Goal: Entertainment & Leisure: Consume media (video, audio)

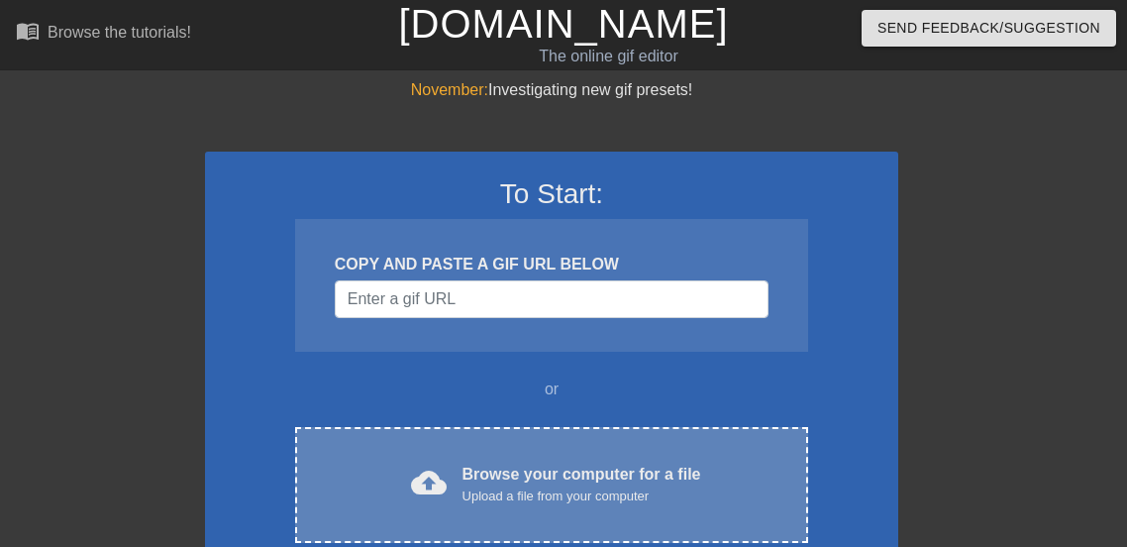
click at [427, 506] on div "cloud_upload Browse your computer for a file Upload a file from your computer C…" at bounding box center [551, 485] width 513 height 116
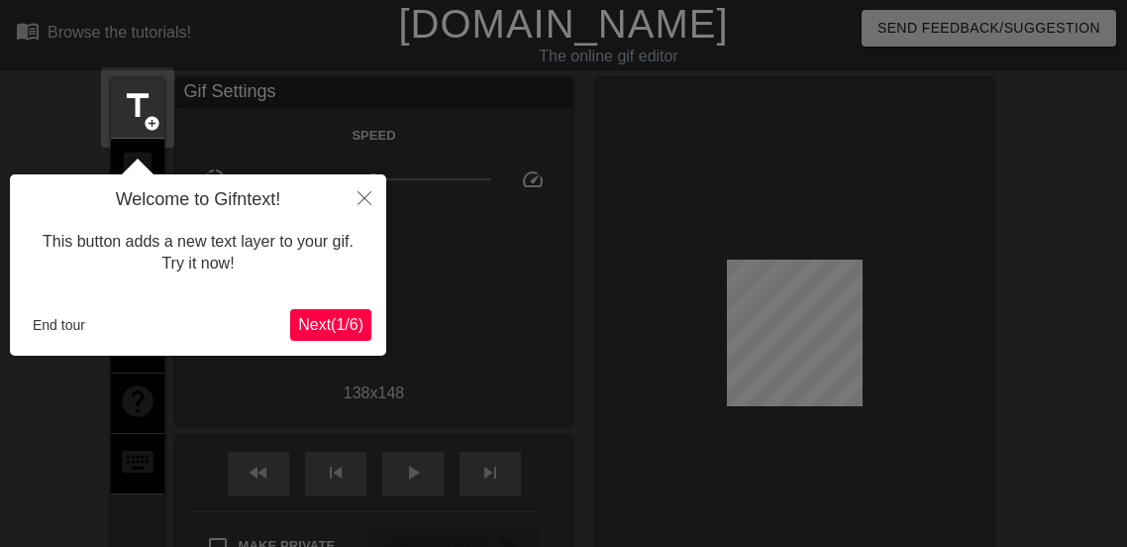
scroll to position [49, 0]
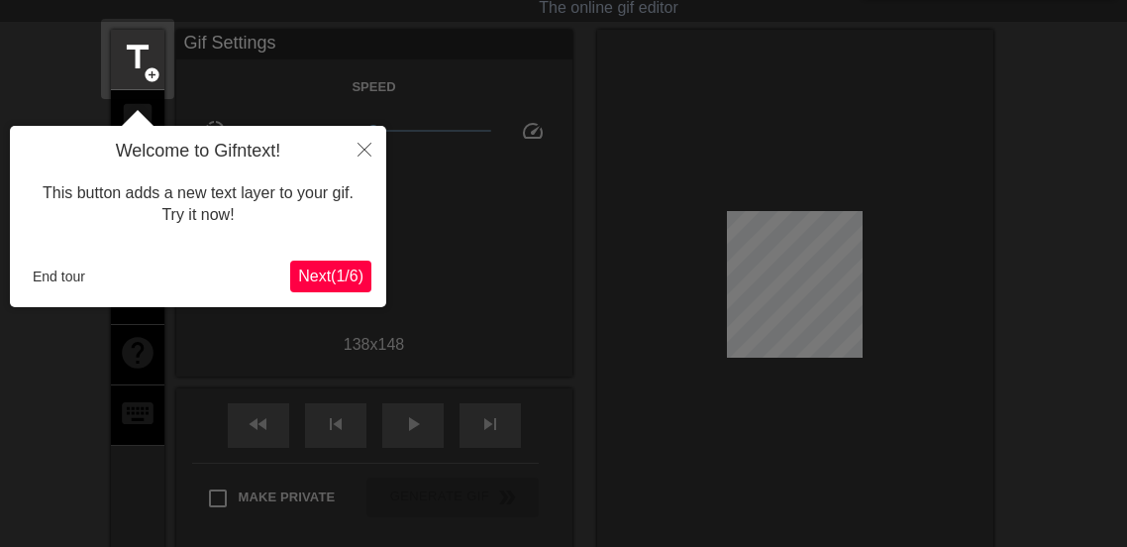
click at [363, 285] on button "Next ( 1 / 6 )" at bounding box center [330, 276] width 81 height 32
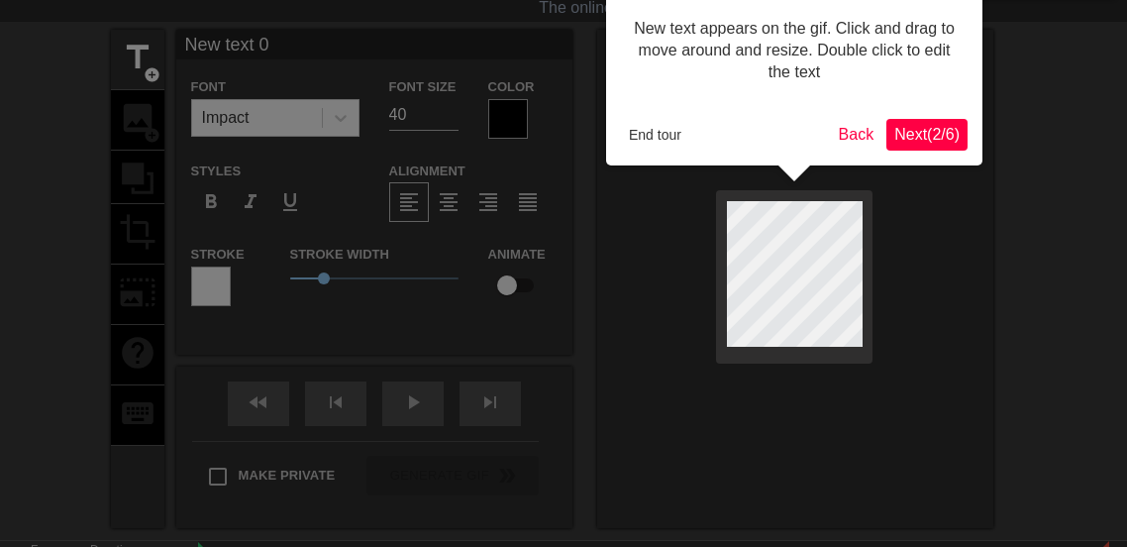
scroll to position [0, 0]
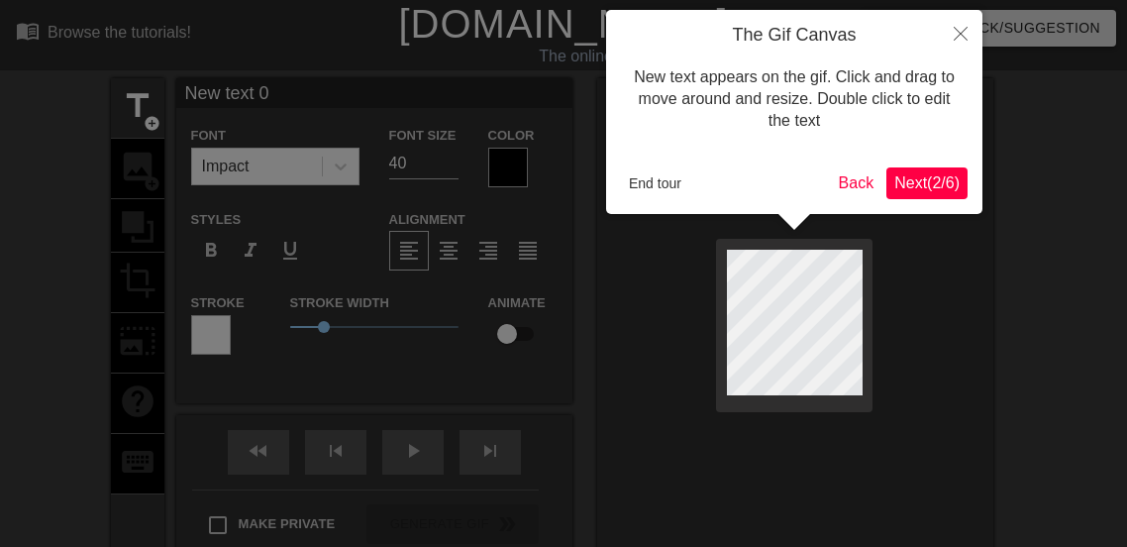
click at [905, 179] on span "Next ( 2 / 6 )" at bounding box center [926, 182] width 65 height 17
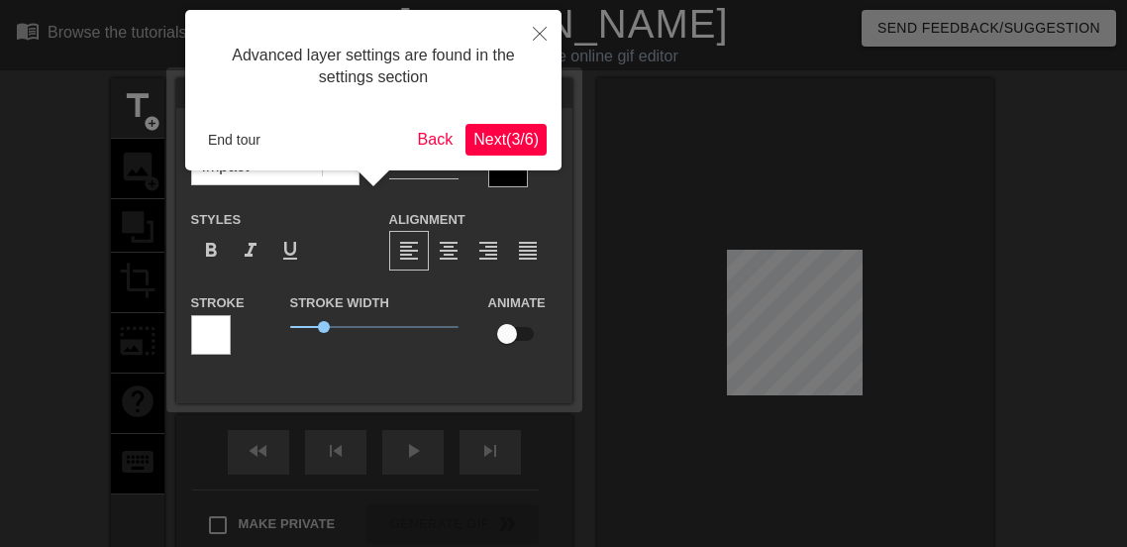
scroll to position [49, 0]
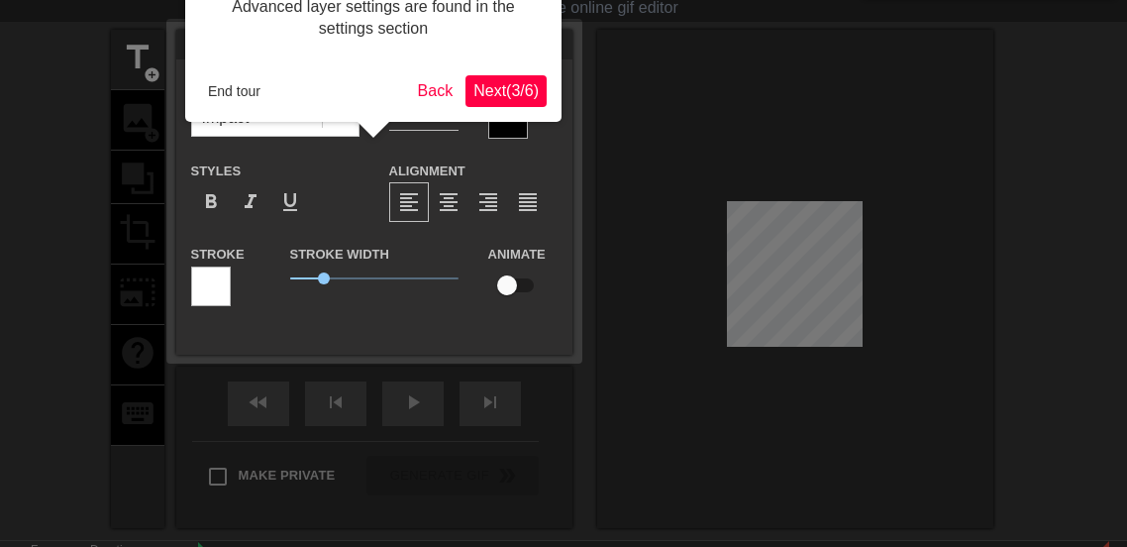
click at [512, 97] on span "Next ( 3 / 6 )" at bounding box center [505, 90] width 65 height 17
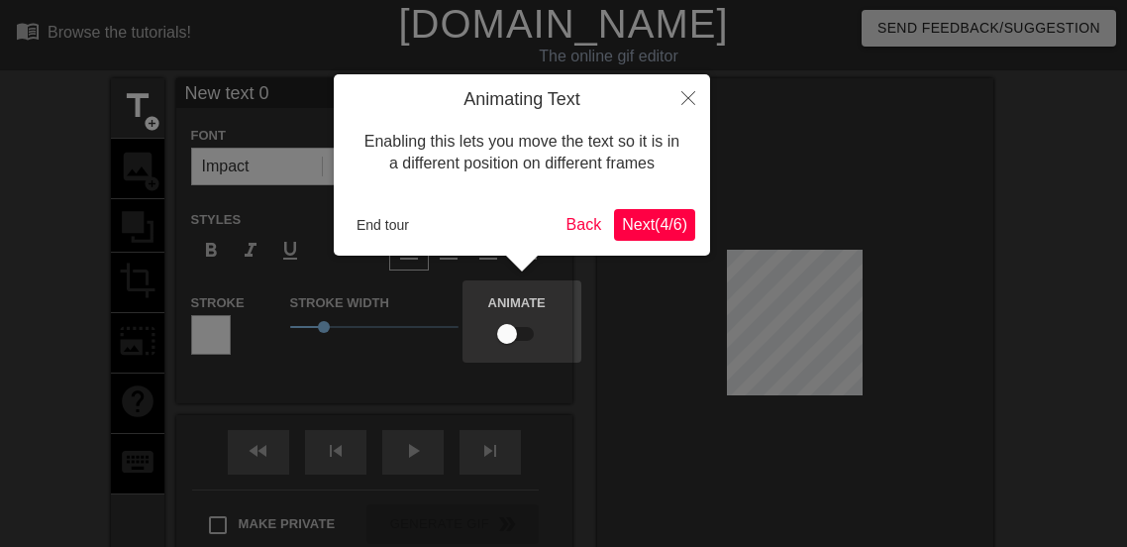
click at [642, 222] on span "Next ( 4 / 6 )" at bounding box center [654, 224] width 65 height 17
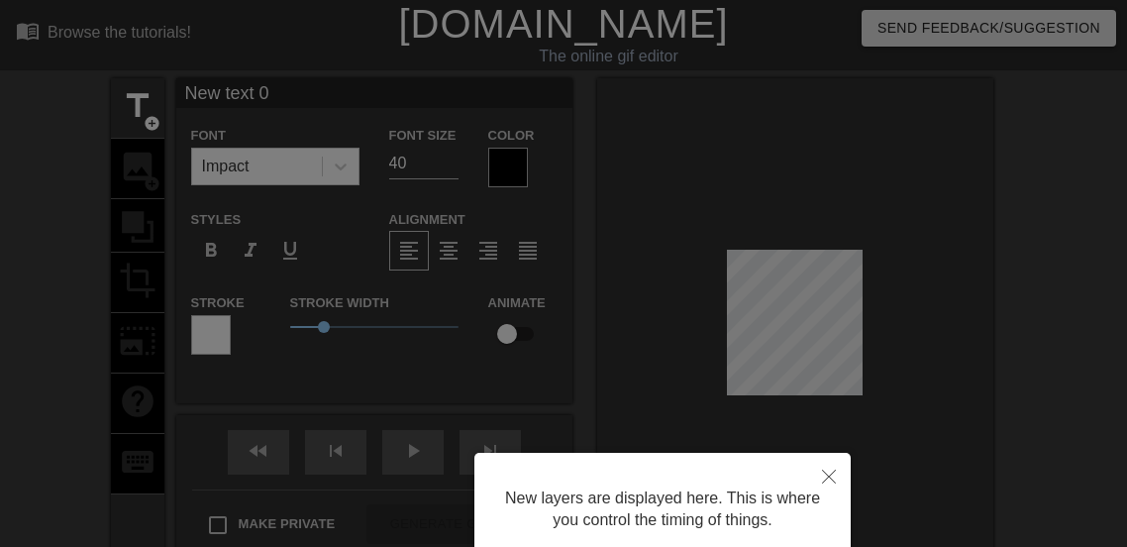
scroll to position [163, 0]
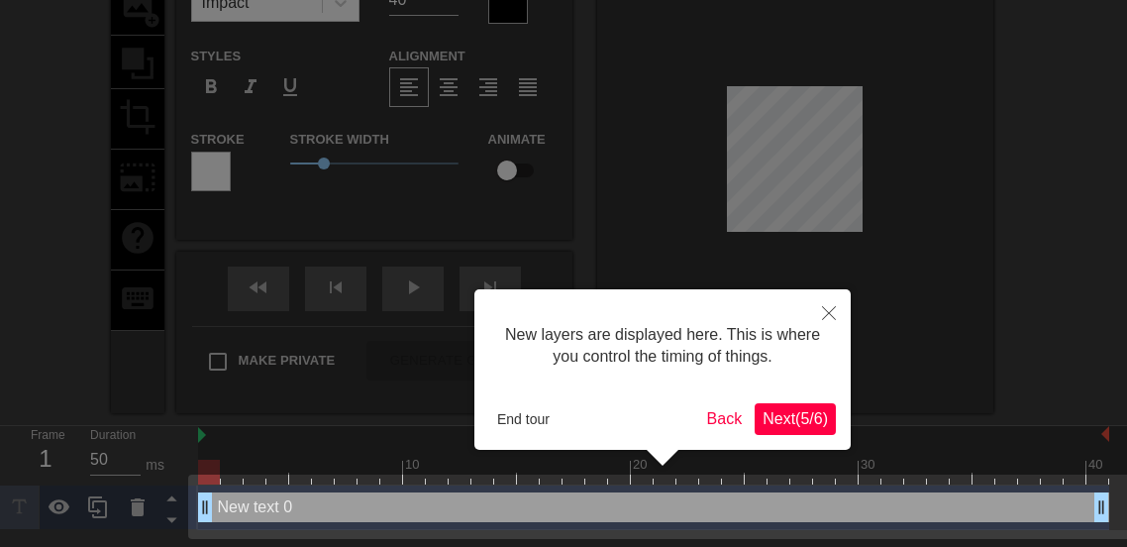
click at [796, 413] on span "Next ( 5 / 6 )" at bounding box center [795, 418] width 65 height 17
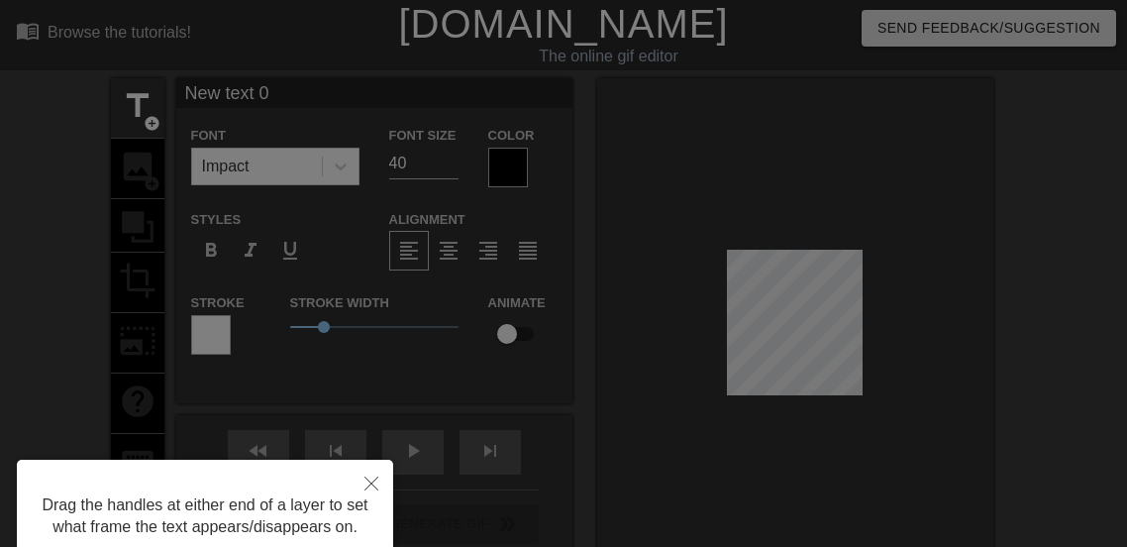
scroll to position [156, 0]
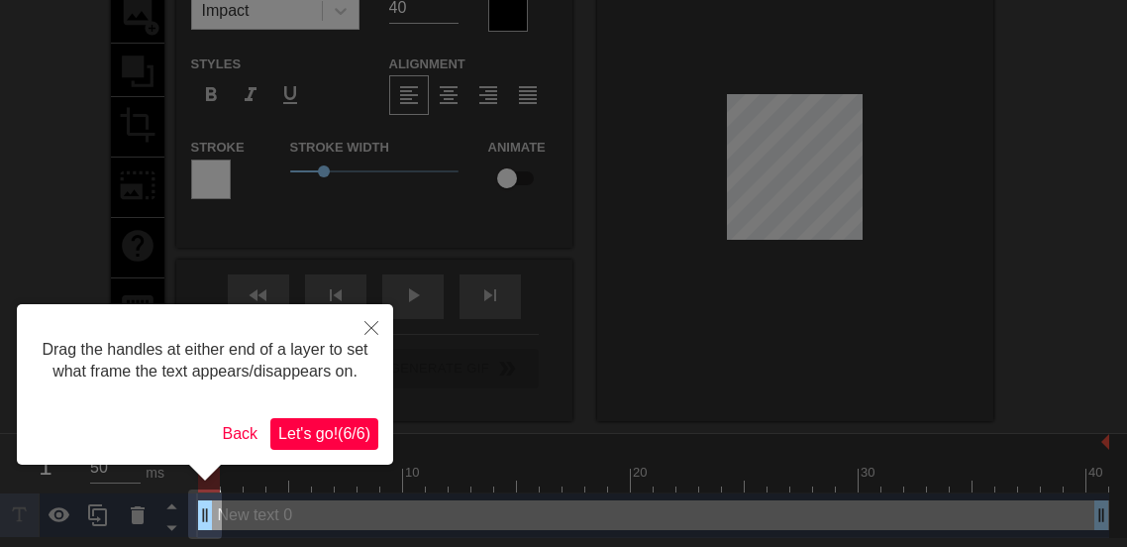
click at [286, 445] on button "Let's go! ( 6 / 6 )" at bounding box center [324, 434] width 108 height 32
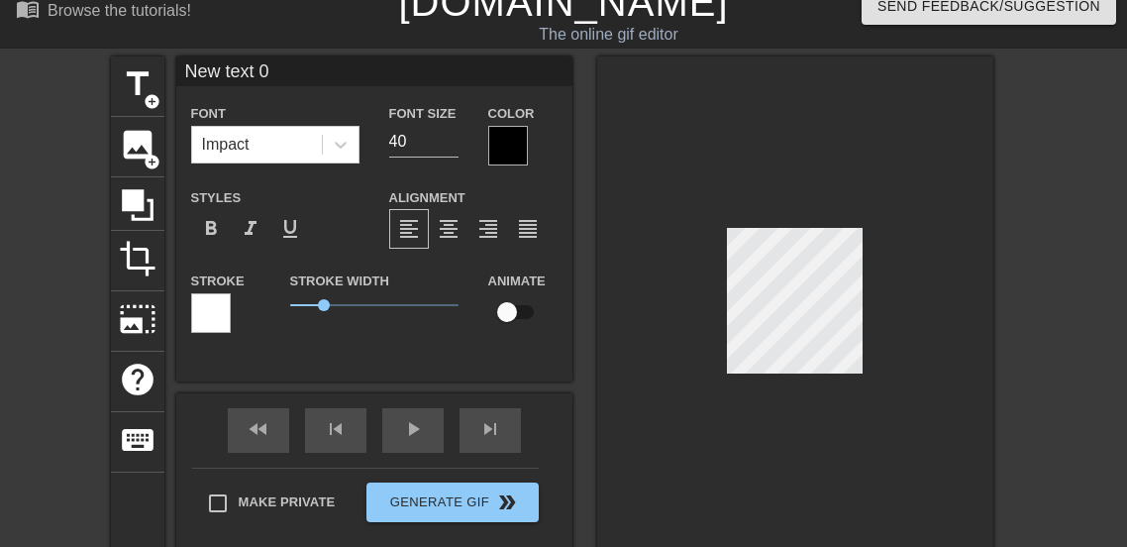
scroll to position [19, 2]
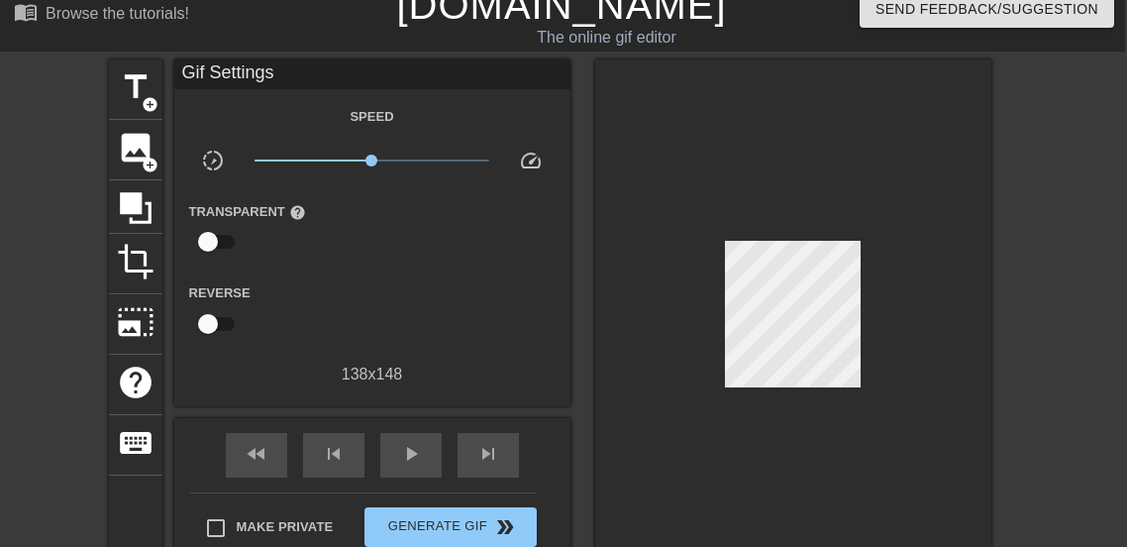
click at [222, 317] on input "checkbox" at bounding box center [208, 324] width 113 height 38
click at [222, 317] on input "checkbox" at bounding box center [226, 324] width 113 height 38
click at [222, 317] on input "checkbox" at bounding box center [208, 324] width 113 height 38
checkbox input "true"
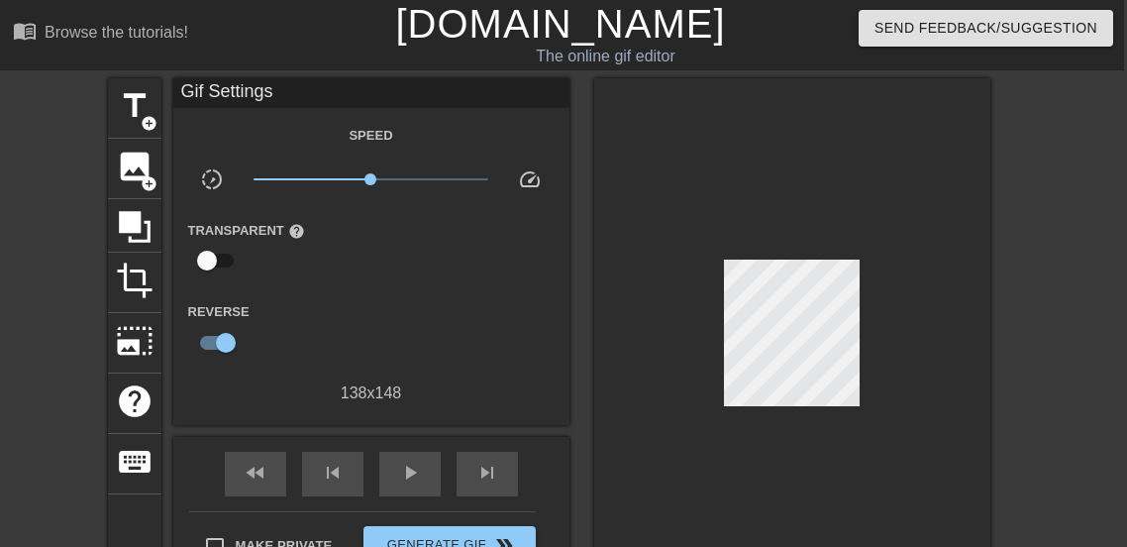
scroll to position [0, 4]
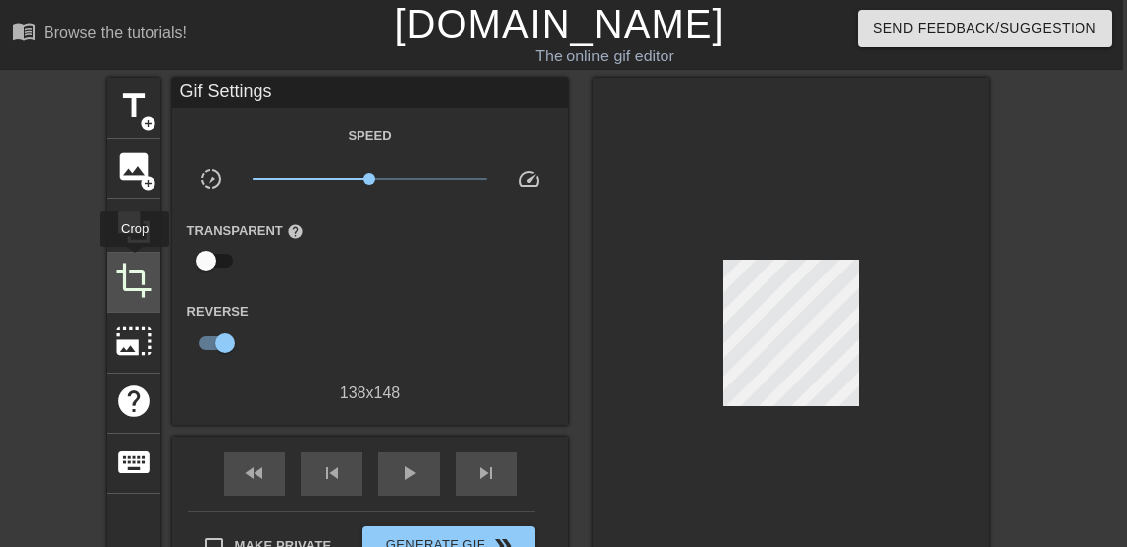
click at [135, 261] on span "crop" at bounding box center [134, 280] width 38 height 38
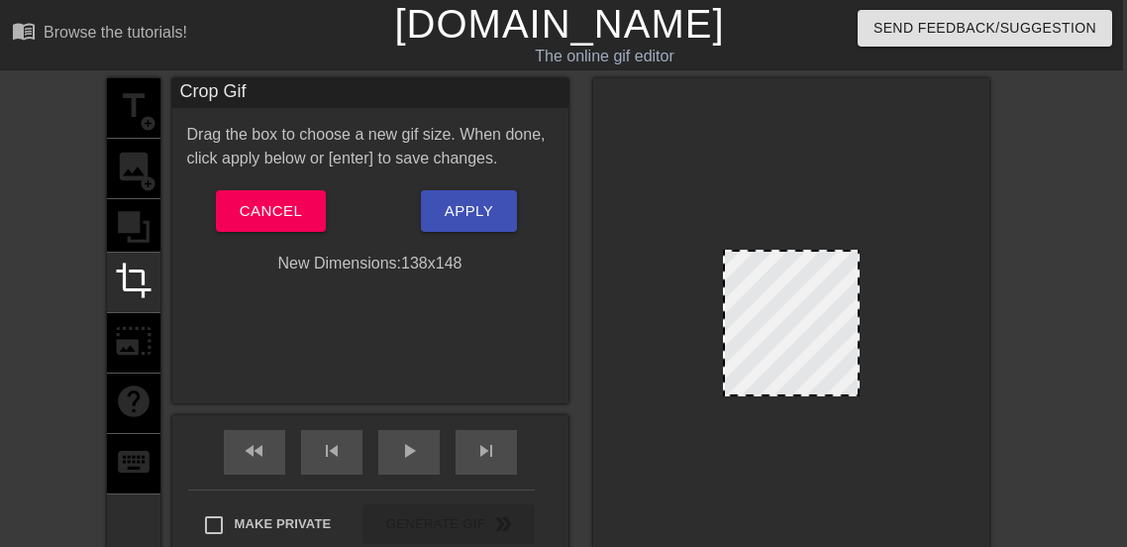
drag, startPoint x: 726, startPoint y: 276, endPoint x: 679, endPoint y: 280, distance: 46.7
click at [679, 280] on div at bounding box center [791, 327] width 396 height 498
drag, startPoint x: 723, startPoint y: 280, endPoint x: 666, endPoint y: 297, distance: 59.9
click at [666, 297] on div at bounding box center [791, 327] width 396 height 498
click at [236, 202] on button "Cancel" at bounding box center [271, 211] width 110 height 42
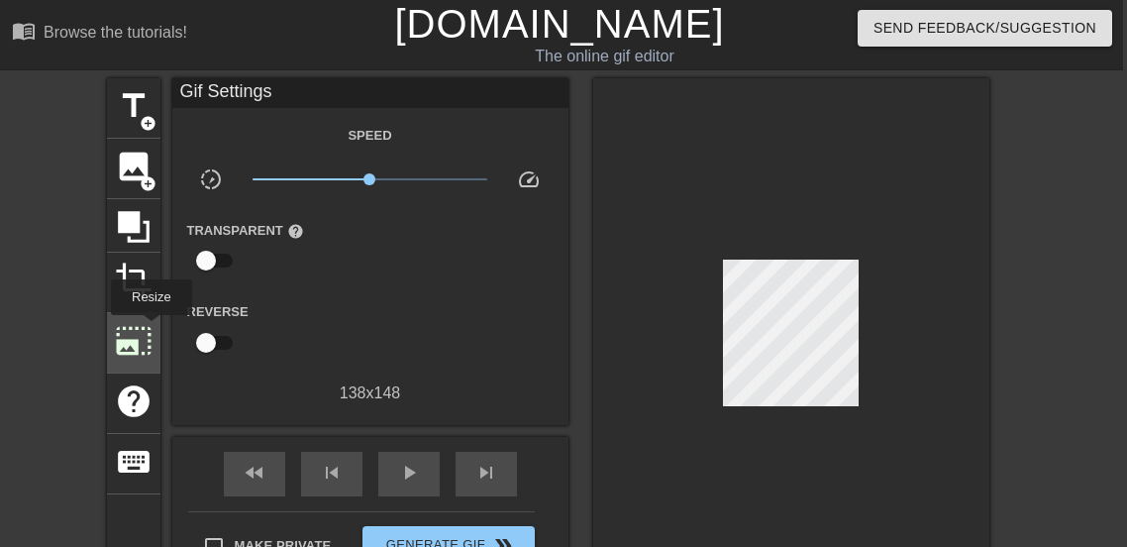
click at [151, 329] on span "photo_size_select_large" at bounding box center [134, 341] width 38 height 38
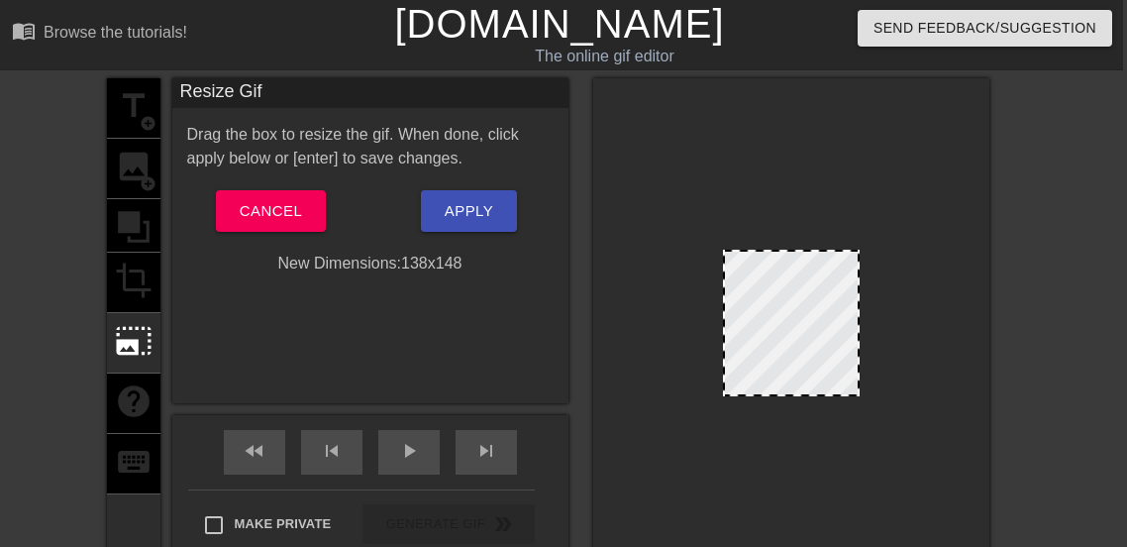
drag, startPoint x: 728, startPoint y: 313, endPoint x: 699, endPoint y: 315, distance: 28.8
click at [699, 315] on div at bounding box center [791, 327] width 396 height 498
drag, startPoint x: 785, startPoint y: 254, endPoint x: 787, endPoint y: 231, distance: 22.9
click at [787, 231] on div at bounding box center [791, 327] width 396 height 498
drag, startPoint x: 789, startPoint y: 391, endPoint x: 788, endPoint y: 421, distance: 29.7
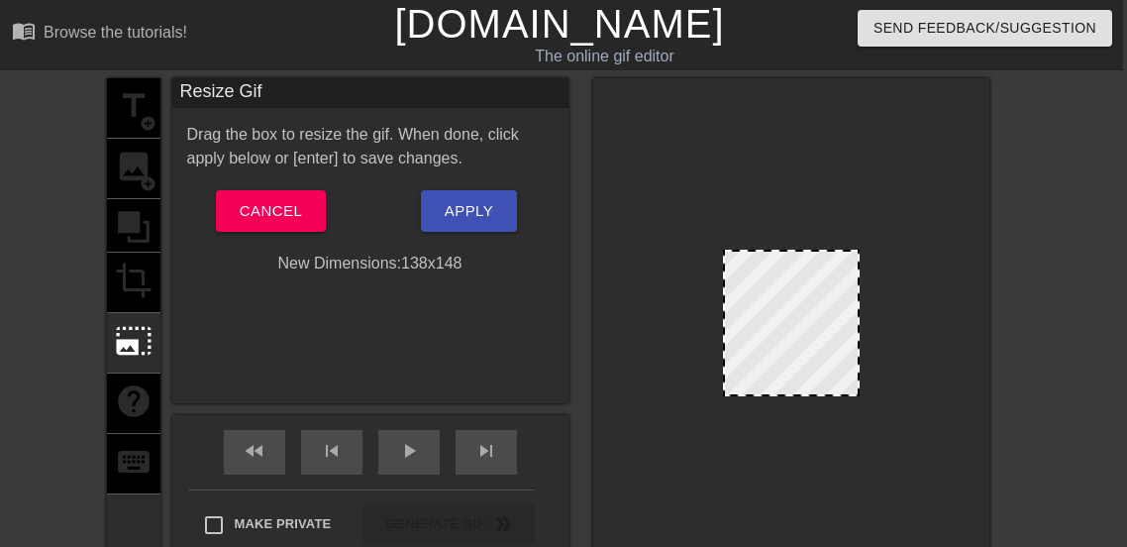
click at [788, 421] on div at bounding box center [791, 327] width 396 height 498
drag, startPoint x: 791, startPoint y: 391, endPoint x: 792, endPoint y: 421, distance: 29.7
click at [792, 421] on div at bounding box center [791, 327] width 396 height 498
drag, startPoint x: 856, startPoint y: 347, endPoint x: 884, endPoint y: 347, distance: 28.7
click at [884, 347] on div at bounding box center [791, 327] width 396 height 498
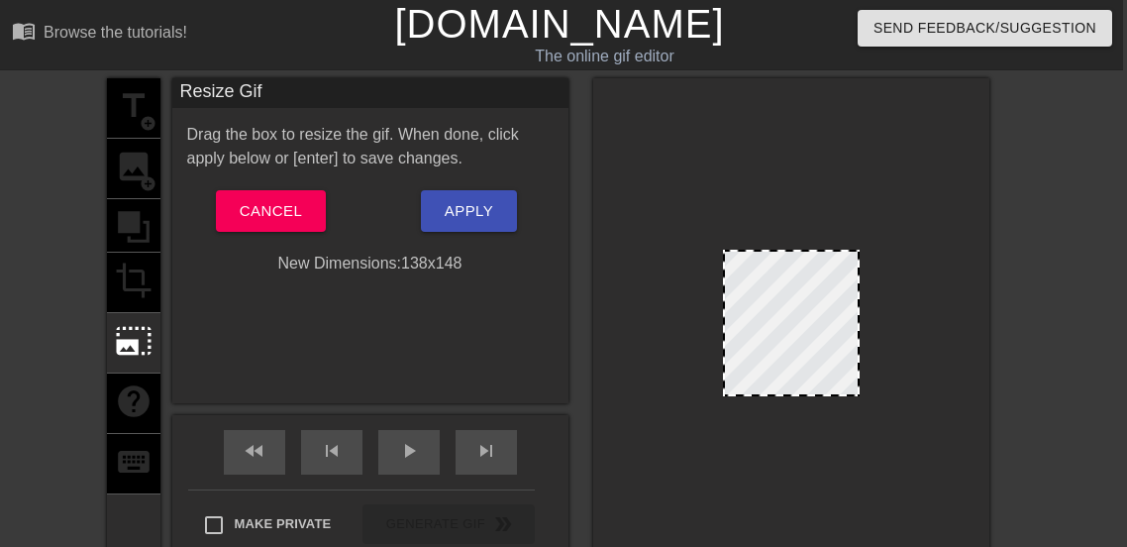
drag, startPoint x: 855, startPoint y: 394, endPoint x: 891, endPoint y: 427, distance: 49.1
click at [891, 427] on div at bounding box center [791, 327] width 396 height 498
click at [265, 214] on span "Cancel" at bounding box center [271, 211] width 62 height 26
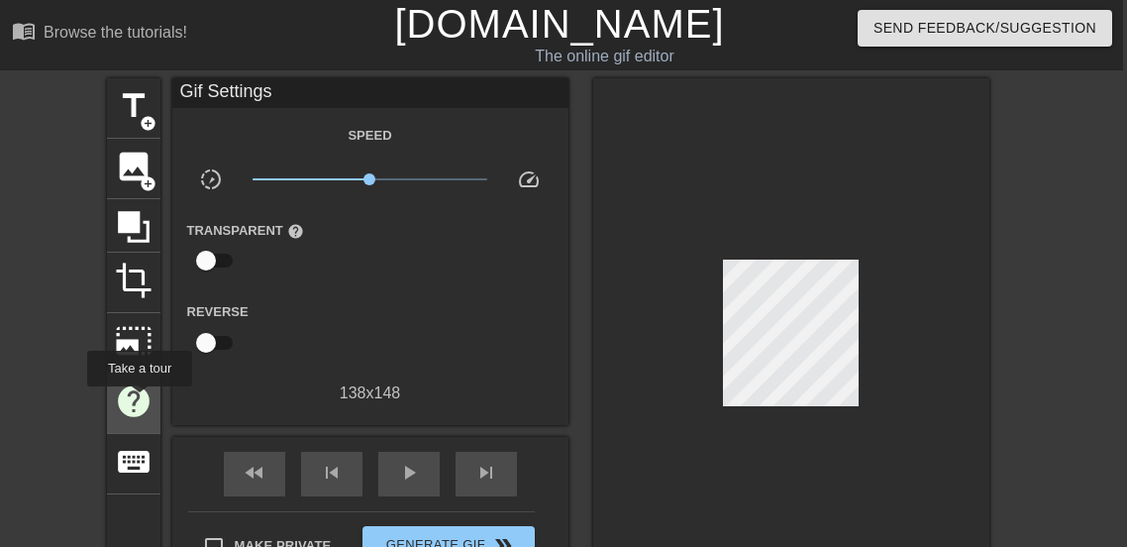
click at [140, 400] on span "help" at bounding box center [134, 401] width 38 height 38
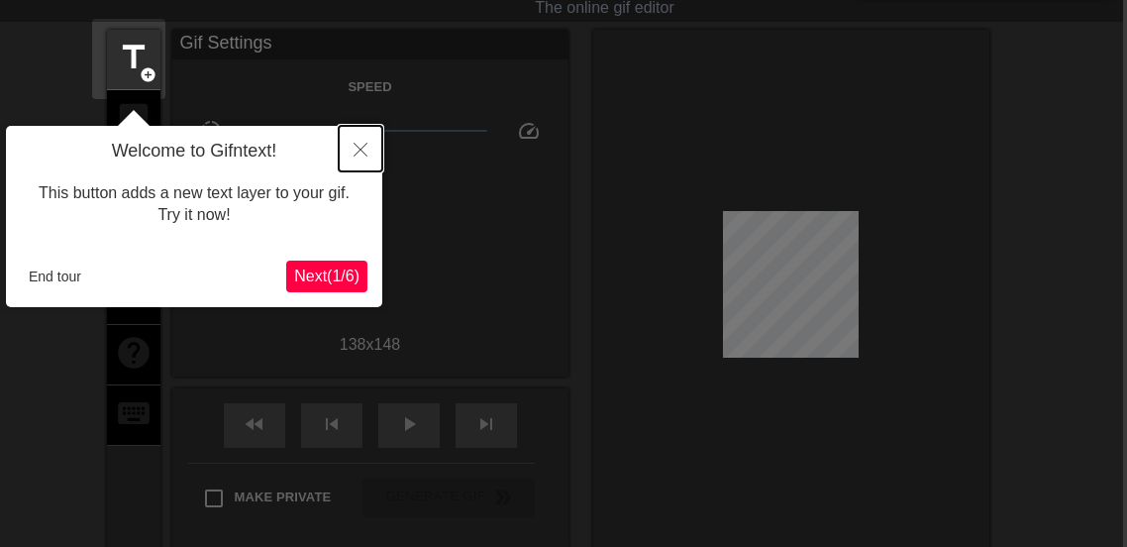
click at [370, 147] on button "Close" at bounding box center [361, 149] width 44 height 46
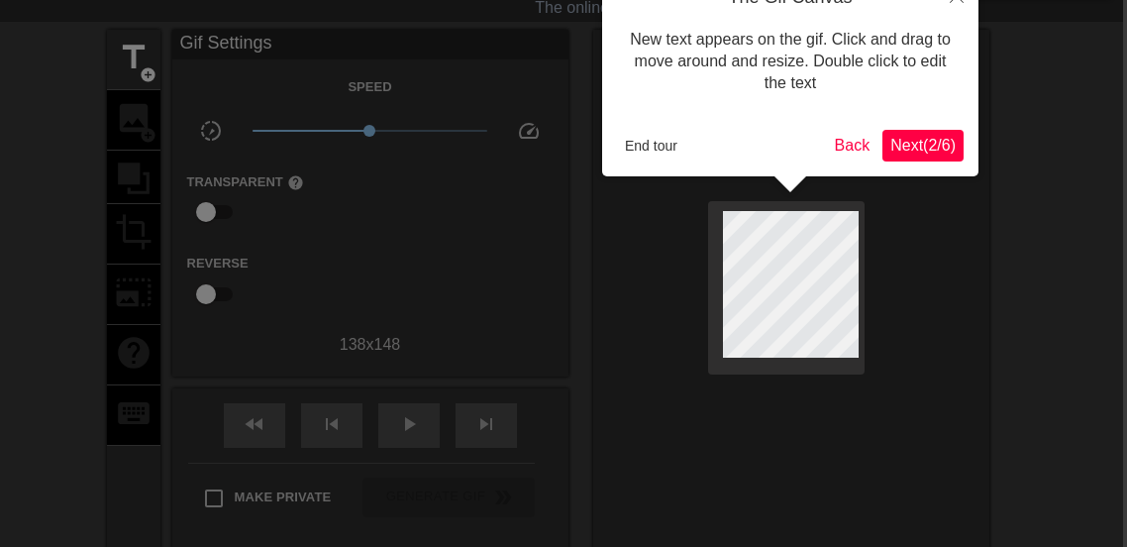
scroll to position [0, 4]
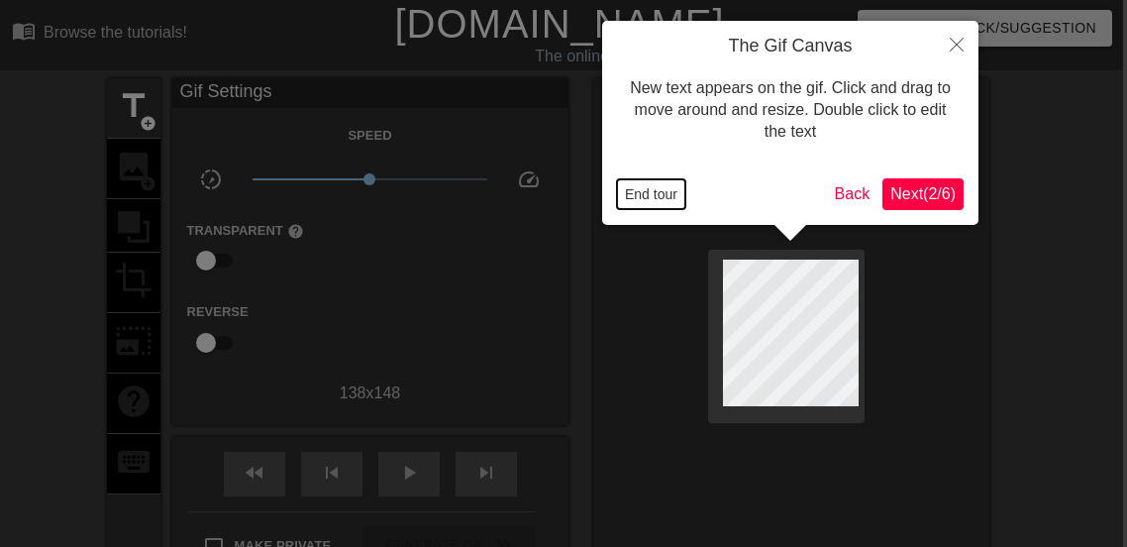
click at [675, 188] on button "End tour" at bounding box center [651, 194] width 68 height 30
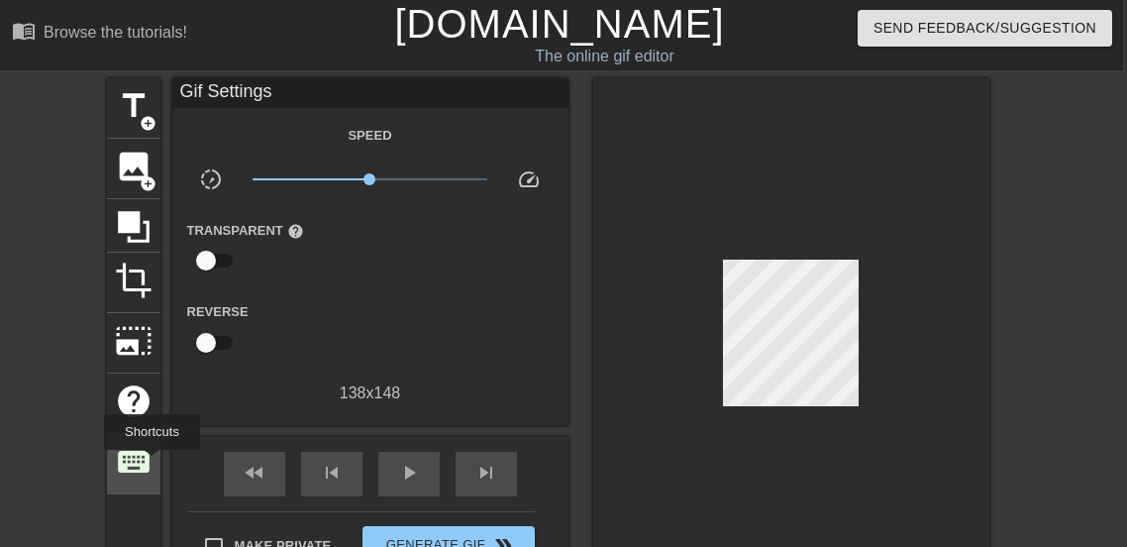
click at [153, 464] on div "keyboard" at bounding box center [133, 464] width 53 height 60
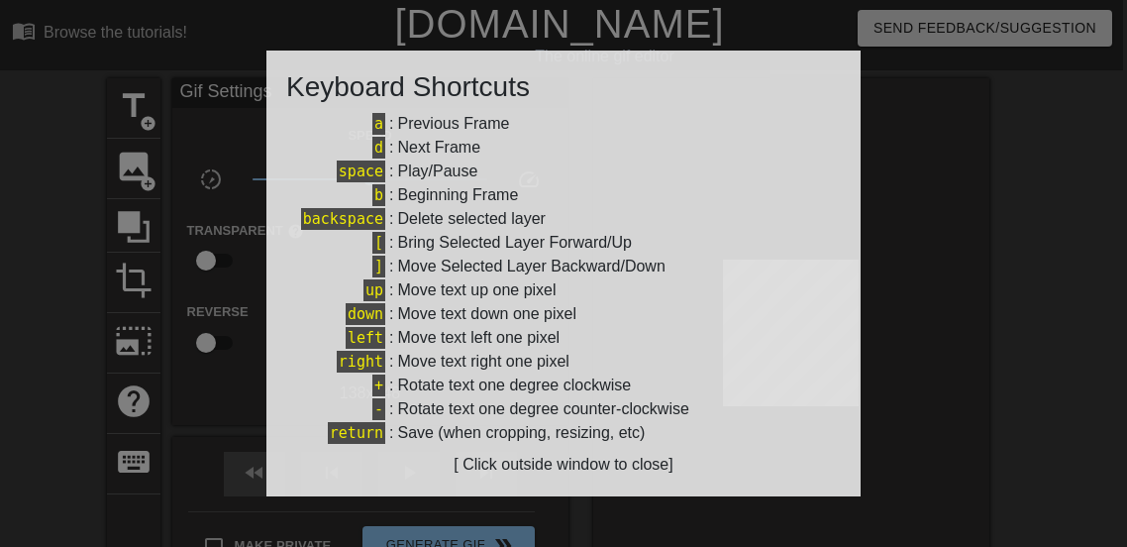
click at [0, 349] on div at bounding box center [563, 273] width 1127 height 547
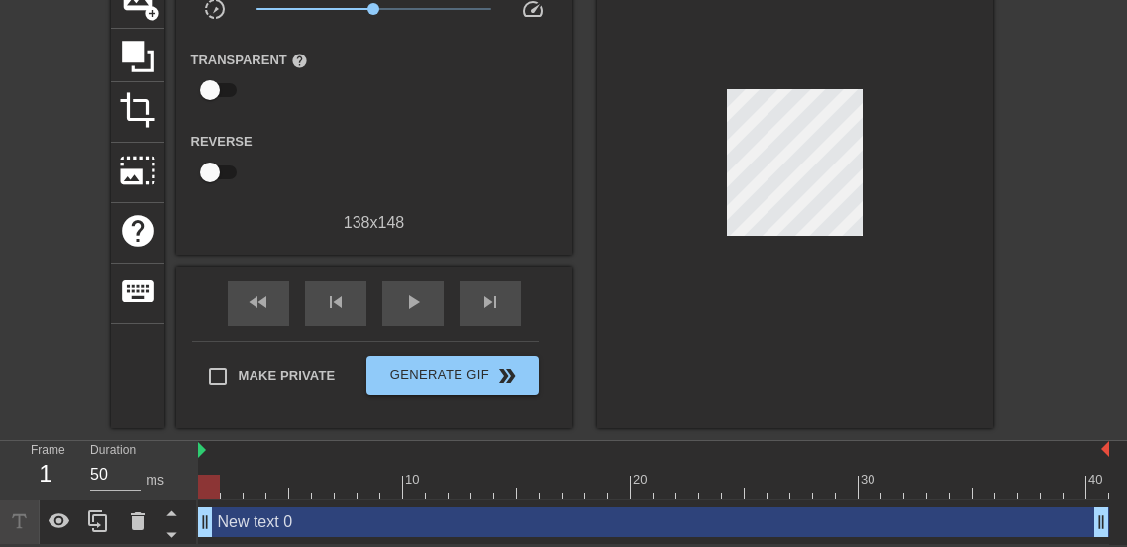
scroll to position [0, 0]
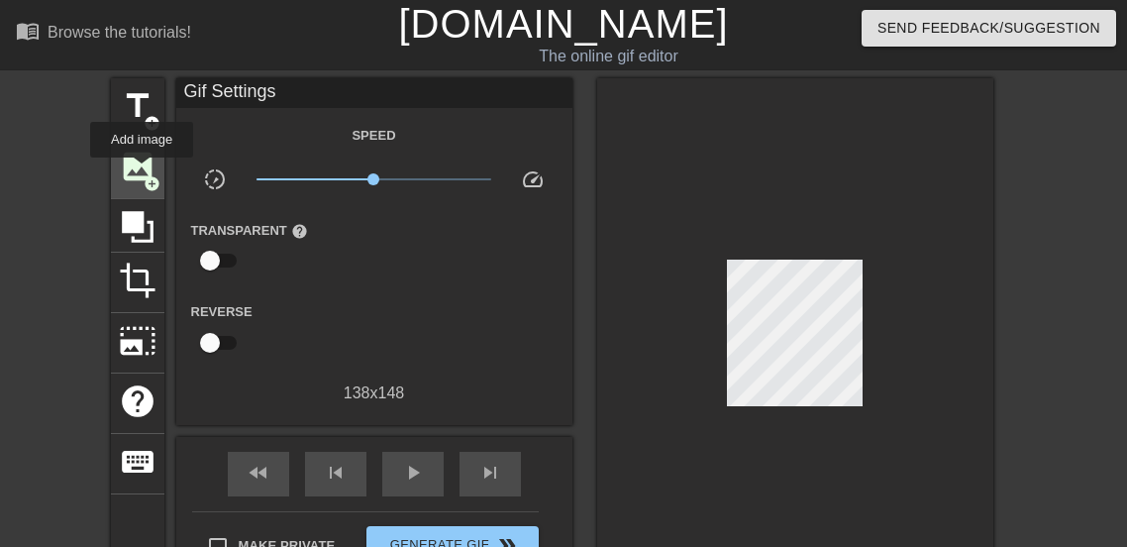
click at [142, 171] on span "image" at bounding box center [138, 167] width 38 height 38
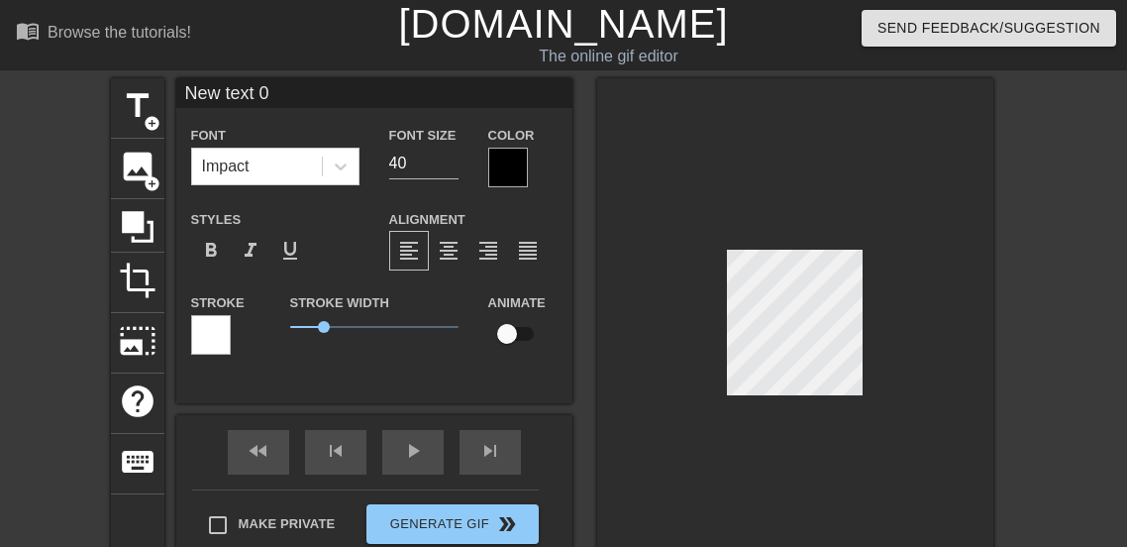
type input "New ext 0"
type textarea "New ext 0"
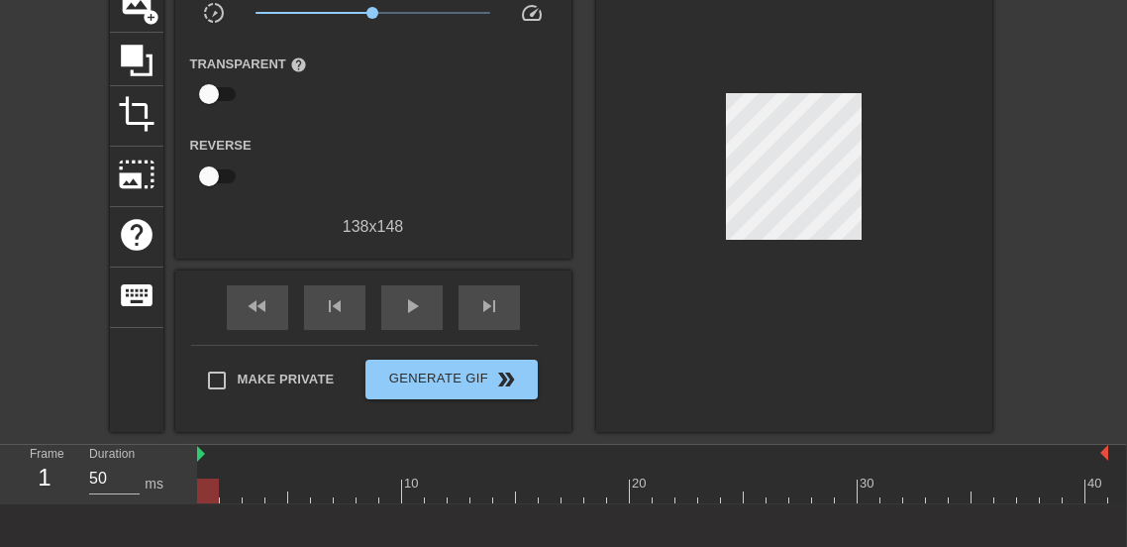
scroll to position [166, 2]
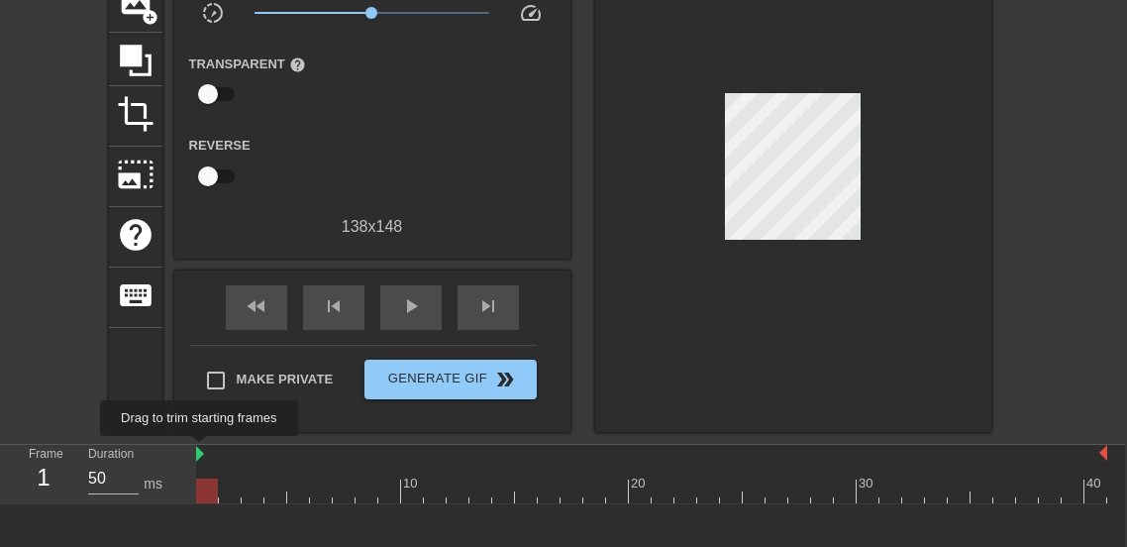
click at [201, 451] on img at bounding box center [200, 454] width 8 height 16
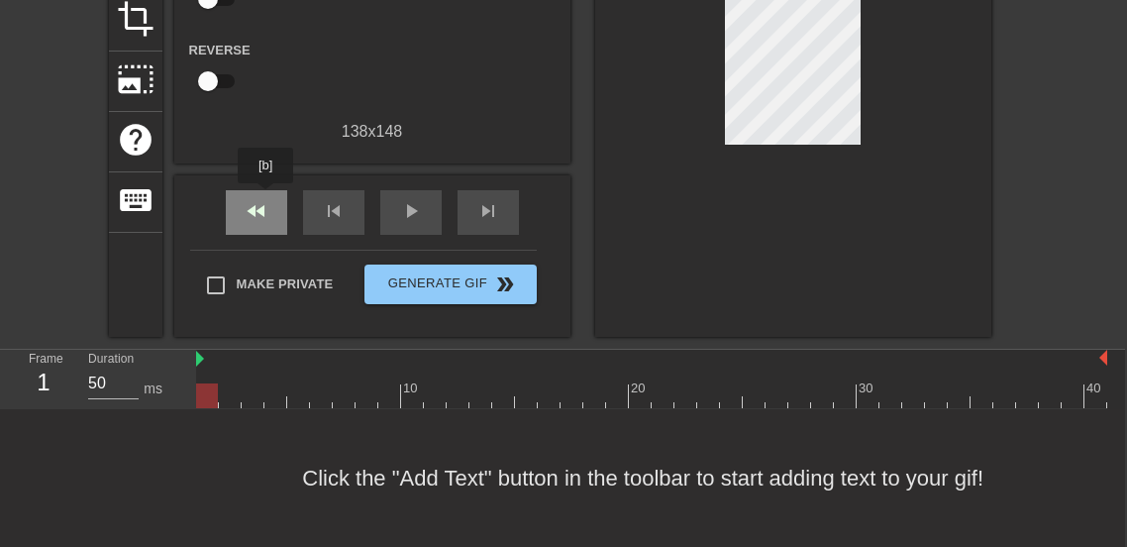
scroll to position [0, 2]
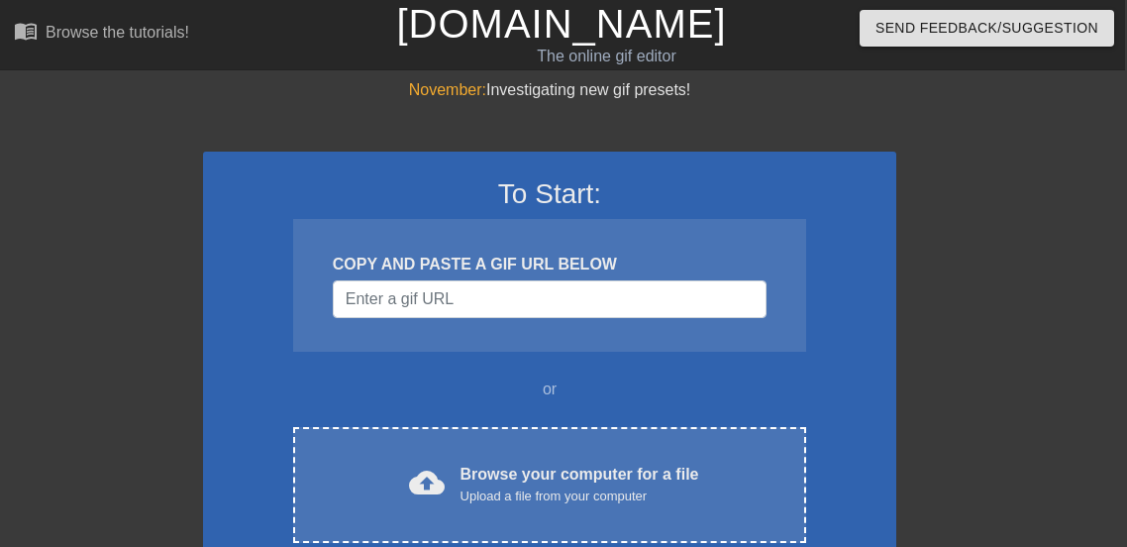
scroll to position [0, 2]
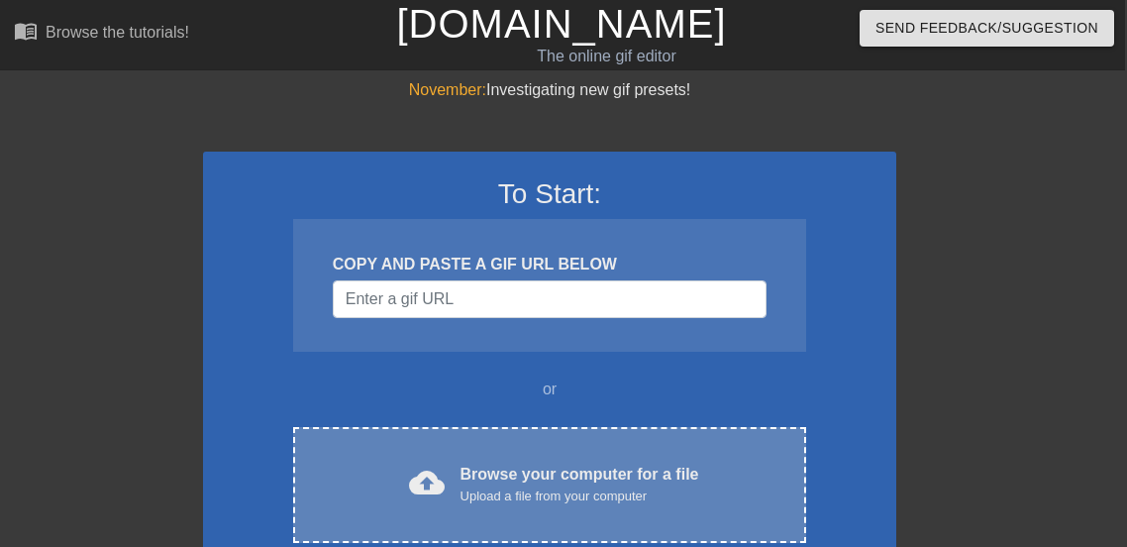
click at [455, 427] on div "cloud_upload Browse your computer for a file Upload a file from your computer C…" at bounding box center [549, 485] width 513 height 116
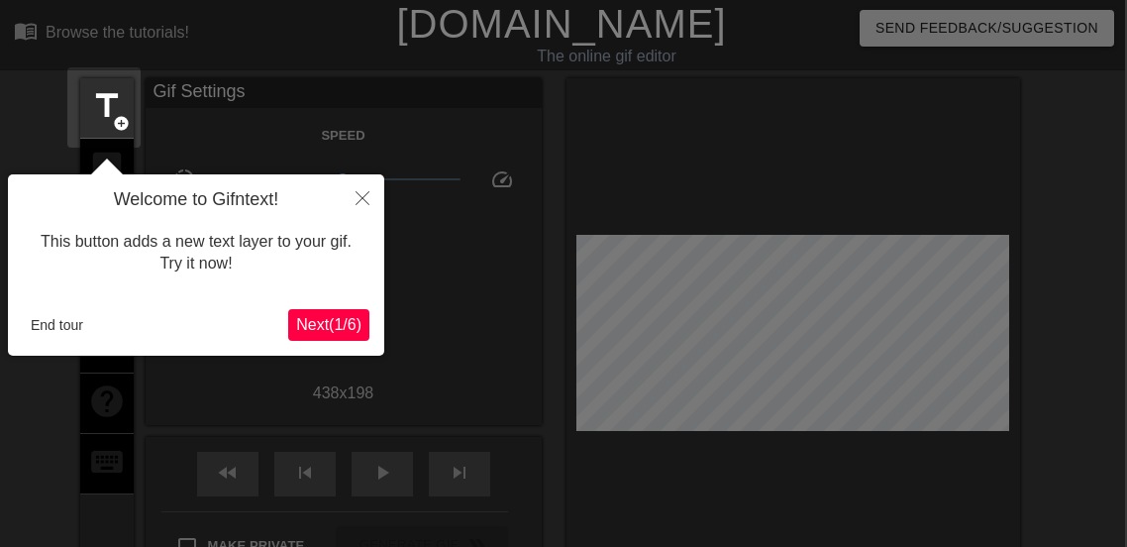
scroll to position [49, 2]
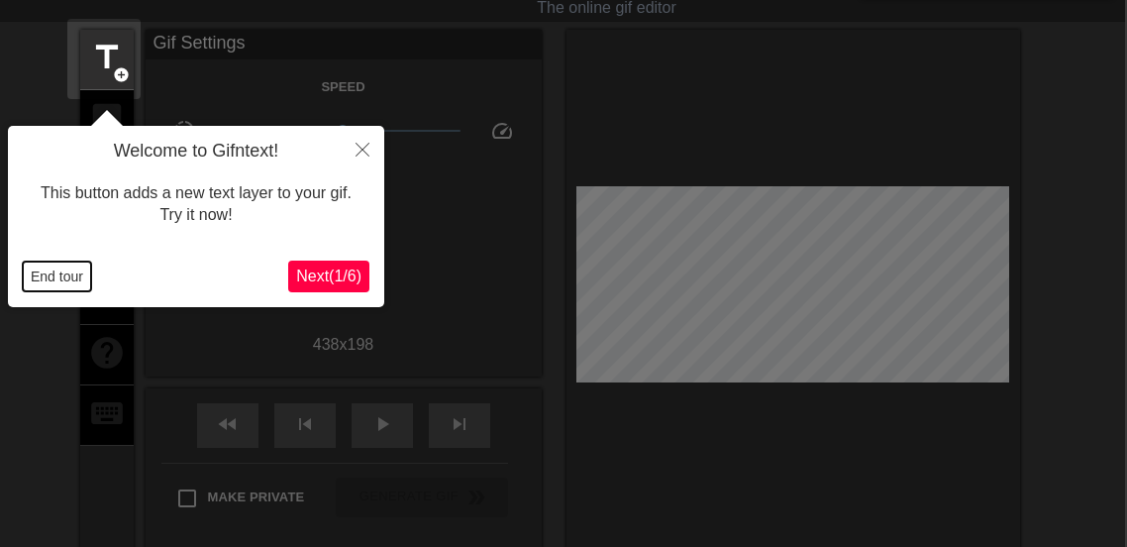
click at [55, 265] on button "End tour" at bounding box center [57, 276] width 68 height 30
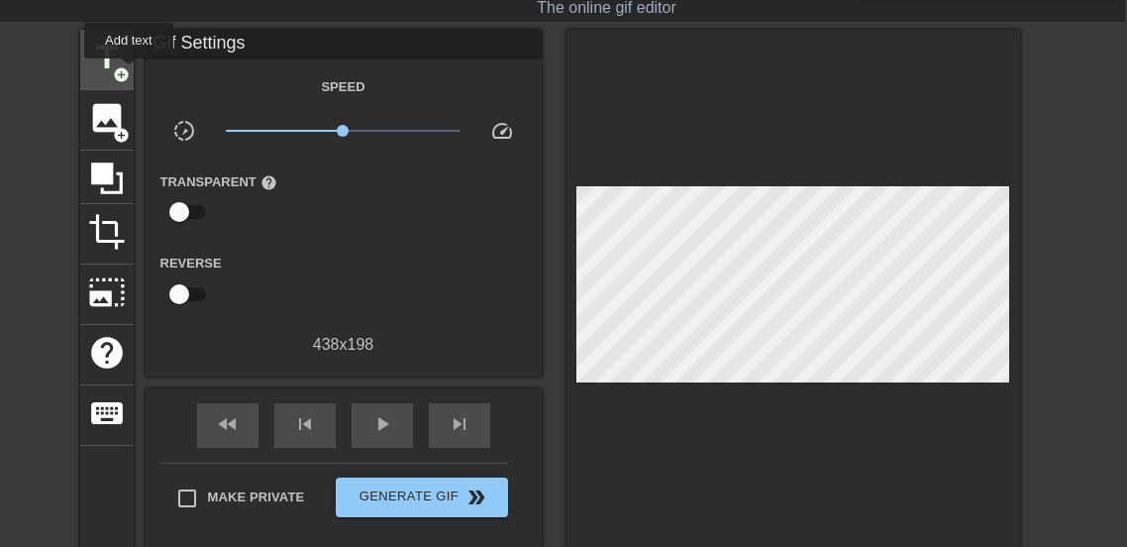
click at [129, 72] on div "title add_circle" at bounding box center [106, 60] width 53 height 60
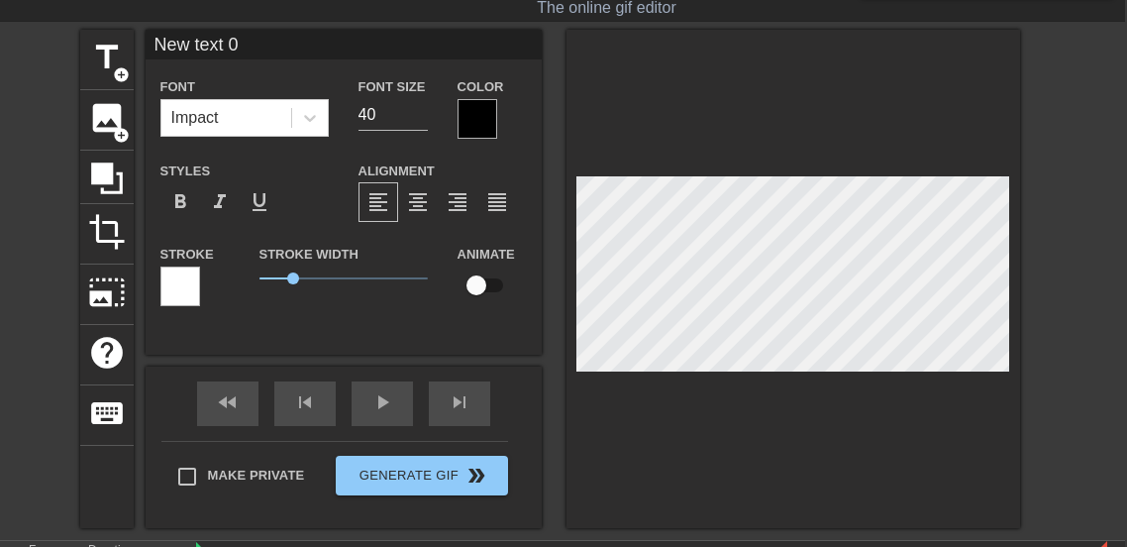
scroll to position [0, 1]
type input "I"
type textarea "I"
type input "I'"
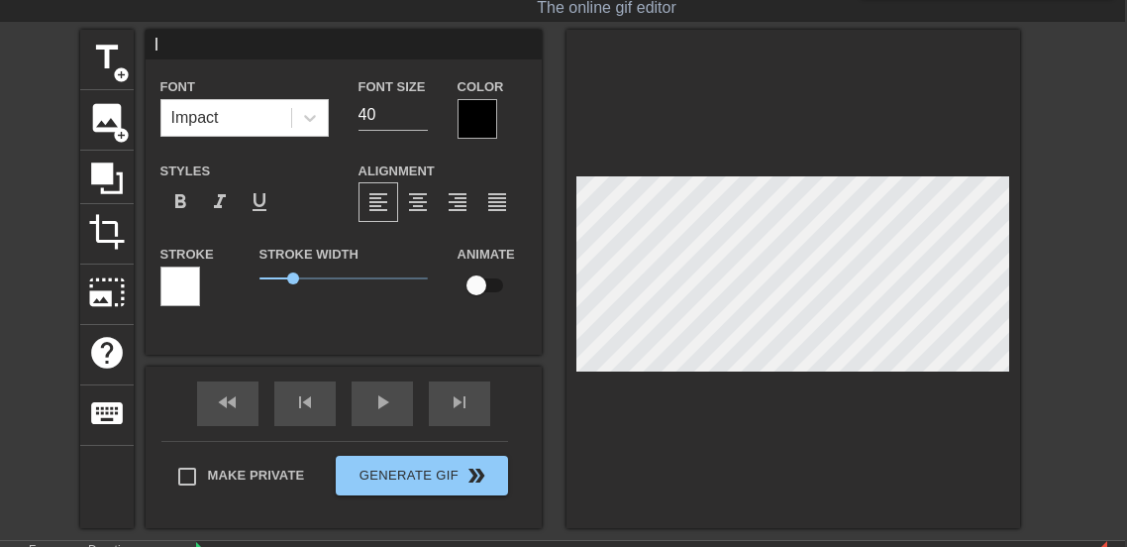
type textarea "I'"
type input "I'm"
type textarea "I'm"
type input "I'm"
type textarea "I'm"
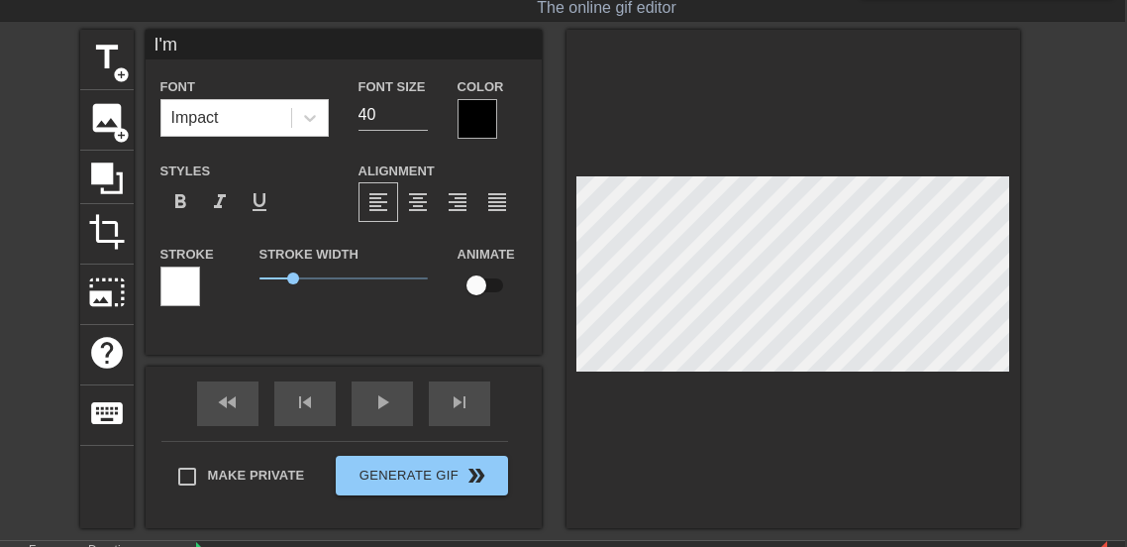
type input "I'm n"
type textarea "I'm no"
type input "I'm nor"
type textarea "I'm nor"
type input "I'm no"
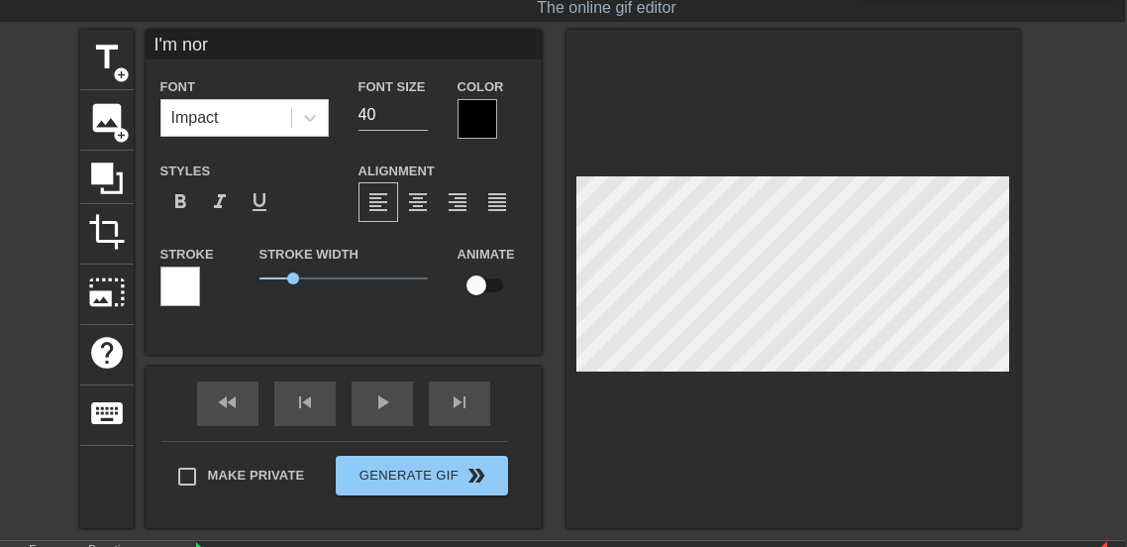
type textarea "I'm no"
type input "I'm not"
type textarea "I'm not"
type input "I'm not"
type textarea "I'm not"
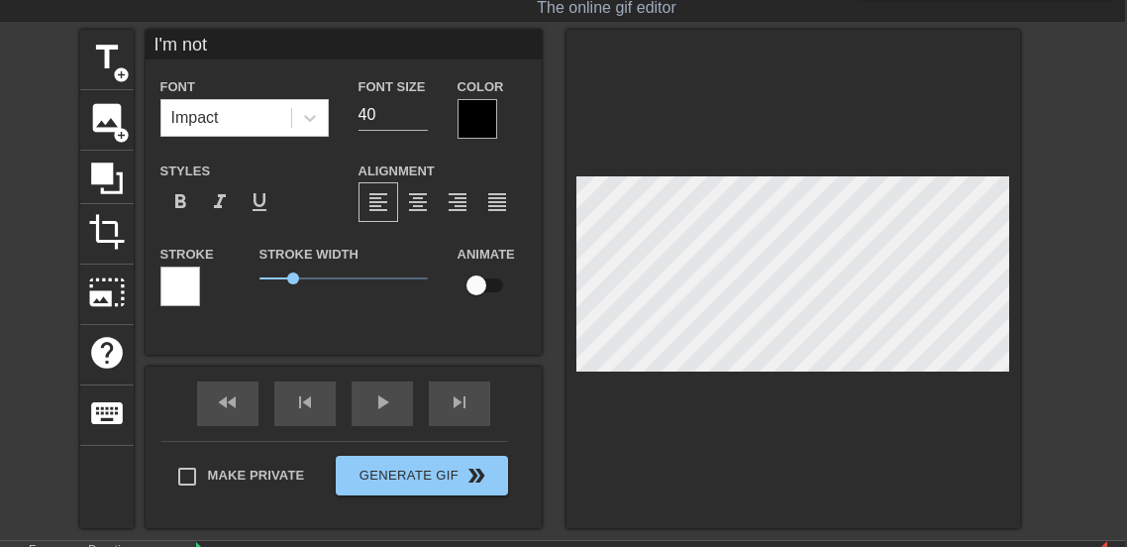
type input "I'm not i"
type textarea "I'm not i"
type input "I'm not im"
type textarea "I'm not im"
type input "I'm not imp"
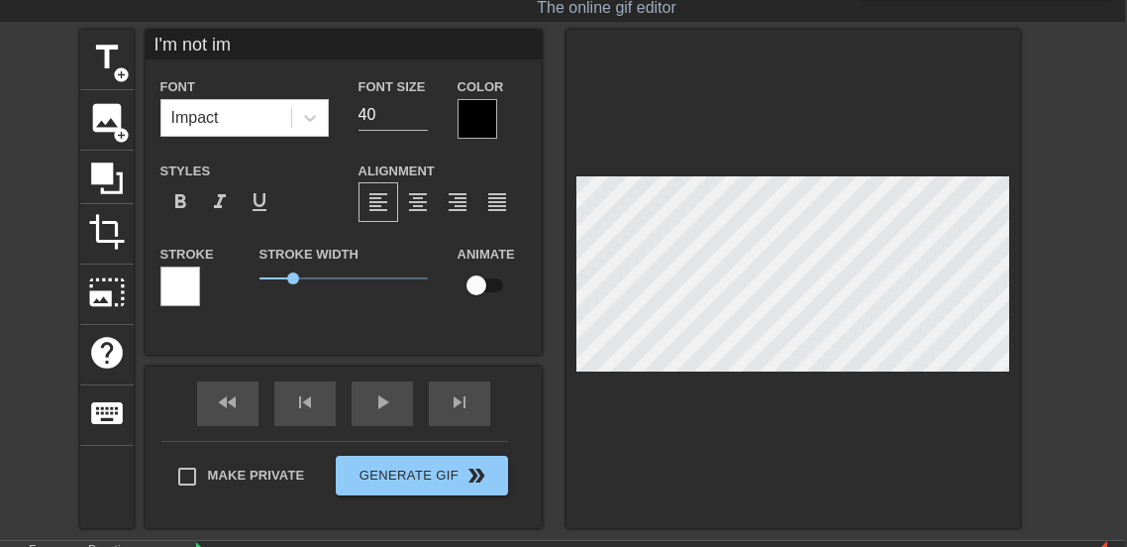
type textarea "I'm not imp"
type input "I'm not impo"
type textarea "I'm not impo"
type input "I'm not impor"
type textarea "I'm not impor"
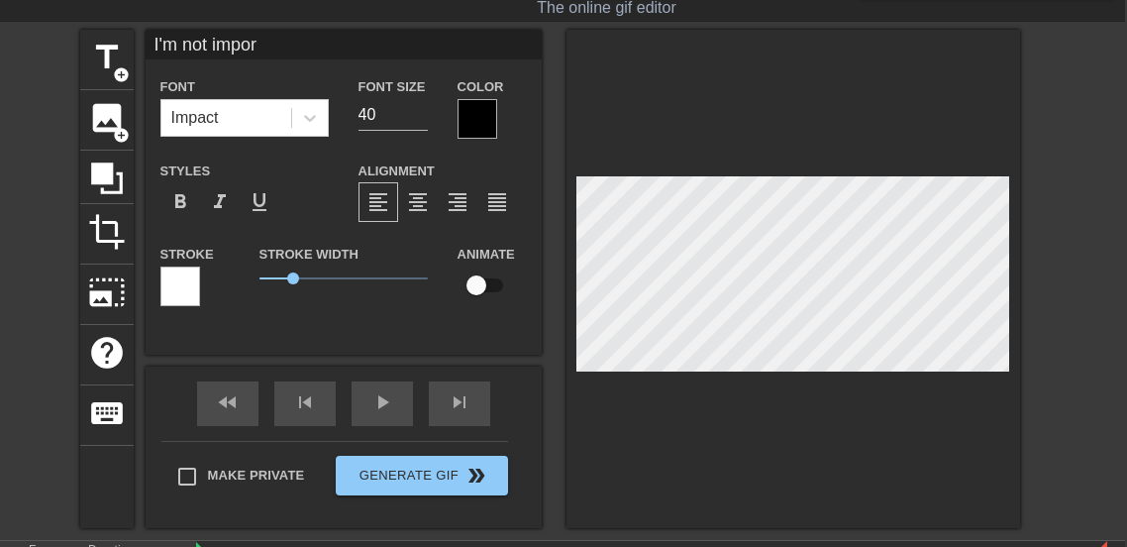
type input "I'm not import"
type textarea "I'm not import"
type input "I'm not importa"
type textarea "I'm not importa"
type input "I'm not importan"
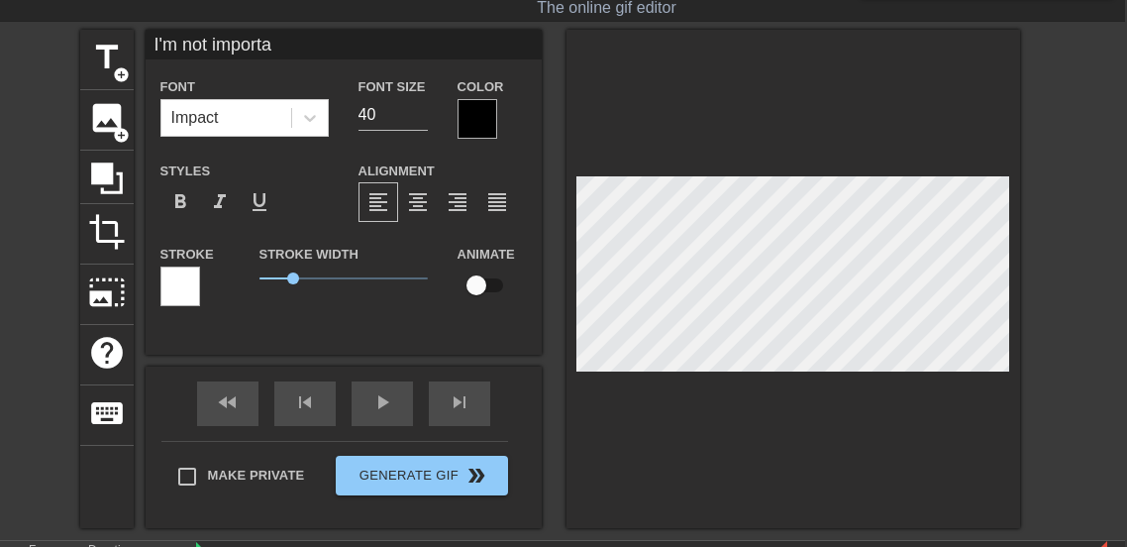
type textarea "I'm not importan"
type input "I'm not important"
type textarea "I'm not important"
type input "I'm not important""
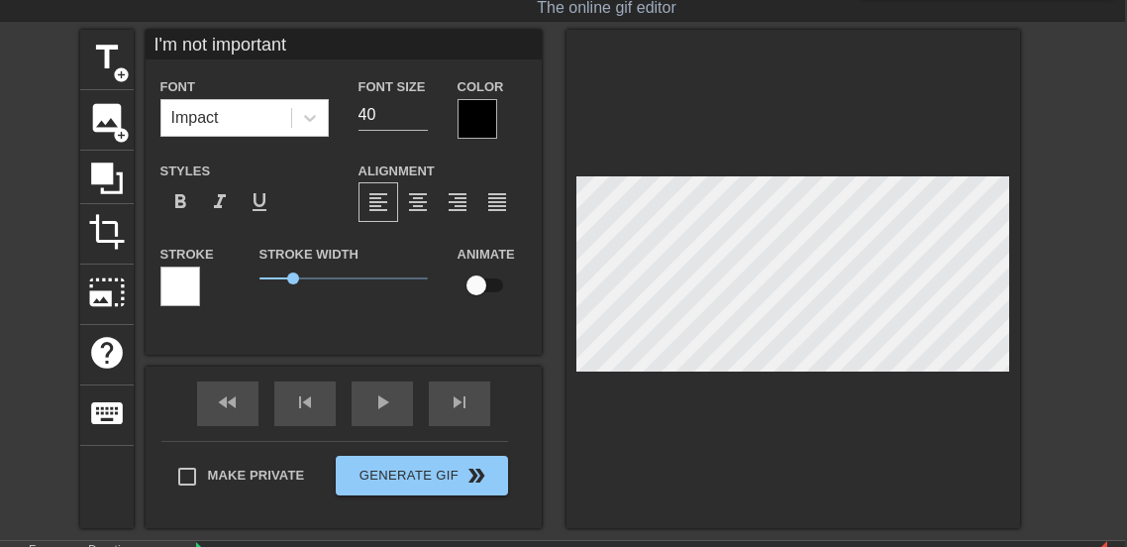
type textarea "I'm not important""
type input ""I'm not important""
type textarea ""I'm not important""
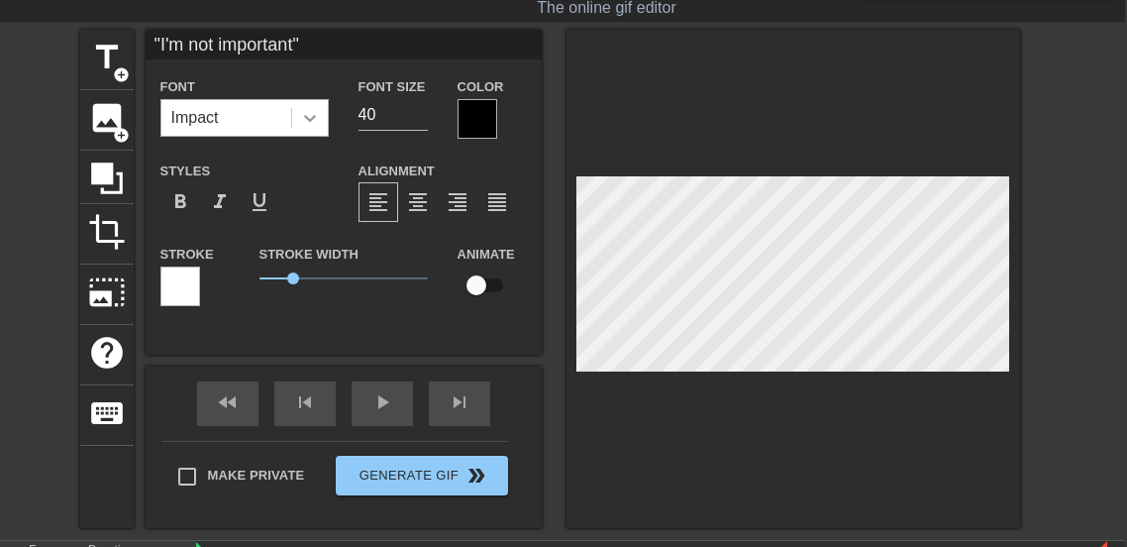
click at [320, 126] on div at bounding box center [310, 118] width 36 height 36
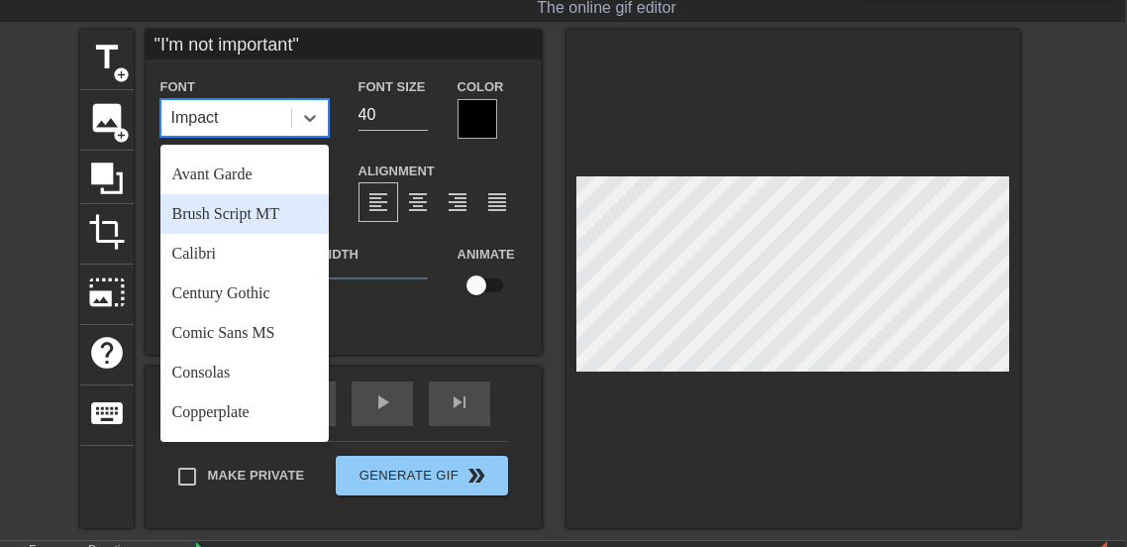
scroll to position [74, 0]
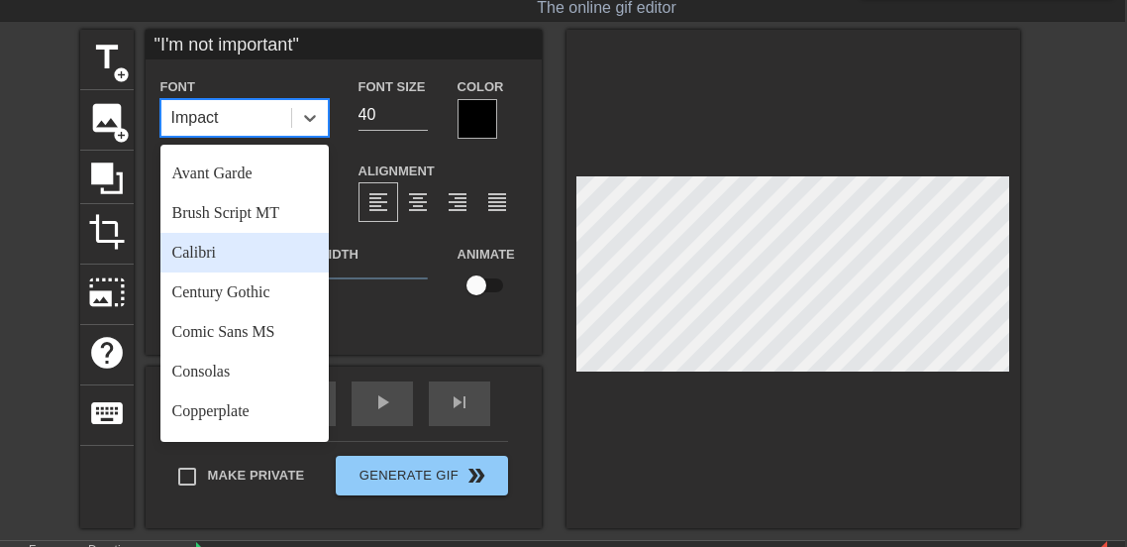
click at [244, 253] on div "Calibri" at bounding box center [244, 253] width 168 height 40
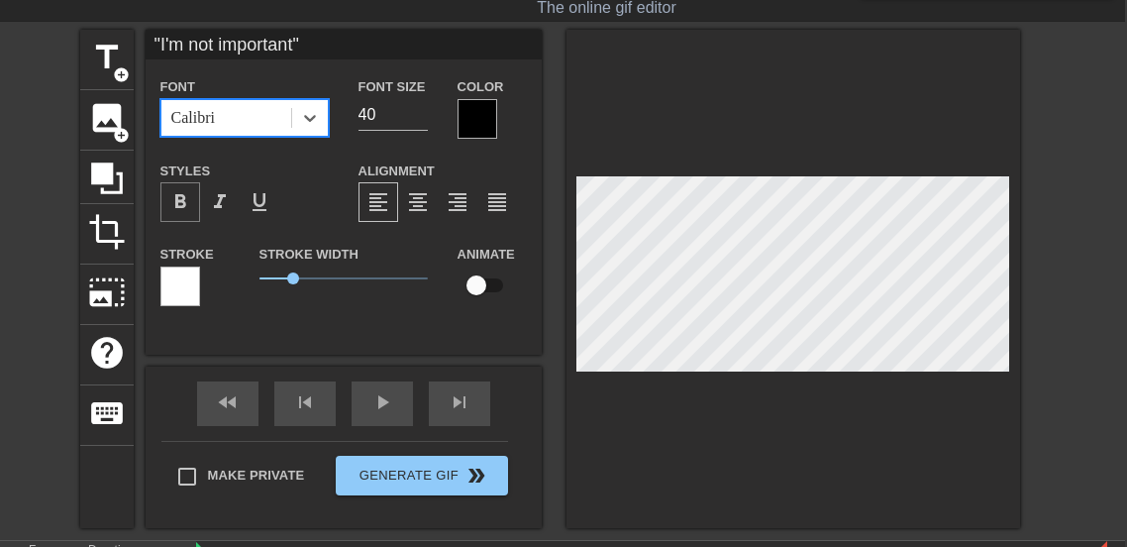
click at [192, 201] on div "format_bold" at bounding box center [180, 202] width 40 height 40
click at [471, 119] on div at bounding box center [478, 119] width 40 height 40
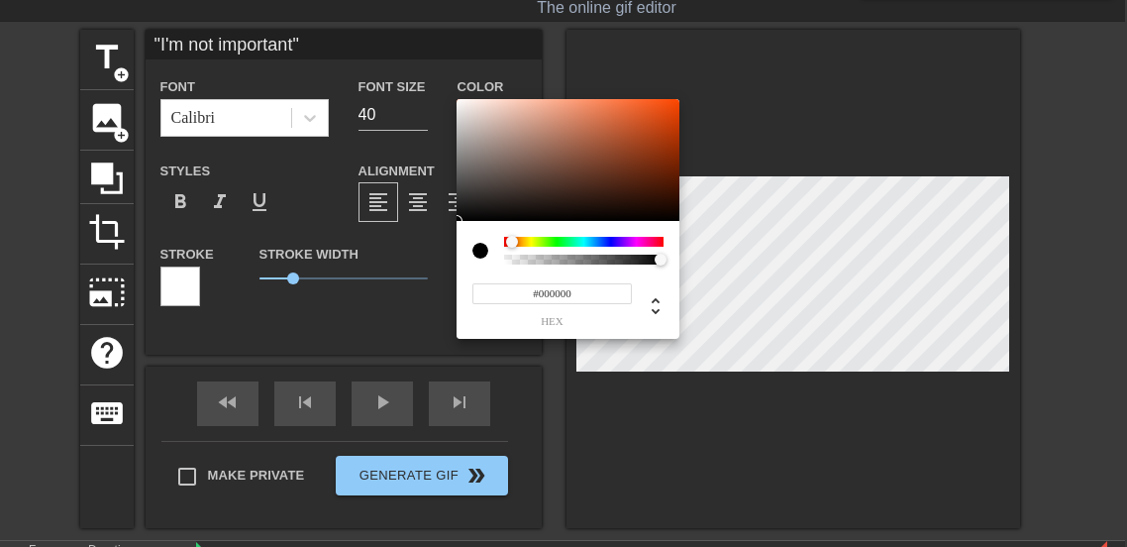
click at [510, 244] on div at bounding box center [512, 242] width 12 height 12
type input "#D33807"
drag, startPoint x: 654, startPoint y: 140, endPoint x: 672, endPoint y: 120, distance: 26.7
click at [672, 120] on div at bounding box center [568, 160] width 223 height 123
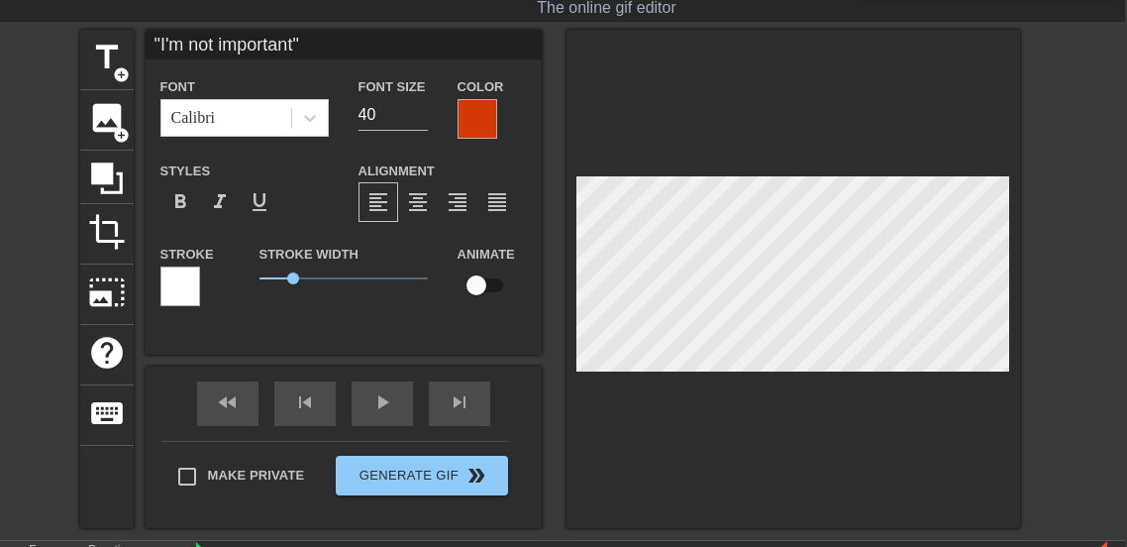
click at [189, 286] on div at bounding box center [180, 286] width 40 height 40
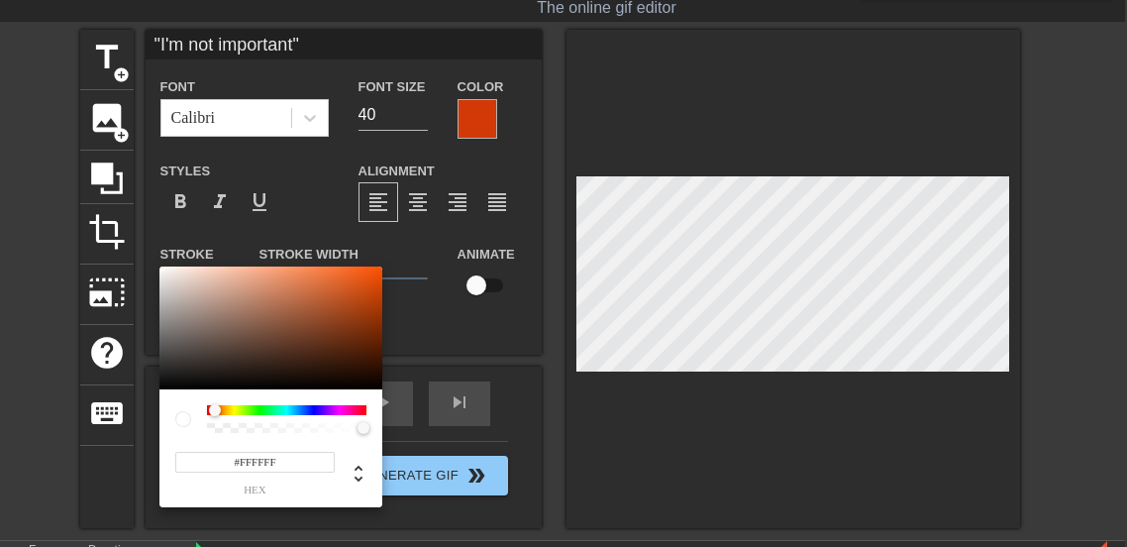
drag, startPoint x: 207, startPoint y: 414, endPoint x: 218, endPoint y: 414, distance: 10.9
click at [218, 414] on div at bounding box center [215, 410] width 12 height 12
click at [216, 411] on div at bounding box center [215, 410] width 12 height 12
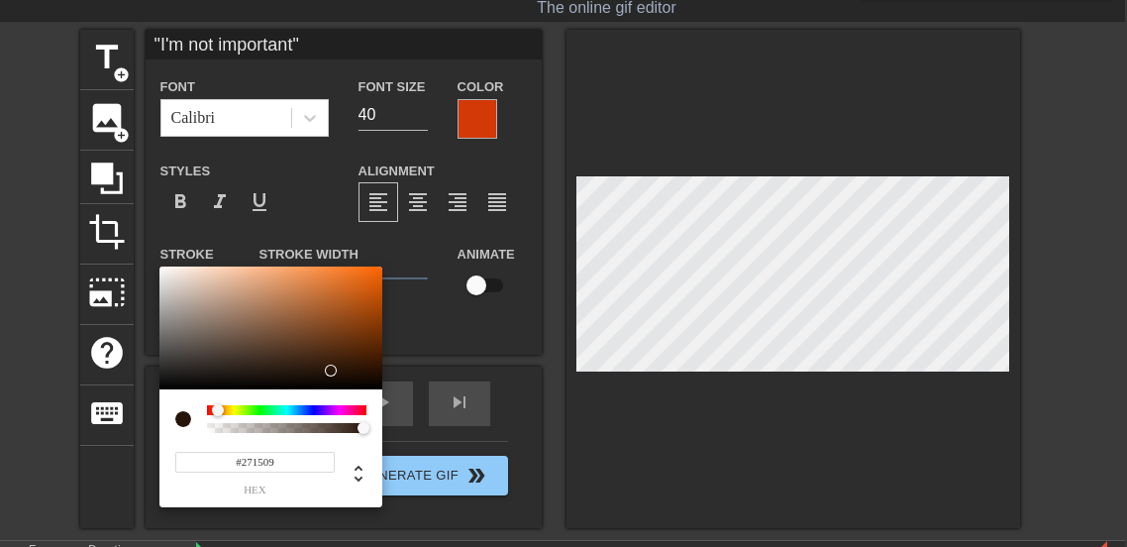
type input "#271508"
drag, startPoint x: 333, startPoint y: 310, endPoint x: 335, endPoint y: 369, distance: 59.5
click at [335, 369] on div at bounding box center [270, 327] width 223 height 123
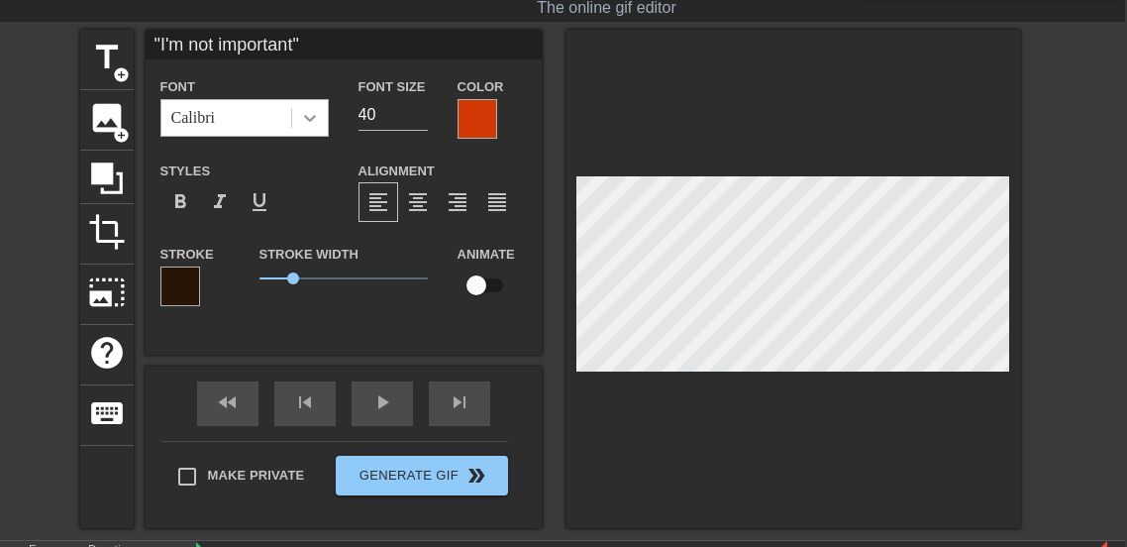
click at [309, 104] on div at bounding box center [310, 118] width 36 height 36
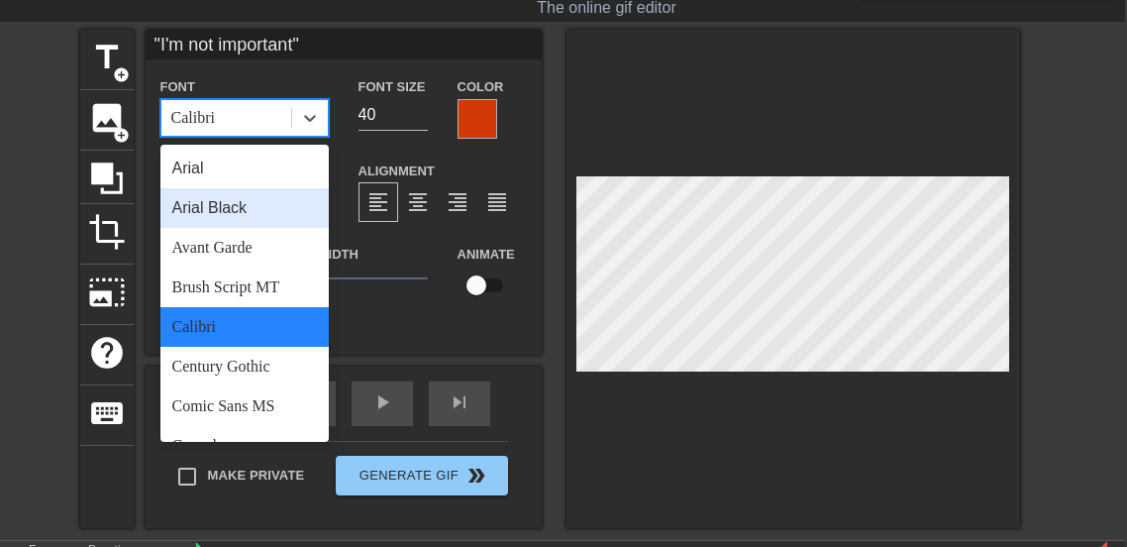
click at [293, 202] on div "Arial Black" at bounding box center [244, 208] width 168 height 40
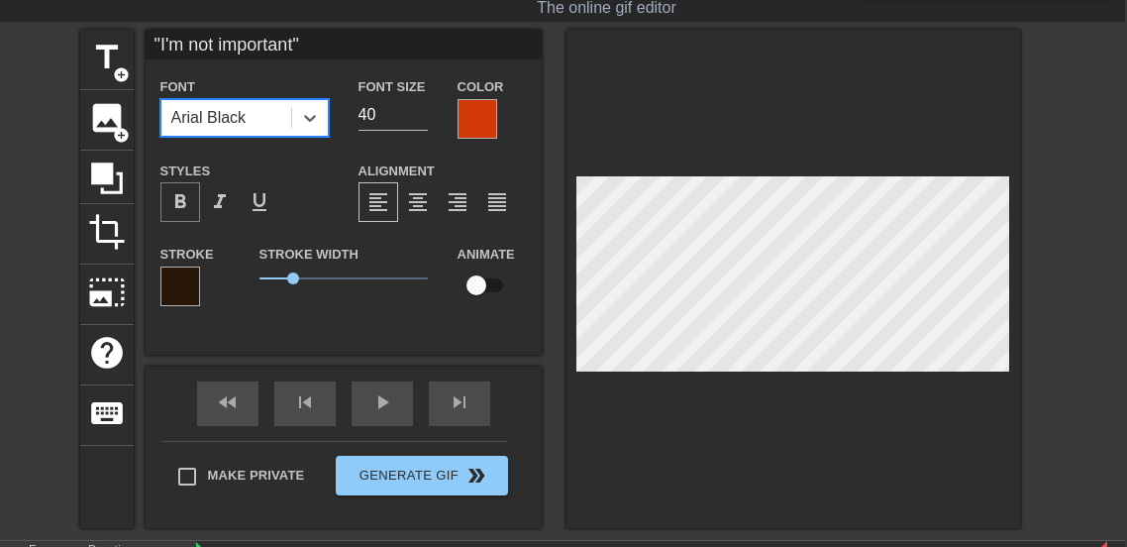
click at [183, 203] on span "format_bold" at bounding box center [180, 202] width 24 height 24
click at [189, 203] on span "format_bold" at bounding box center [180, 202] width 24 height 24
click at [301, 129] on div at bounding box center [310, 118] width 36 height 36
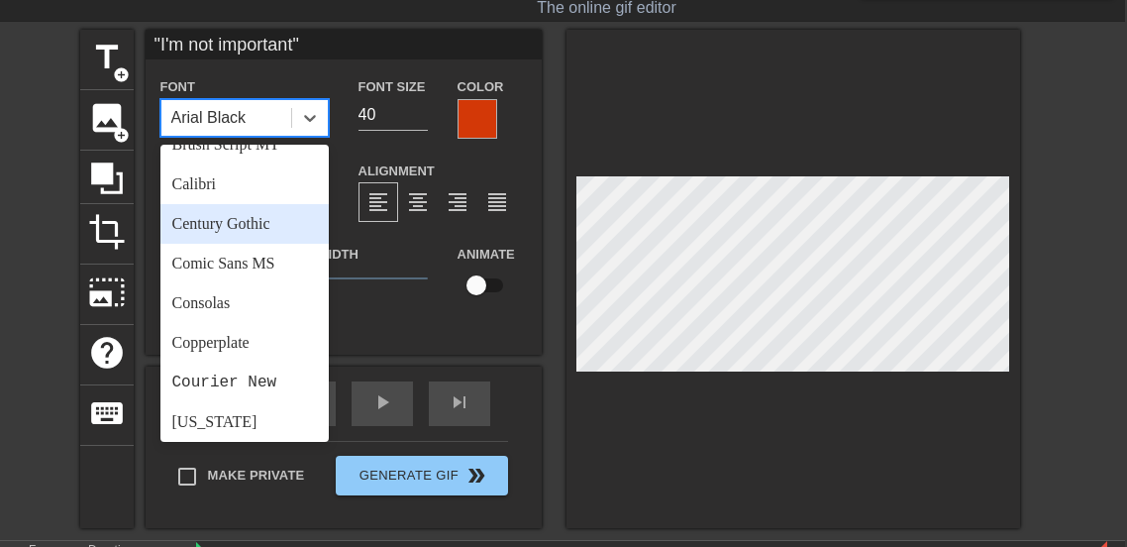
scroll to position [145, 0]
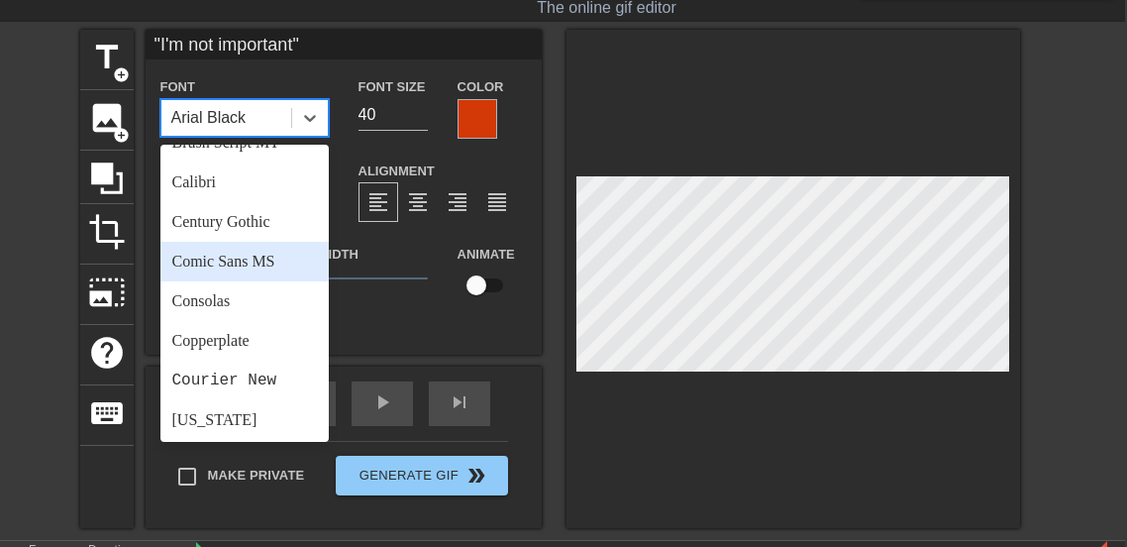
click at [266, 258] on div "Comic Sans MS" at bounding box center [244, 262] width 168 height 40
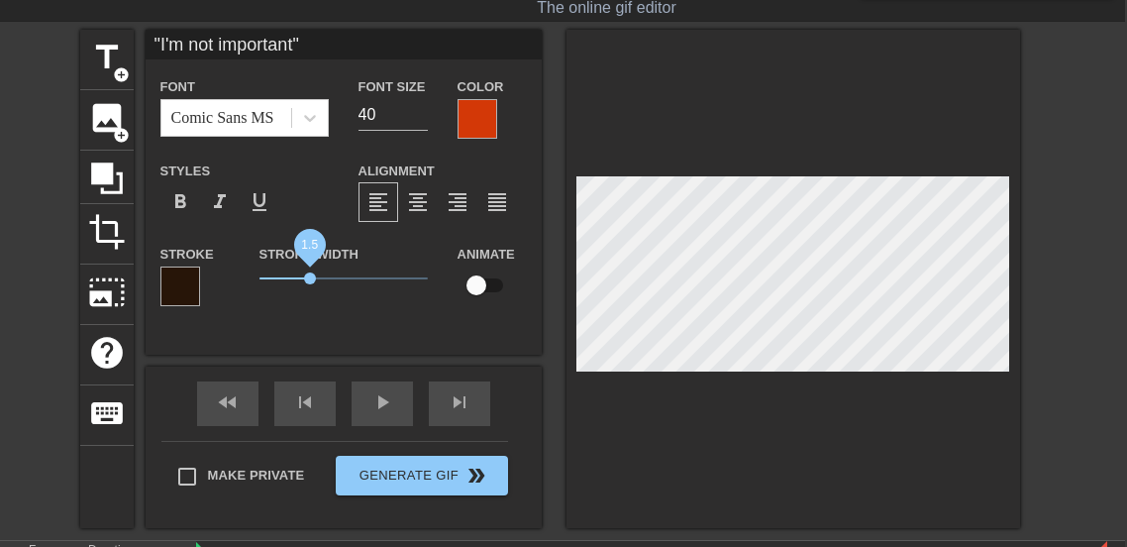
drag, startPoint x: 291, startPoint y: 275, endPoint x: 310, endPoint y: 284, distance: 20.8
click at [310, 284] on span "1.5" at bounding box center [310, 278] width 12 height 12
click at [422, 119] on input "39" at bounding box center [393, 115] width 69 height 32
click at [422, 119] on input "38" at bounding box center [393, 115] width 69 height 32
type input "37"
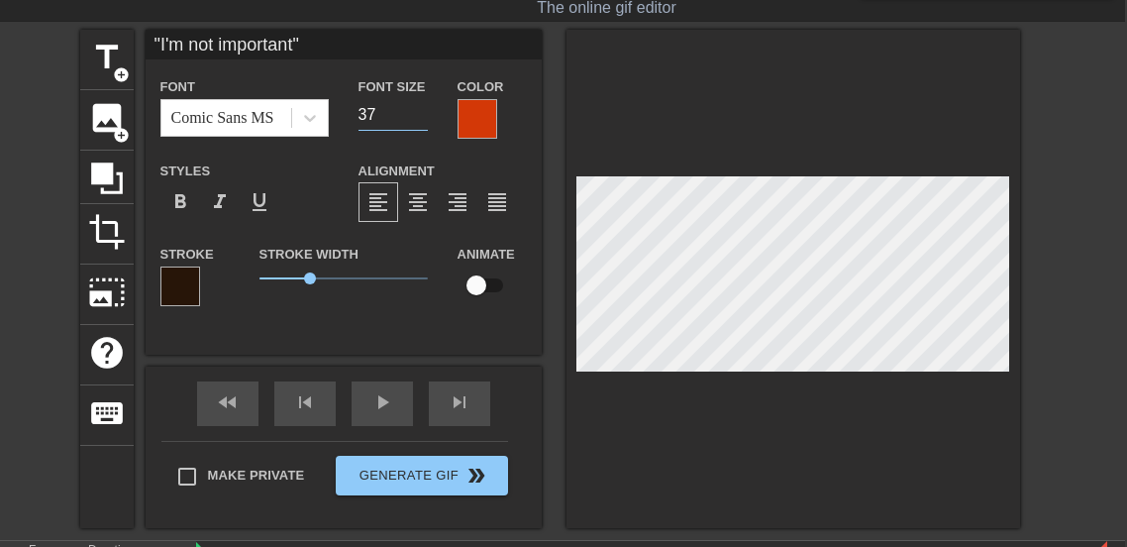
click at [422, 119] on input "37" at bounding box center [393, 115] width 69 height 32
click at [183, 204] on span "format_bold" at bounding box center [180, 202] width 24 height 24
click at [232, 212] on div "format_italic" at bounding box center [220, 202] width 40 height 40
click at [233, 212] on div "format_italic" at bounding box center [220, 202] width 40 height 40
click at [306, 132] on div at bounding box center [310, 118] width 36 height 36
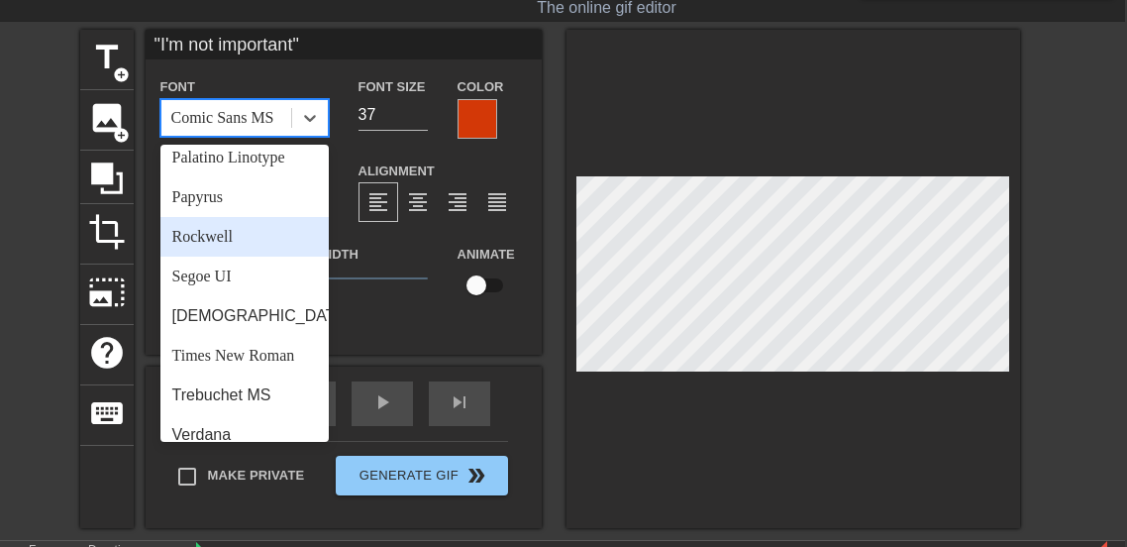
scroll to position [684, 0]
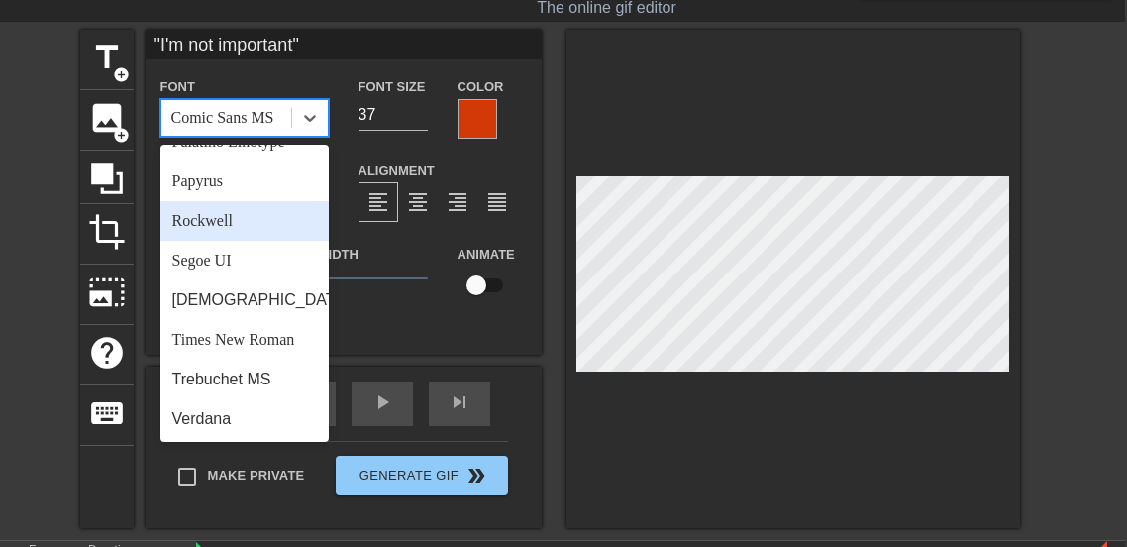
click at [328, 80] on div "Font option Comic Sans MS, selected. option Rockwell focused, 19 of 24. 24 resu…" at bounding box center [245, 106] width 198 height 64
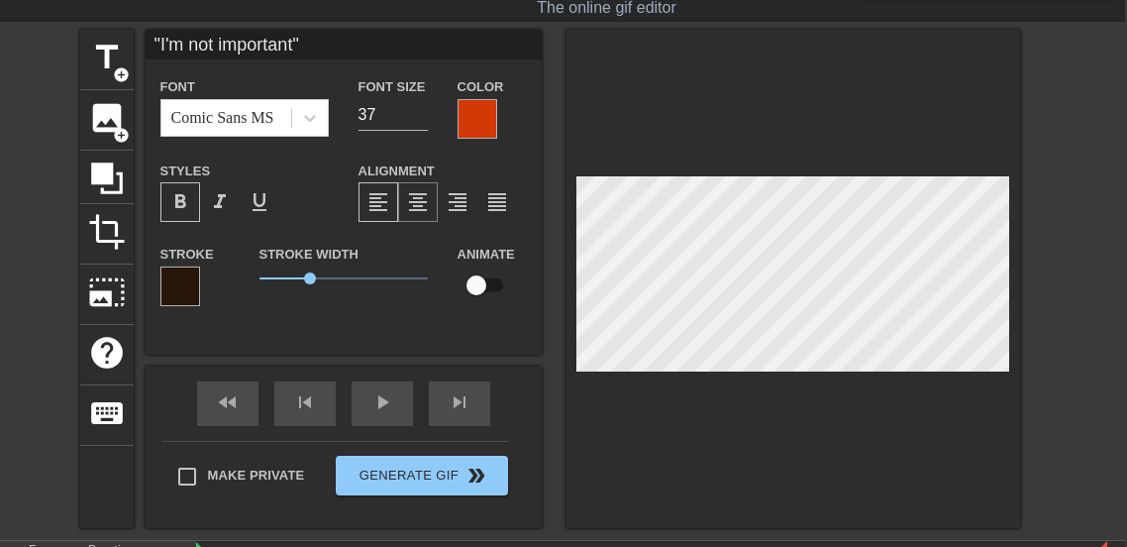
click at [406, 190] on span "format_align_center" at bounding box center [418, 202] width 24 height 24
click at [385, 204] on span "format_align_left" at bounding box center [378, 202] width 24 height 24
click at [494, 277] on input "checkbox" at bounding box center [476, 285] width 113 height 38
checkbox input "true"
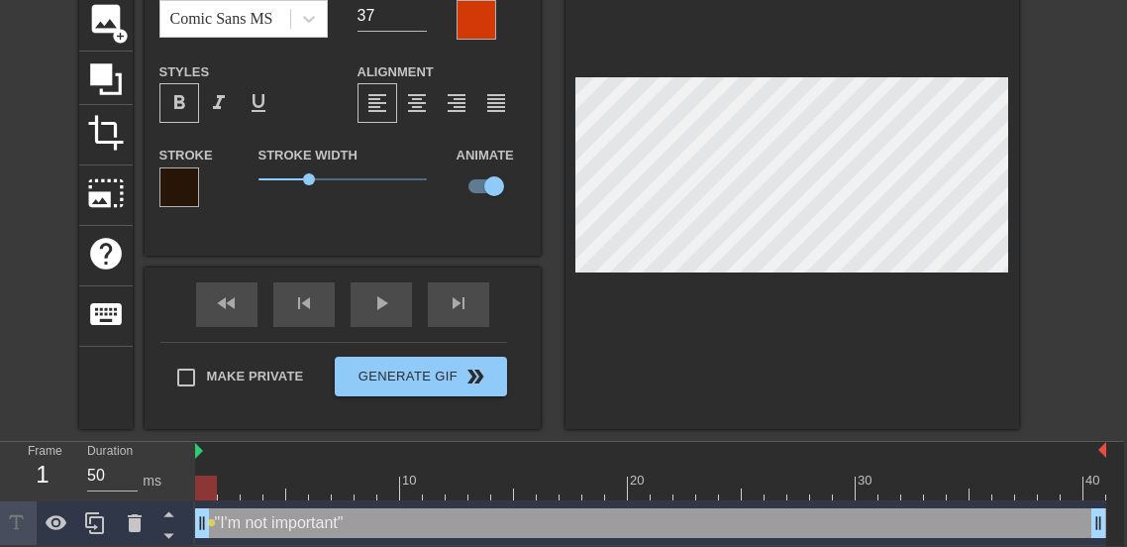
scroll to position [0, 4]
type input ""I'm not important"
type textarea ""I'm not important"
type input "I'm not important"
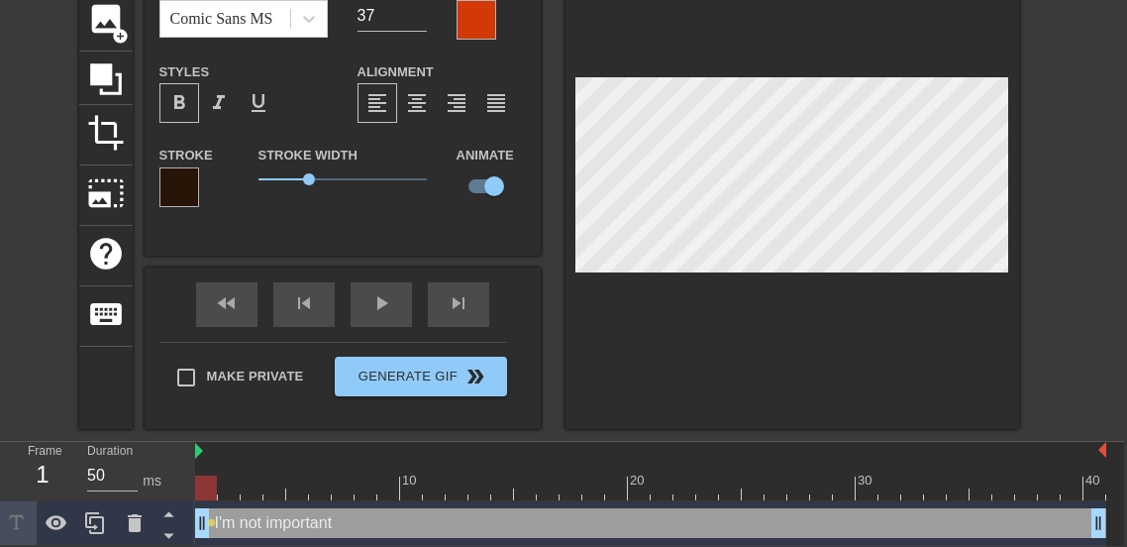
scroll to position [0, 1]
type textarea "I'm not important"
type input "I'm nt important"
type textarea "I'm nt important"
type input "I'm nOt important"
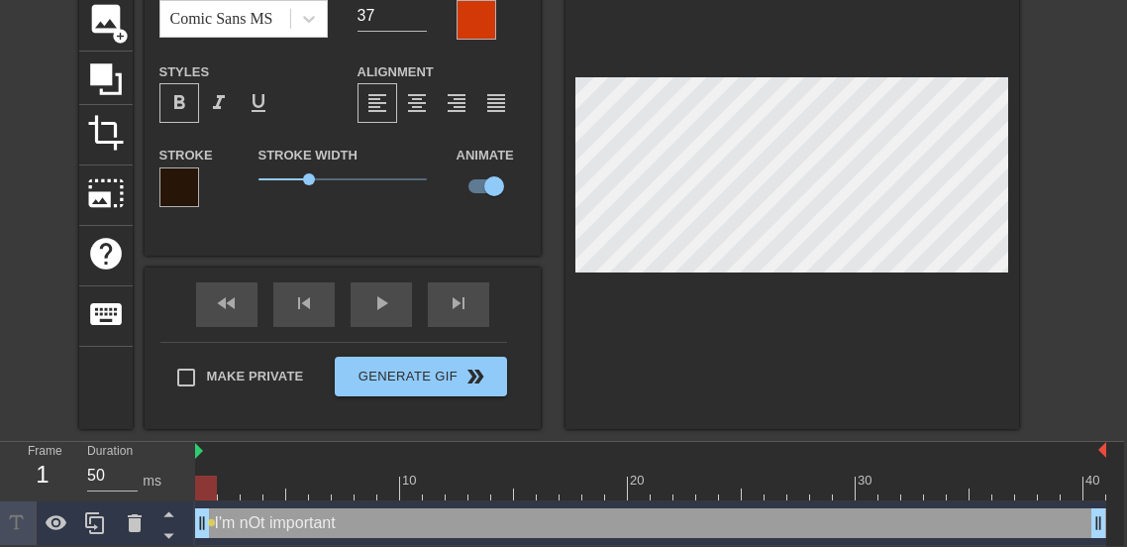
type textarea "I'm nOt important"
type input "I'm nOt iportant"
type textarea "I'm nOt iportant"
type input "I'm nOt iMportant"
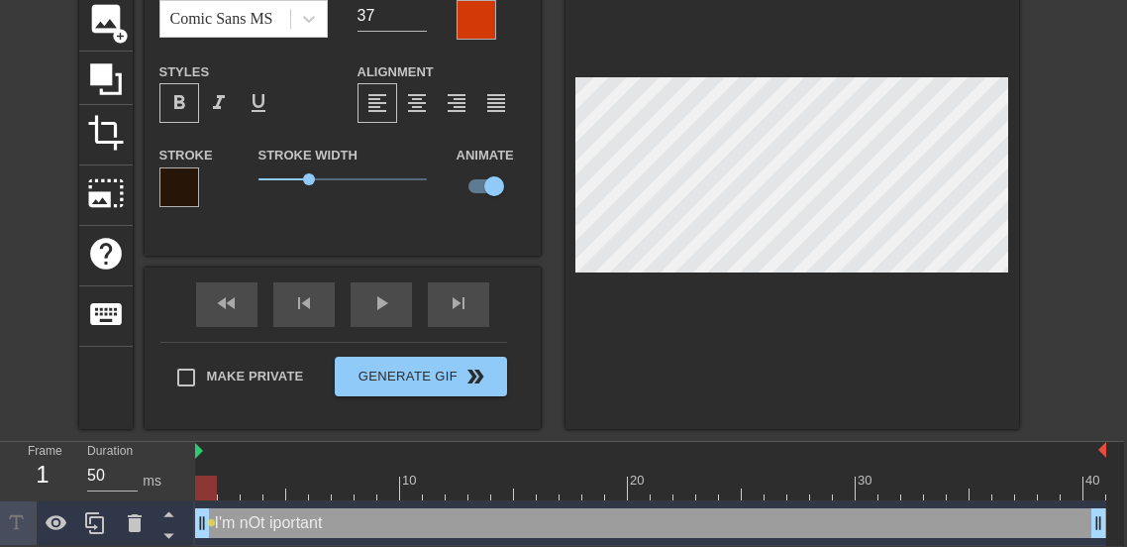
type textarea "I'm nOt iMportant"
type input "I'm nOt iMpotant"
type textarea "I'm nOt iMpotant"
type input "I'm nOt iMptant"
type textarea "I'm nOt iMptant"
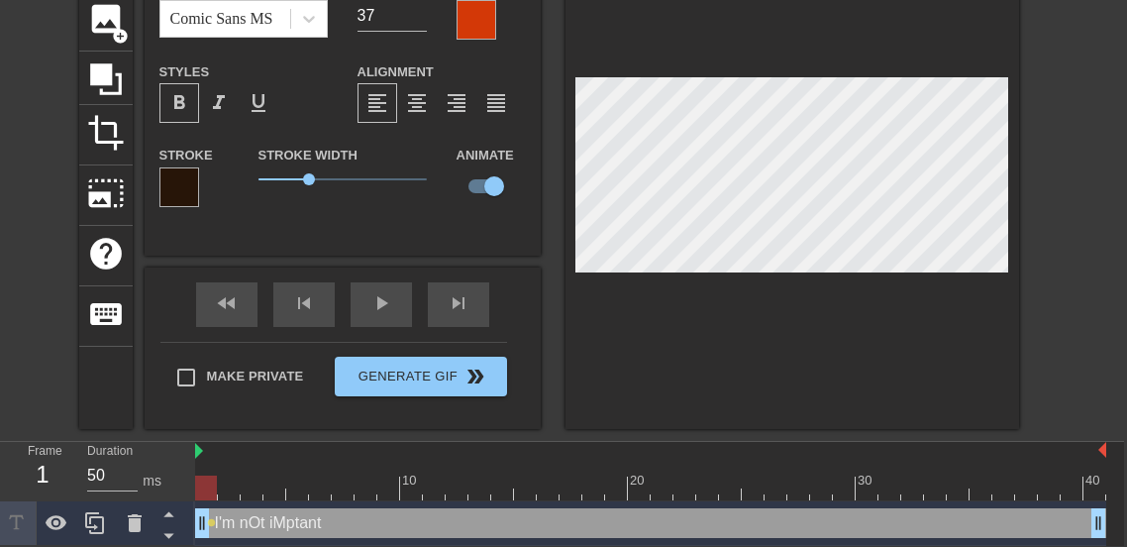
type input "I'm nOt iMpOtant"
type textarea "I'm nOt iMpOtant"
type input "I'm nOt iMpORtant"
type textarea "I'm nOt iMpORtant"
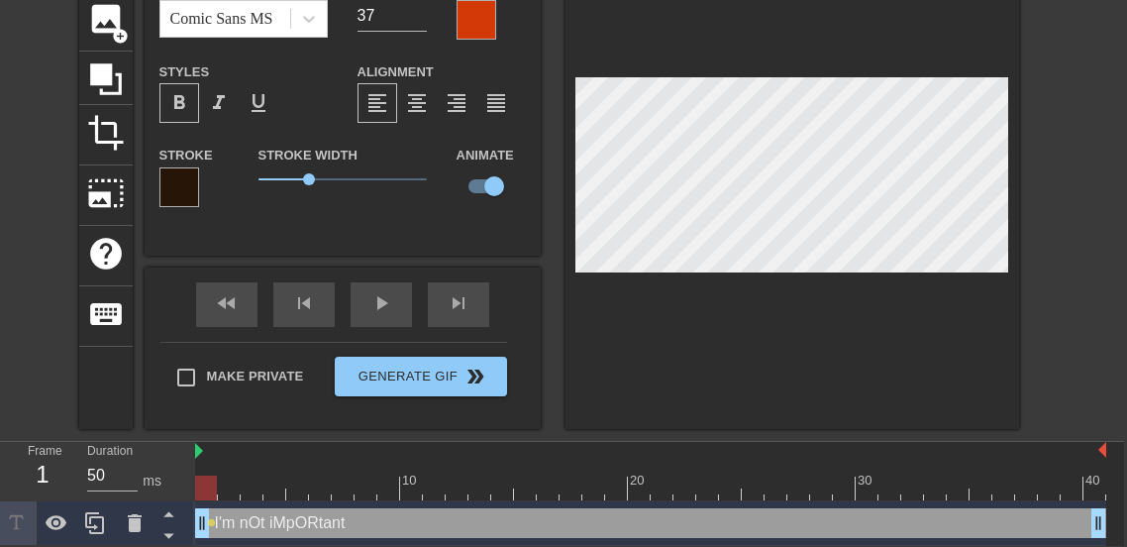
type input "I'm nOt iMpORtnt"
type textarea "I'm nOt iMpORtnt"
type input "I'm nOt iMpORtAnt"
type textarea "I'm nOt iMpORtAnt"
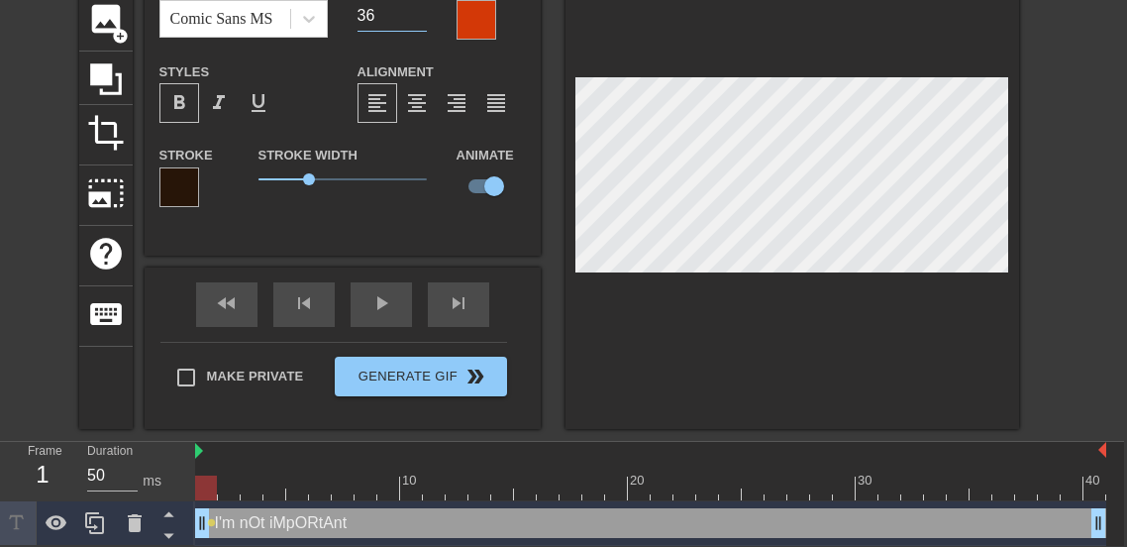
click at [423, 19] on input "36" at bounding box center [392, 16] width 69 height 32
click at [423, 19] on input "35" at bounding box center [392, 16] width 69 height 32
click at [420, 18] on input "34" at bounding box center [392, 16] width 69 height 32
type input "33"
click at [420, 18] on input "33" at bounding box center [392, 16] width 69 height 32
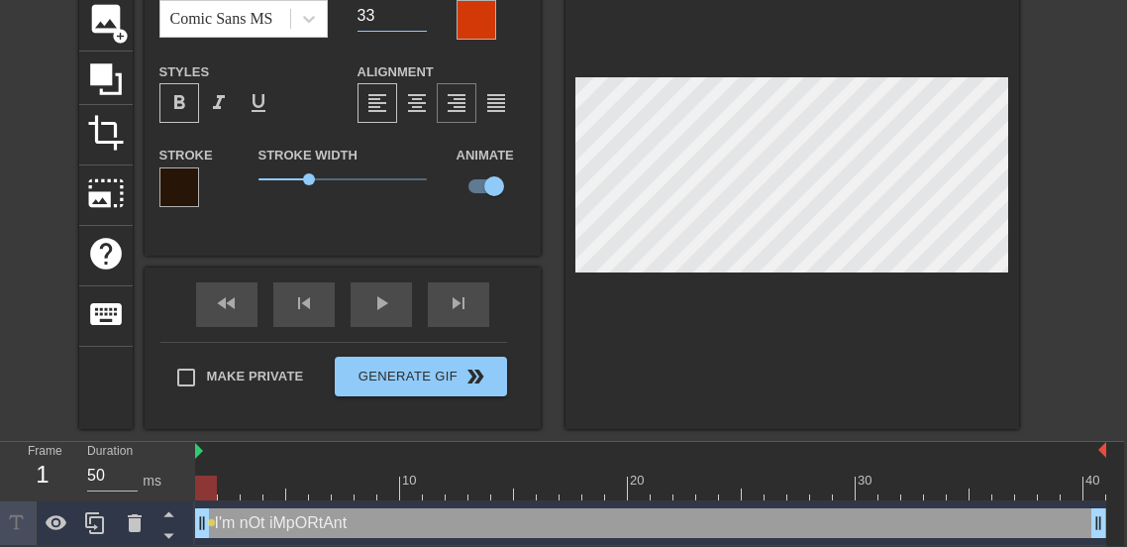
type input "I'm nOt iMpORtnt"
type textarea "I'm nOt iMpORtnt"
type input "I'm nOt iMpORtant"
type textarea "I'm nOt iMpORtant"
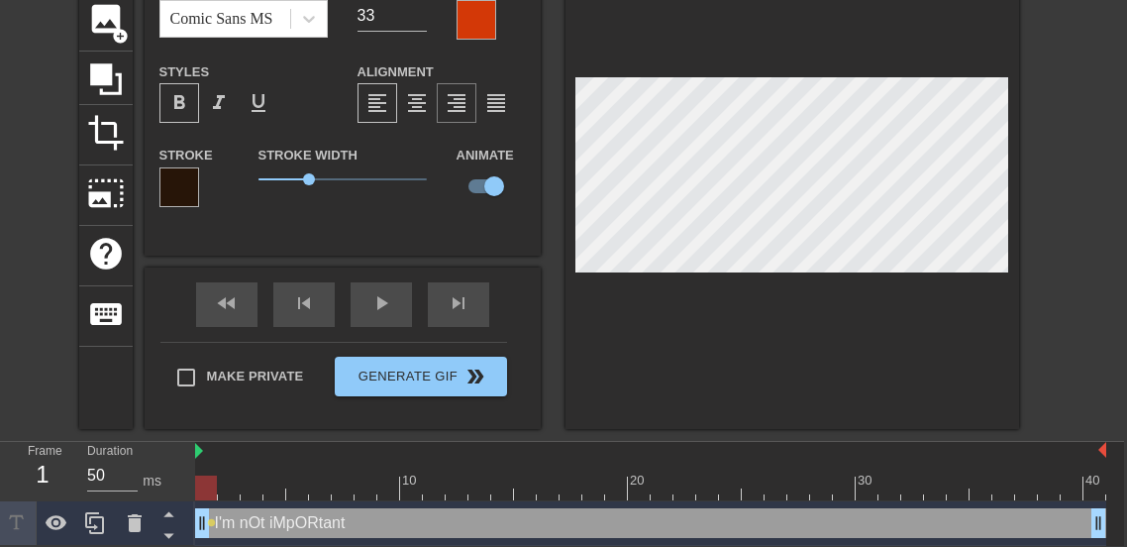
type input "I'm nOt iMpOtant"
type textarea "I'm nOt iMpOtant"
type input "I'm nOt iMptant"
type textarea "I'm nOt iMptant"
type input "I'm nOt iMpotant"
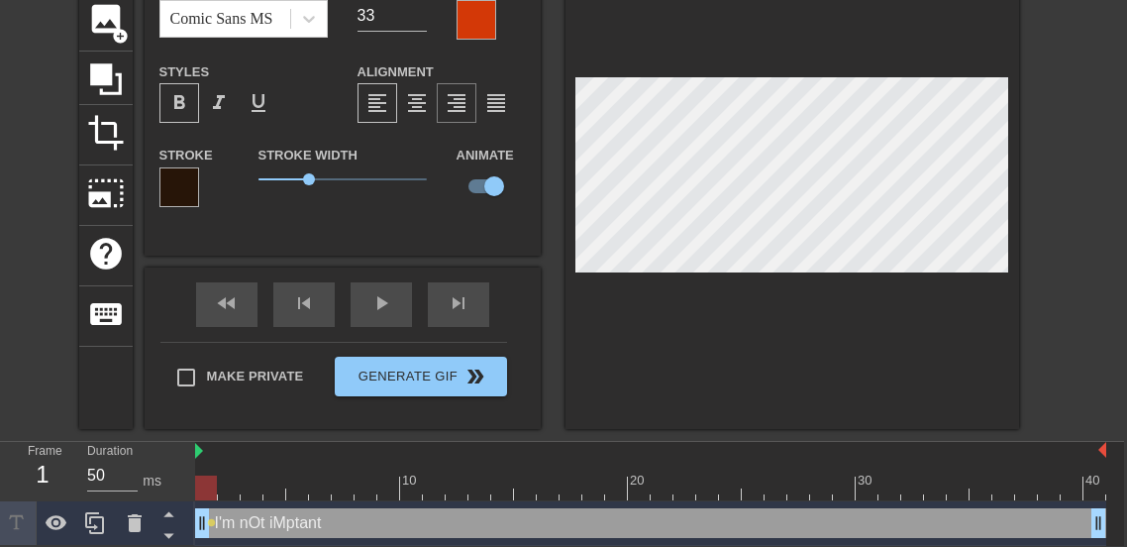
type textarea "I'm nOt iMpotant"
type input "I'm nOt iMportant"
type textarea "I'm nOt iMportant"
type input "I'm nOt iportant"
type textarea "I'm nOt iportant"
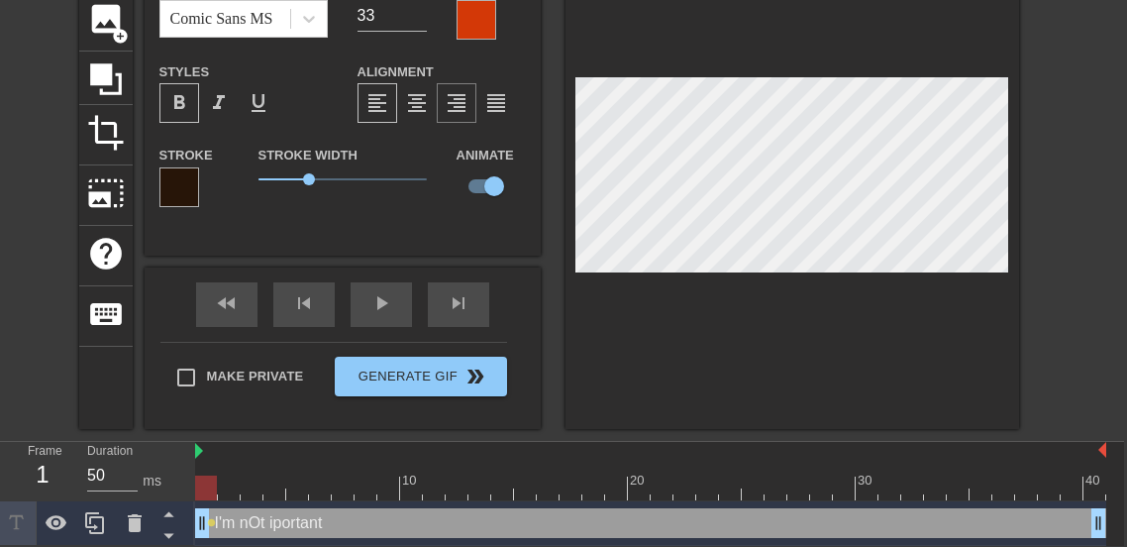
type input "I'm nOt important"
type textarea "I'm nOt important"
type input "I'm nt important"
type textarea "I'm nt important"
type input "I'm not important"
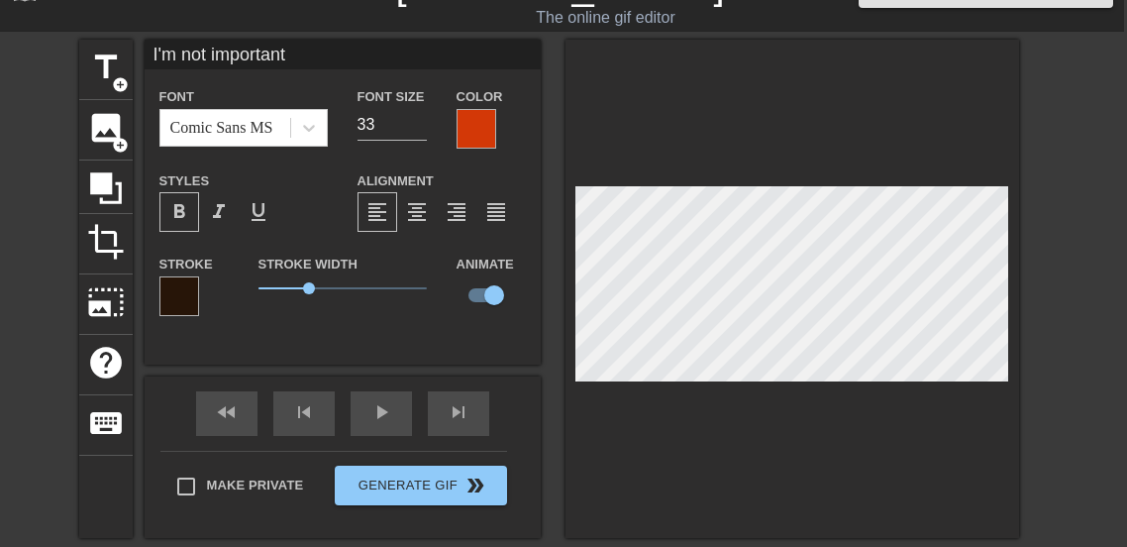
scroll to position [34, 3]
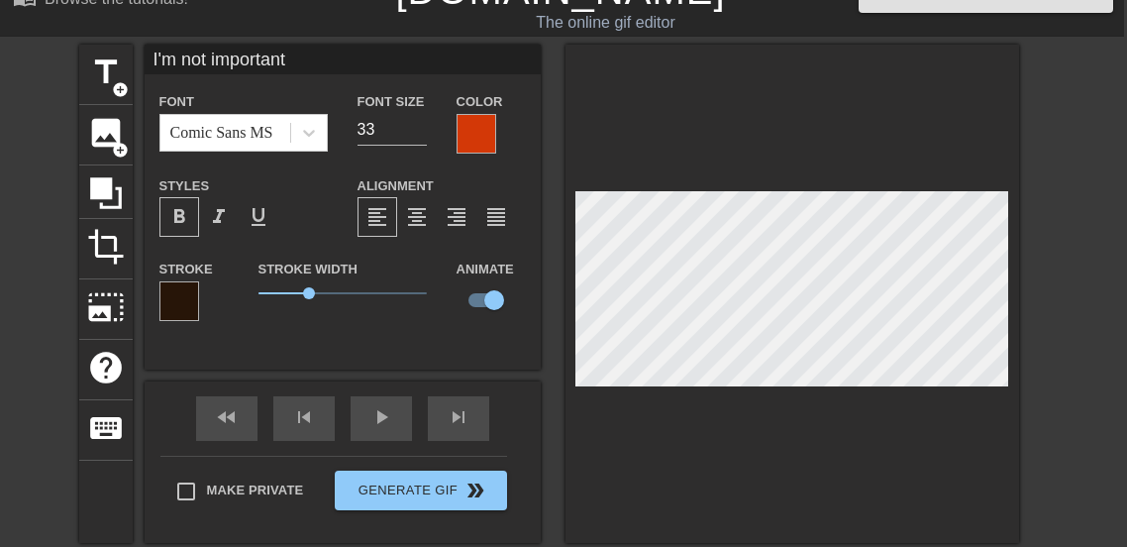
type textarea "I'm not important"
click at [473, 140] on div at bounding box center [477, 134] width 40 height 40
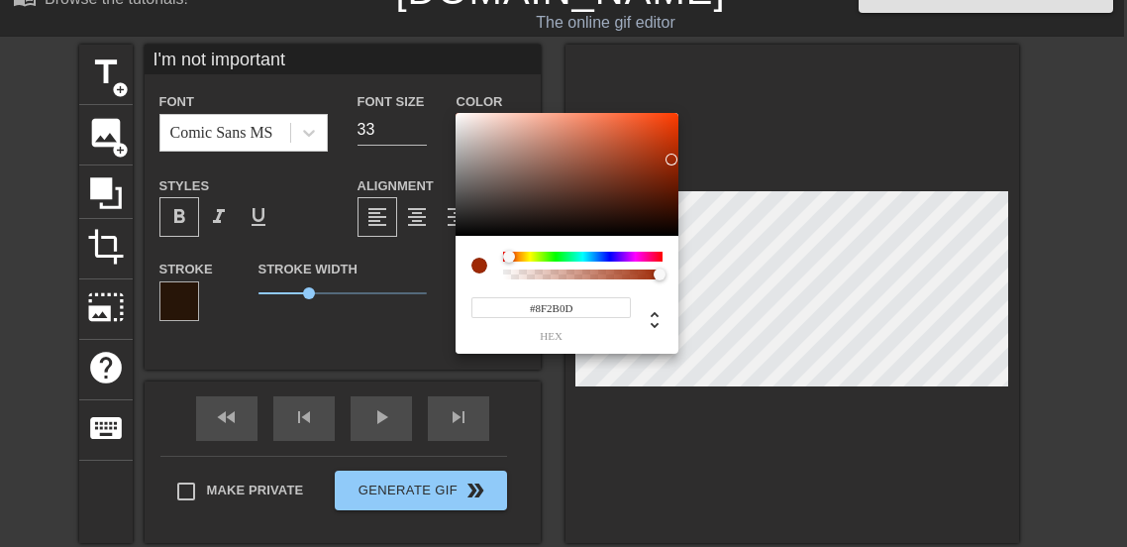
type input "#8F2C0E"
drag, startPoint x: 621, startPoint y: 150, endPoint x: 657, endPoint y: 166, distance: 39.4
click at [657, 166] on div at bounding box center [567, 174] width 223 height 123
type textarea ""I'm not important"
type input ""I'm not important"
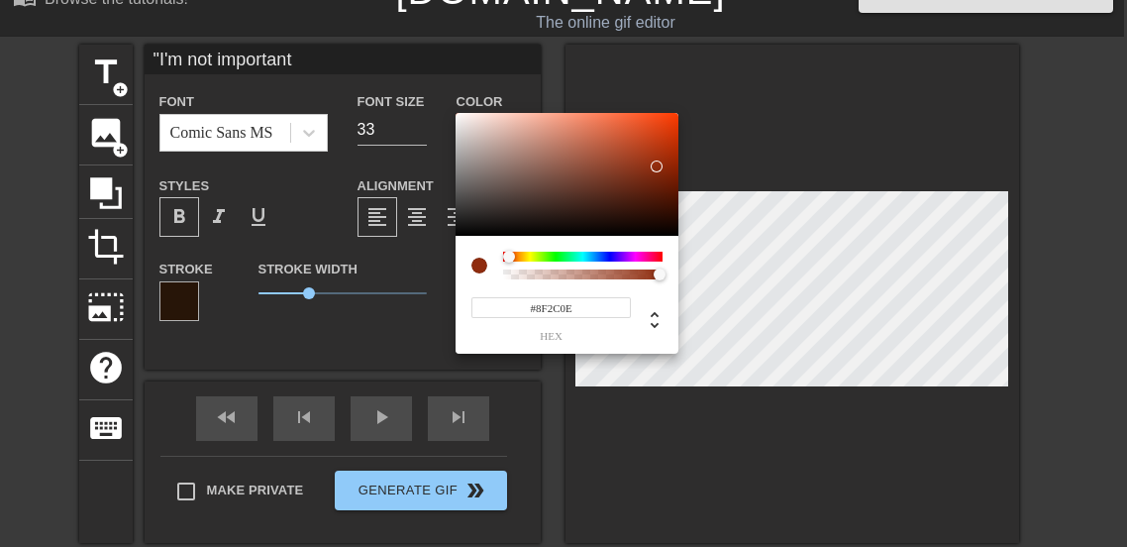
type textarea ""I'm not important""
type input ""I'm not important"
type textarea "I'm not important"
type input "I'm not important"
type input "#B6380F"
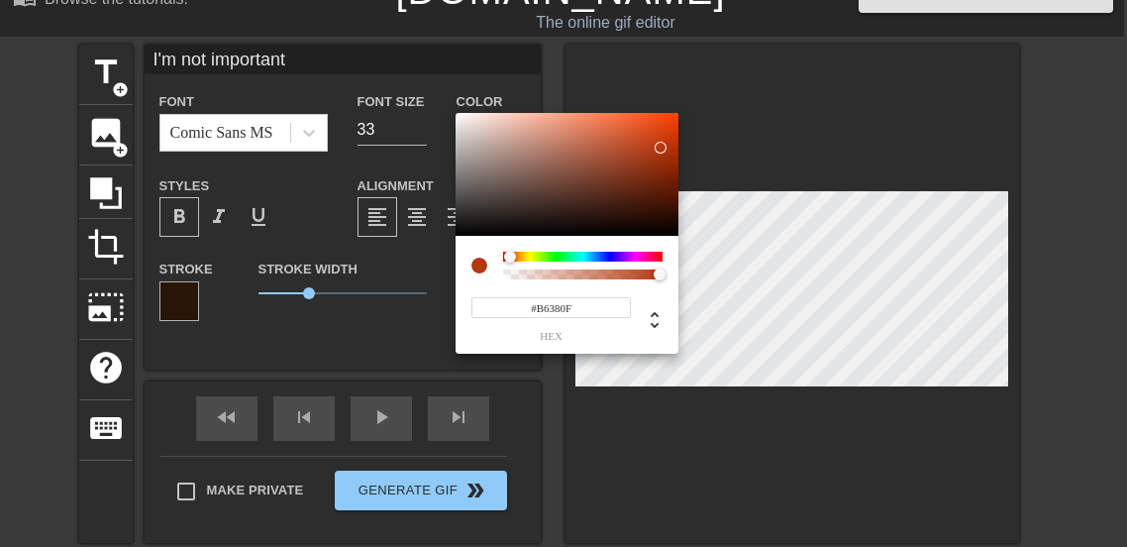
click at [661, 148] on div at bounding box center [567, 174] width 223 height 123
click at [661, 148] on div at bounding box center [661, 148] width 12 height 12
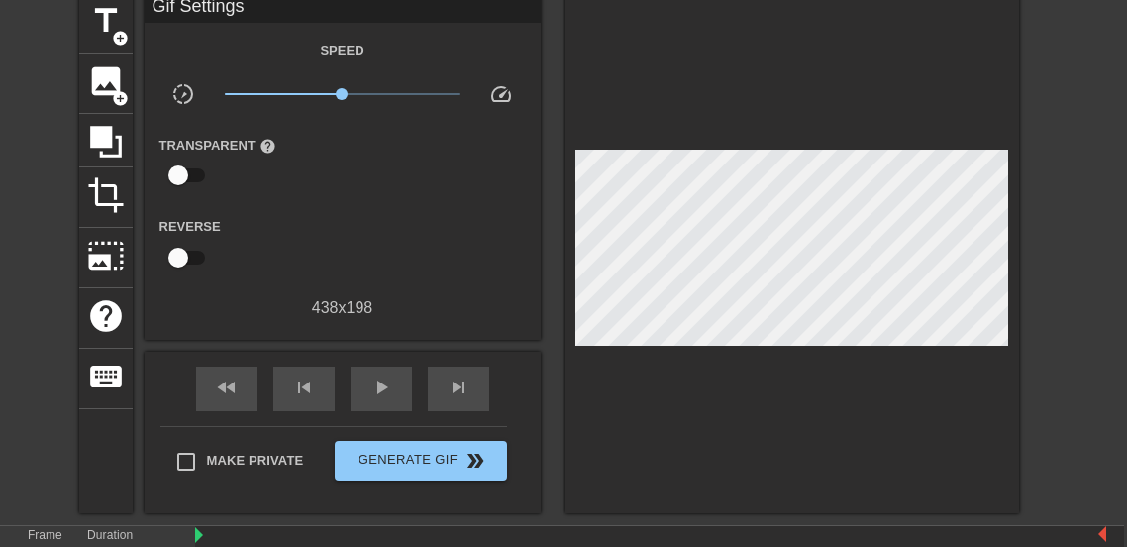
scroll to position [88, 3]
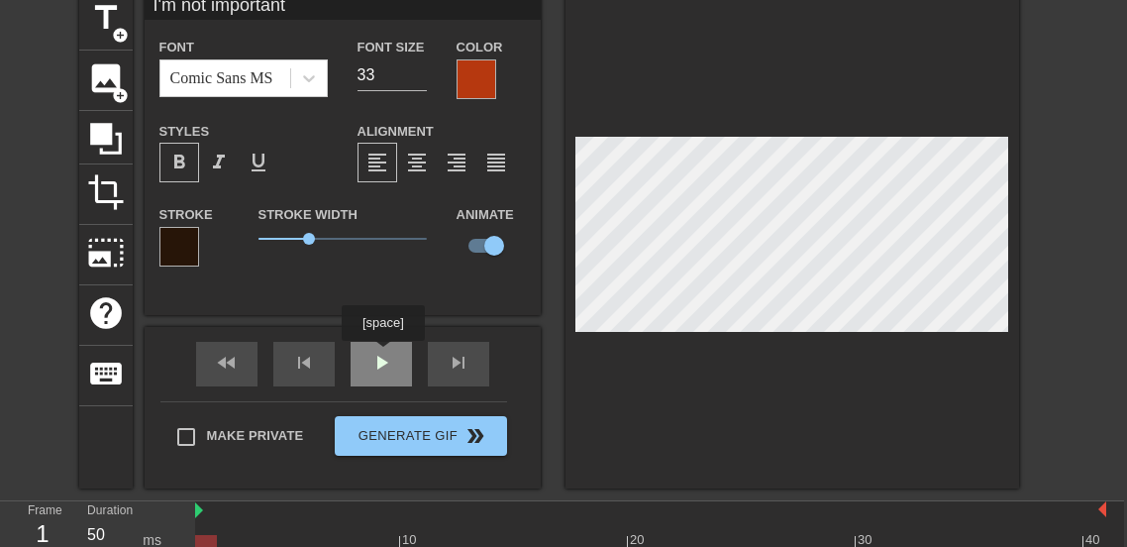
click at [383, 355] on div "fast_rewind skip_previous play_arrow skip_next" at bounding box center [342, 364] width 323 height 74
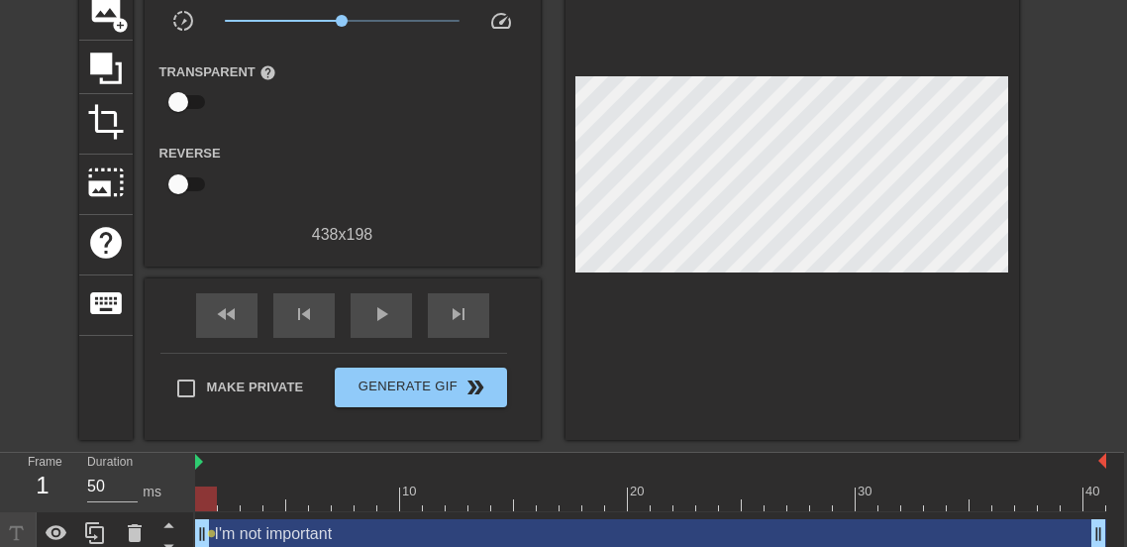
scroll to position [170, 3]
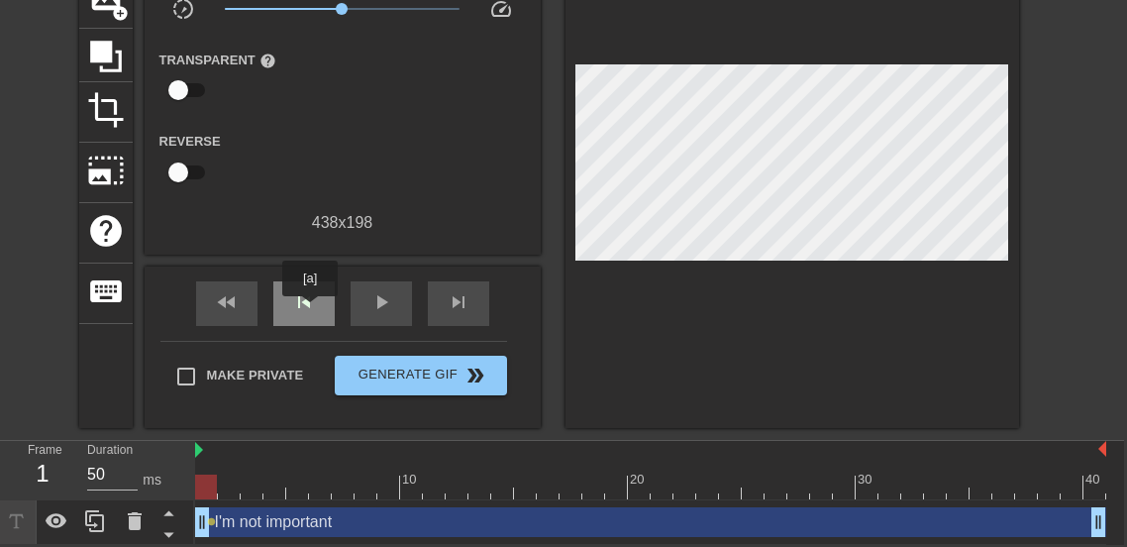
click at [310, 310] on span "skip_previous" at bounding box center [304, 302] width 24 height 24
click at [365, 301] on div "play_arrow" at bounding box center [381, 303] width 61 height 45
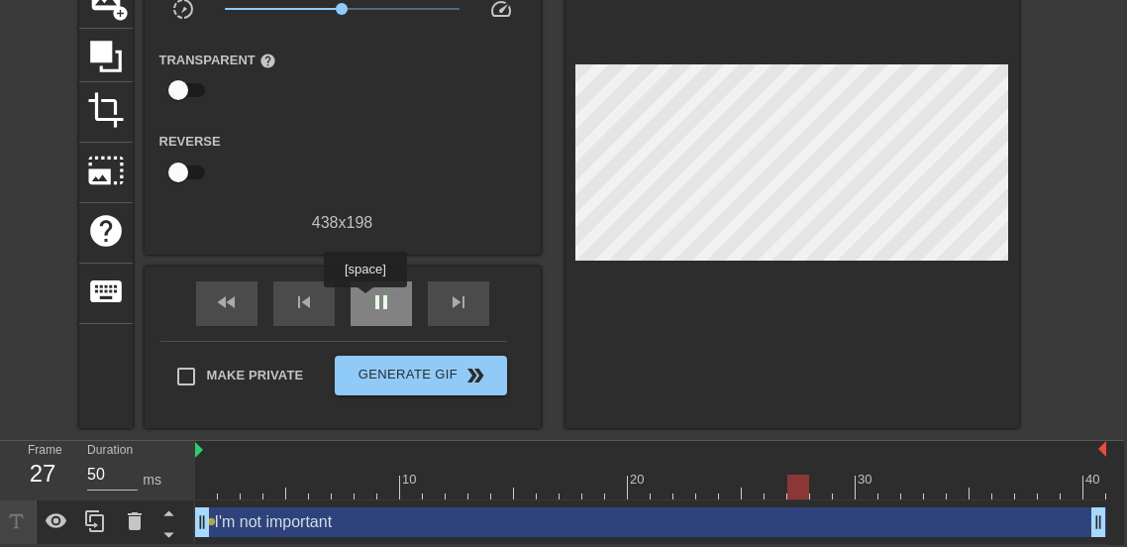
click at [365, 301] on div "pause" at bounding box center [381, 303] width 61 height 45
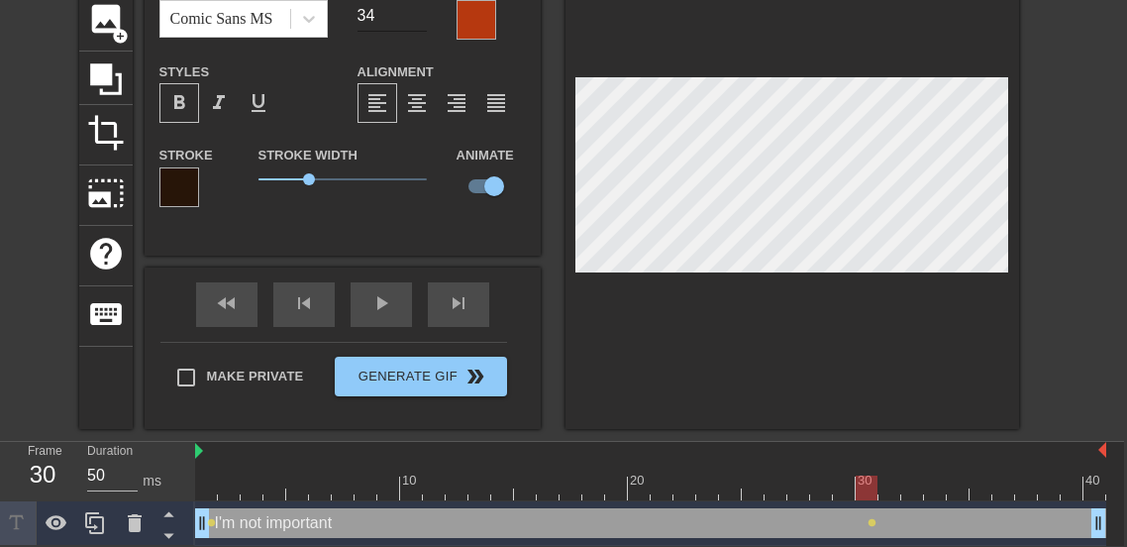
click at [423, 12] on input "34" at bounding box center [392, 16] width 69 height 32
type input "35"
click at [423, 12] on input "35" at bounding box center [392, 16] width 69 height 32
click at [385, 291] on div "fast_rewind skip_previous play_arrow skip_next" at bounding box center [342, 304] width 323 height 74
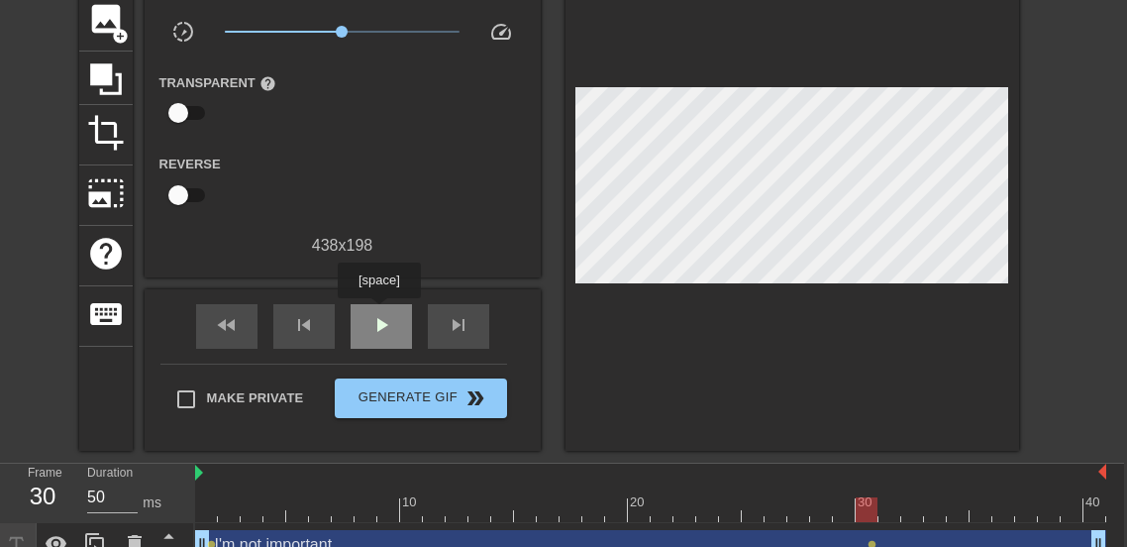
click at [379, 312] on div "play_arrow" at bounding box center [381, 326] width 61 height 45
click at [379, 312] on div "pause" at bounding box center [381, 326] width 61 height 45
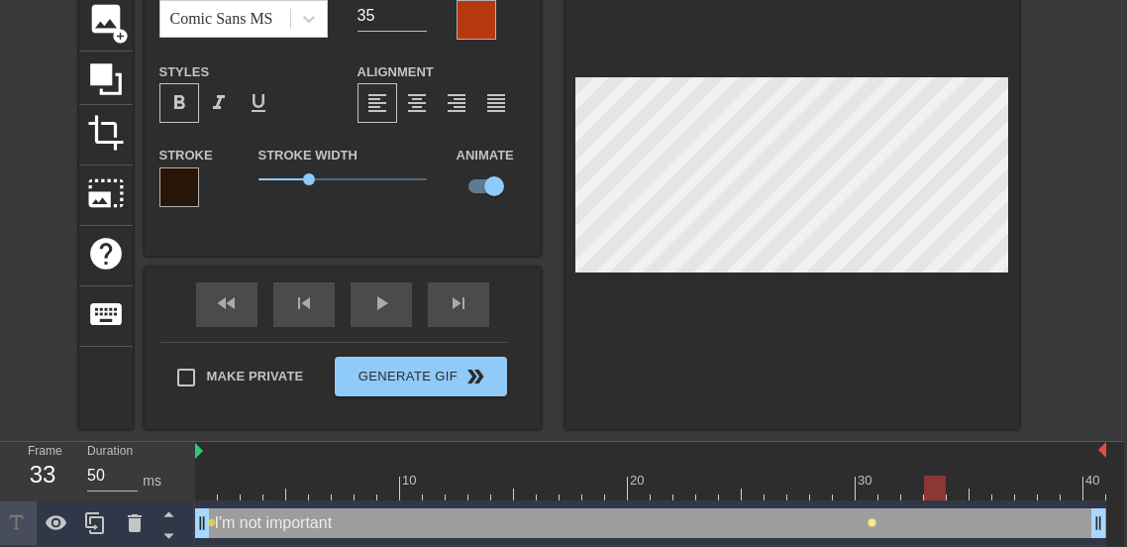
click at [871, 520] on div "10 20 30 40 I'm not important drag_handle drag_handle lens lens" at bounding box center [659, 494] width 929 height 104
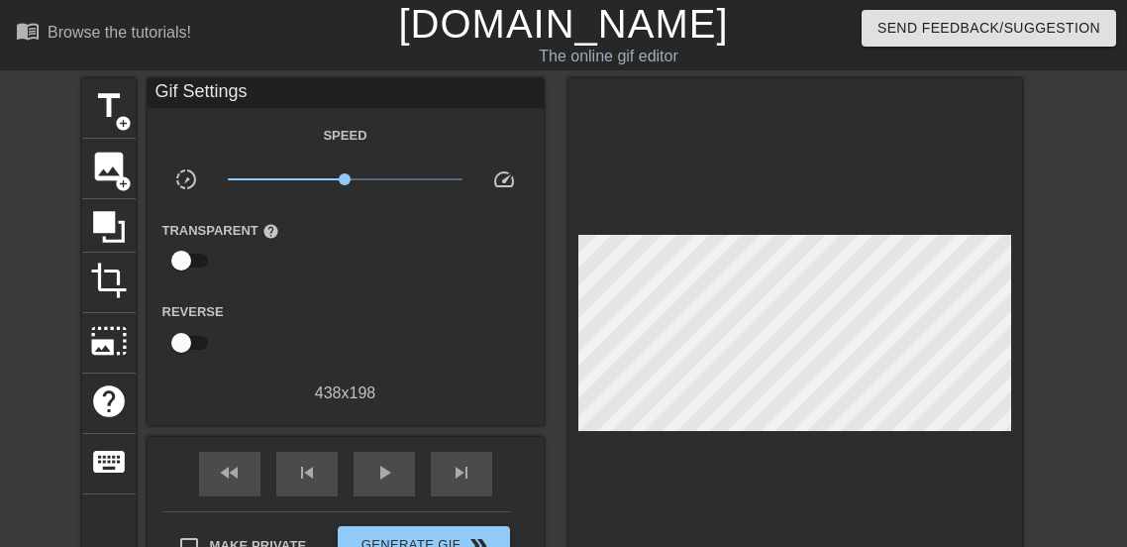
scroll to position [170, 0]
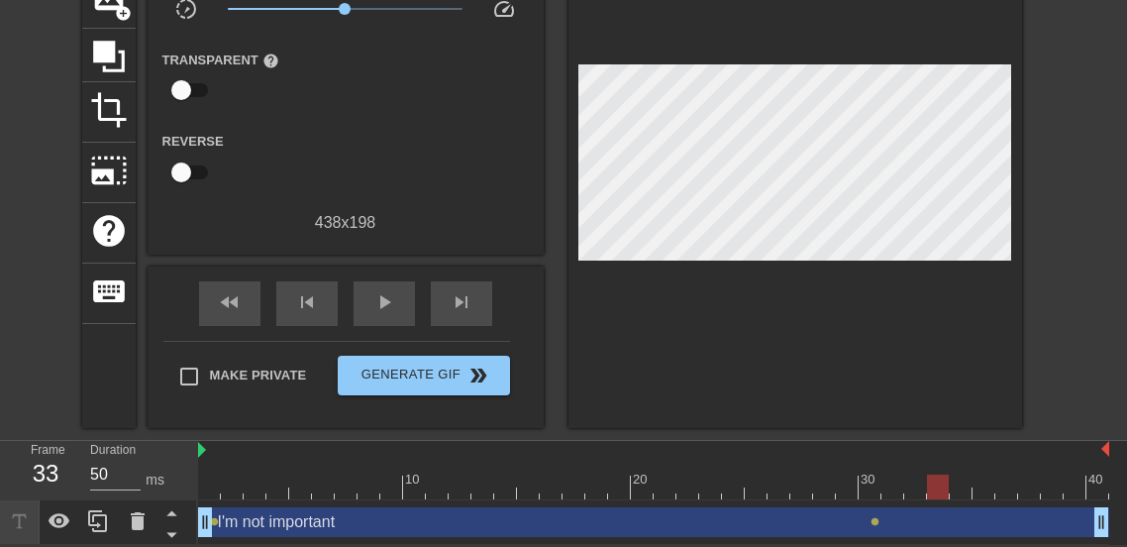
click at [67, 247] on div "title add_circle image add_circle crop photo_size_select_large help keyboard Gi…" at bounding box center [563, 168] width 1127 height 520
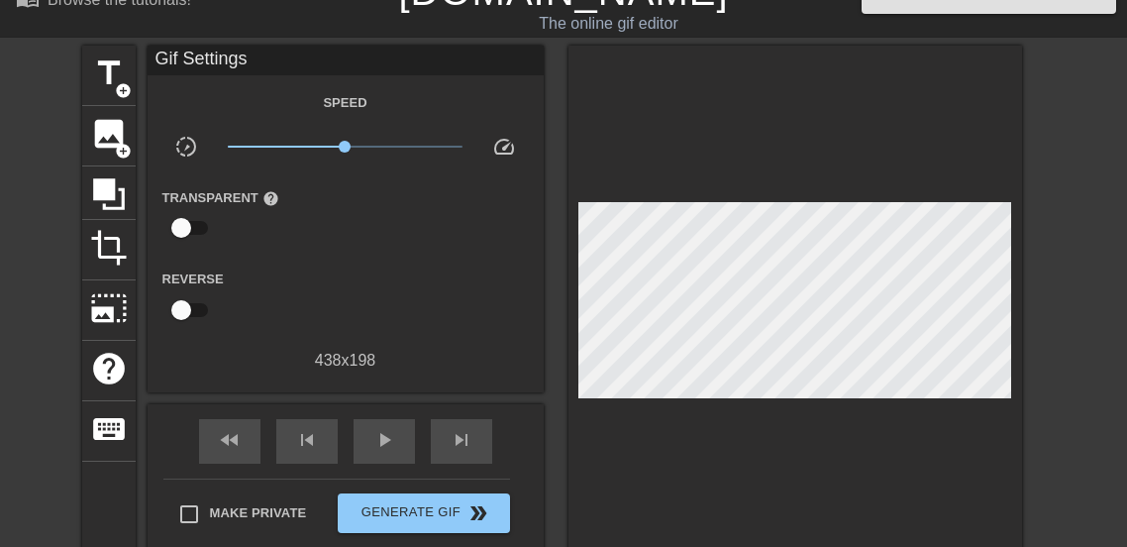
scroll to position [0, 0]
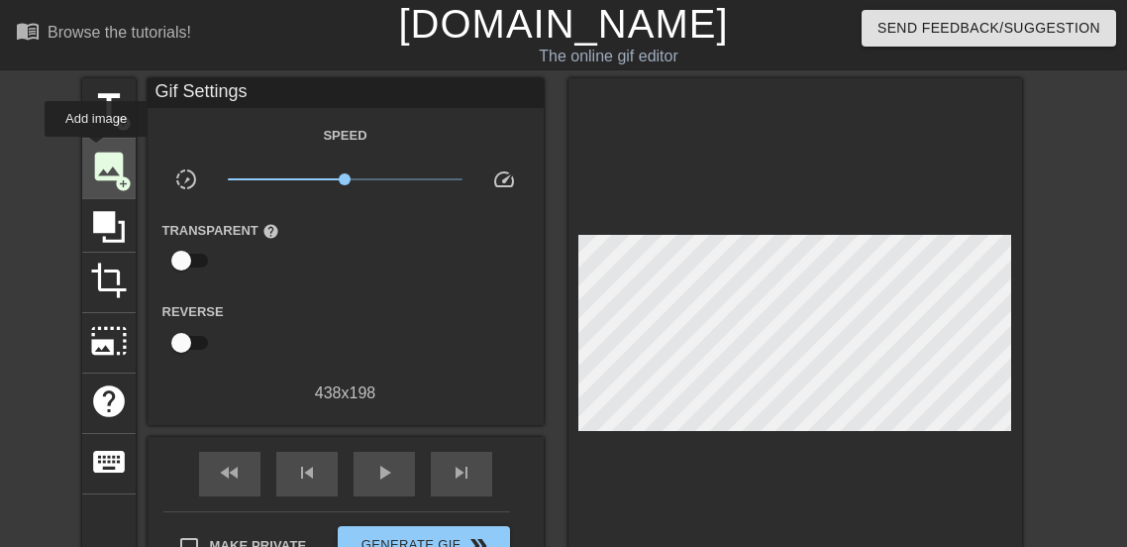
click at [96, 151] on span "image" at bounding box center [109, 167] width 38 height 38
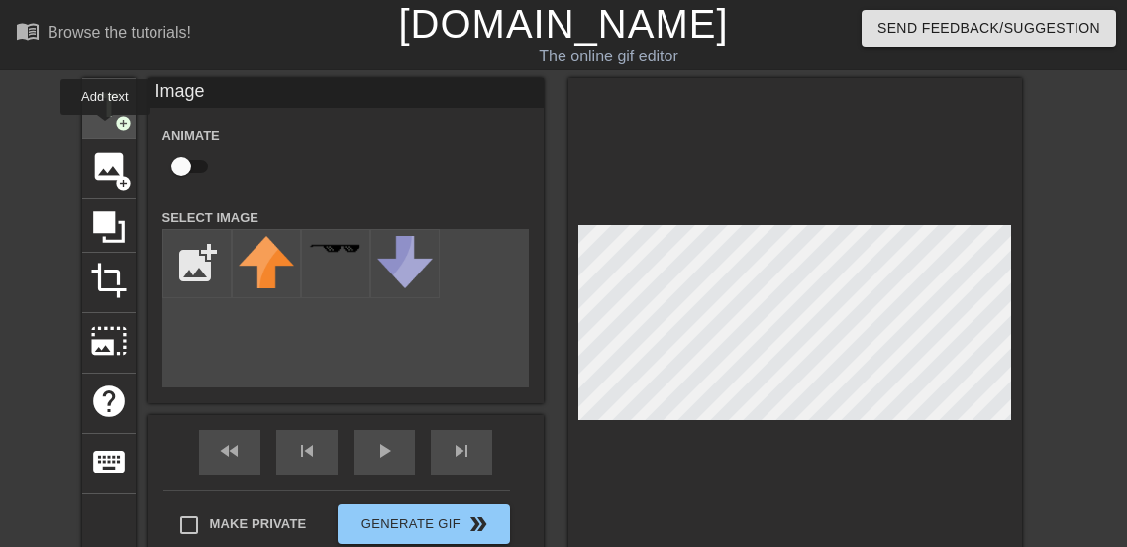
click at [105, 129] on div "title add_circle" at bounding box center [108, 108] width 53 height 60
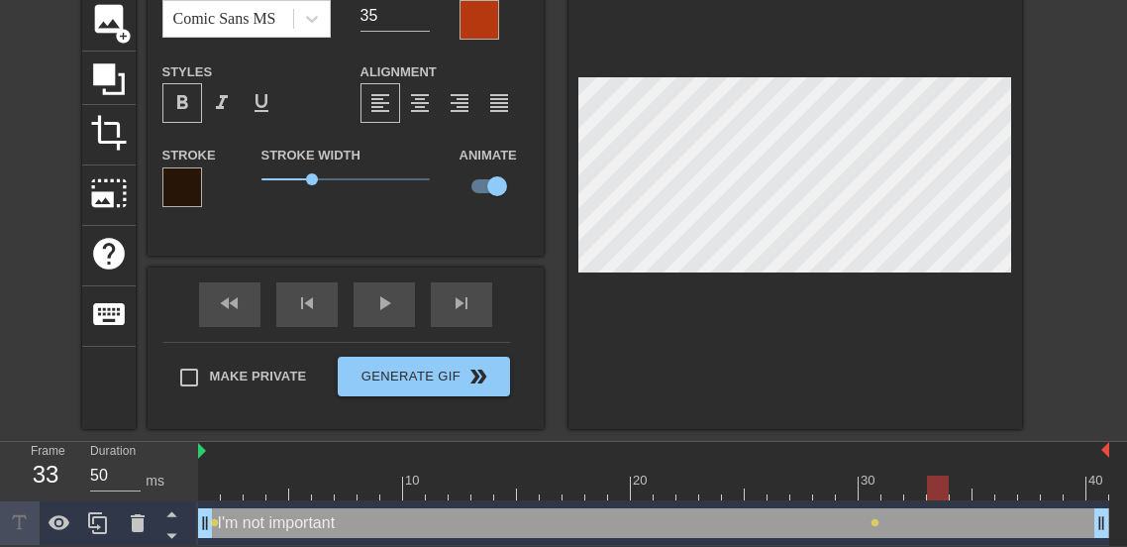
scroll to position [148, 1]
click at [871, 522] on div "10 20 30 40 I'm not important drag_handle drag_handle lens lens" at bounding box center [661, 494] width 929 height 104
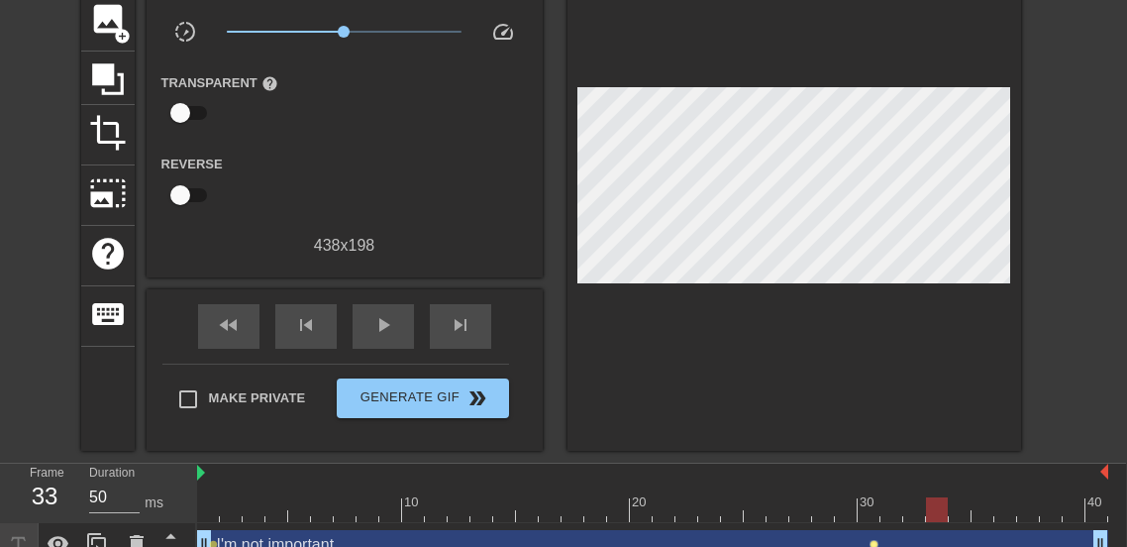
scroll to position [170, 1]
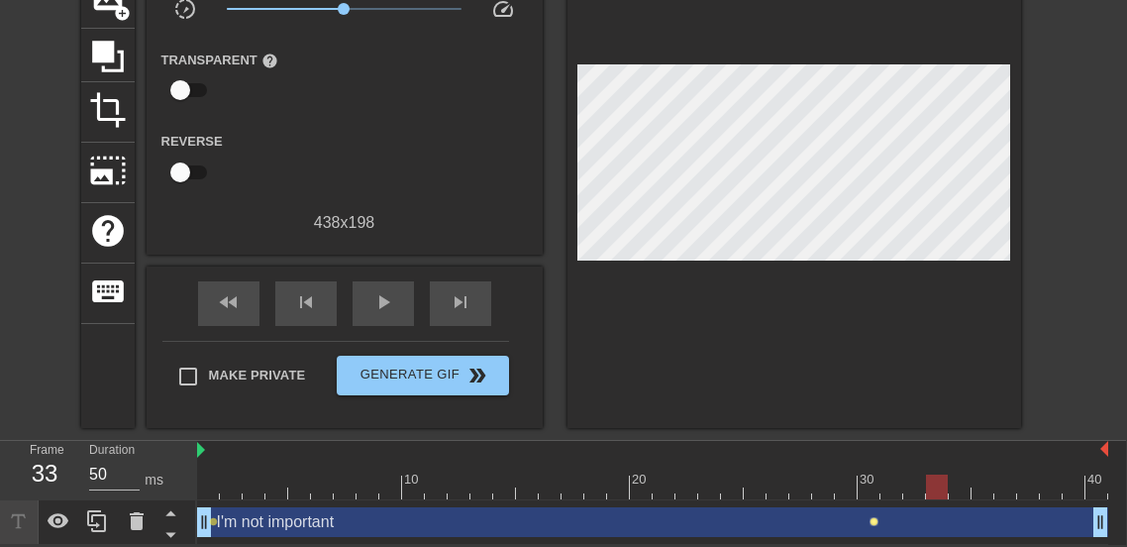
click at [871, 522] on span "lens" at bounding box center [874, 521] width 9 height 9
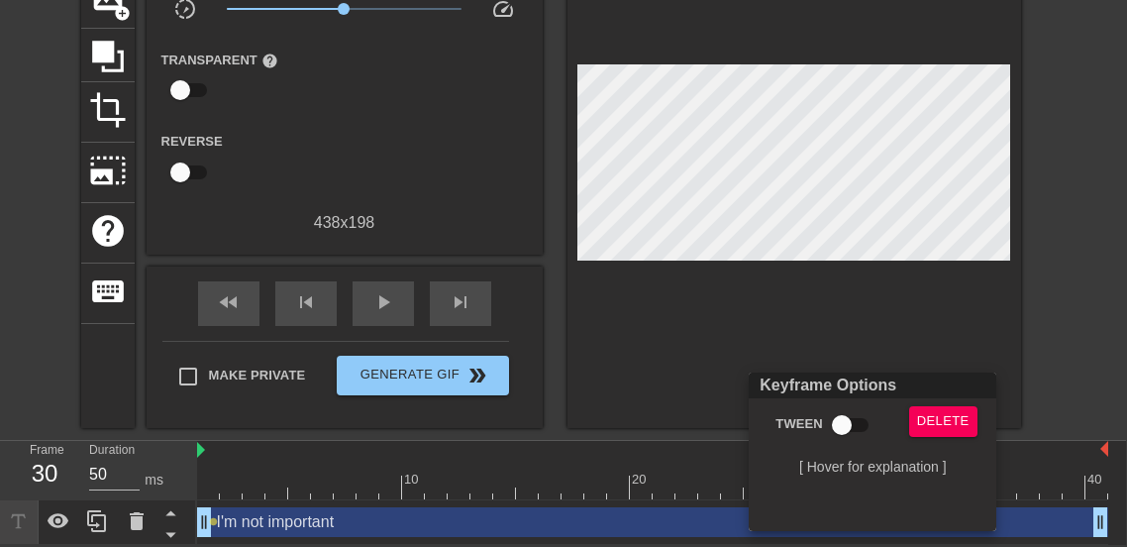
click at [1090, 355] on div at bounding box center [563, 273] width 1127 height 547
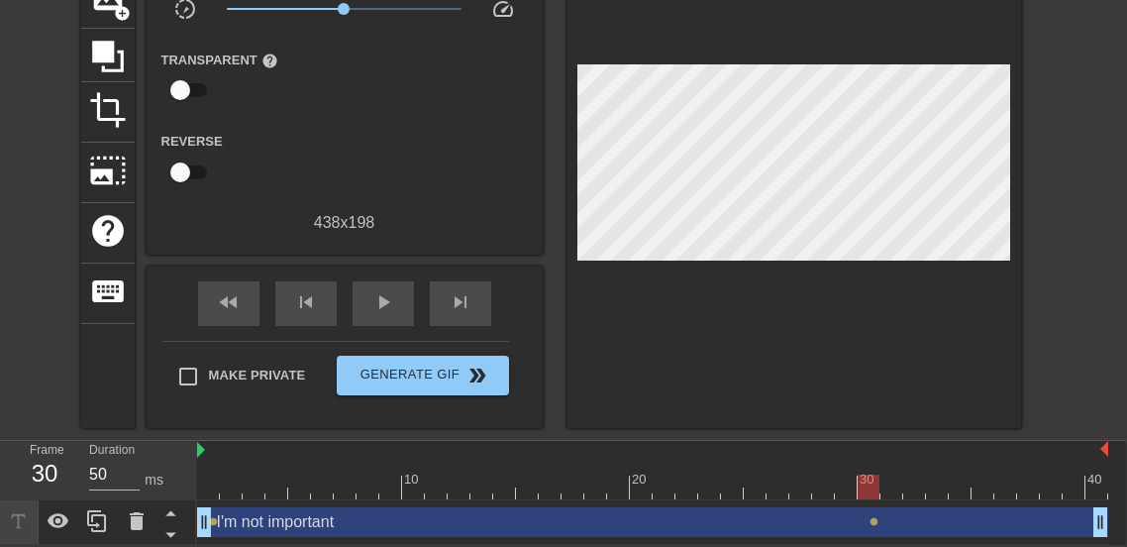
drag, startPoint x: 174, startPoint y: 517, endPoint x: 173, endPoint y: 486, distance: 30.7
click at [173, 486] on div "Frame 30 Duration 50 ms" at bounding box center [98, 493] width 198 height 104
click at [174, 511] on icon at bounding box center [170, 512] width 25 height 25
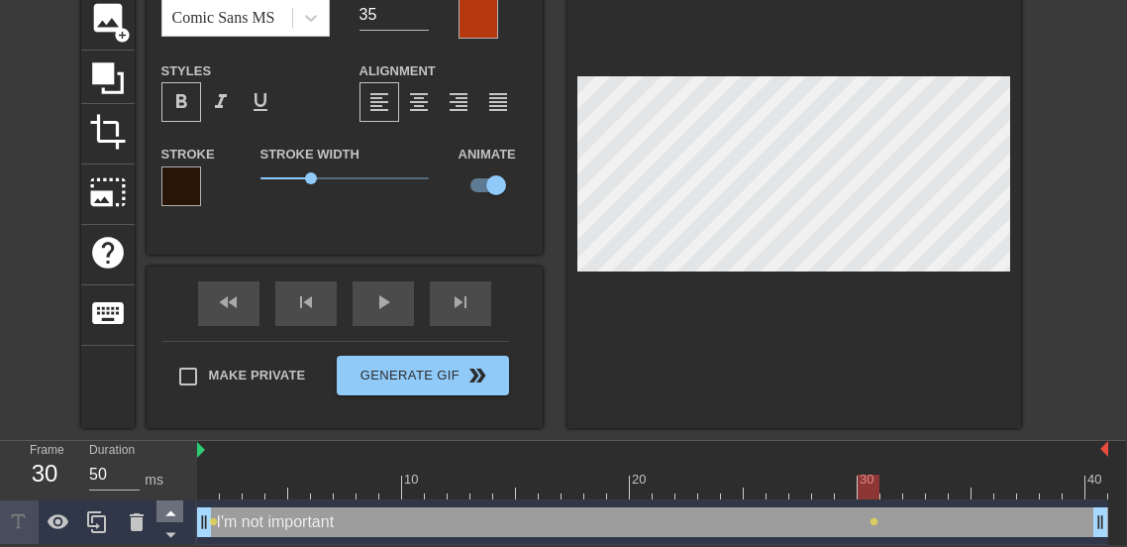
scroll to position [148, 1]
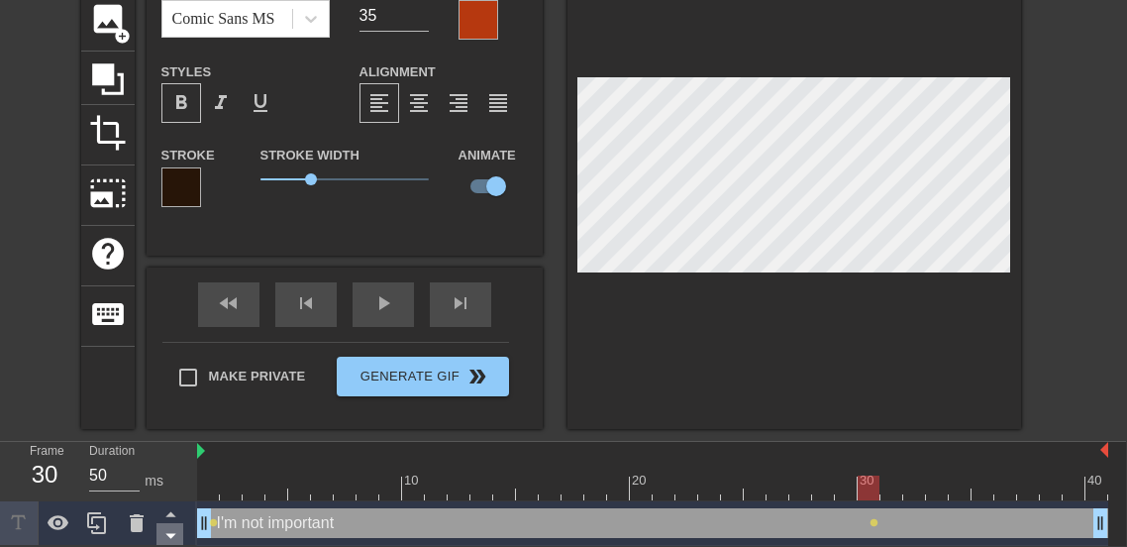
click at [174, 533] on icon at bounding box center [170, 535] width 25 height 25
click at [170, 516] on icon at bounding box center [170, 513] width 25 height 25
click at [256, 528] on div "I'm not important drag_handle drag_handle" at bounding box center [652, 523] width 911 height 30
click at [209, 524] on span "lens" at bounding box center [213, 522] width 9 height 9
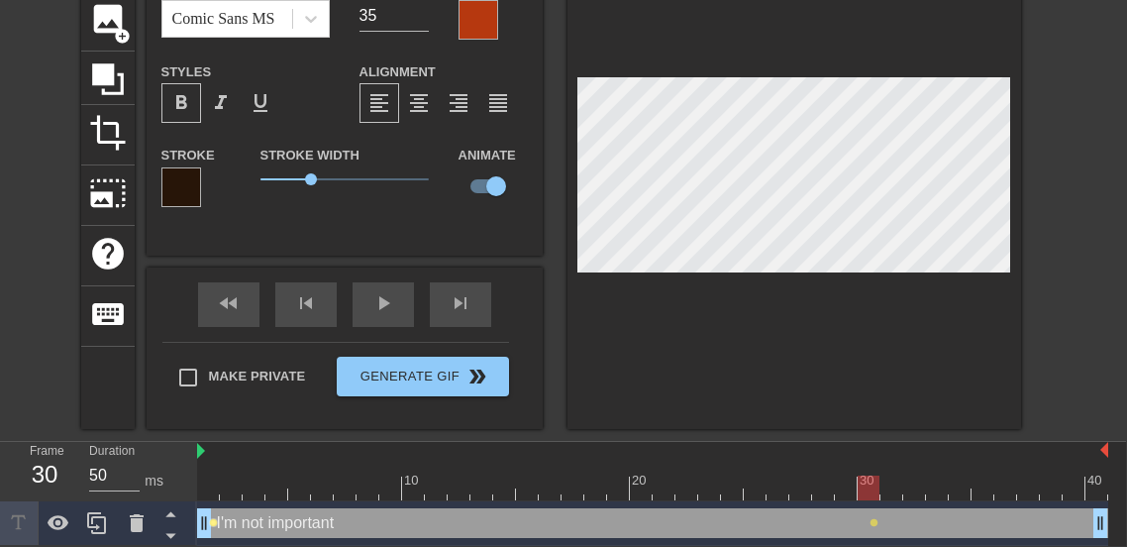
scroll to position [170, 1]
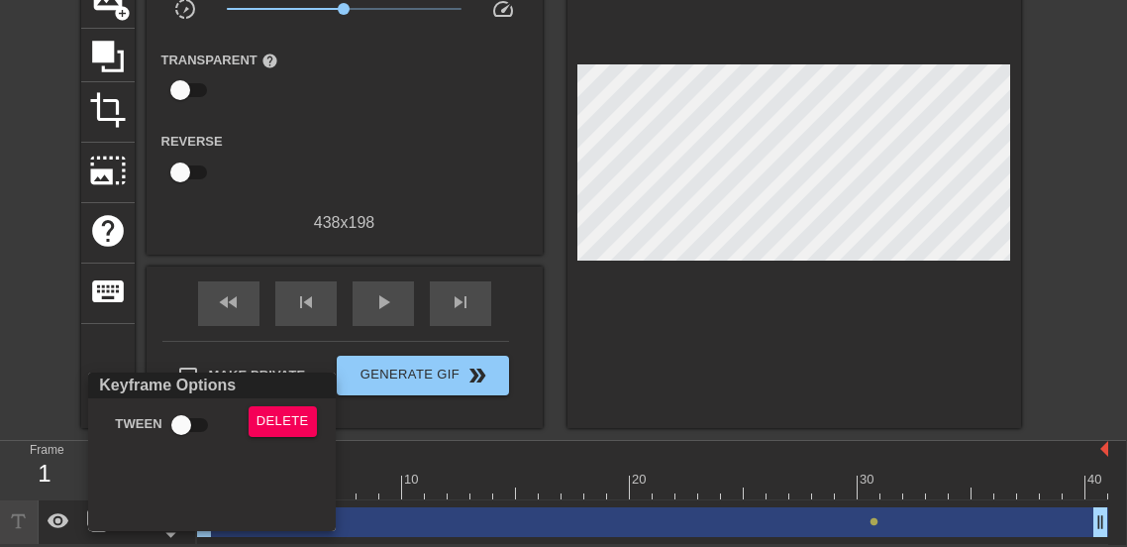
click at [667, 357] on div at bounding box center [563, 273] width 1127 height 547
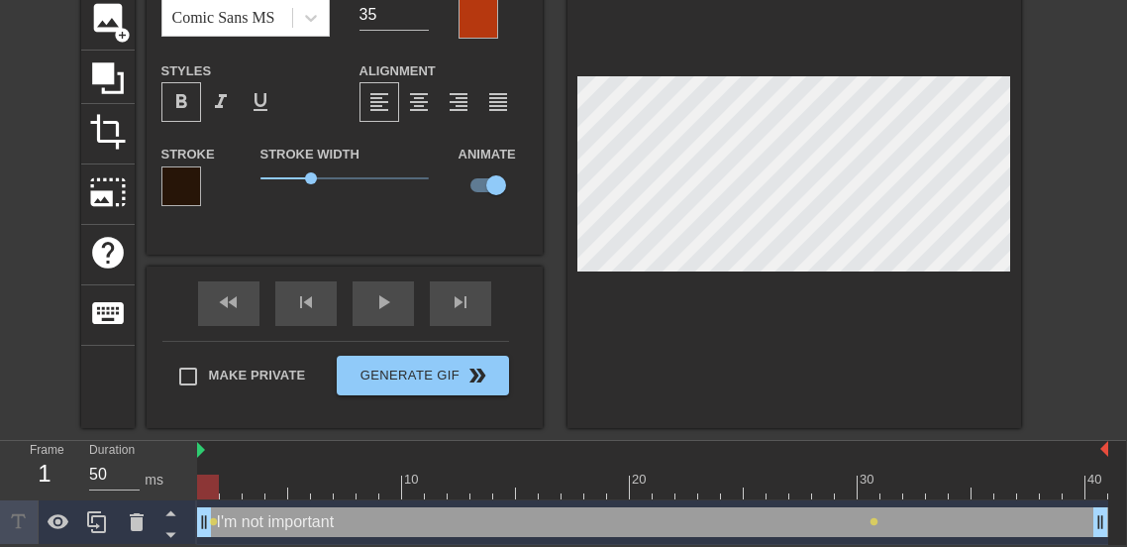
scroll to position [148, 1]
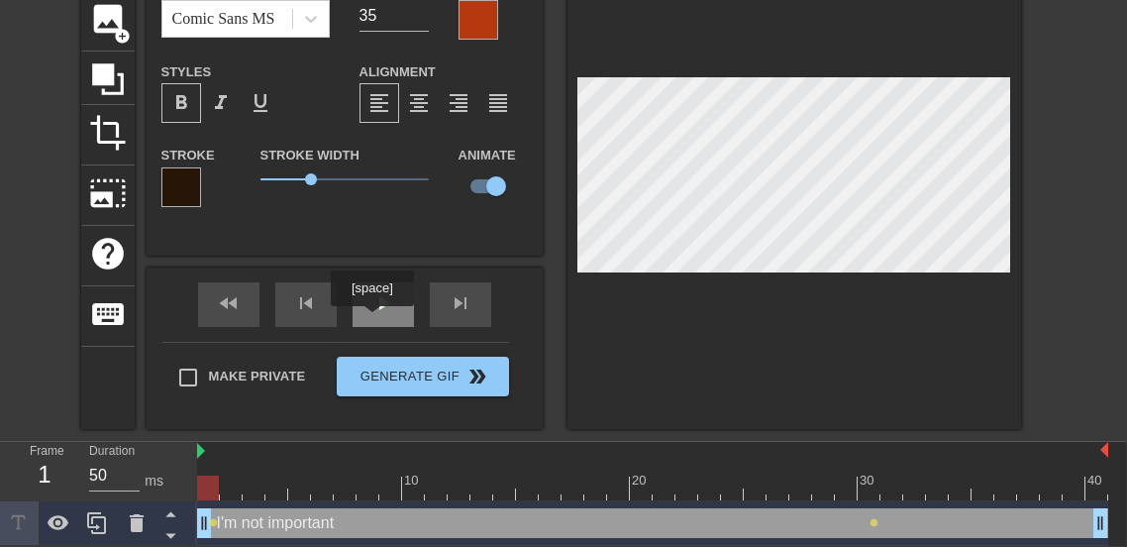
click at [374, 320] on div "play_arrow" at bounding box center [383, 304] width 61 height 45
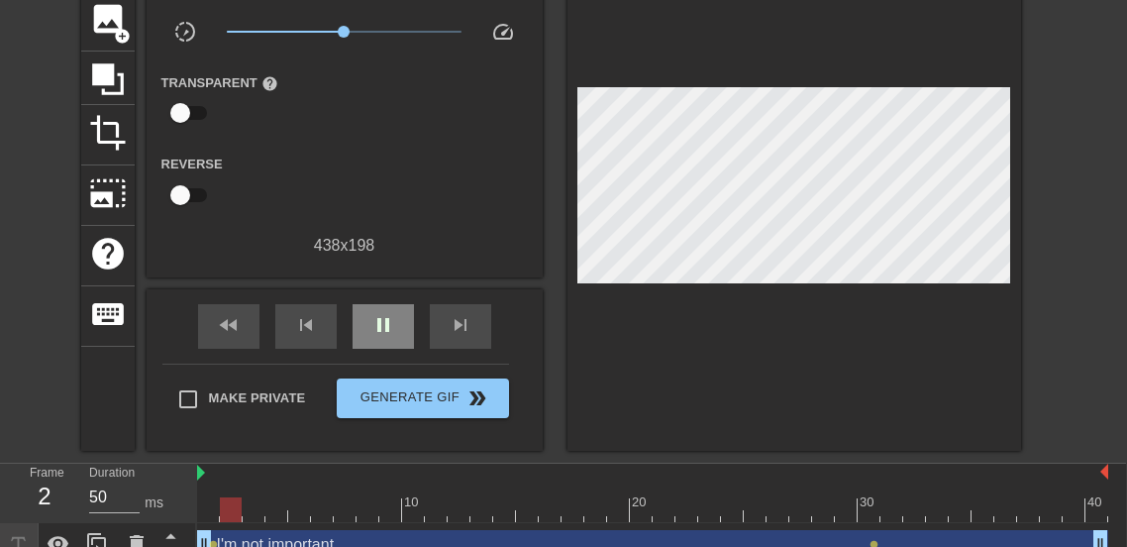
scroll to position [170, 1]
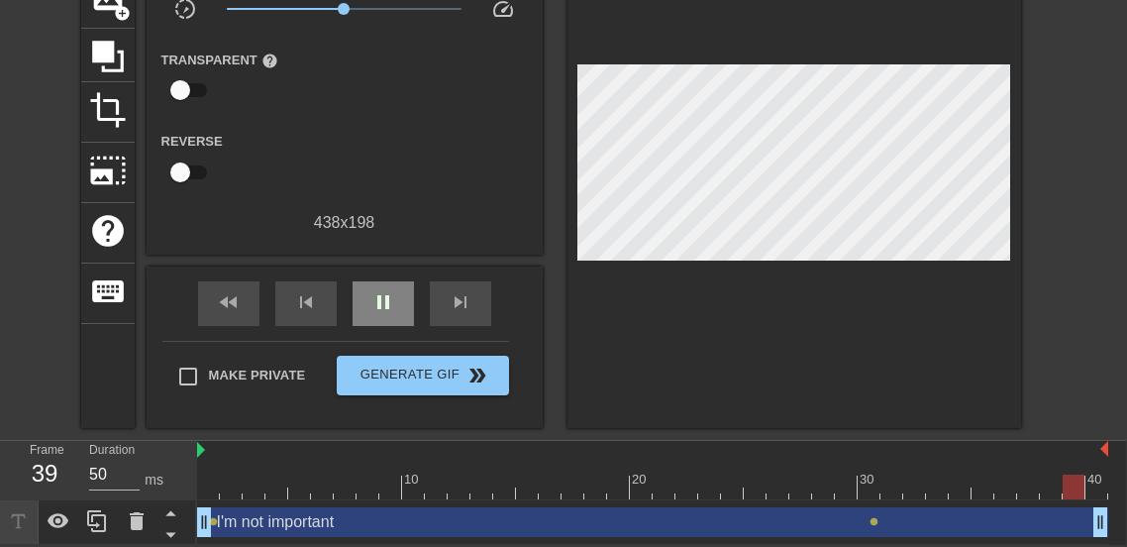
click at [374, 320] on div "pause" at bounding box center [383, 303] width 61 height 45
click at [873, 520] on span "lens" at bounding box center [874, 521] width 9 height 9
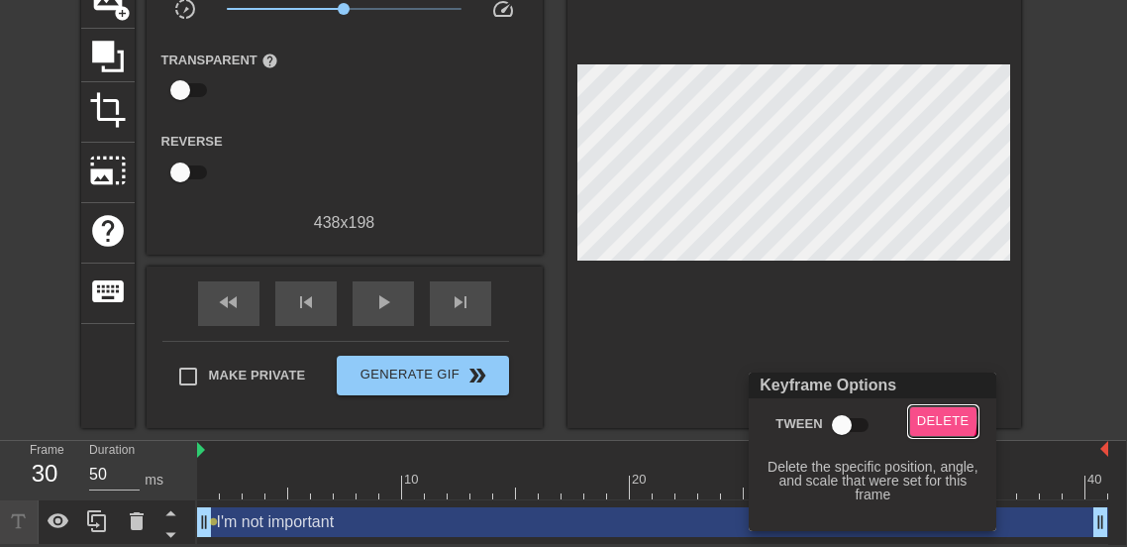
click at [927, 418] on span "Delete" at bounding box center [943, 421] width 52 height 23
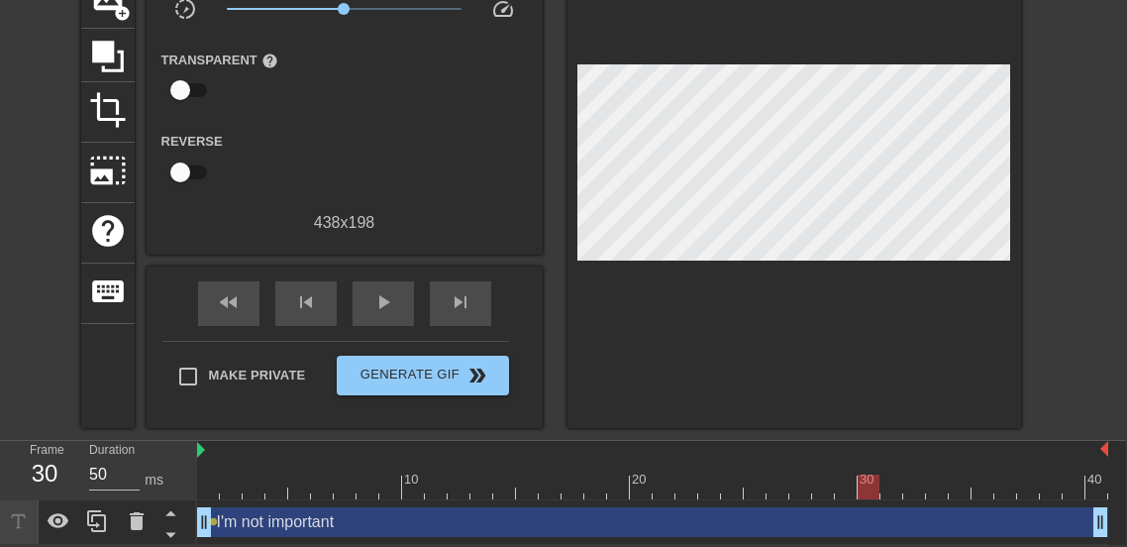
click at [205, 452] on div at bounding box center [652, 451] width 911 height 20
click at [233, 317] on div "fast_rewind" at bounding box center [228, 303] width 61 height 45
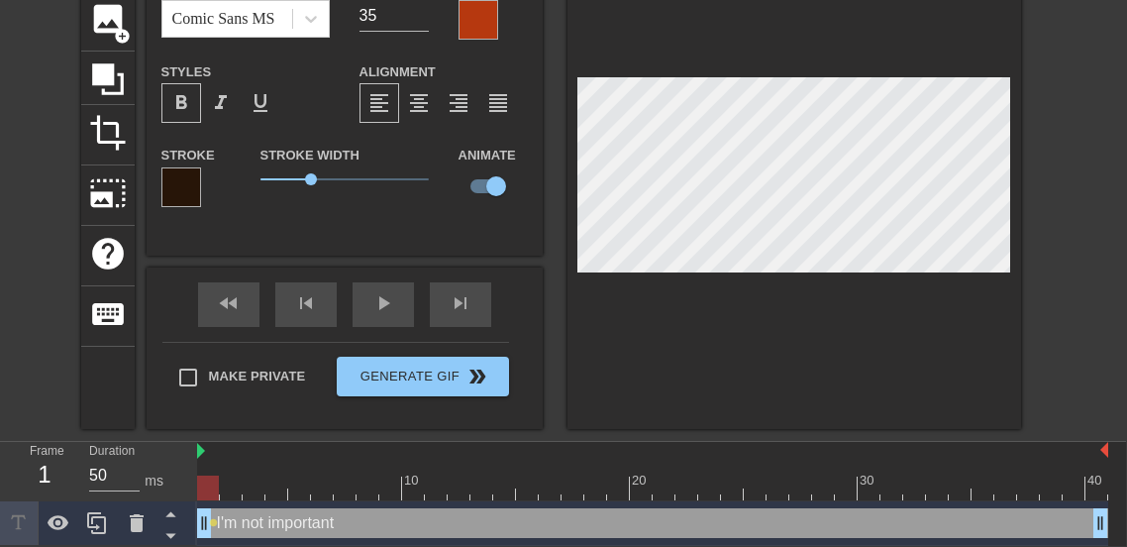
click at [761, 312] on div at bounding box center [795, 180] width 454 height 498
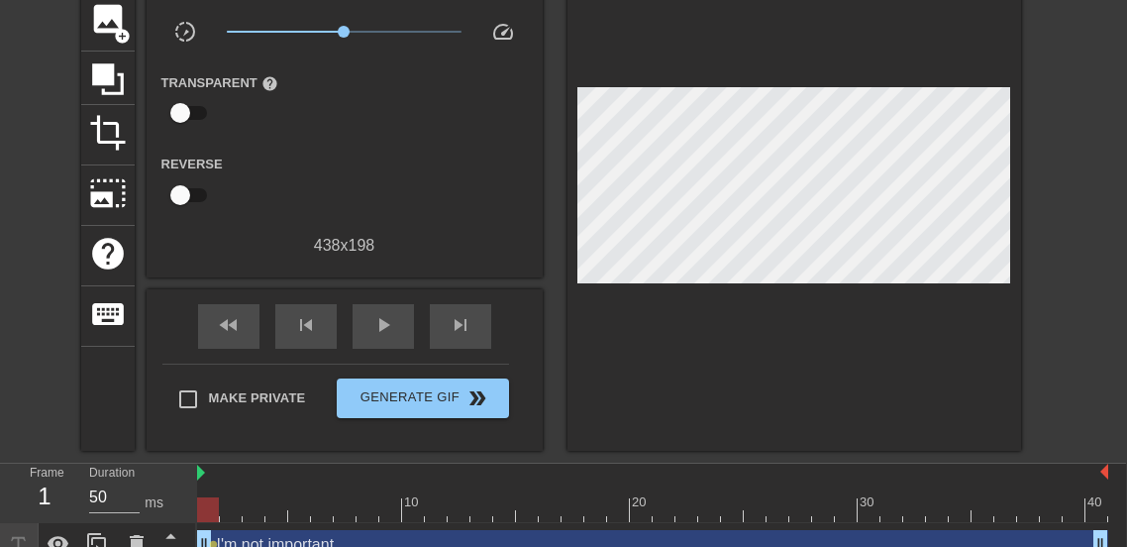
scroll to position [170, 1]
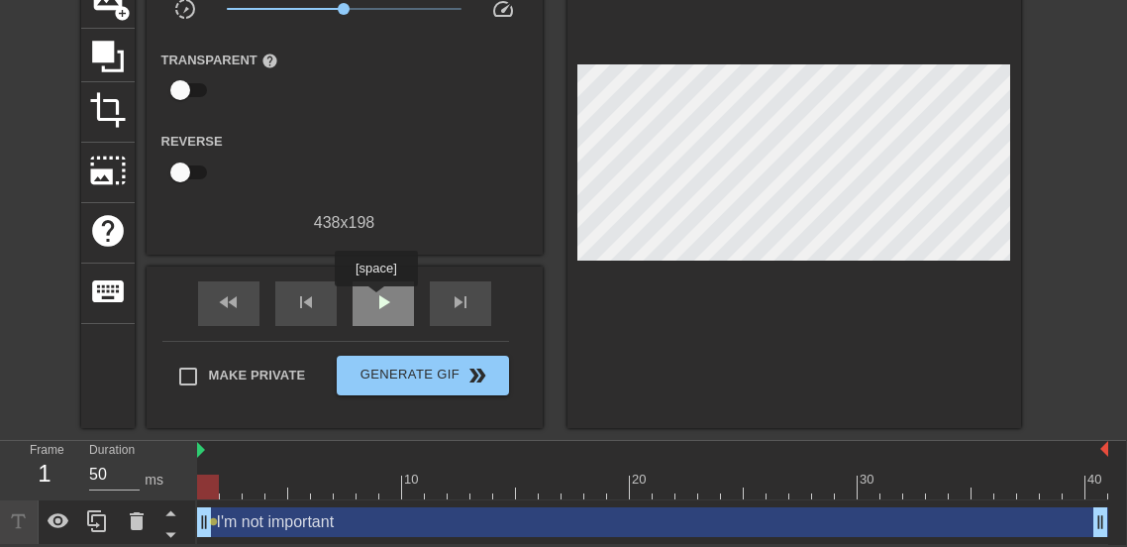
click at [376, 300] on span "play_arrow" at bounding box center [383, 302] width 24 height 24
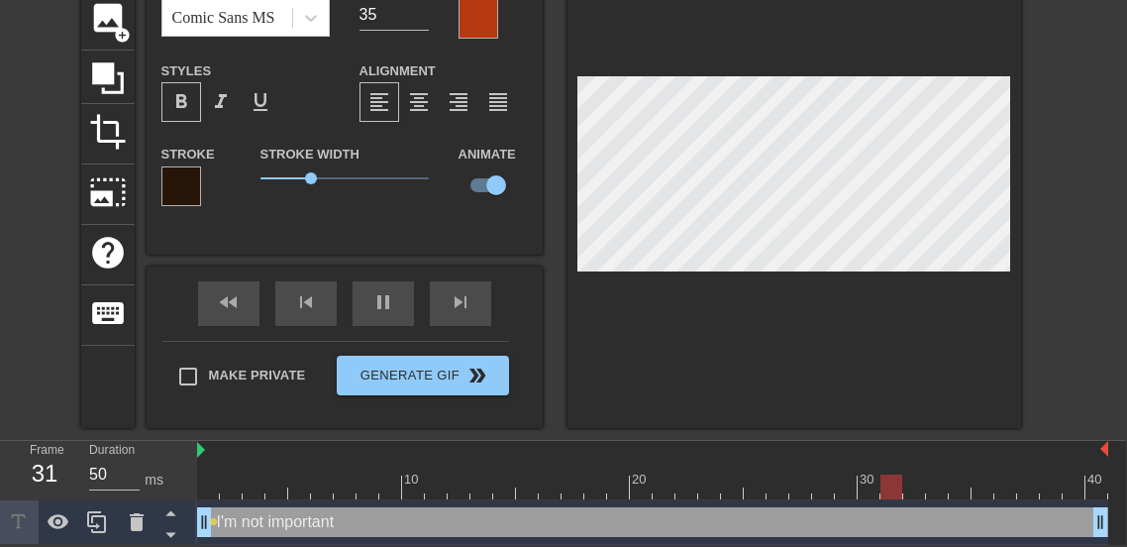
click at [1018, 244] on div at bounding box center [795, 179] width 454 height 498
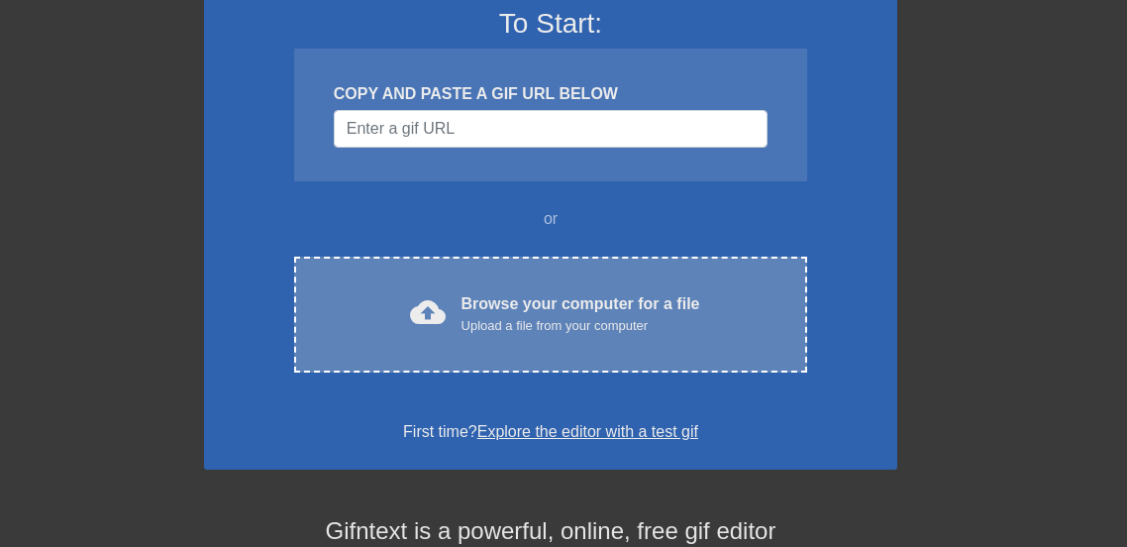
scroll to position [170, 1]
click at [511, 297] on div "Browse your computer for a file Upload a file from your computer" at bounding box center [581, 314] width 239 height 44
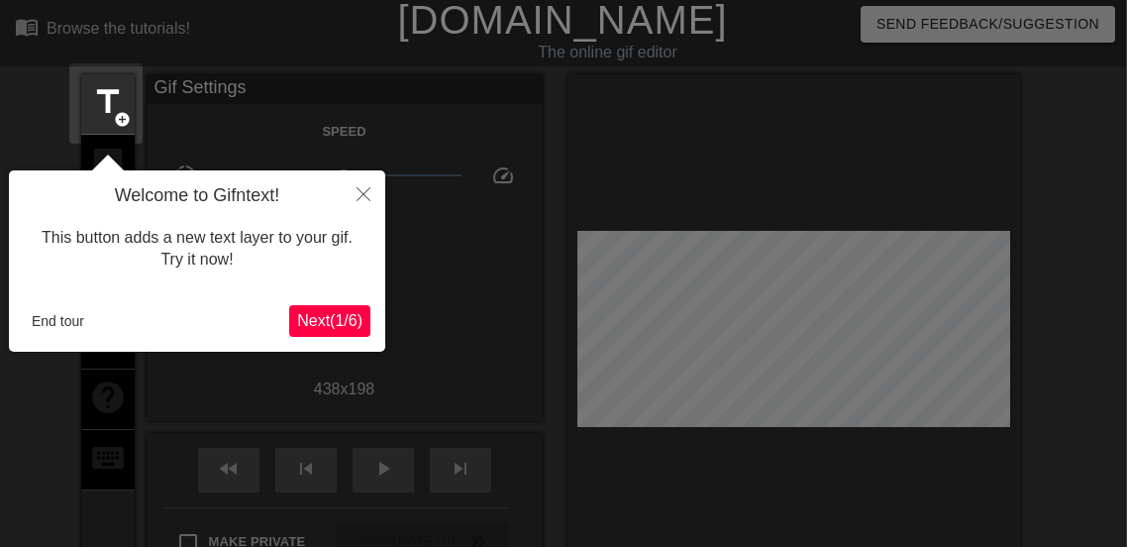
scroll to position [49, 1]
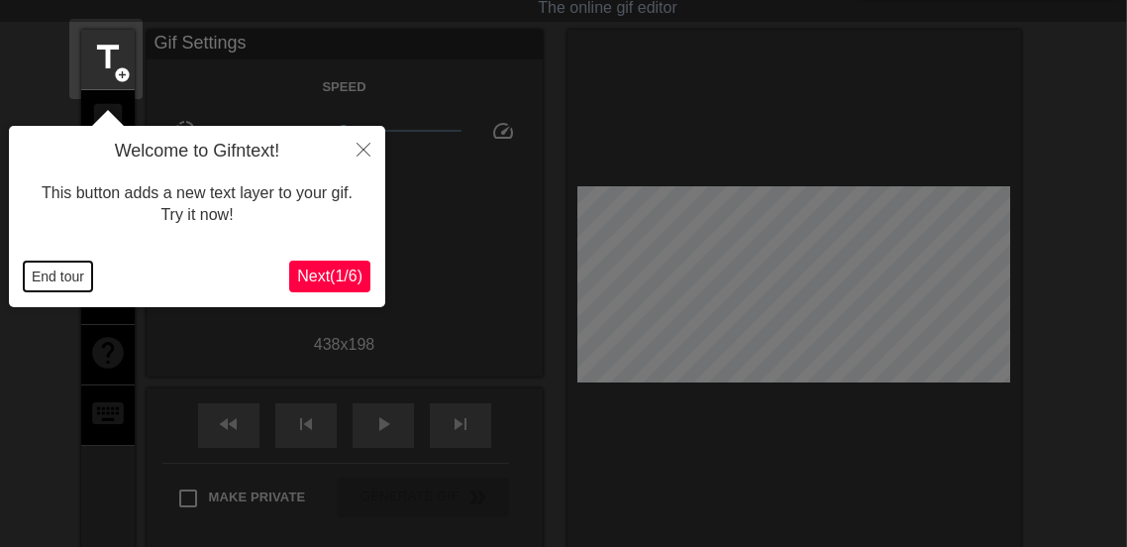
click at [82, 274] on button "End tour" at bounding box center [58, 276] width 68 height 30
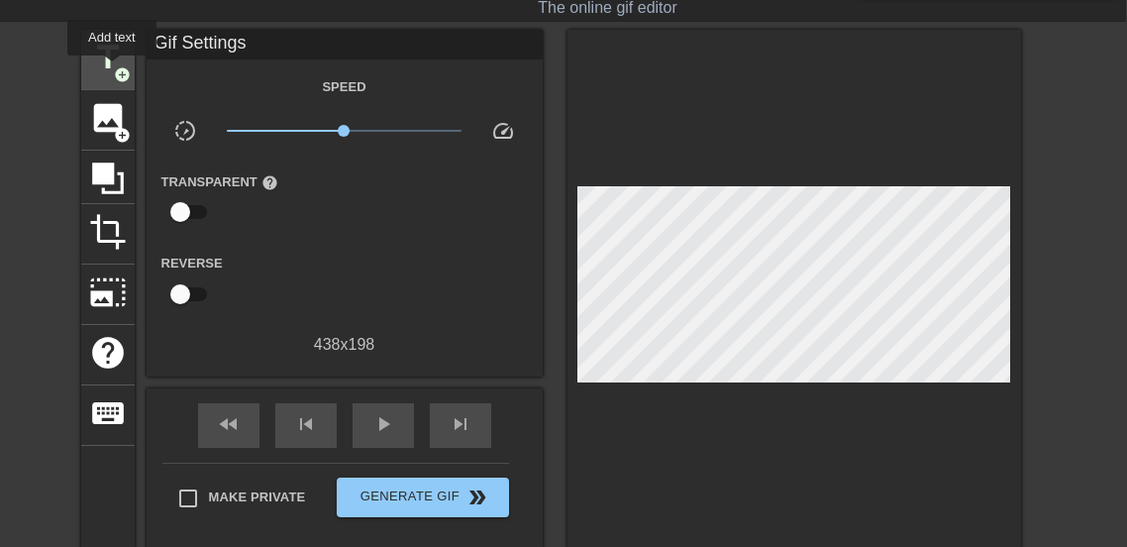
click at [114, 69] on span "add_circle" at bounding box center [122, 74] width 17 height 17
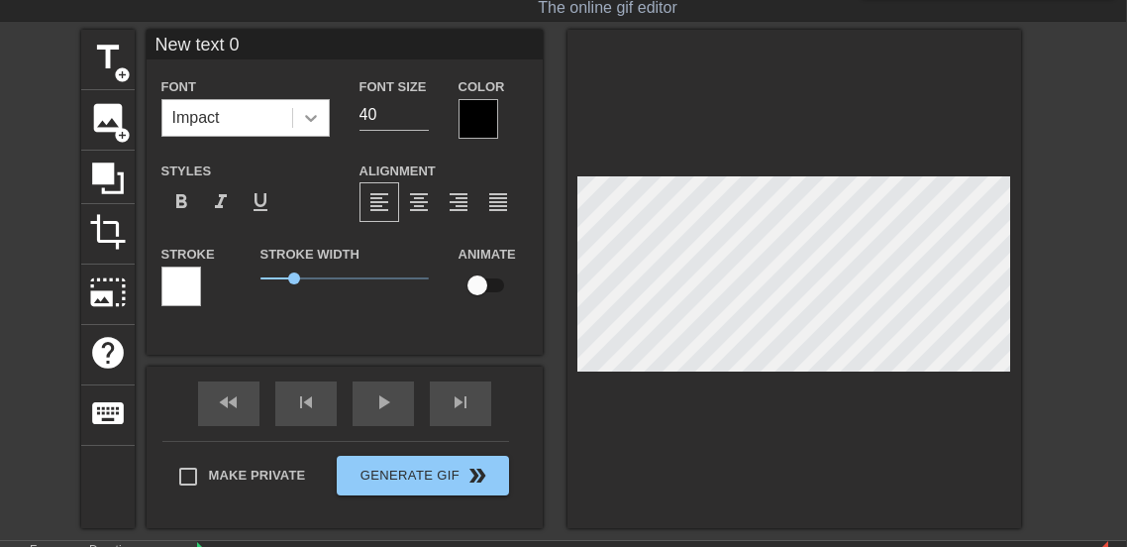
click at [316, 118] on icon at bounding box center [311, 118] width 20 height 20
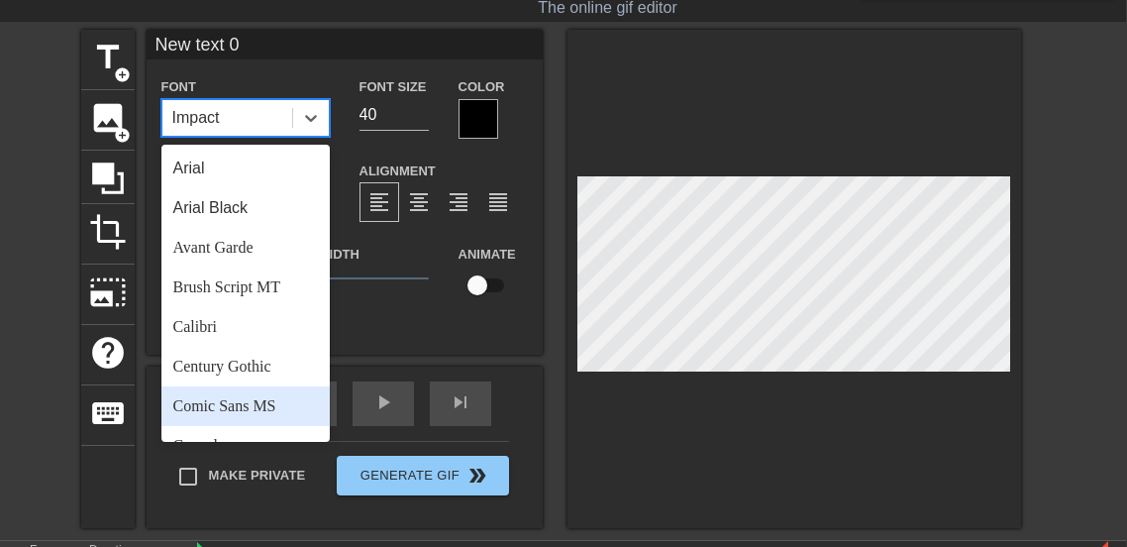
click at [241, 393] on div "Comic Sans MS" at bounding box center [245, 406] width 168 height 40
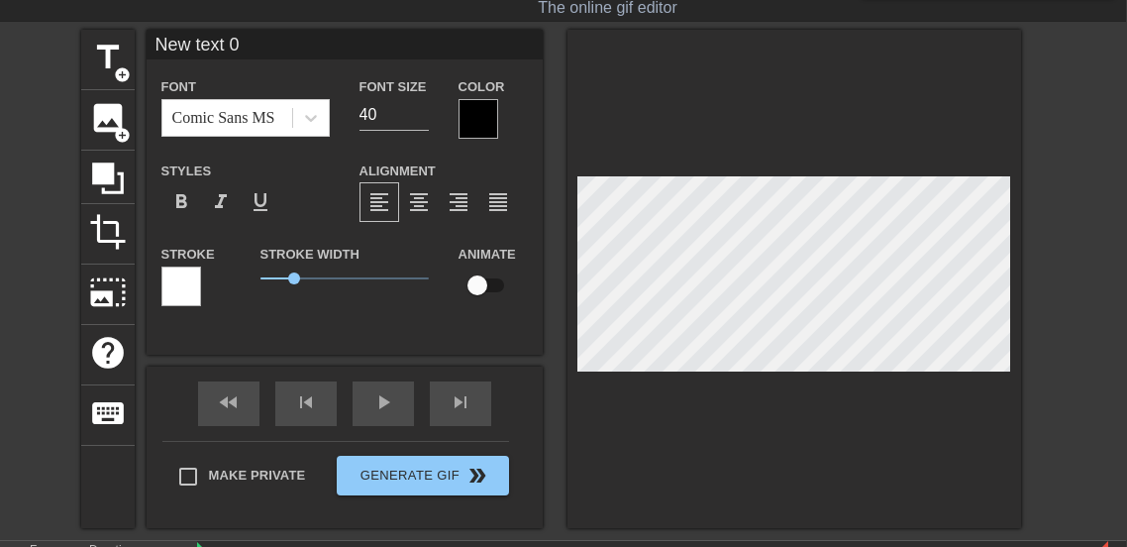
type input "I"
type textarea "I"
type input "Im"
type textarea "Im"
type input "Im"
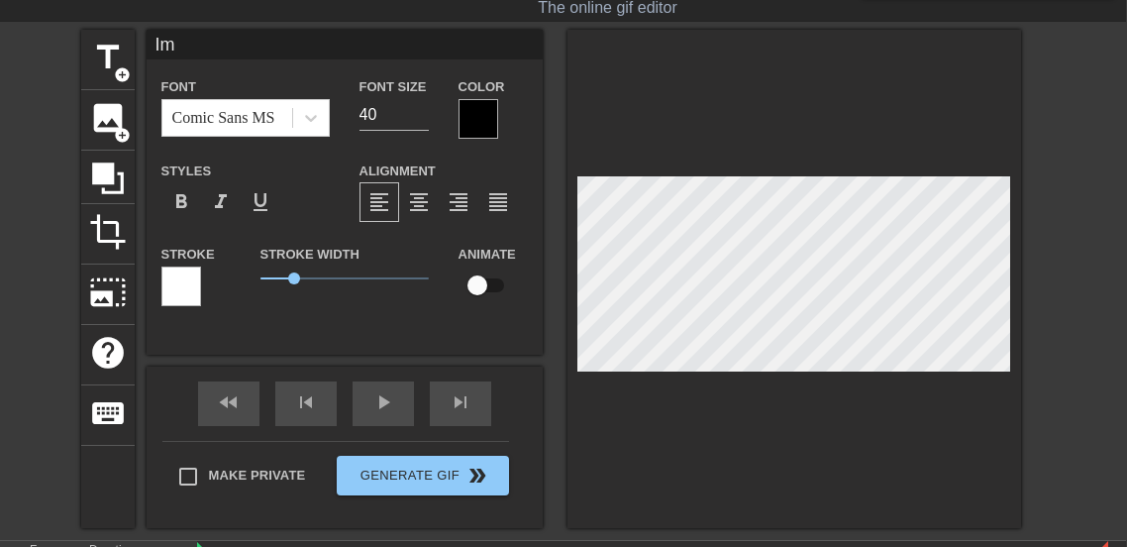
type textarea "Im"
type input "Im n"
type textarea "Im n"
type input "Im no"
type textarea "Im not"
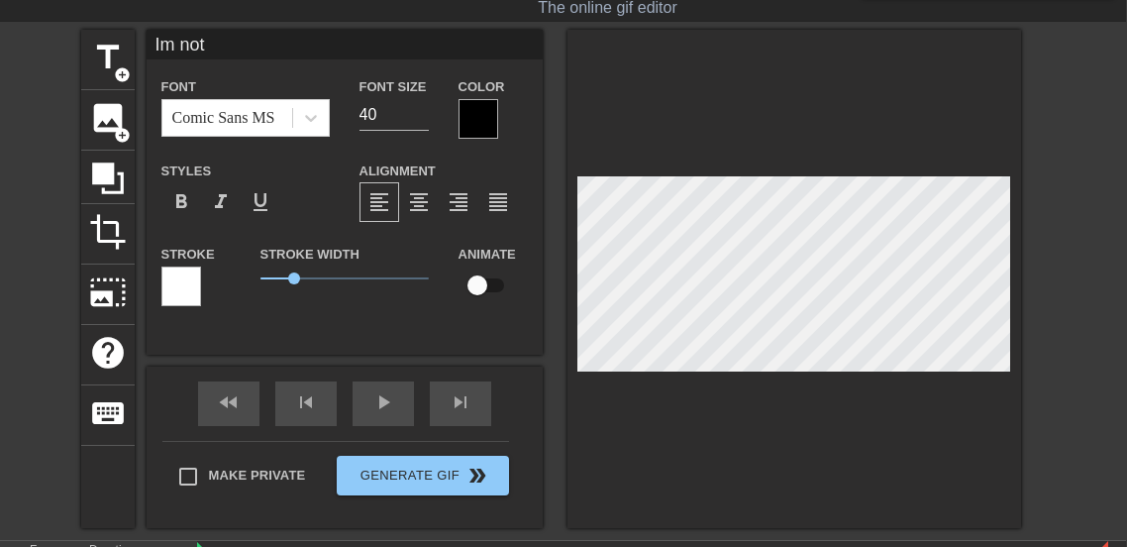
scroll to position [0, 0]
type input "Im not"
type textarea "Im not"
type input "Im not i"
type textarea "Im not i"
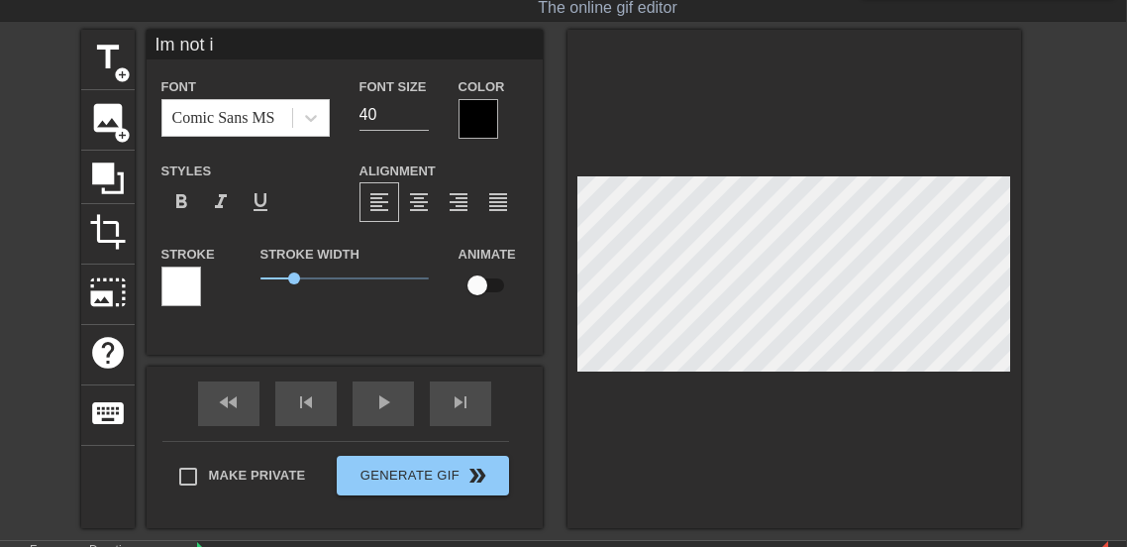
type input "Im not im"
type textarea "Im not im"
type input "Im not imp"
type textarea "Im not imp"
type input "Im not impo"
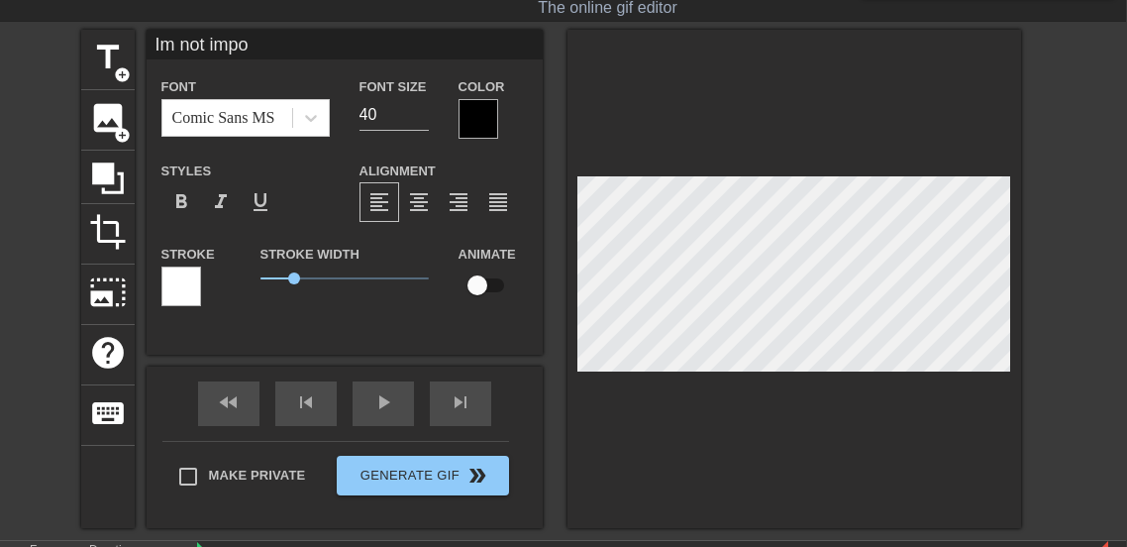
type textarea "Im not impor"
type input "Im not import"
type textarea "Im not import"
type input "Im not importa"
type textarea "Im not importa"
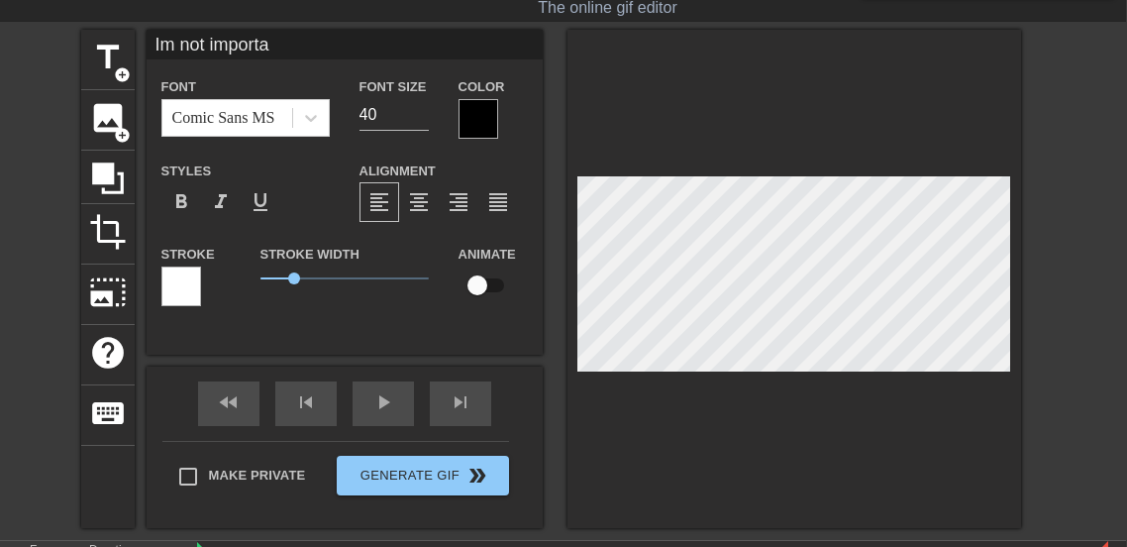
type input "Im not importan"
type textarea "Im not important"
type input "Im not important"
type textarea "Im not important"
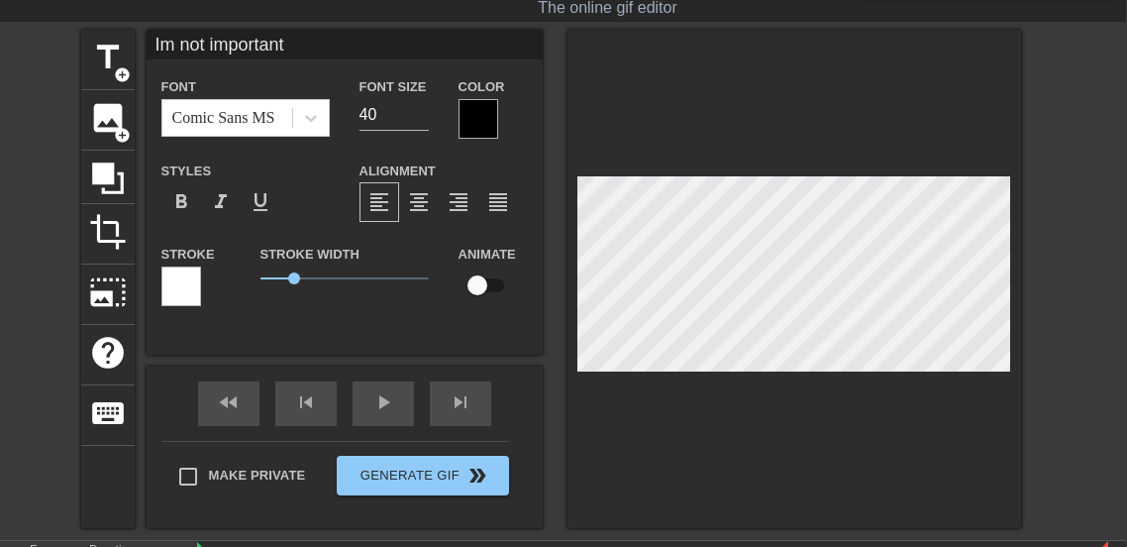
scroll to position [0, 0]
type input "I'm not important"
type textarea "I'm not important"
click at [492, 138] on div "Font Comic Sans MS Font Size 40 Color Styles format_bold format_italic format_u…" at bounding box center [344, 199] width 366 height 250
click at [484, 133] on div at bounding box center [479, 119] width 40 height 40
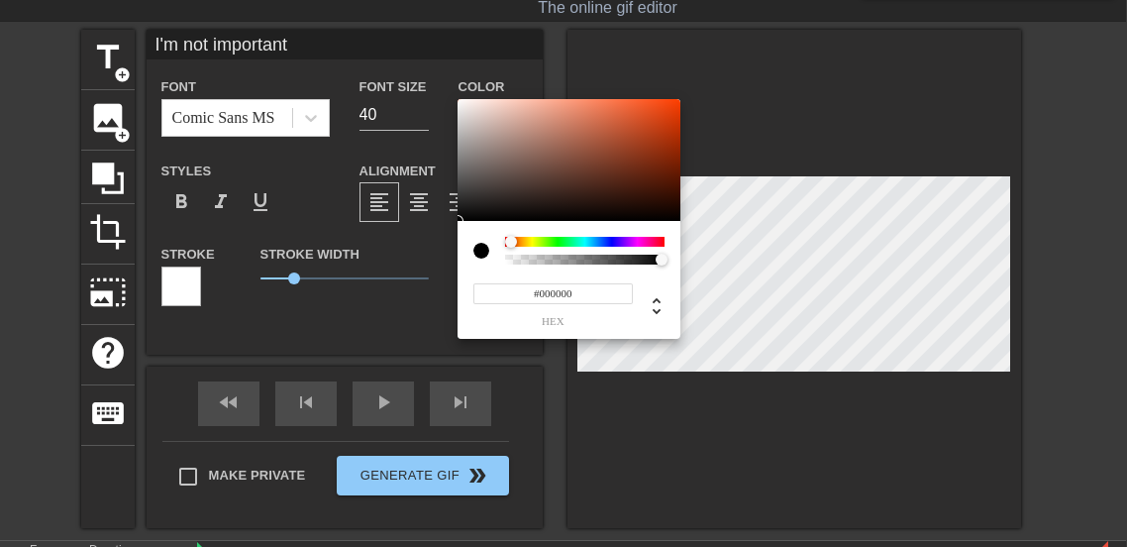
click at [511, 244] on div at bounding box center [511, 242] width 12 height 12
type input "#EC420D"
click at [668, 108] on div at bounding box center [569, 160] width 223 height 123
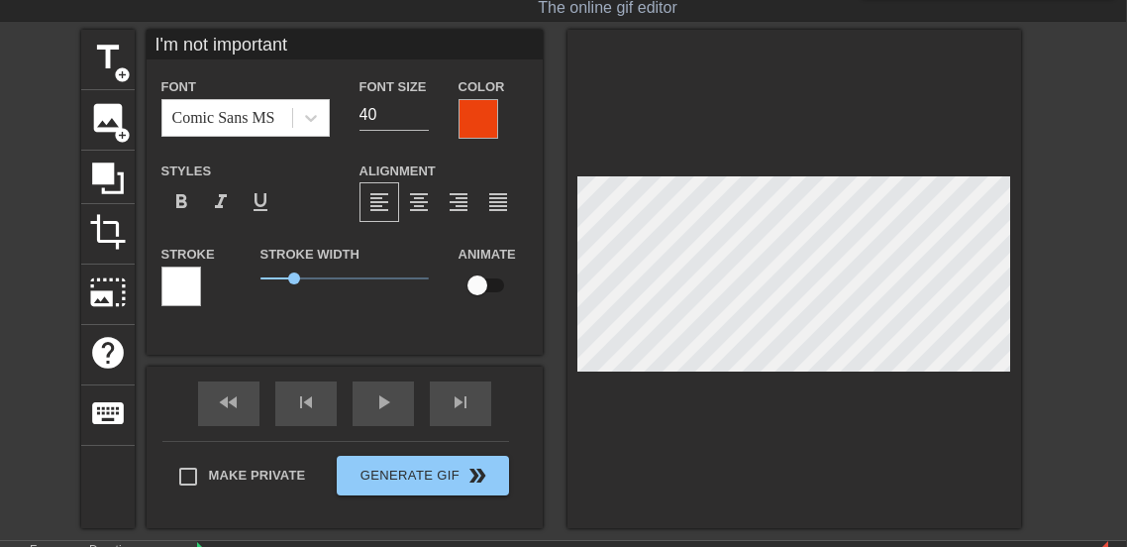
click at [195, 284] on div at bounding box center [181, 286] width 40 height 40
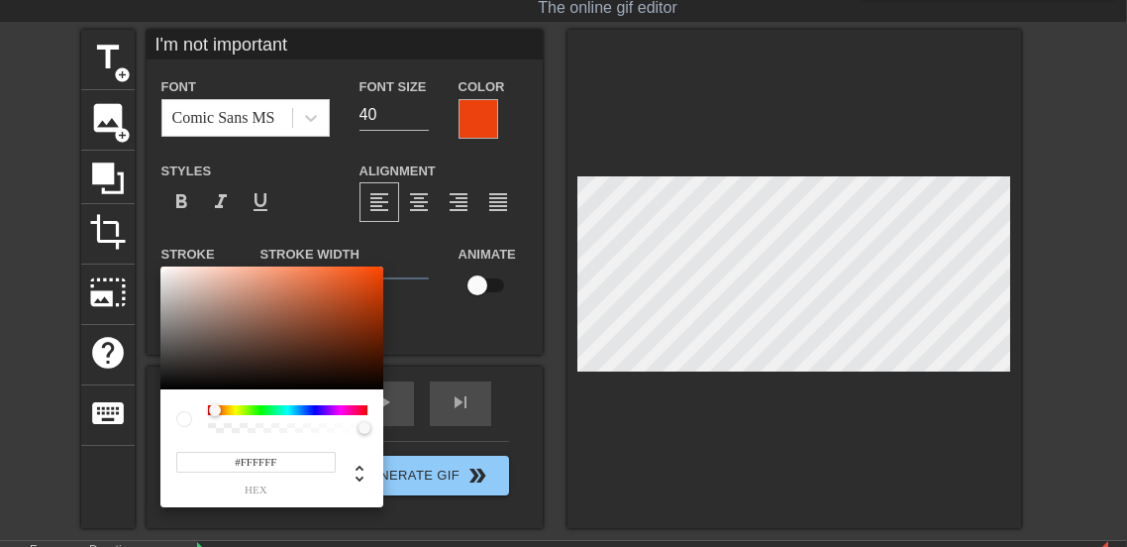
click at [215, 414] on div at bounding box center [215, 410] width 12 height 12
click at [373, 286] on div at bounding box center [271, 327] width 223 height 123
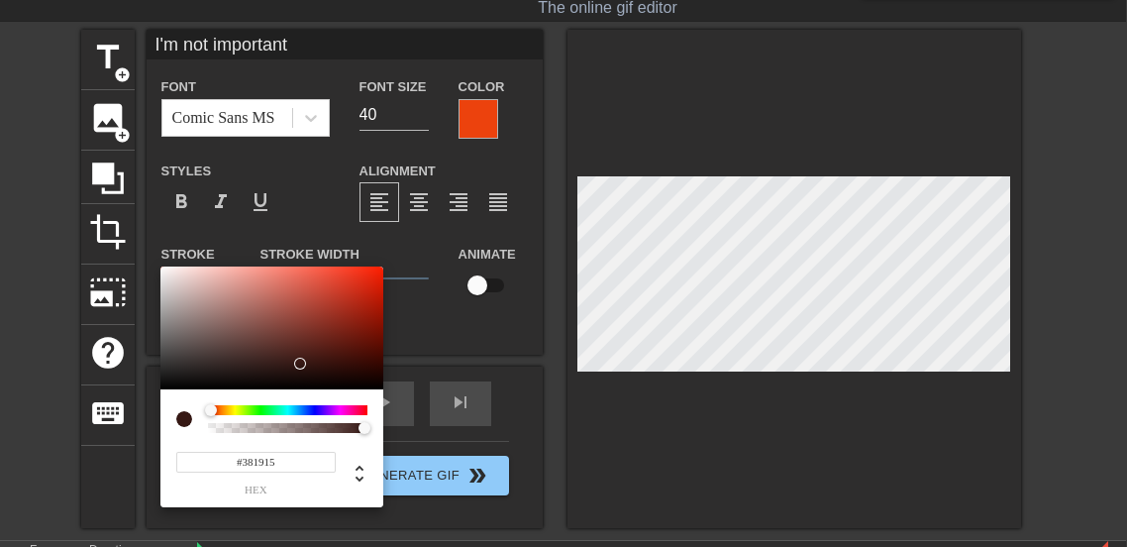
type input "#3A1A16"
drag, startPoint x: 256, startPoint y: 343, endPoint x: 300, endPoint y: 362, distance: 48.4
click at [300, 362] on div at bounding box center [271, 327] width 223 height 123
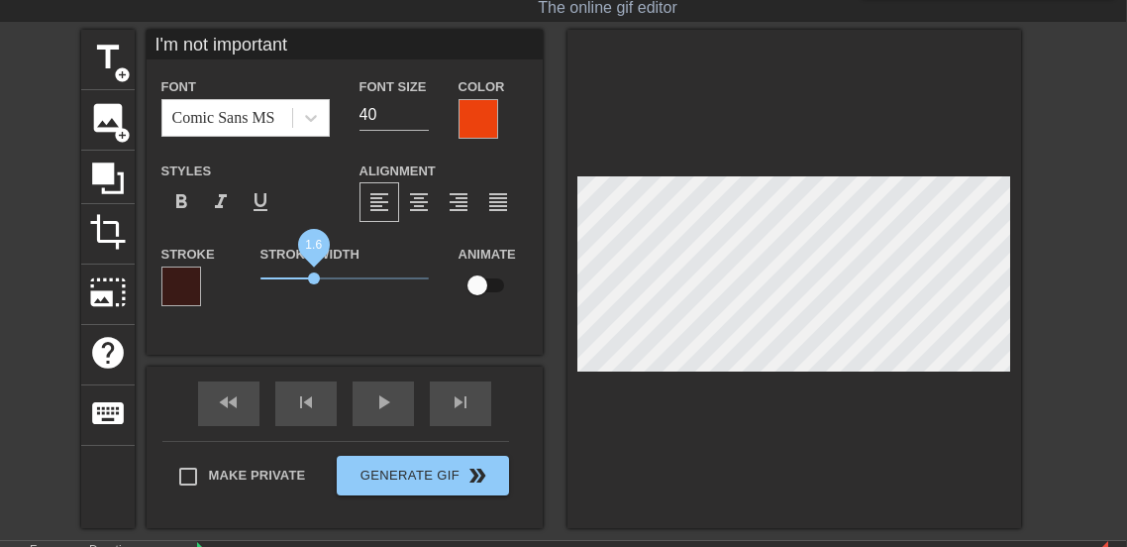
drag, startPoint x: 292, startPoint y: 282, endPoint x: 314, endPoint y: 282, distance: 21.8
click at [314, 282] on span "1.6" at bounding box center [314, 278] width 12 height 12
drag, startPoint x: 315, startPoint y: 282, endPoint x: 326, endPoint y: 280, distance: 11.1
click at [326, 280] on span "2" at bounding box center [328, 278] width 12 height 12
drag, startPoint x: 330, startPoint y: 276, endPoint x: 340, endPoint y: 286, distance: 14.0
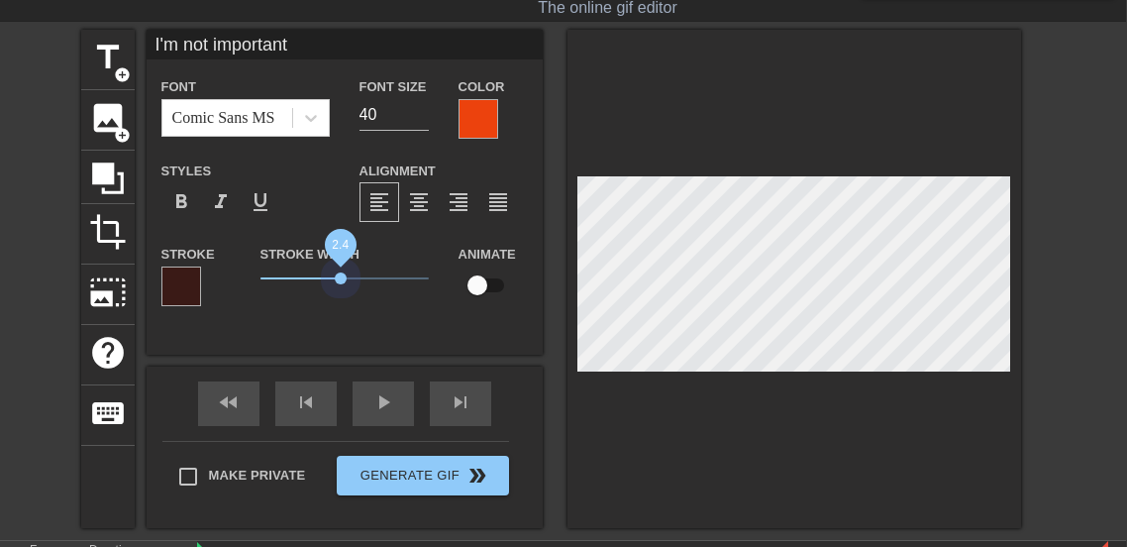
click at [340, 286] on span "2.4" at bounding box center [344, 278] width 168 height 24
click at [181, 201] on span "format_bold" at bounding box center [181, 202] width 24 height 24
drag, startPoint x: 340, startPoint y: 276, endPoint x: 364, endPoint y: 276, distance: 24.8
click at [364, 276] on span "3.15" at bounding box center [367, 278] width 12 height 12
click at [420, 123] on input "39" at bounding box center [394, 115] width 69 height 32
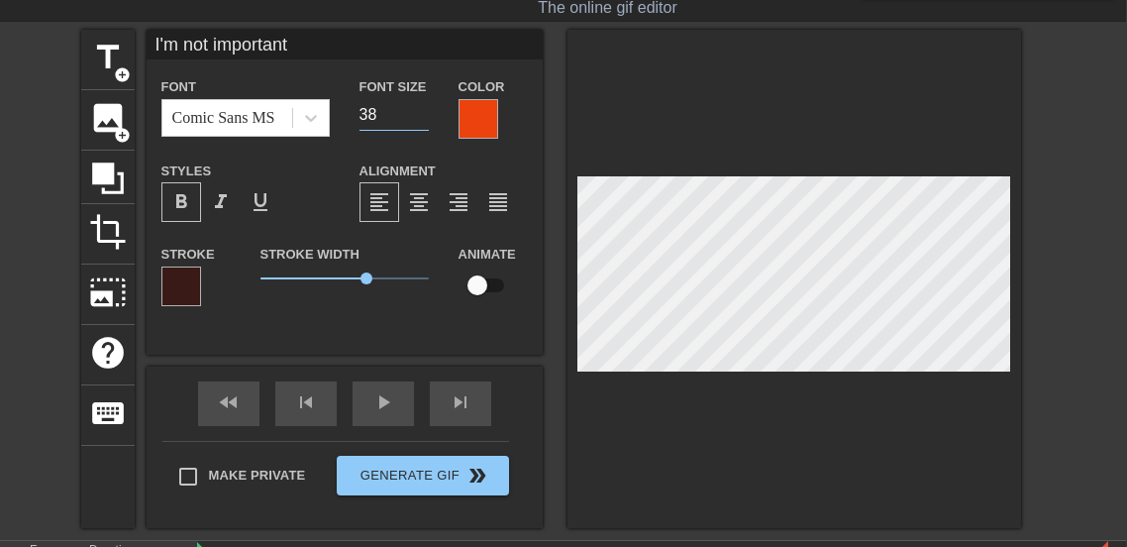
click at [420, 123] on input "38" at bounding box center [394, 115] width 69 height 32
click at [420, 123] on input "37" at bounding box center [394, 115] width 69 height 32
click at [420, 123] on input "36" at bounding box center [394, 115] width 69 height 32
click at [420, 123] on input "35" at bounding box center [394, 115] width 69 height 32
click at [360, 277] on span "3" at bounding box center [362, 278] width 12 height 12
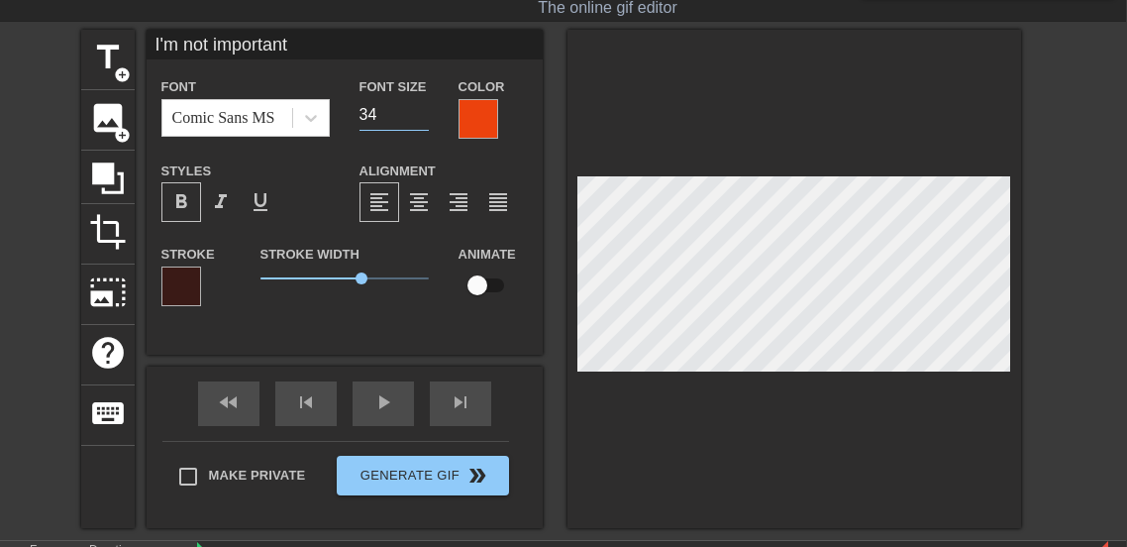
click at [421, 118] on input "34" at bounding box center [394, 115] width 69 height 32
type input "33"
click at [421, 118] on input "33" at bounding box center [394, 115] width 69 height 32
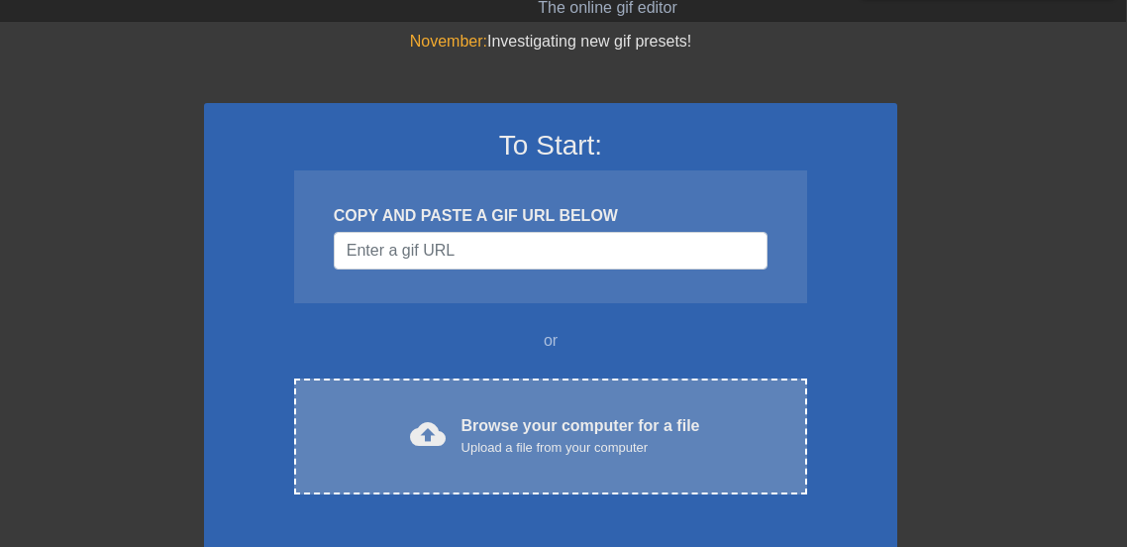
click at [513, 399] on div "cloud_upload Browse your computer for a file Upload a file from your computer C…" at bounding box center [550, 436] width 513 height 116
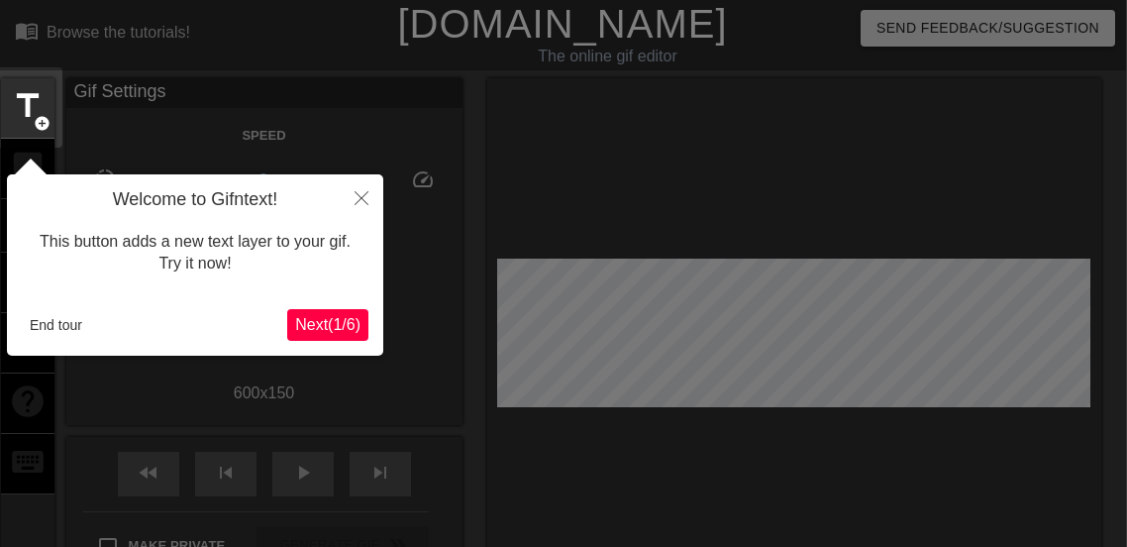
scroll to position [49, 1]
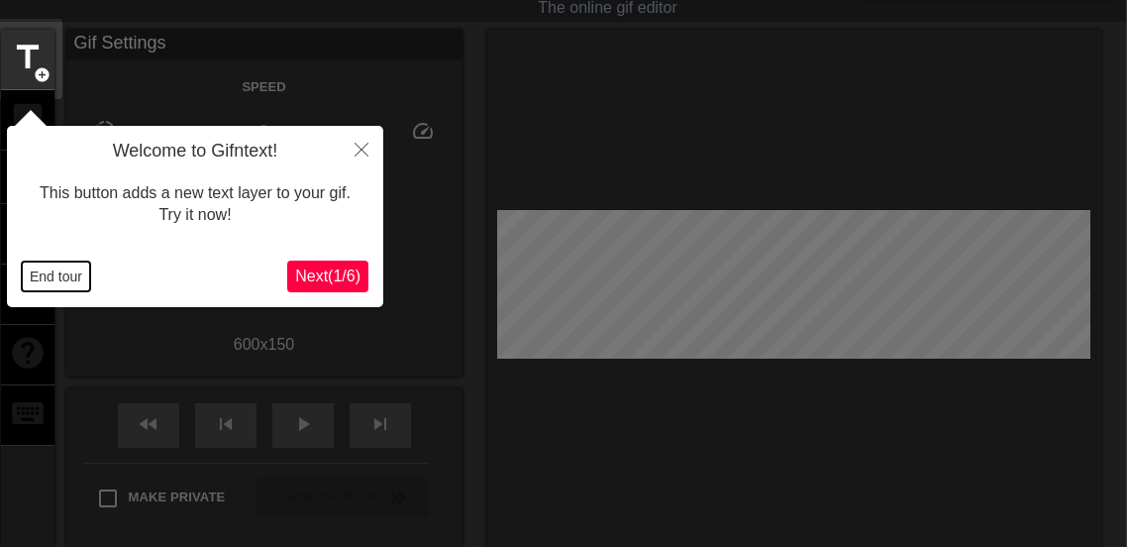
click at [68, 282] on button "End tour" at bounding box center [56, 276] width 68 height 30
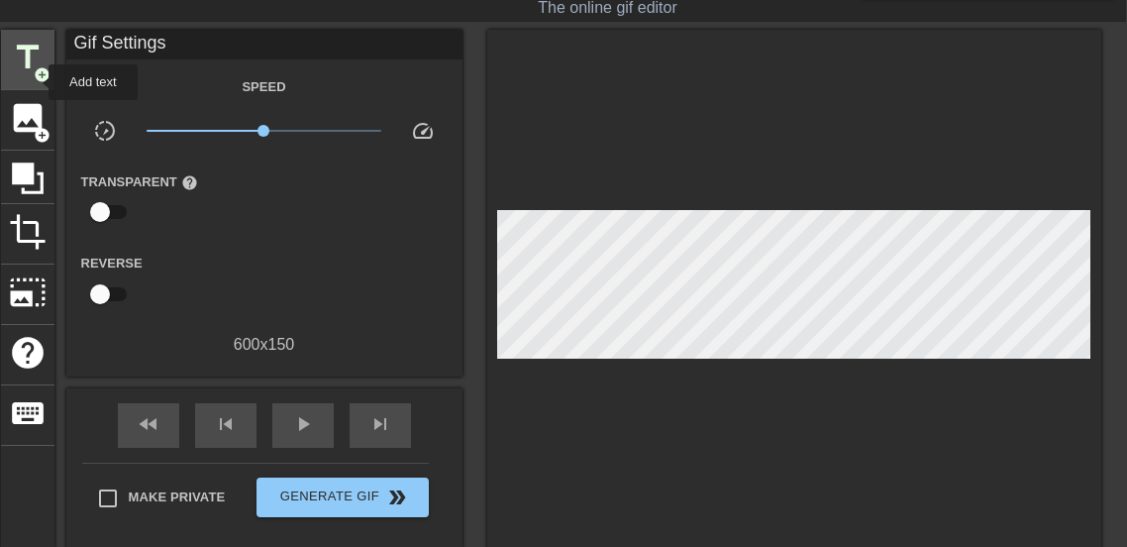
click at [36, 82] on span "add_circle" at bounding box center [42, 74] width 17 height 17
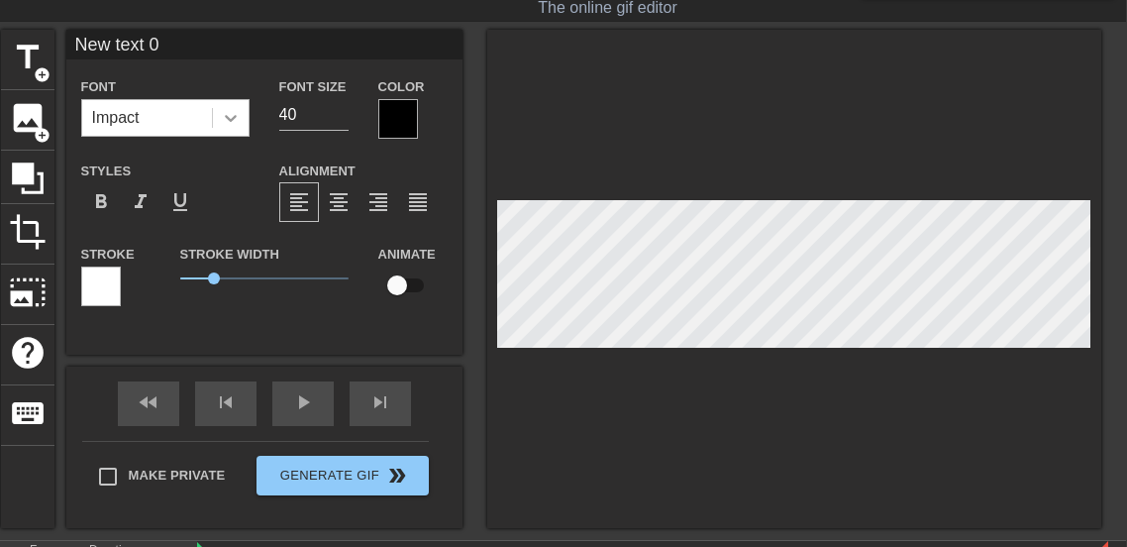
click at [232, 115] on icon at bounding box center [231, 118] width 20 height 20
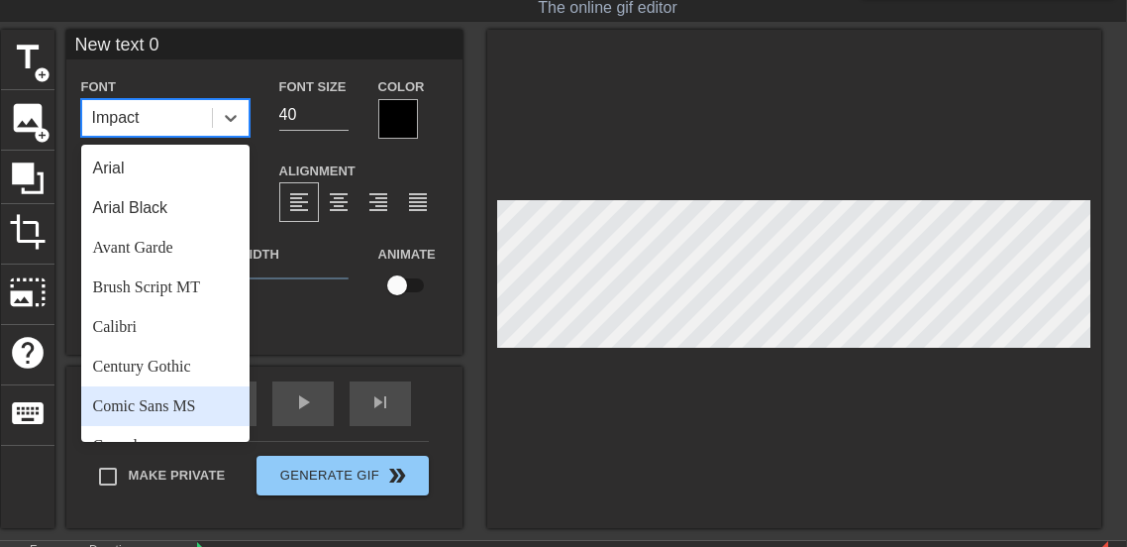
click at [159, 391] on div "Comic Sans MS" at bounding box center [165, 406] width 168 height 40
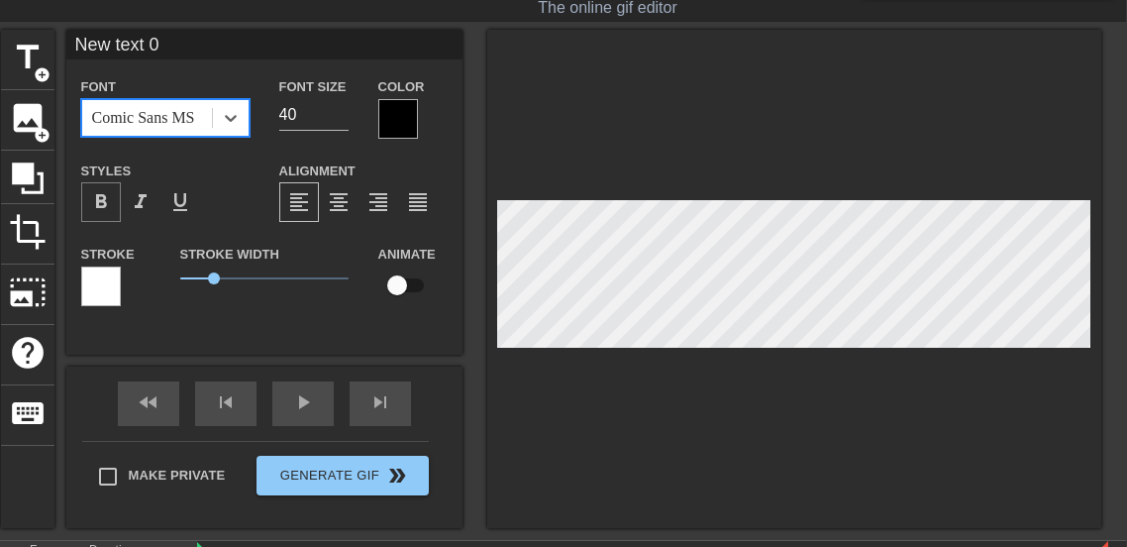
click at [101, 208] on span "format_bold" at bounding box center [101, 202] width 24 height 24
click at [386, 117] on div at bounding box center [398, 119] width 40 height 40
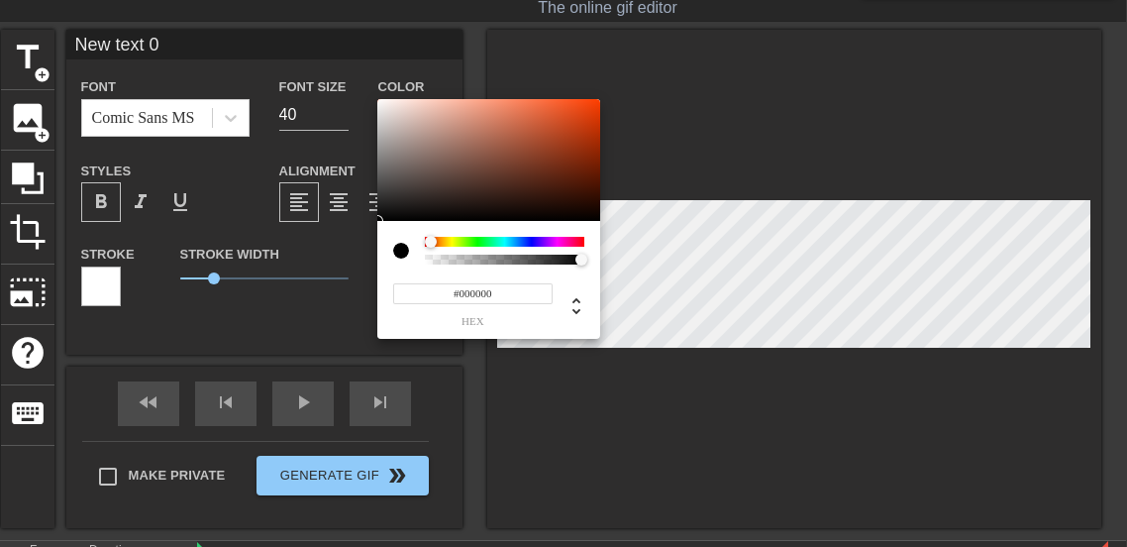
click at [431, 246] on div at bounding box center [431, 242] width 12 height 12
type input "#BF3207"
drag, startPoint x: 580, startPoint y: 109, endPoint x: 592, endPoint y: 129, distance: 23.1
click at [592, 129] on div at bounding box center [488, 160] width 223 height 123
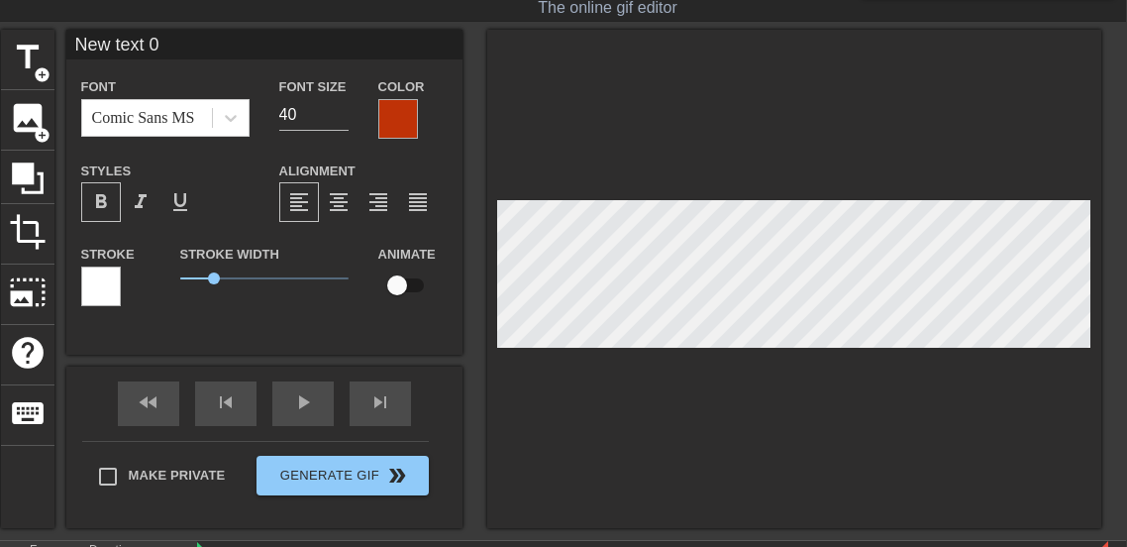
click at [123, 288] on div "Stroke" at bounding box center [115, 274] width 69 height 64
click at [110, 289] on div at bounding box center [101, 286] width 40 height 40
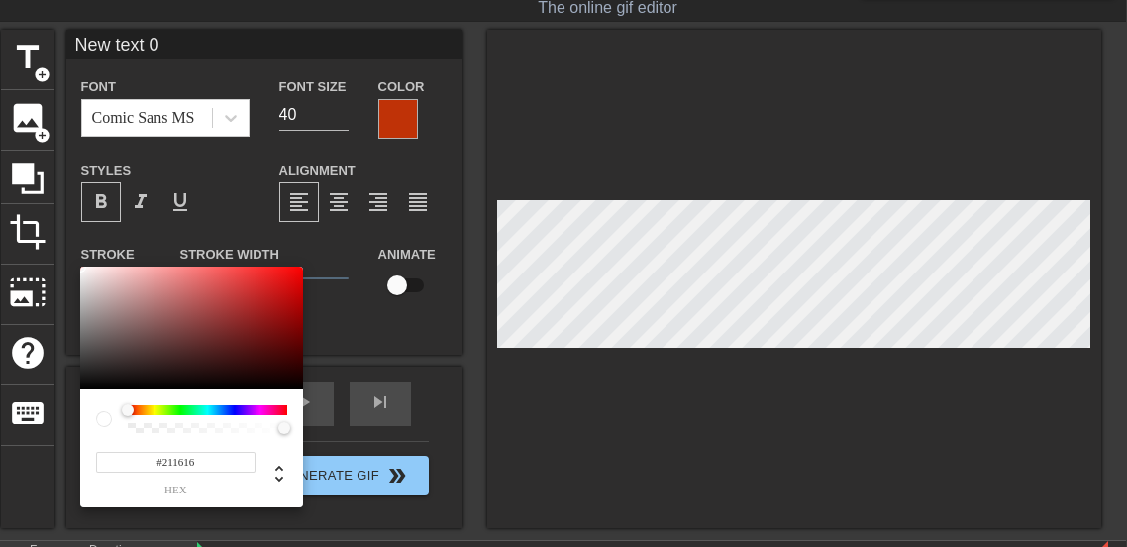
click at [154, 373] on div at bounding box center [191, 327] width 223 height 123
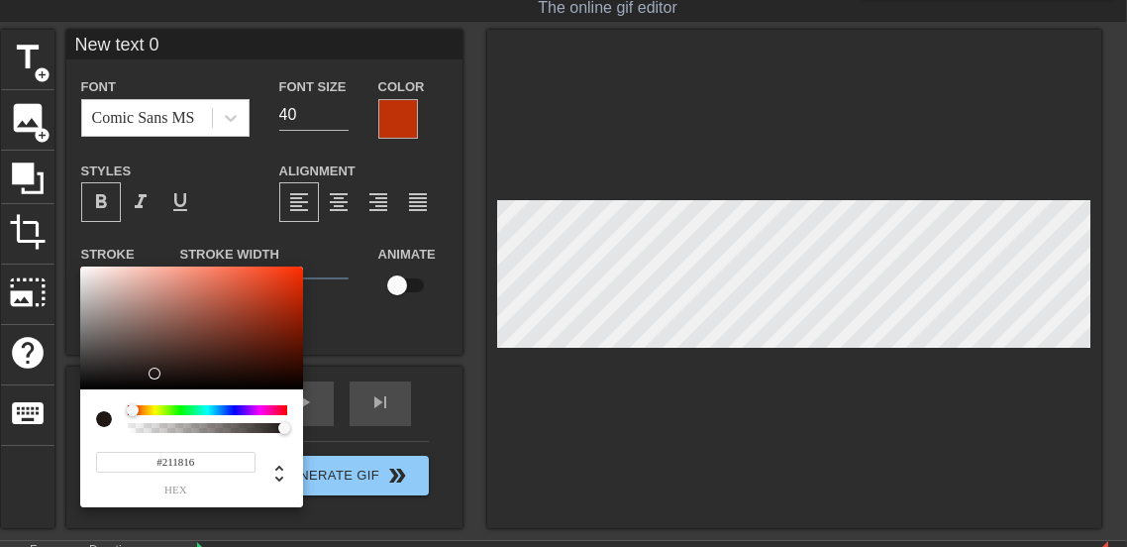
click at [132, 412] on div at bounding box center [133, 410] width 12 height 12
click at [134, 409] on div at bounding box center [133, 410] width 12 height 12
type input "#4F1505"
drag, startPoint x: 278, startPoint y: 340, endPoint x: 289, endPoint y: 352, distance: 16.1
click at [289, 352] on div at bounding box center [191, 327] width 223 height 123
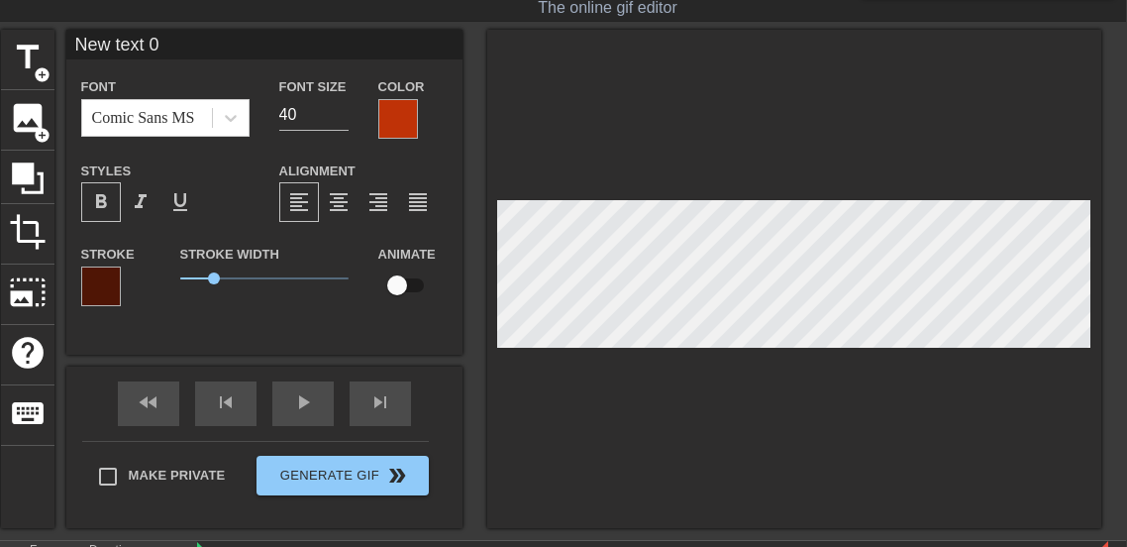
type input "I"
type textarea "I"
type input "I'"
type textarea "I'"
type input "I'm"
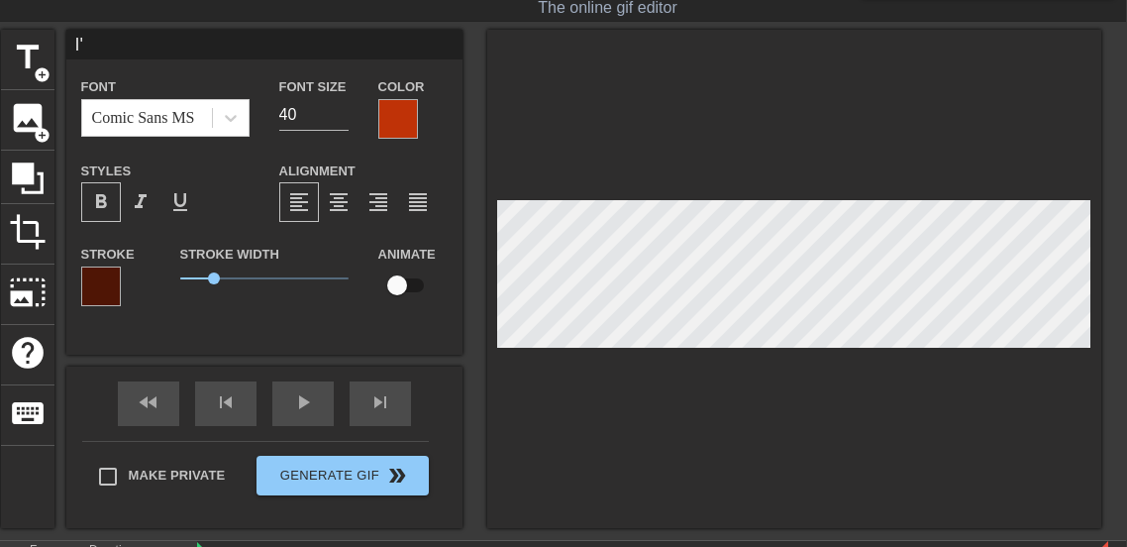
type textarea "I'm"
type input "I'm"
type textarea "I'm"
type input "I'm n"
type textarea "I'm n"
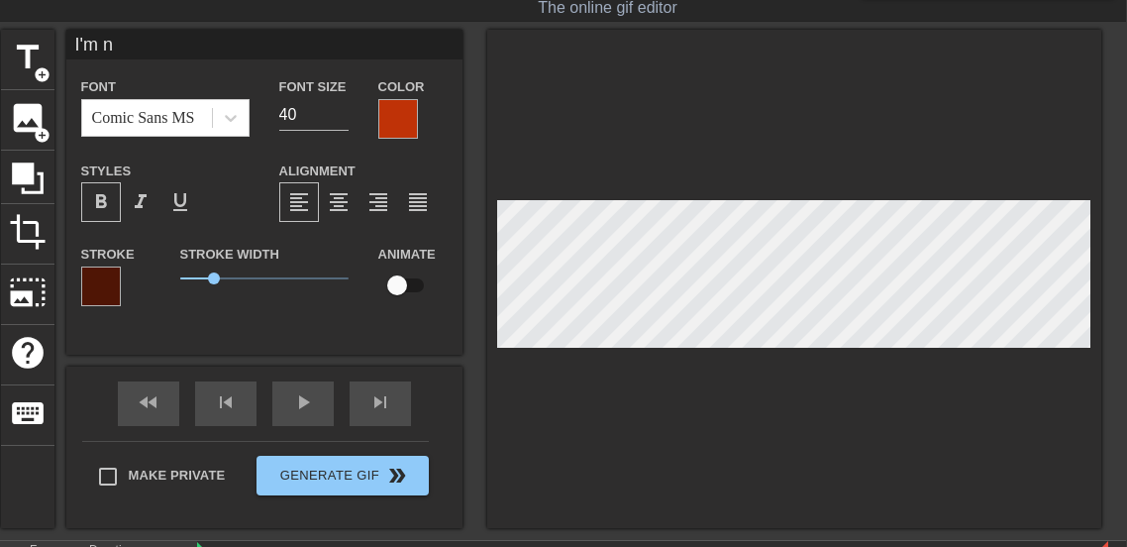
type input "I'm no"
type textarea "I'm no"
type input "I'm not"
type textarea "I'm not"
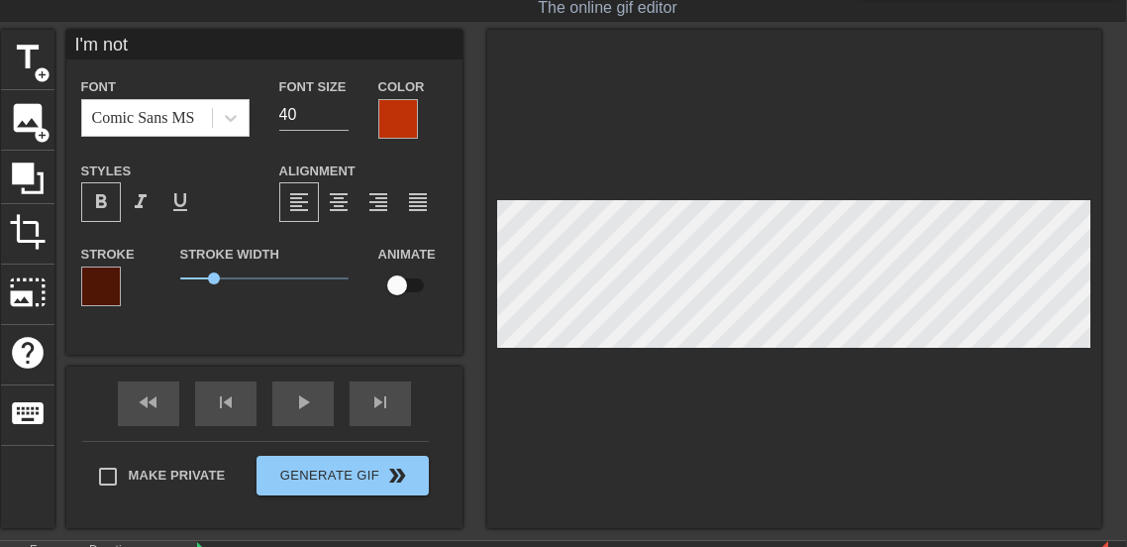
type input "I'm not"
type textarea "I'm not"
type input "I'm not i"
type textarea "I'm not i"
type input "I'm not ip"
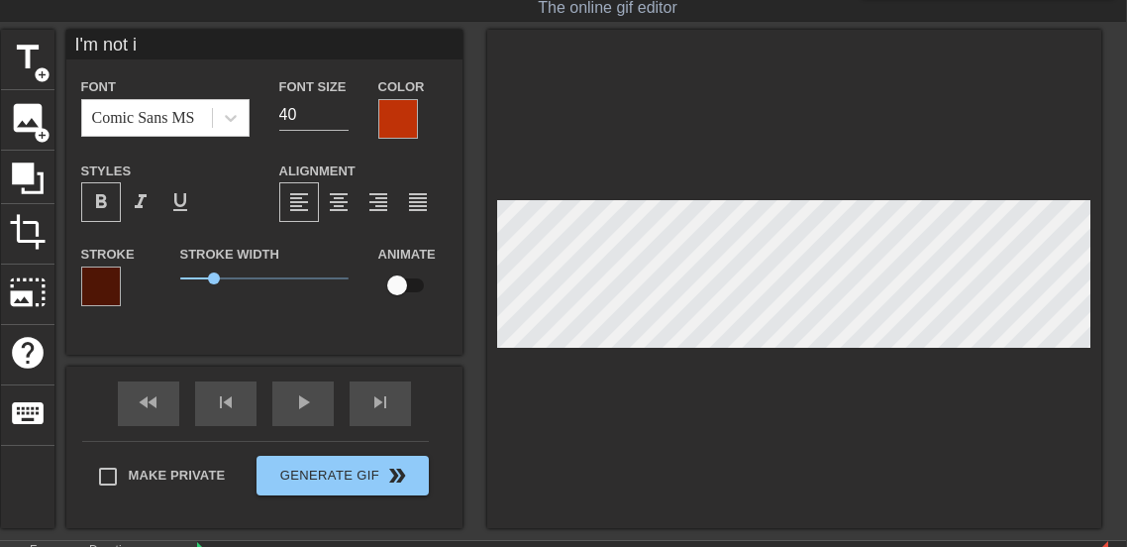
type textarea "I'm not ip"
type input "I'm not i"
type textarea "I'm not i"
type input "I'm not im"
type textarea "I'm not im"
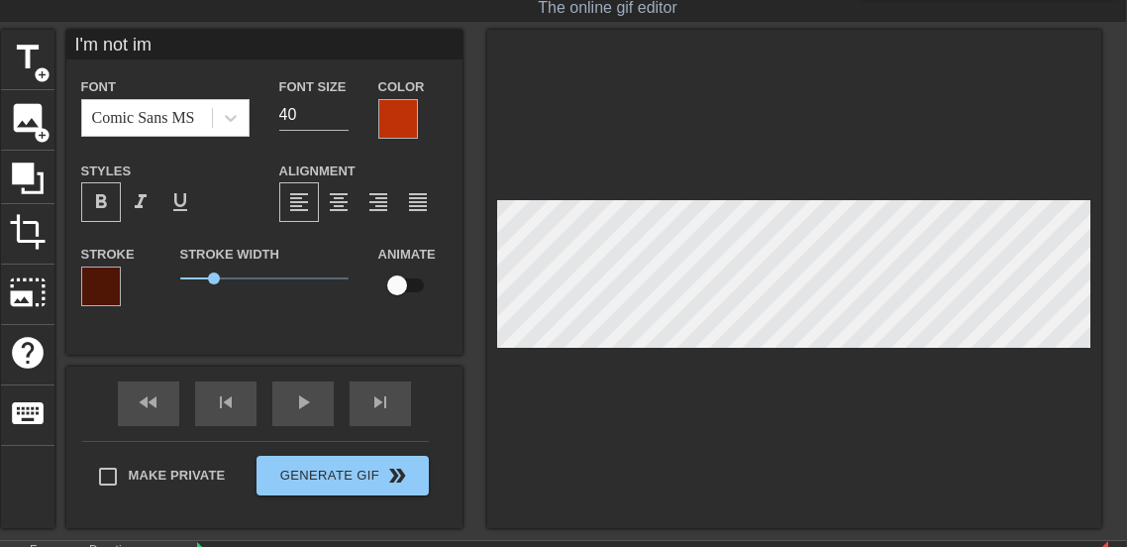
type input "I'm not imp"
type textarea "I'm not imp"
type input "I'm not impo"
type textarea "I'm not impor"
type input "I'm not import"
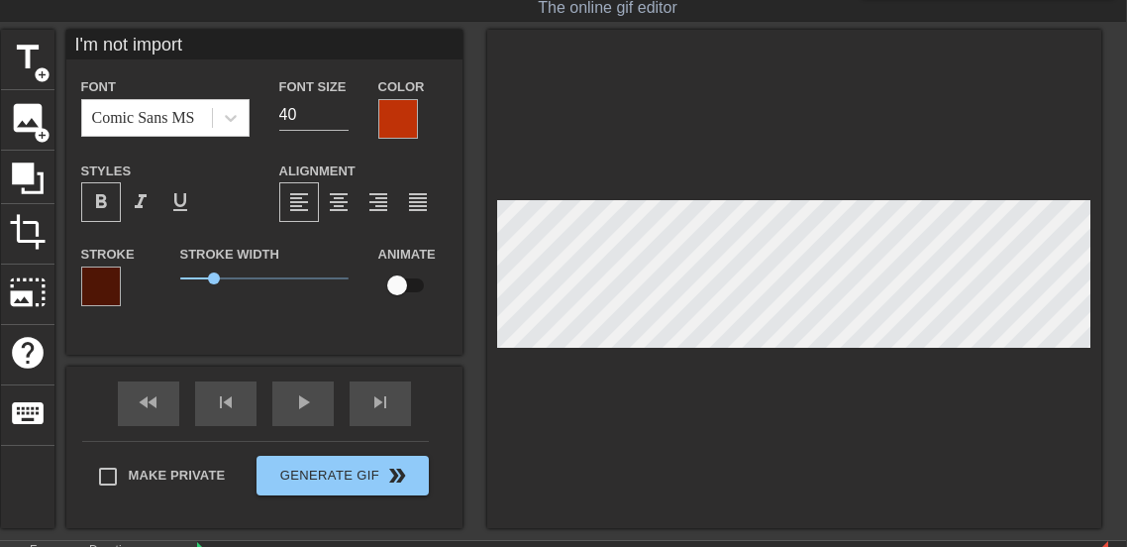
type textarea "I'm not import"
type input "I'm not importa"
type textarea "I'm not importan"
type input "I'm not important"
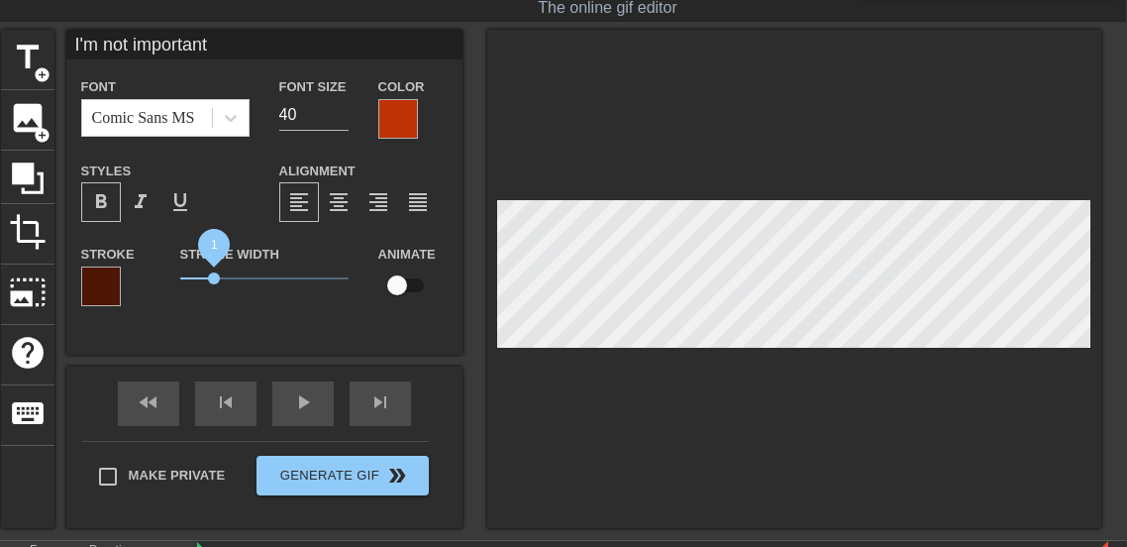
type textarea "I'm not important"
drag, startPoint x: 214, startPoint y: 278, endPoint x: 246, endPoint y: 278, distance: 31.7
click at [246, 278] on span "1.95" at bounding box center [246, 278] width 12 height 12
drag, startPoint x: 248, startPoint y: 281, endPoint x: 285, endPoint y: 281, distance: 37.6
click at [285, 281] on span "3.2" at bounding box center [287, 278] width 12 height 12
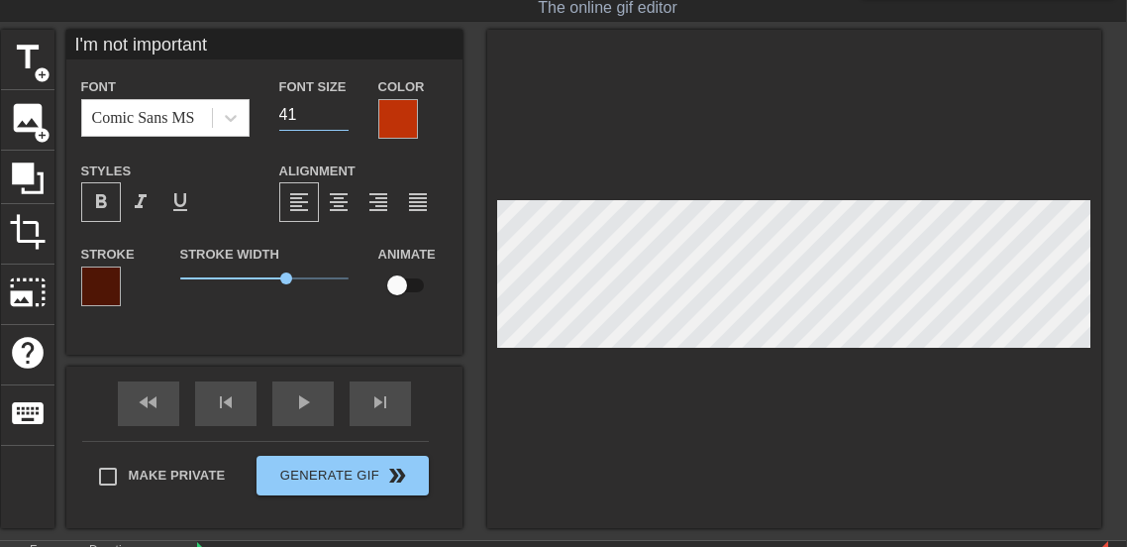
click at [340, 109] on input "41" at bounding box center [313, 115] width 69 height 32
click at [340, 109] on input "42" at bounding box center [313, 115] width 69 height 32
type input "43"
click at [340, 109] on input "43" at bounding box center [313, 115] width 69 height 32
click at [764, 189] on div at bounding box center [794, 279] width 614 height 498
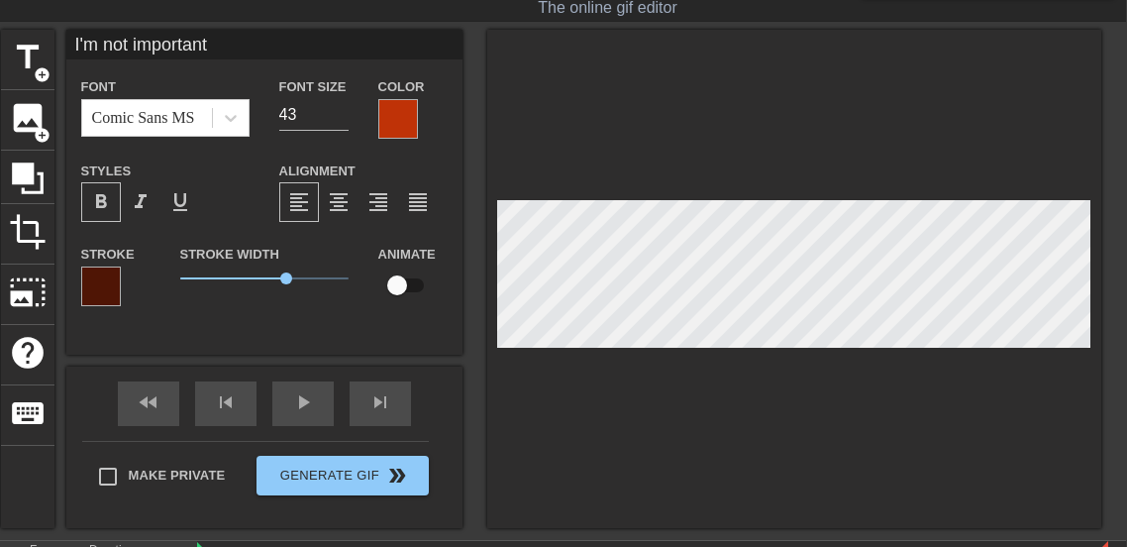
click at [726, 352] on div at bounding box center [794, 279] width 614 height 498
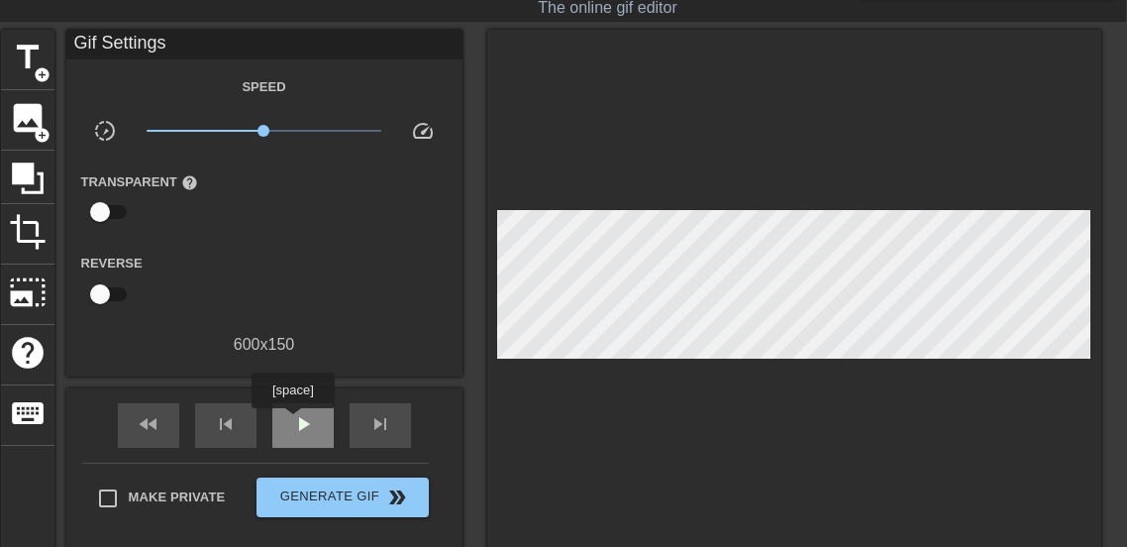
click at [292, 423] on span "play_arrow" at bounding box center [303, 424] width 24 height 24
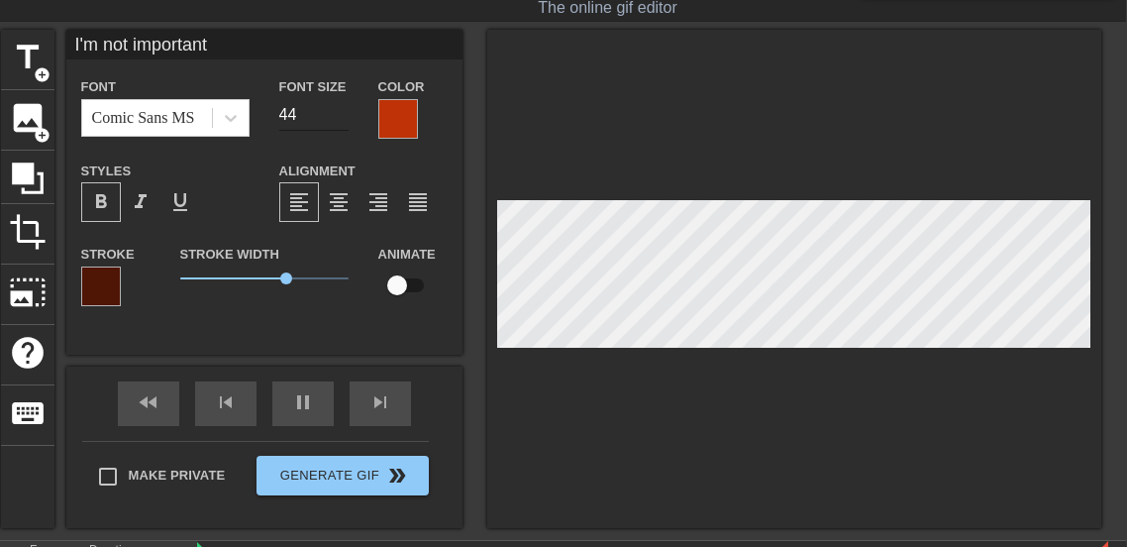
click at [342, 109] on input "44" at bounding box center [313, 115] width 69 height 32
click at [342, 109] on input "45" at bounding box center [313, 115] width 69 height 32
type input "46"
click at [342, 109] on input "46" at bounding box center [313, 115] width 69 height 32
click at [722, 376] on div at bounding box center [794, 279] width 614 height 498
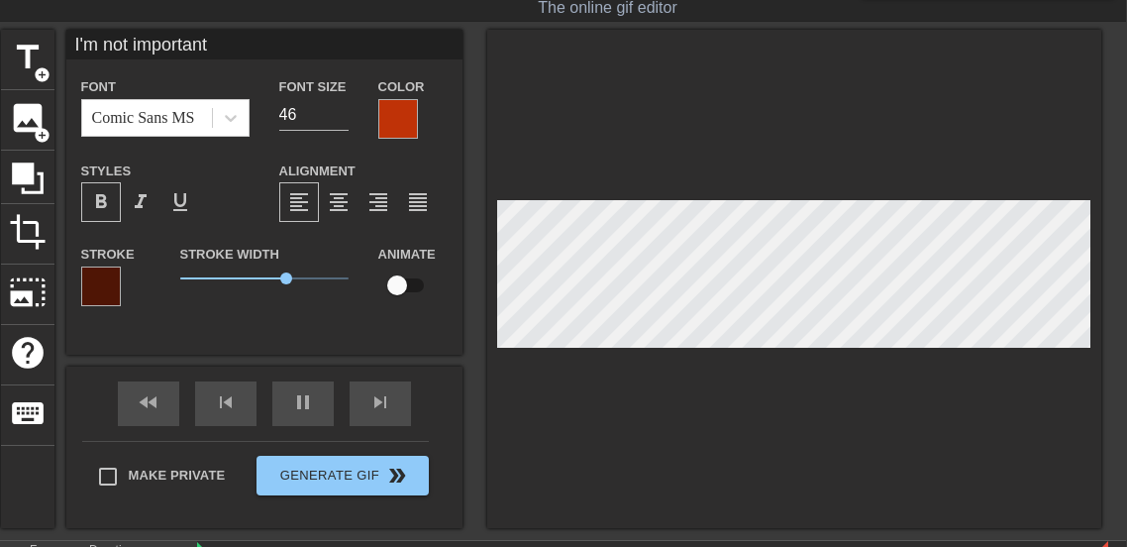
click at [763, 410] on div at bounding box center [794, 279] width 614 height 498
click at [784, 432] on div at bounding box center [794, 279] width 614 height 498
click at [668, 417] on div at bounding box center [794, 279] width 614 height 498
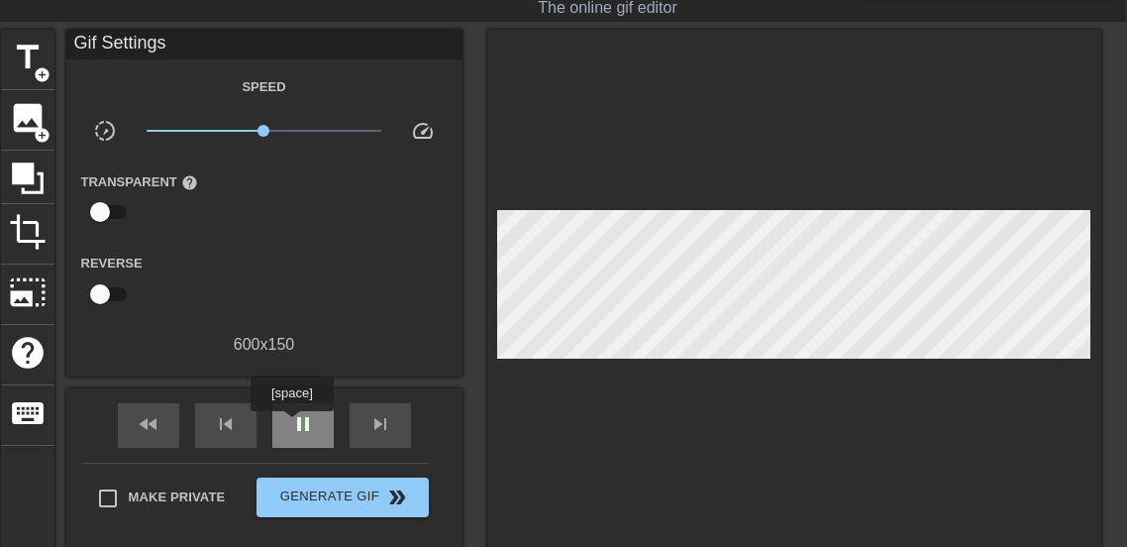
click at [292, 425] on span "pause" at bounding box center [303, 424] width 24 height 24
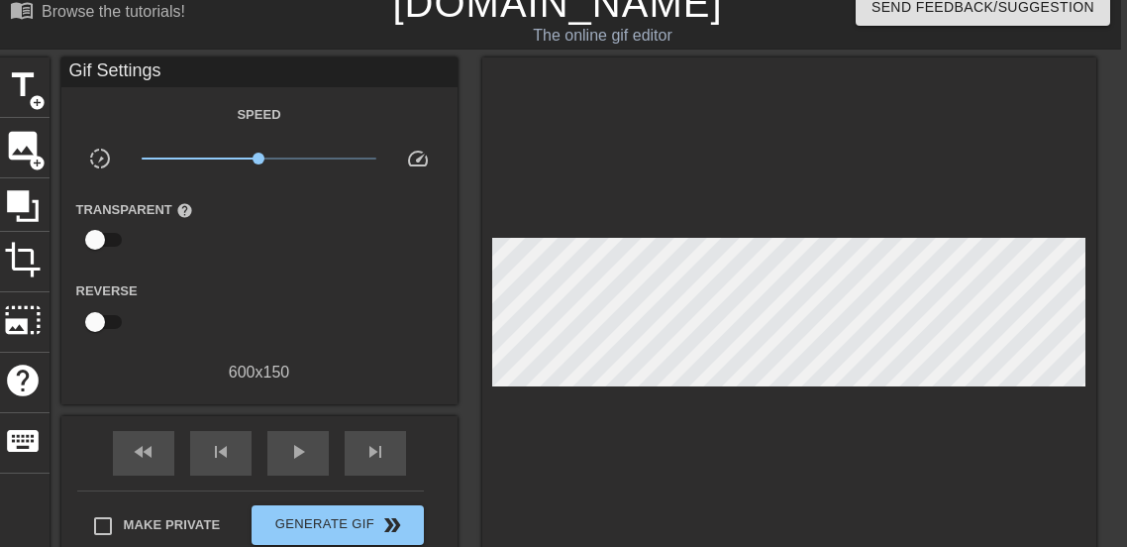
scroll to position [6, 6]
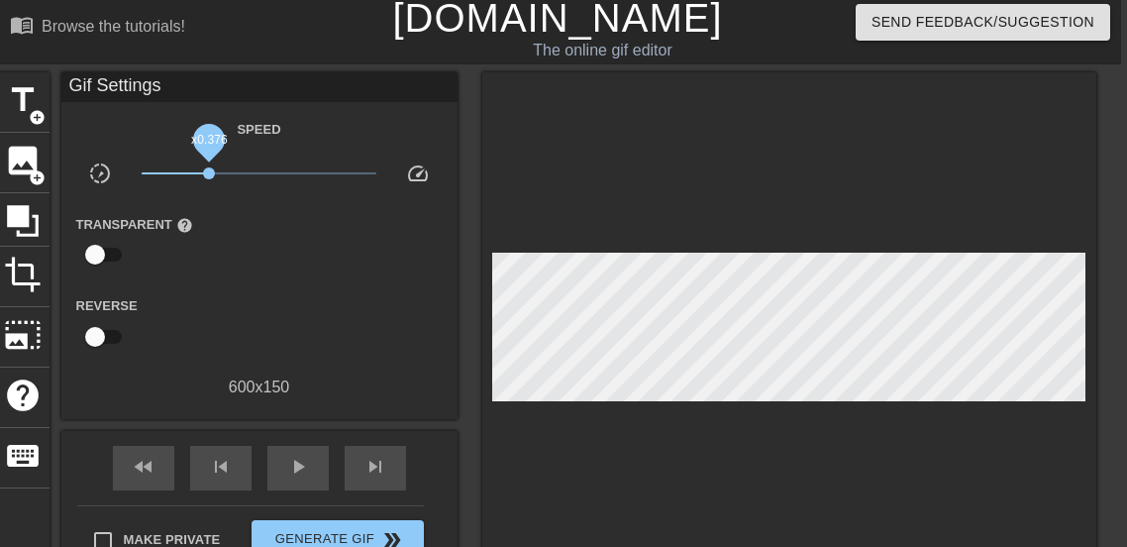
drag, startPoint x: 259, startPoint y: 174, endPoint x: 203, endPoint y: 173, distance: 55.5
click at [203, 173] on span "x0.376" at bounding box center [209, 173] width 12 height 12
click at [283, 456] on div "play_arrow" at bounding box center [297, 468] width 61 height 45
click at [283, 456] on div "pause" at bounding box center [297, 468] width 61 height 45
click at [191, 175] on span "x0.279" at bounding box center [194, 173] width 12 height 12
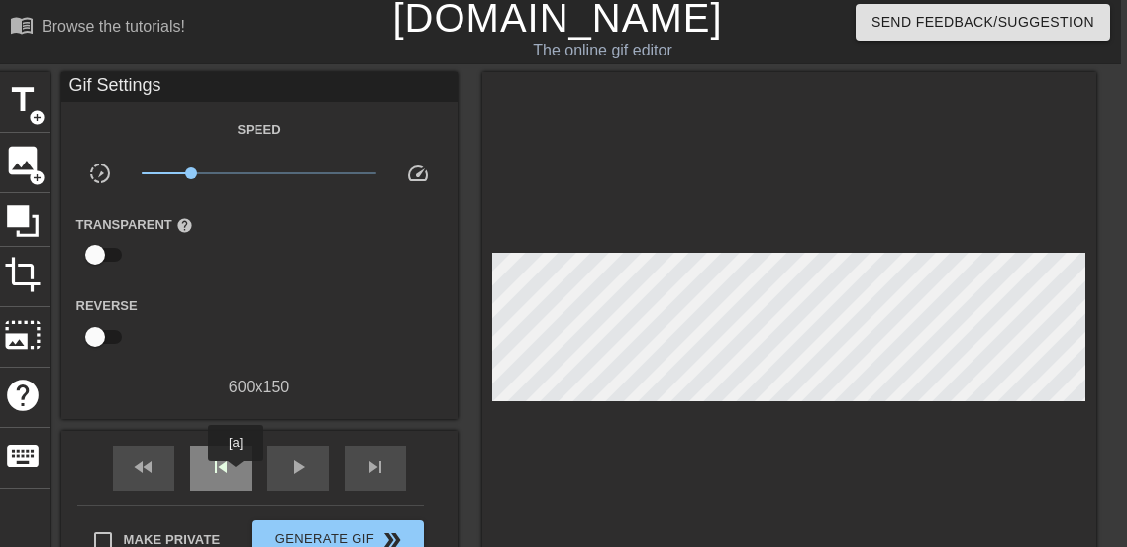
click at [236, 474] on div "skip_previous" at bounding box center [220, 468] width 61 height 45
click at [352, 467] on div "skip_next" at bounding box center [375, 468] width 61 height 45
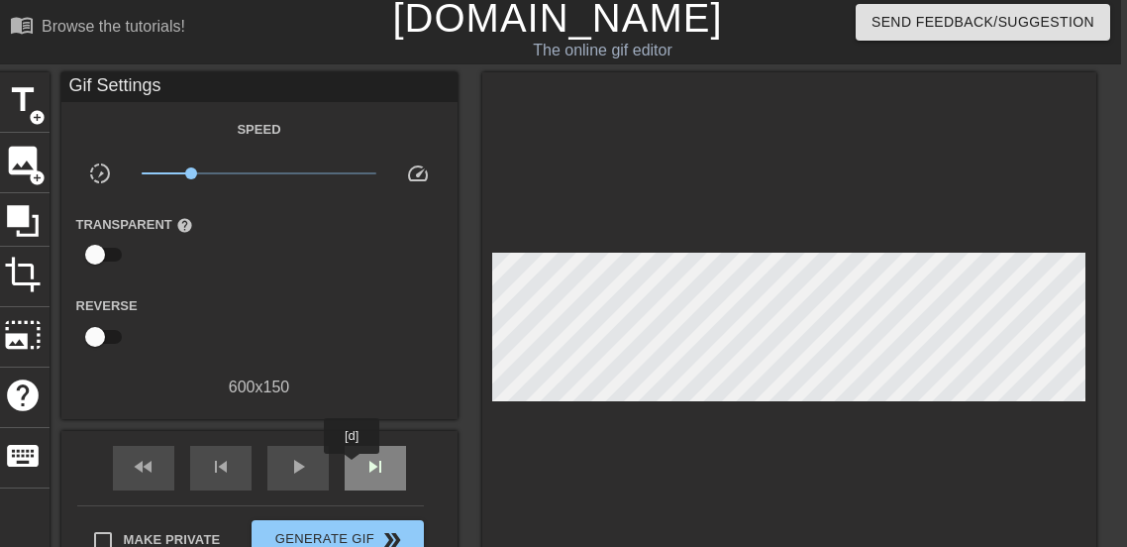
click at [352, 467] on div "skip_next" at bounding box center [375, 468] width 61 height 45
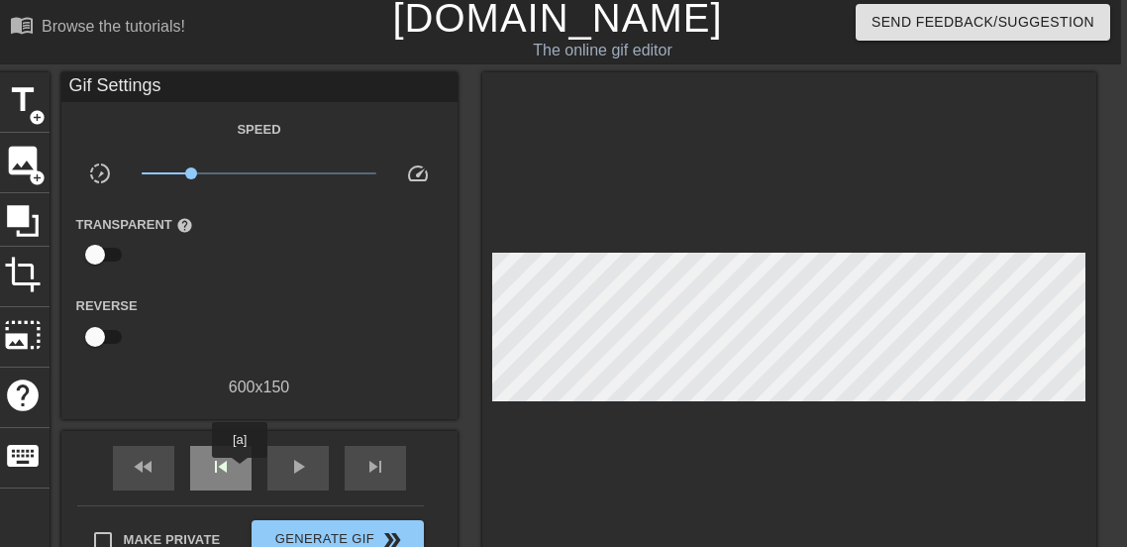
click at [235, 471] on div "skip_previous" at bounding box center [220, 468] width 61 height 45
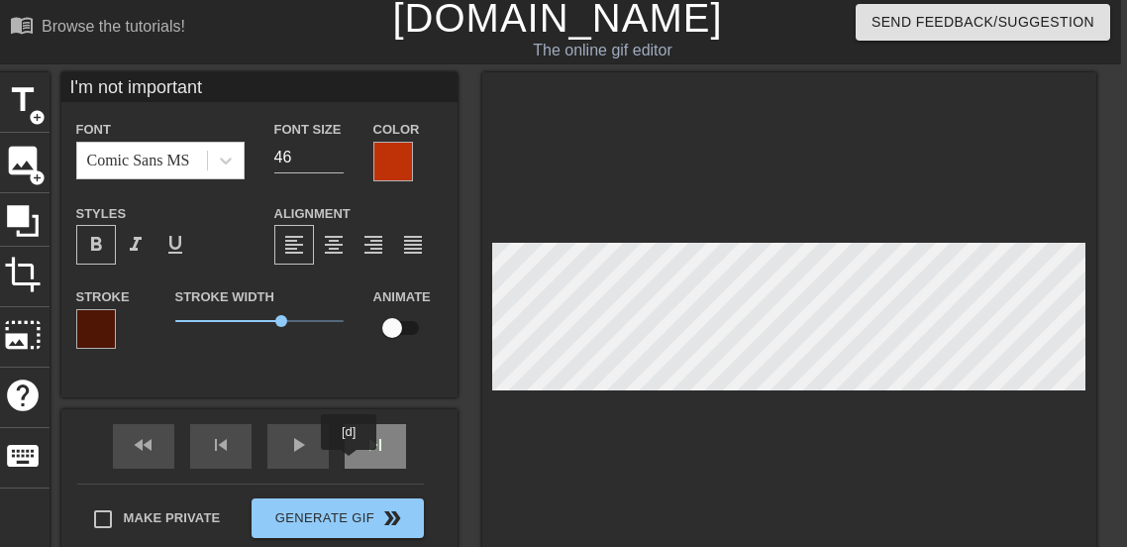
click at [349, 464] on div "skip_next" at bounding box center [375, 446] width 61 height 45
click at [260, 442] on div "fast_rewind skip_previous play_arrow skip_next" at bounding box center [259, 446] width 323 height 74
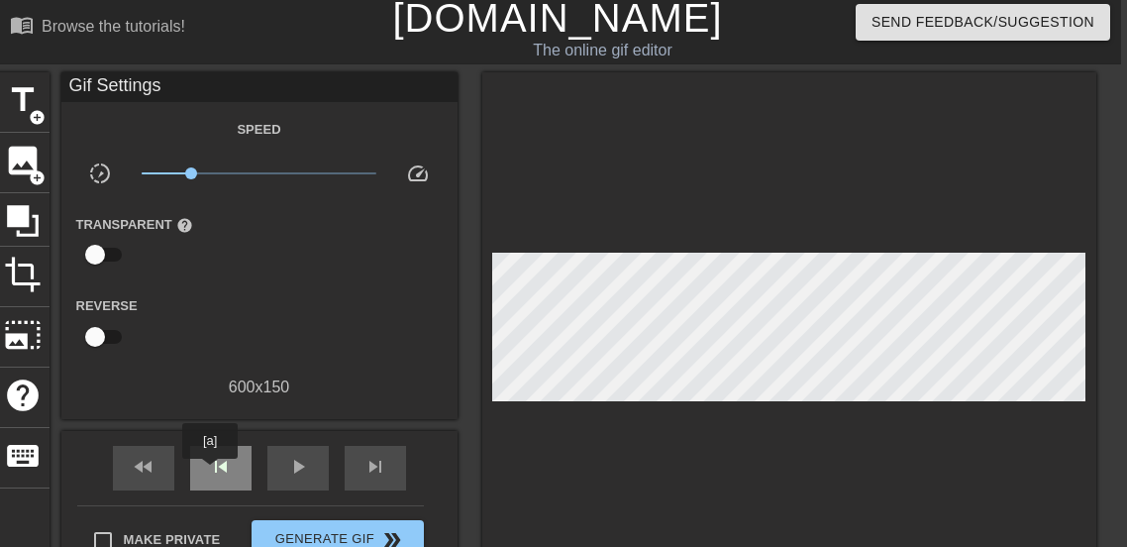
click at [210, 472] on span "skip_previous" at bounding box center [221, 467] width 24 height 24
click at [361, 467] on div "skip_next" at bounding box center [375, 468] width 61 height 45
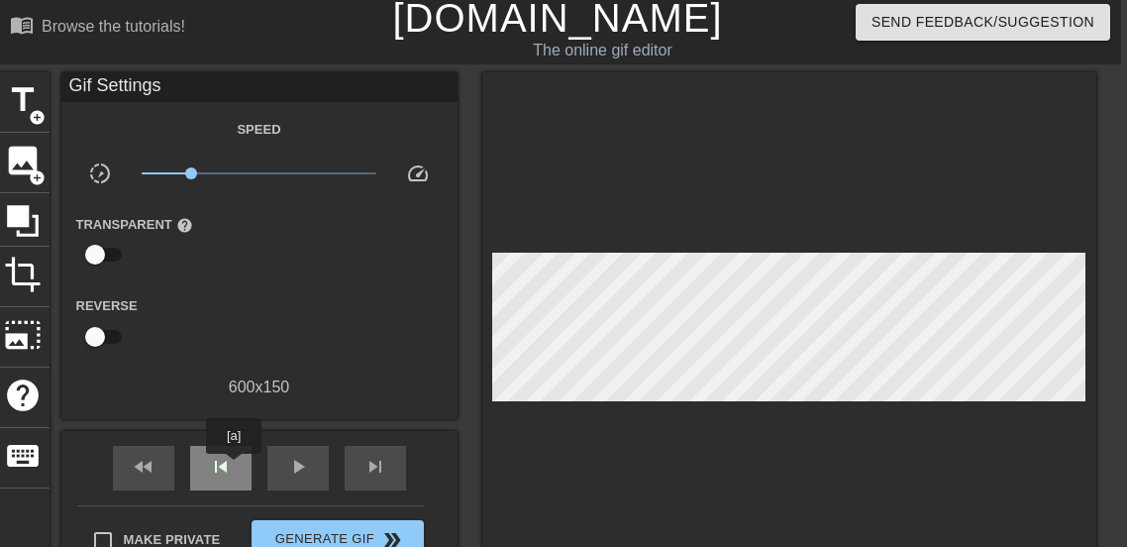
click at [234, 467] on div "skip_previous" at bounding box center [220, 468] width 61 height 45
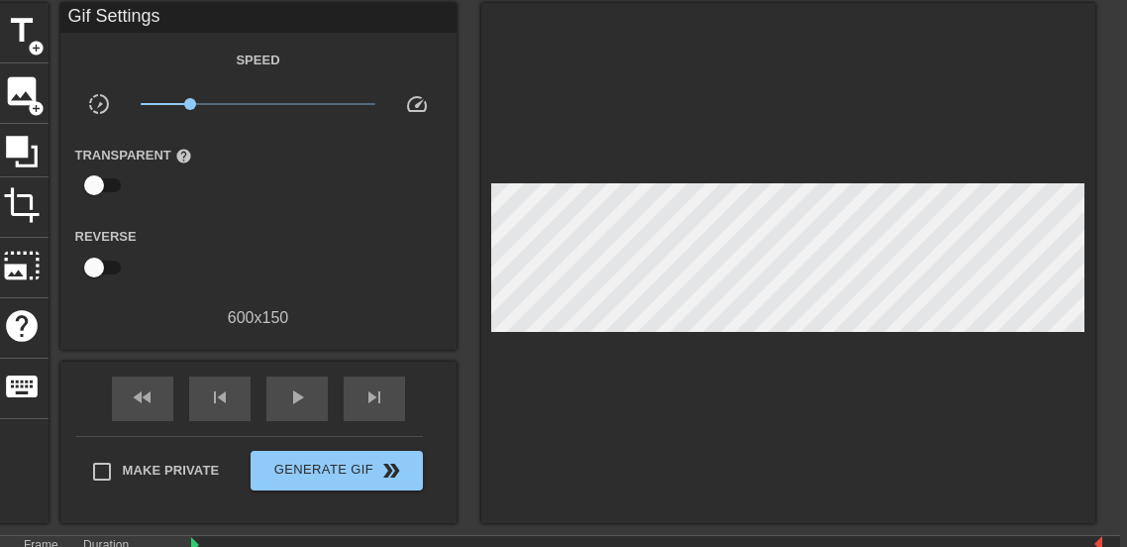
scroll to position [73, 7]
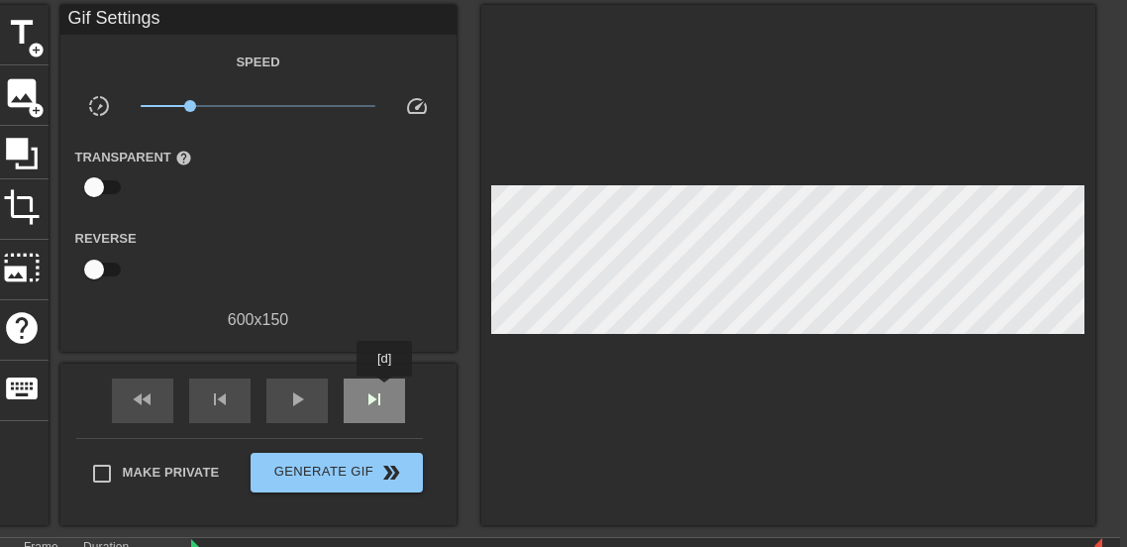
click at [384, 390] on span "skip_next" at bounding box center [375, 399] width 24 height 24
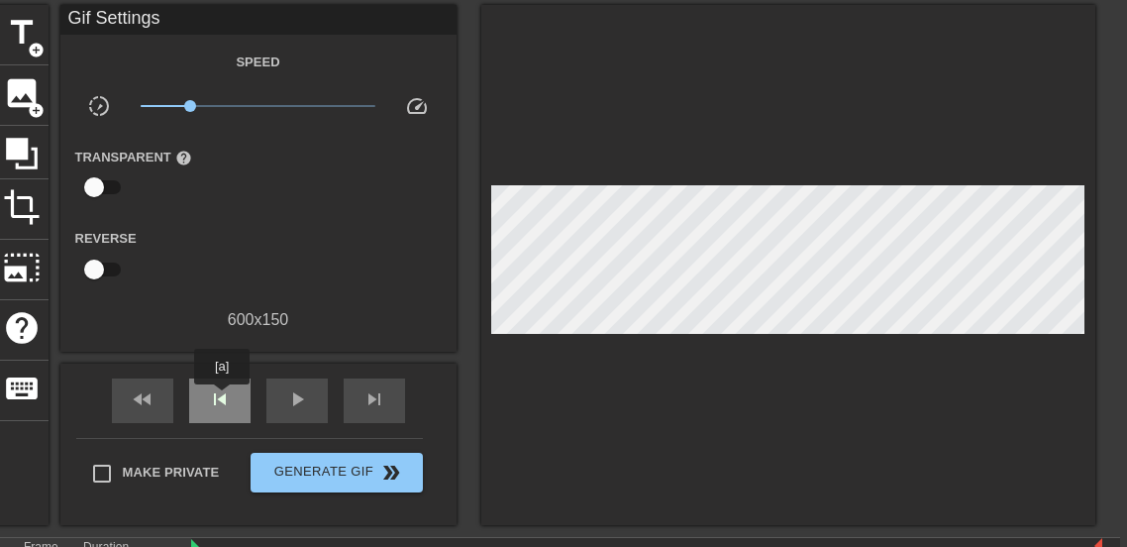
click at [221, 398] on span "skip_previous" at bounding box center [220, 399] width 24 height 24
click at [208, 409] on span "skip_previous" at bounding box center [220, 399] width 24 height 24
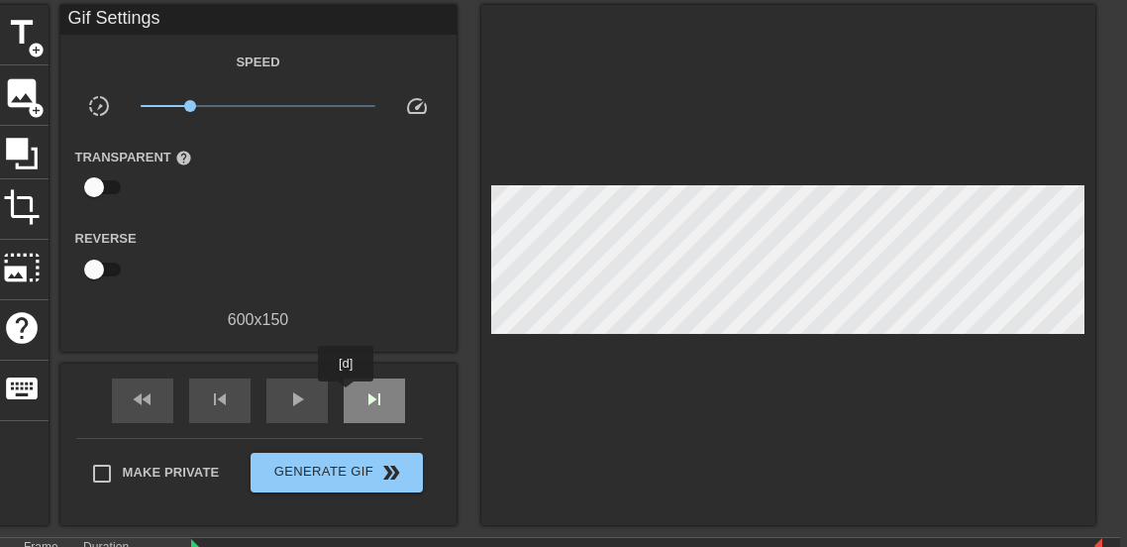
click at [346, 395] on div "skip_next" at bounding box center [374, 400] width 61 height 45
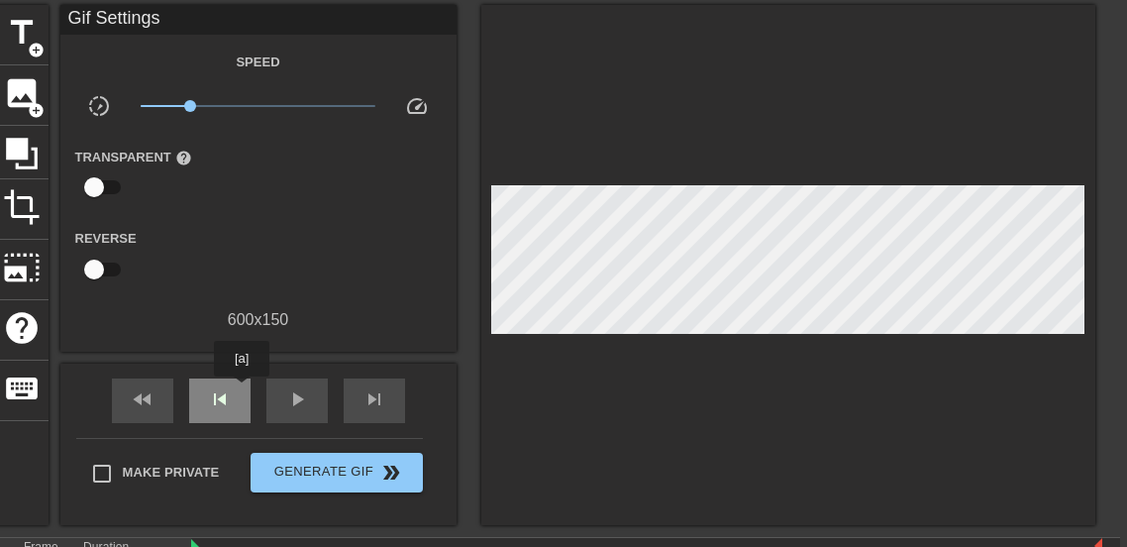
click at [242, 390] on div "skip_previous" at bounding box center [219, 400] width 61 height 45
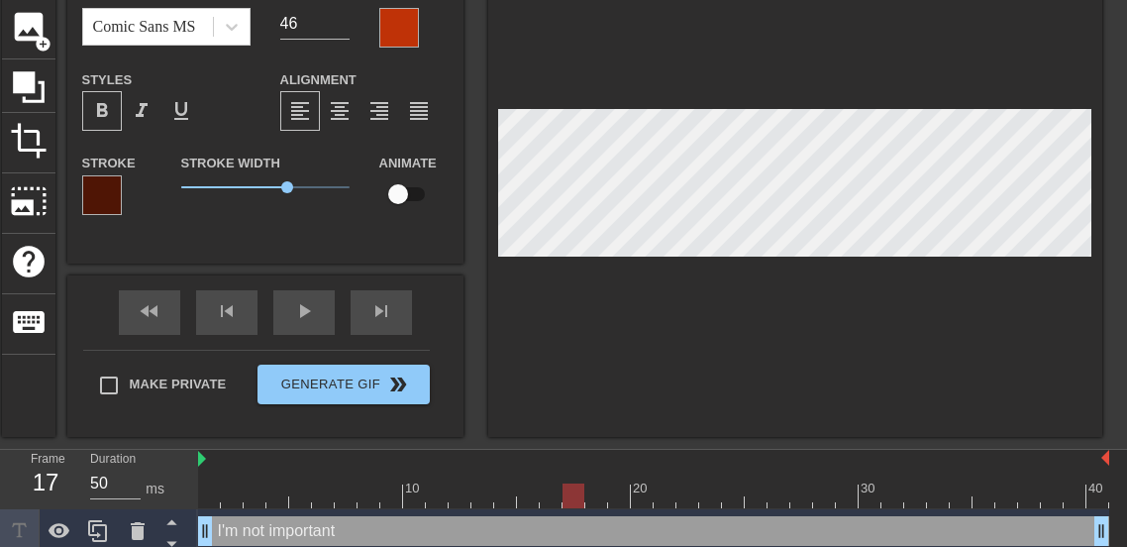
scroll to position [143, 0]
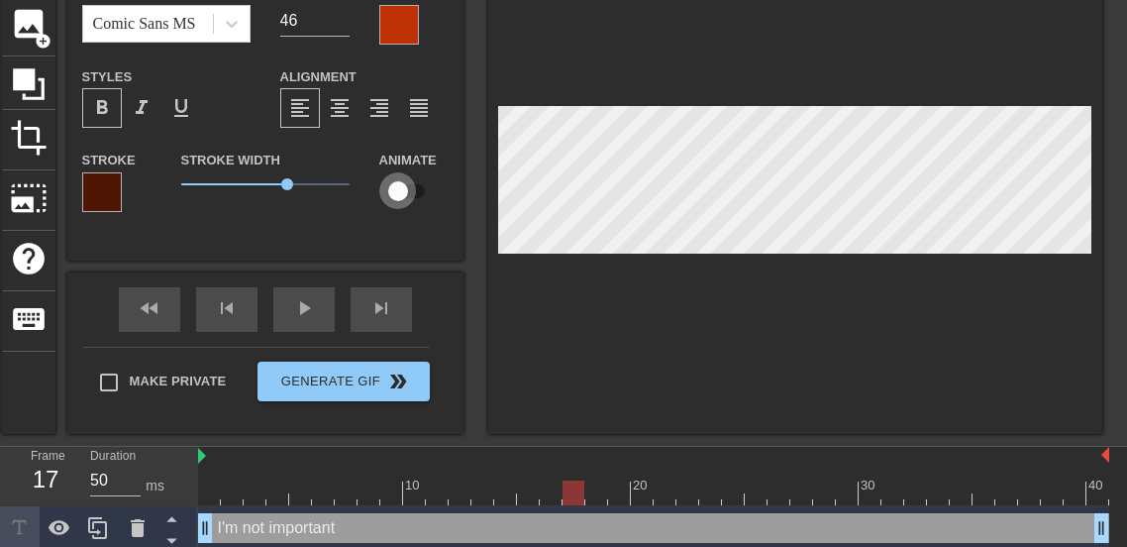
click at [399, 204] on input "checkbox" at bounding box center [398, 191] width 113 height 38
checkbox input "true"
click at [379, 304] on div "fast_rewind skip_previous play_arrow skip_next" at bounding box center [265, 309] width 323 height 74
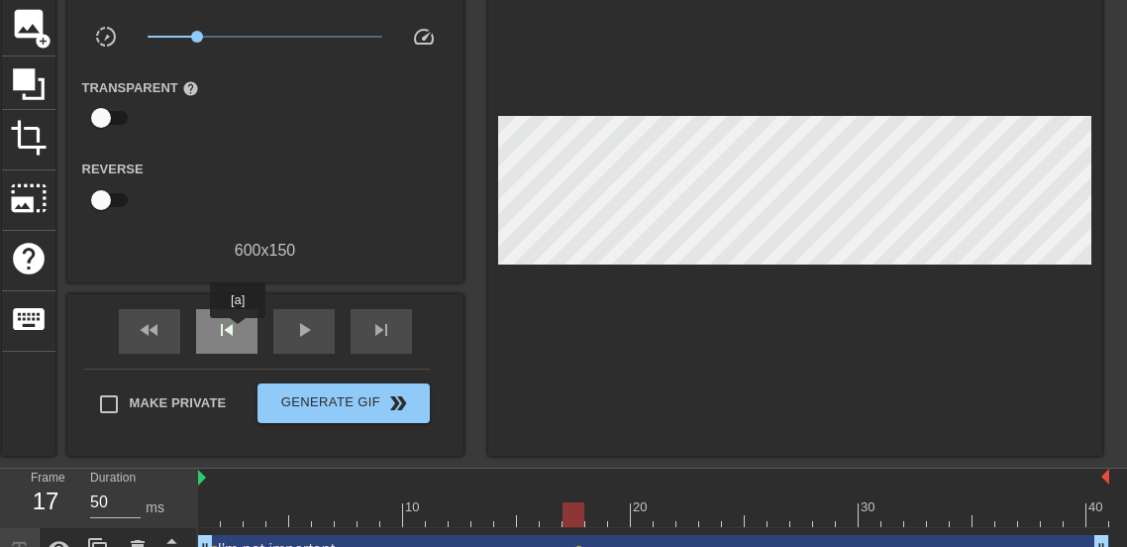
click at [238, 332] on span "skip_previous" at bounding box center [227, 330] width 24 height 24
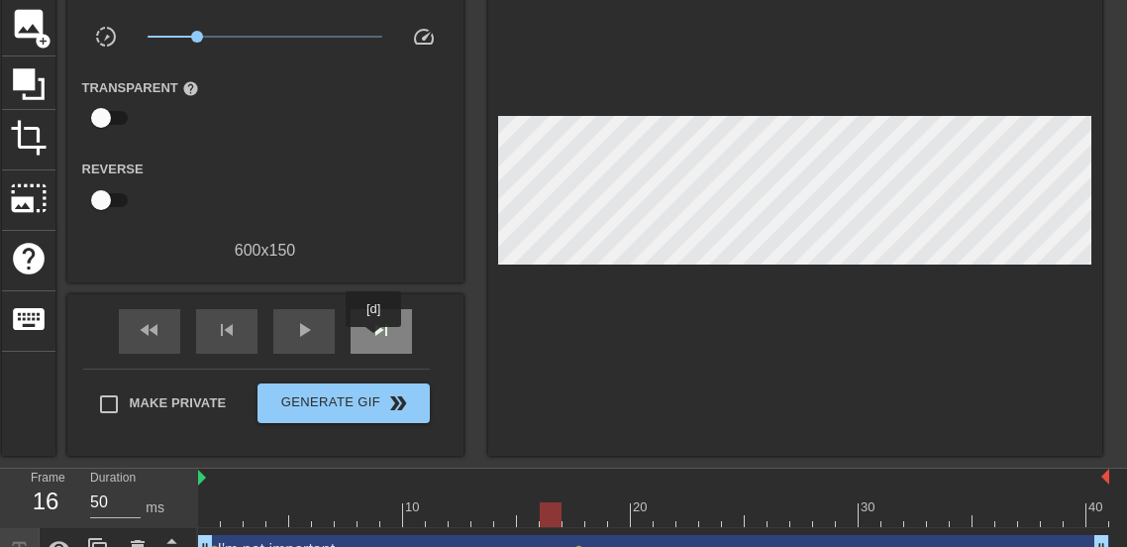
click at [373, 341] on span "skip_next" at bounding box center [381, 330] width 24 height 24
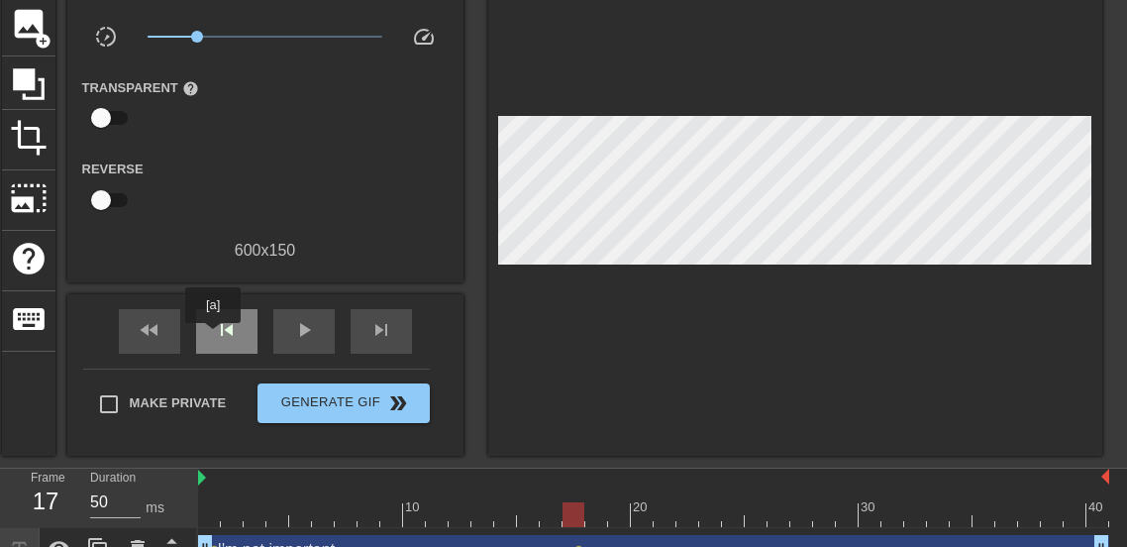
click at [212, 336] on div "skip_previous" at bounding box center [226, 331] width 61 height 45
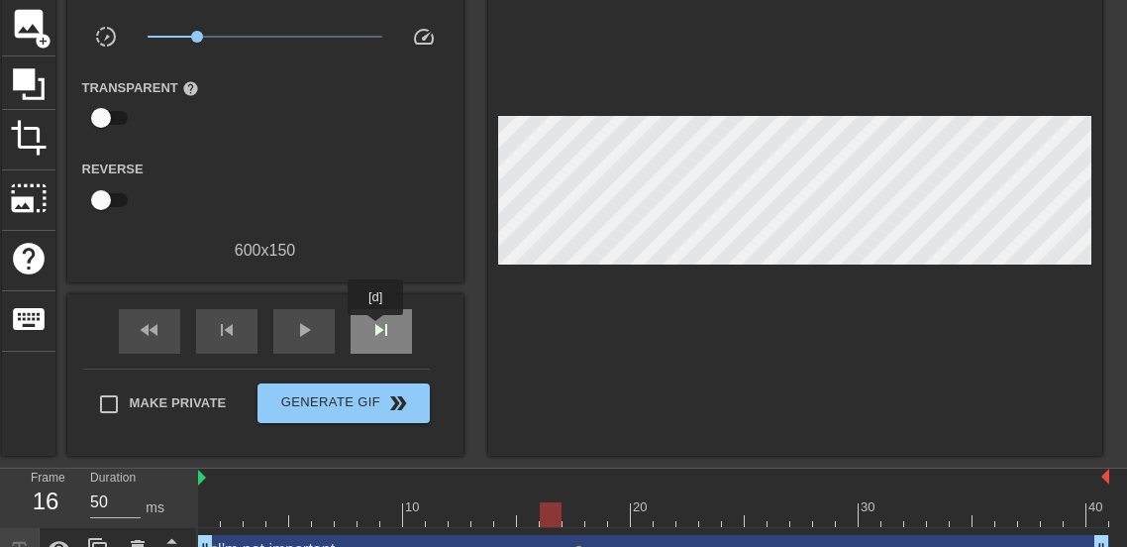
click at [375, 329] on span "skip_next" at bounding box center [381, 330] width 24 height 24
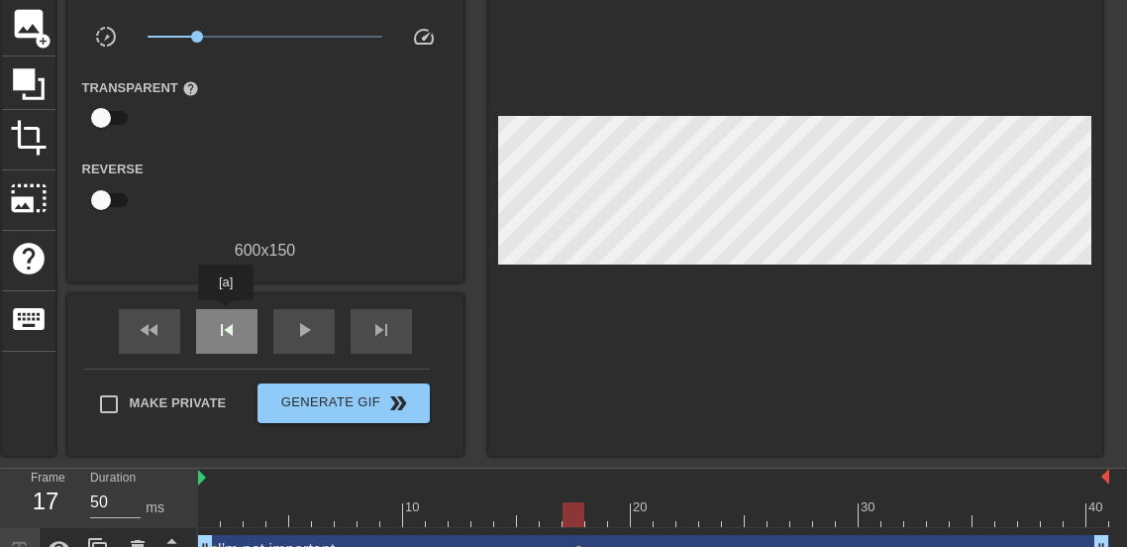
click at [226, 314] on div "skip_previous" at bounding box center [226, 331] width 61 height 45
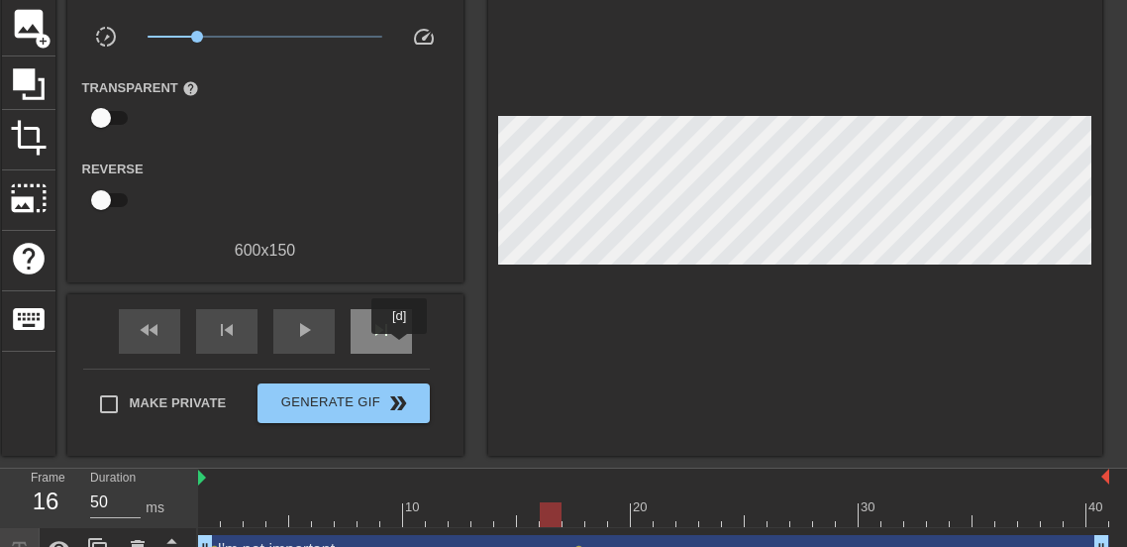
click at [399, 348] on div "skip_next" at bounding box center [381, 331] width 61 height 45
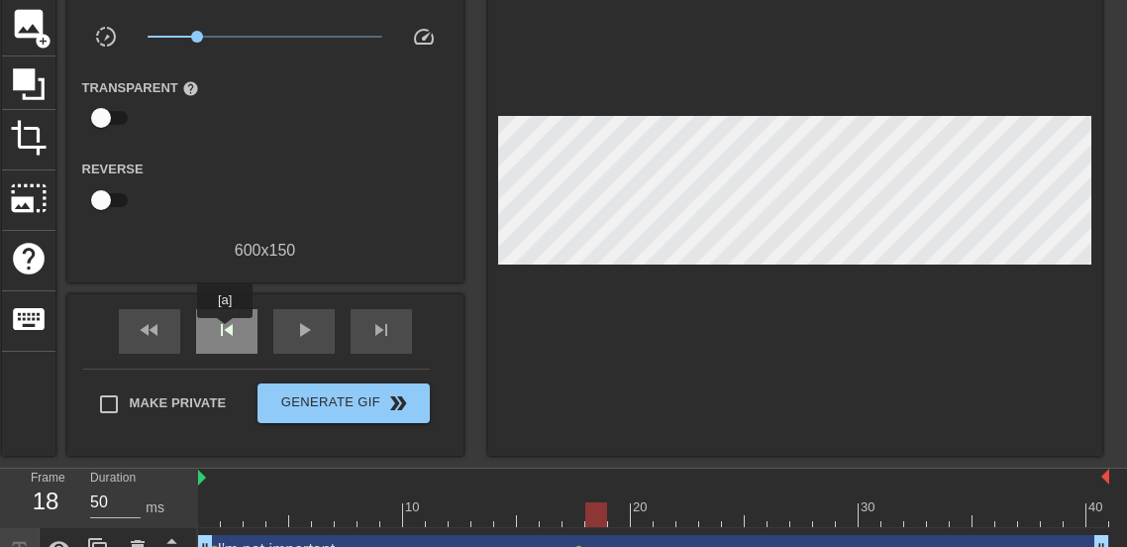
click at [225, 332] on span "skip_previous" at bounding box center [227, 330] width 24 height 24
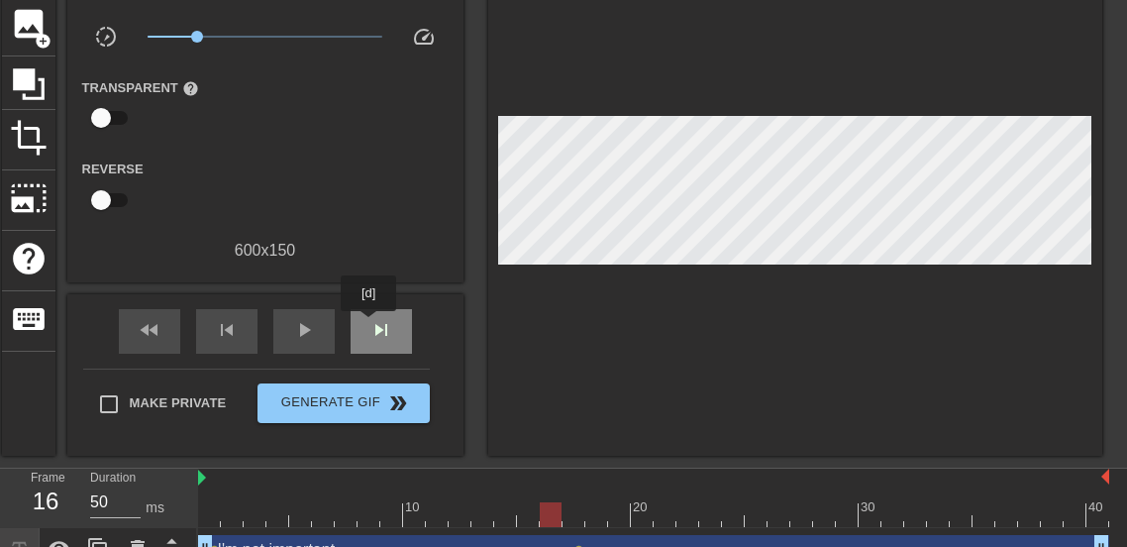
click at [369, 325] on span "skip_next" at bounding box center [381, 330] width 24 height 24
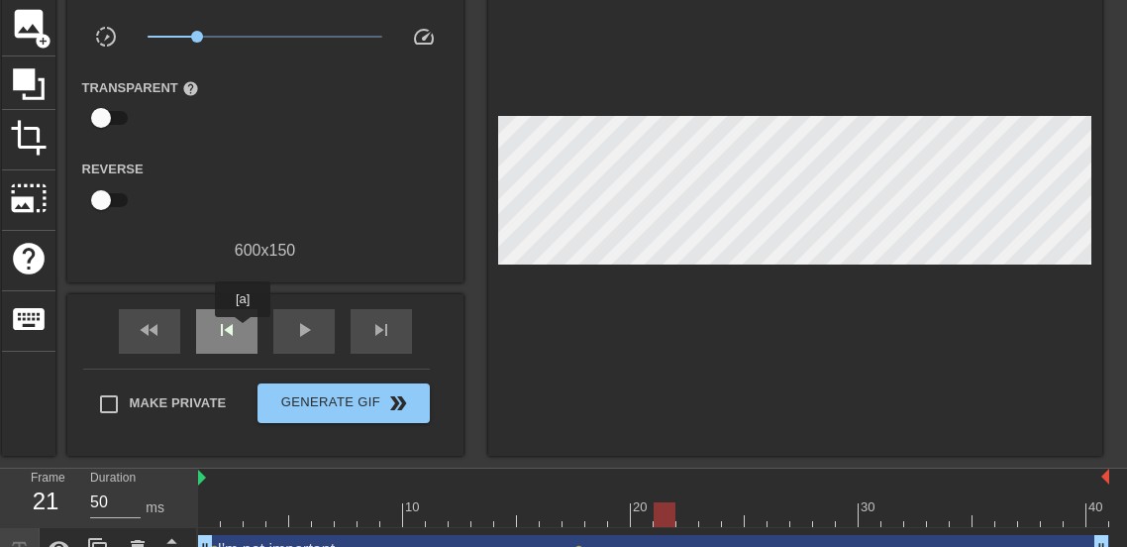
click at [243, 331] on div "skip_previous" at bounding box center [226, 331] width 61 height 45
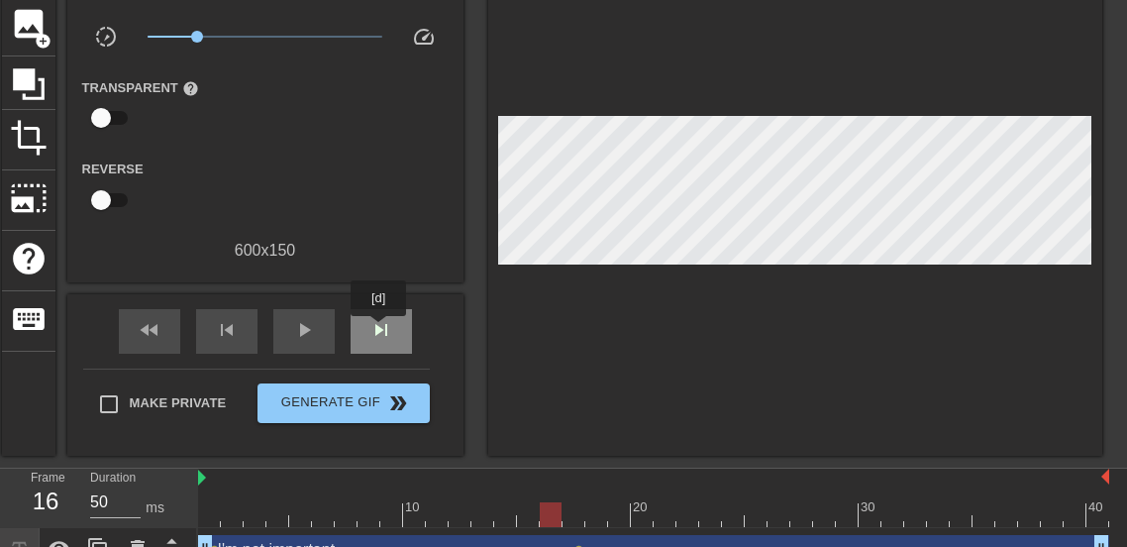
click at [378, 330] on span "skip_next" at bounding box center [381, 330] width 24 height 24
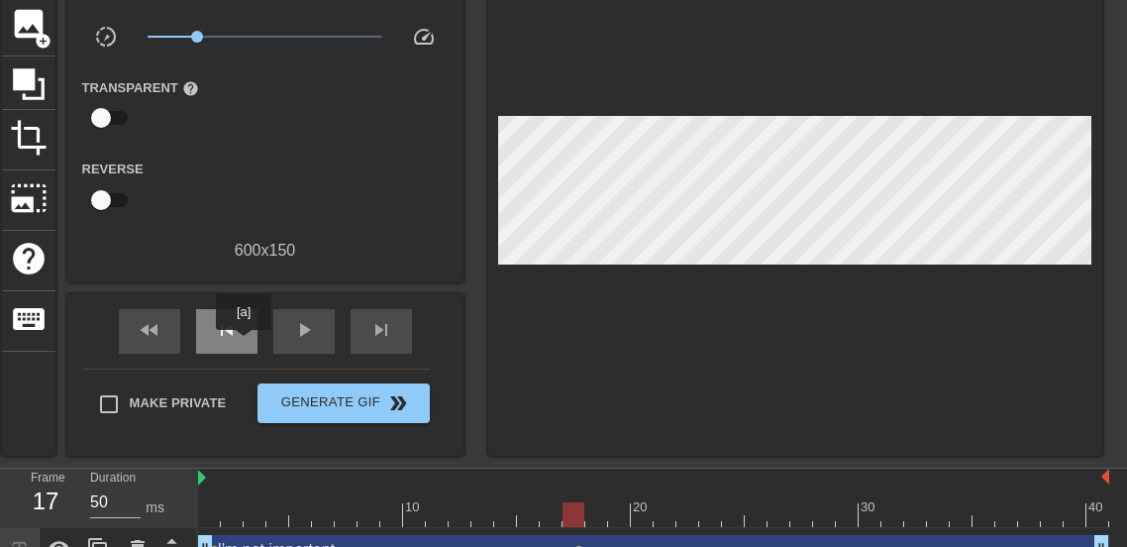
click at [244, 344] on div "skip_previous" at bounding box center [226, 331] width 61 height 45
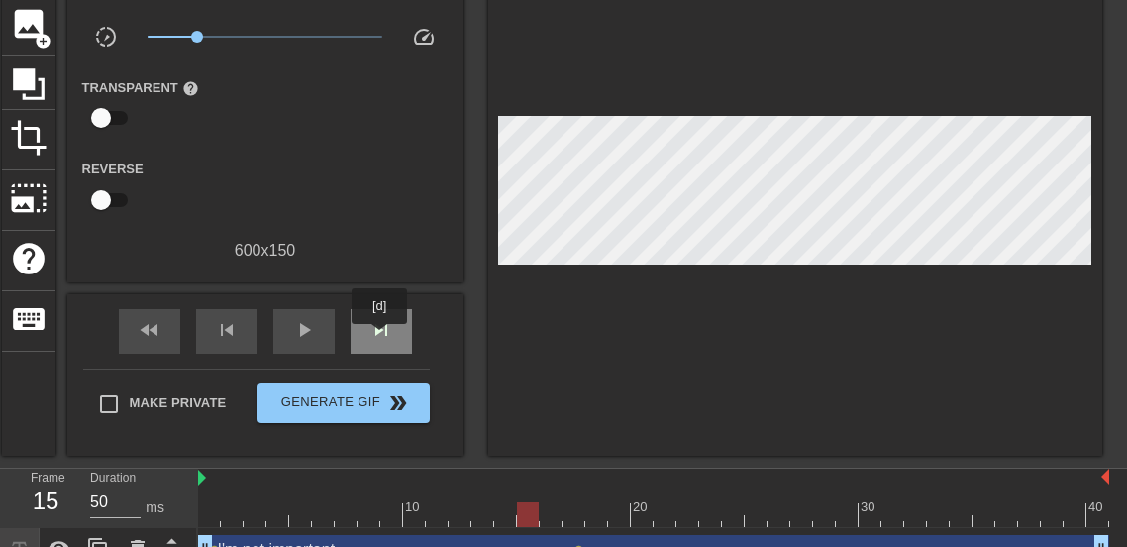
click at [379, 338] on span "skip_next" at bounding box center [381, 330] width 24 height 24
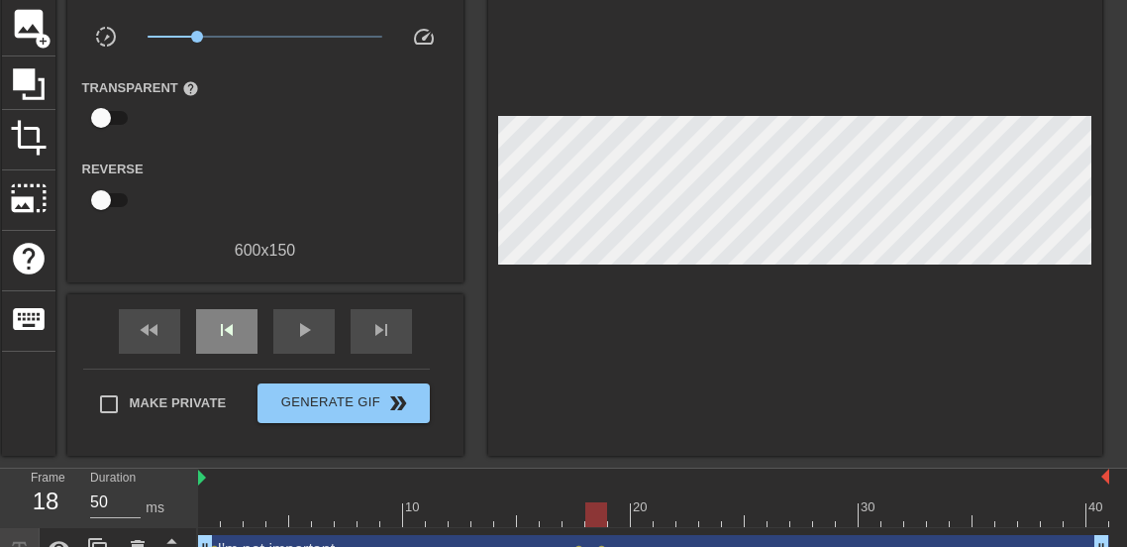
click at [221, 301] on div "fast_rewind skip_previous play_arrow skip_next" at bounding box center [265, 331] width 323 height 74
click at [258, 322] on div "fast_rewind skip_previous play_arrow skip_next" at bounding box center [265, 331] width 323 height 74
click at [248, 328] on div "skip_previous" at bounding box center [226, 331] width 61 height 45
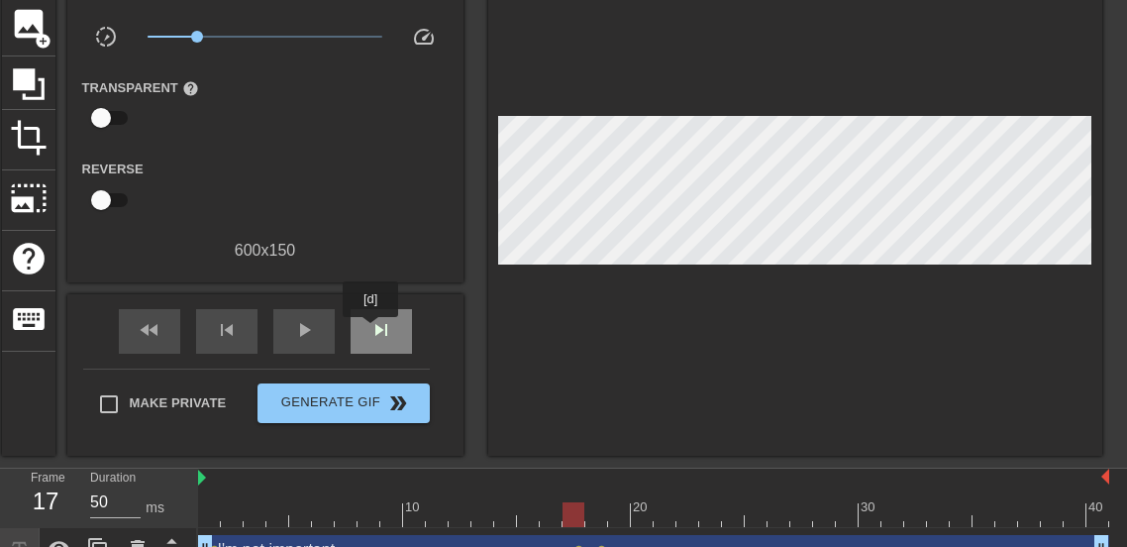
click at [370, 331] on span "skip_next" at bounding box center [381, 330] width 24 height 24
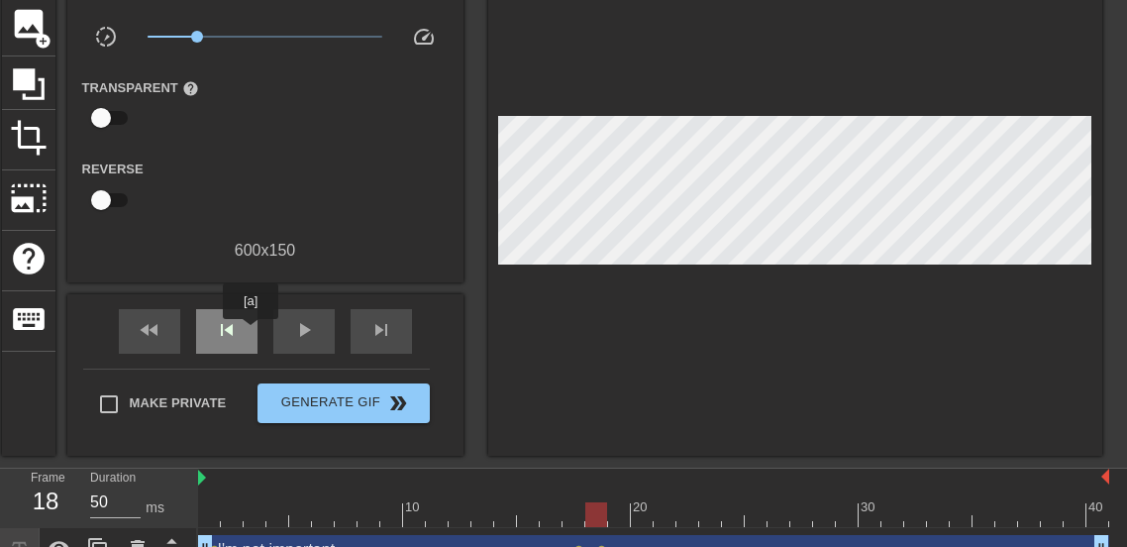
click at [251, 333] on div "skip_previous" at bounding box center [226, 331] width 61 height 45
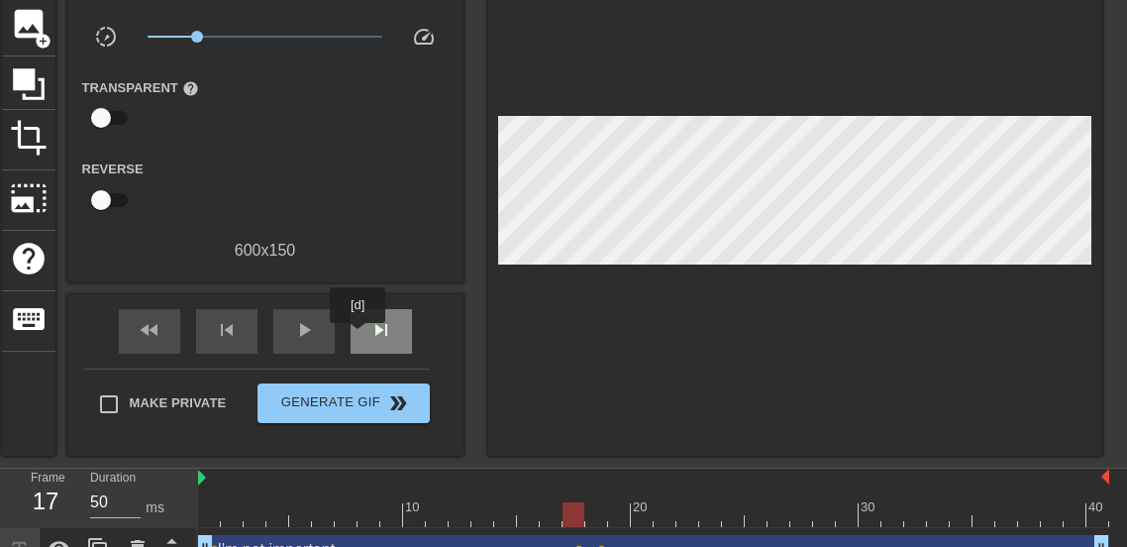
click at [358, 337] on div "skip_next" at bounding box center [381, 331] width 61 height 45
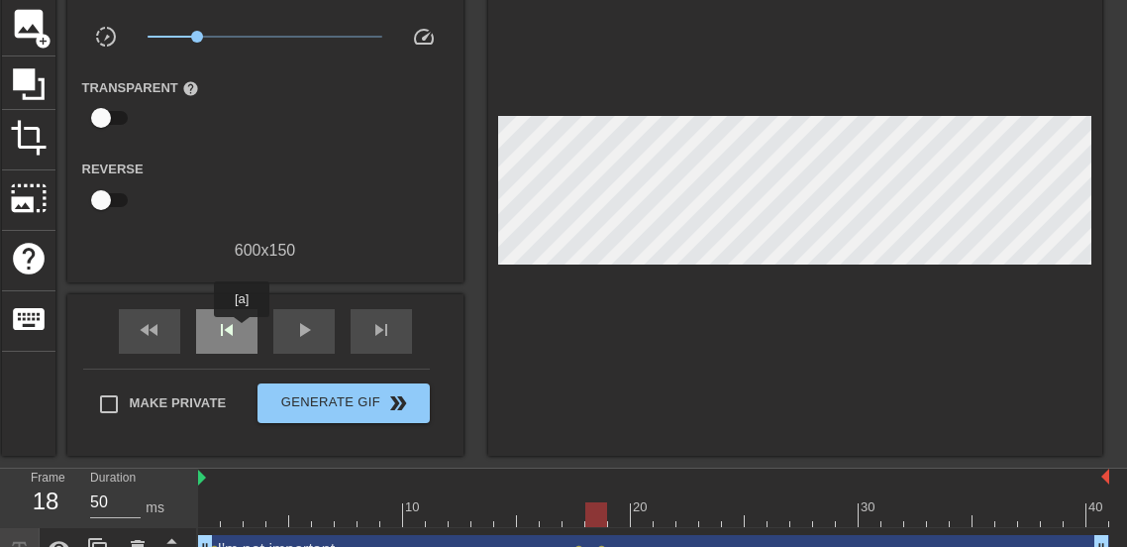
click at [242, 331] on div "skip_previous" at bounding box center [226, 331] width 61 height 45
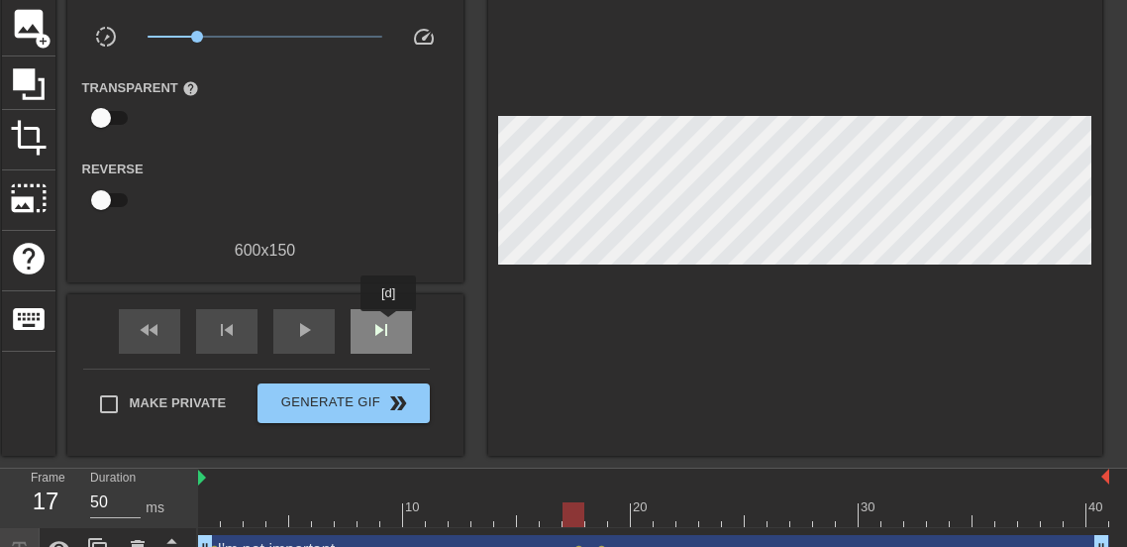
click at [388, 325] on span "skip_next" at bounding box center [381, 330] width 24 height 24
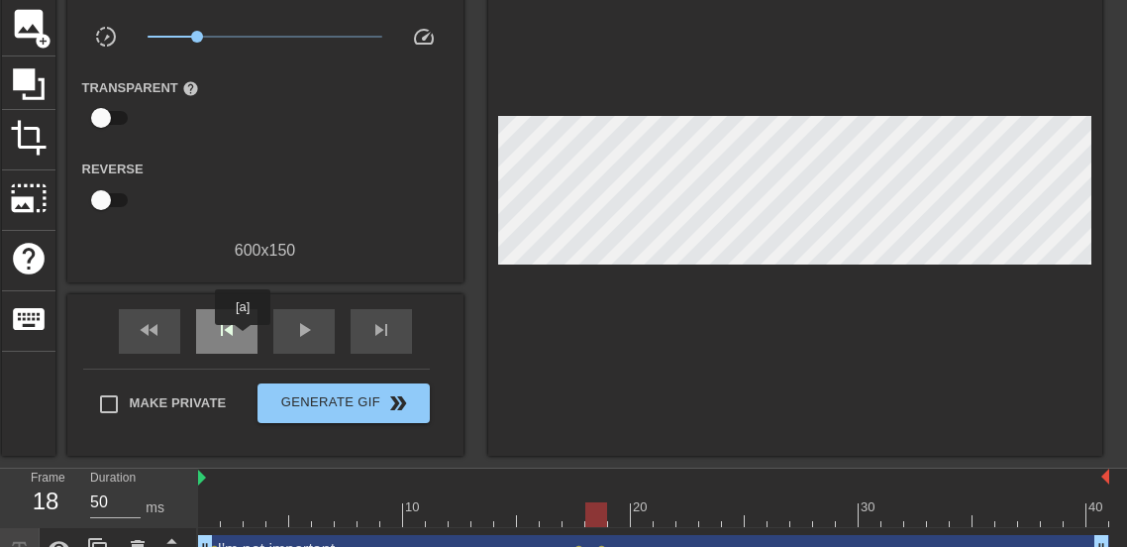
click at [243, 339] on div "skip_previous" at bounding box center [226, 331] width 61 height 45
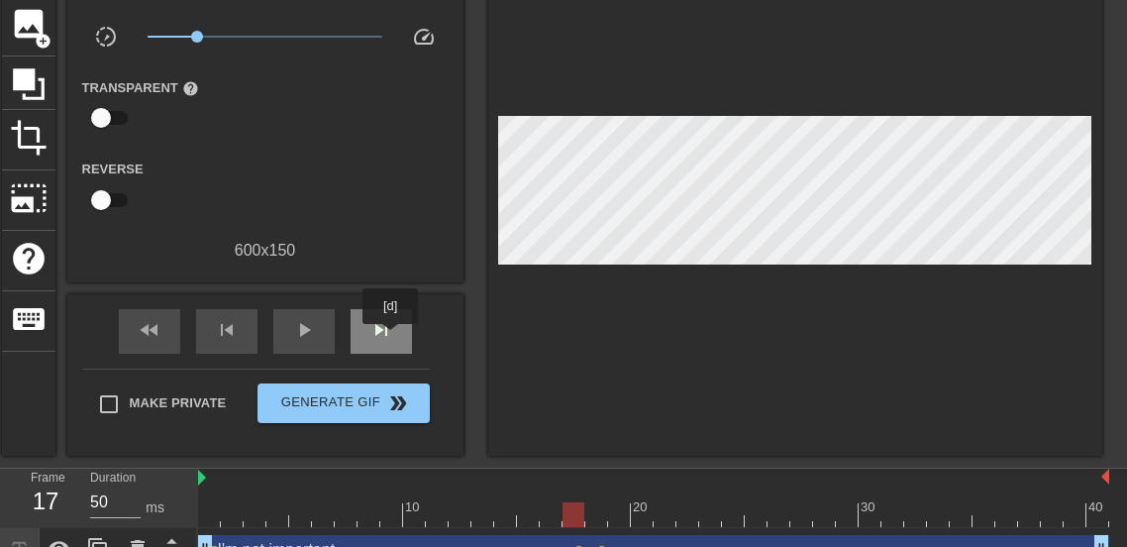
click at [390, 338] on span "skip_next" at bounding box center [381, 330] width 24 height 24
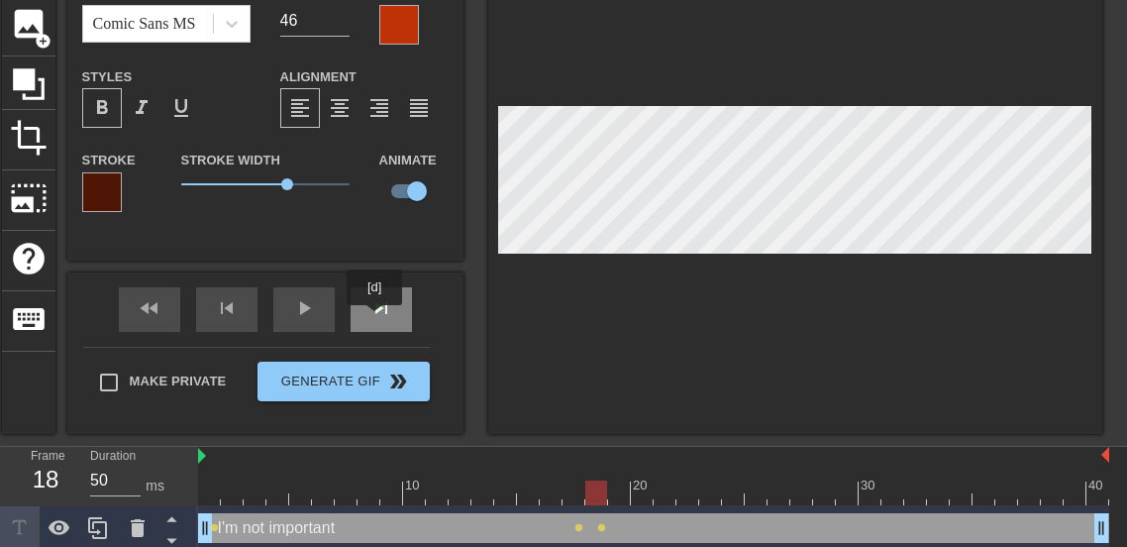
click at [374, 319] on div "skip_next" at bounding box center [381, 309] width 61 height 45
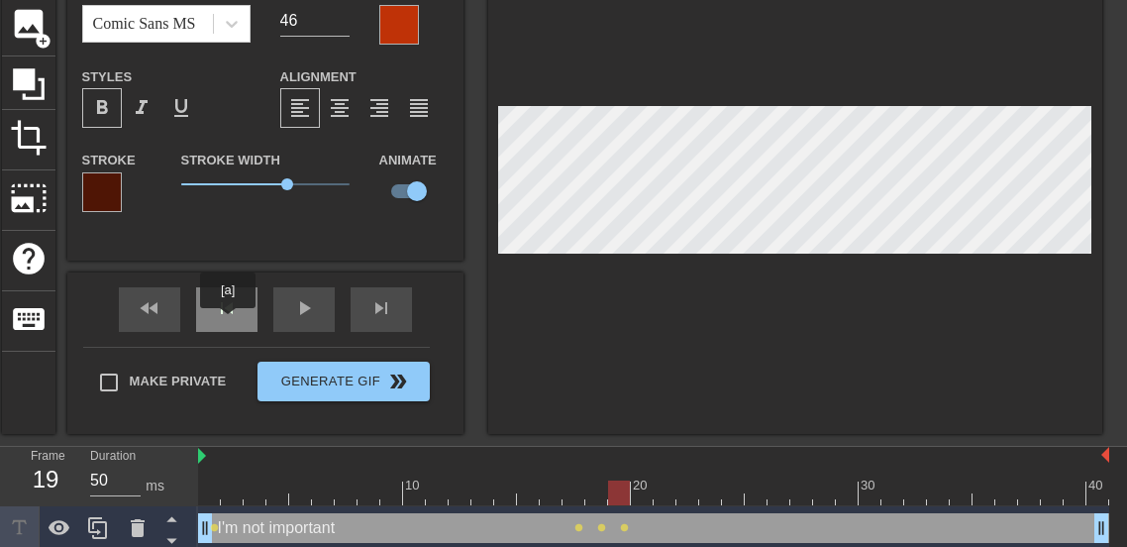
click at [228, 322] on div "skip_previous" at bounding box center [226, 309] width 61 height 45
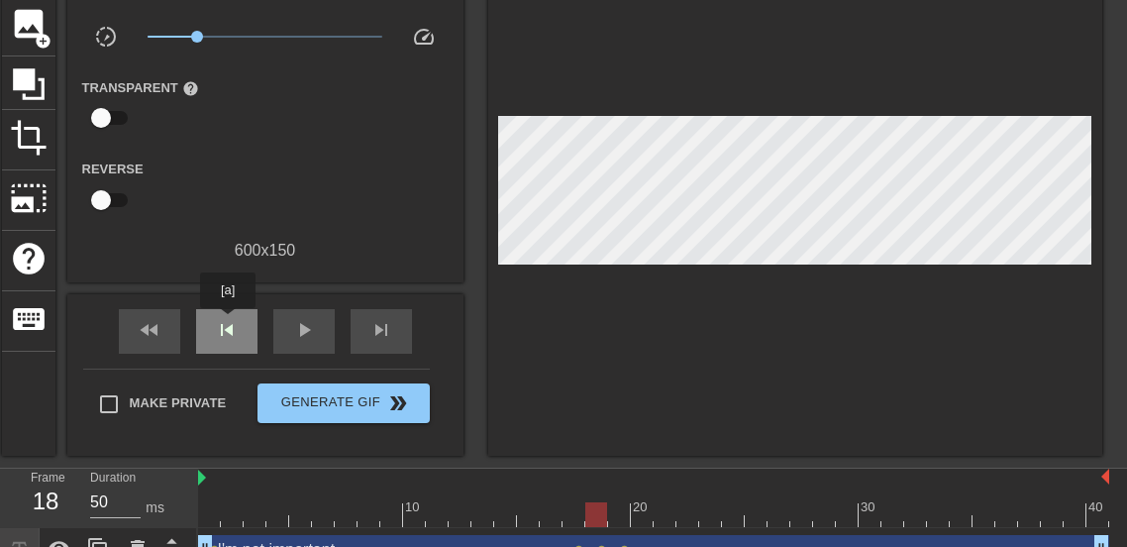
click at [228, 322] on span "skip_previous" at bounding box center [227, 330] width 24 height 24
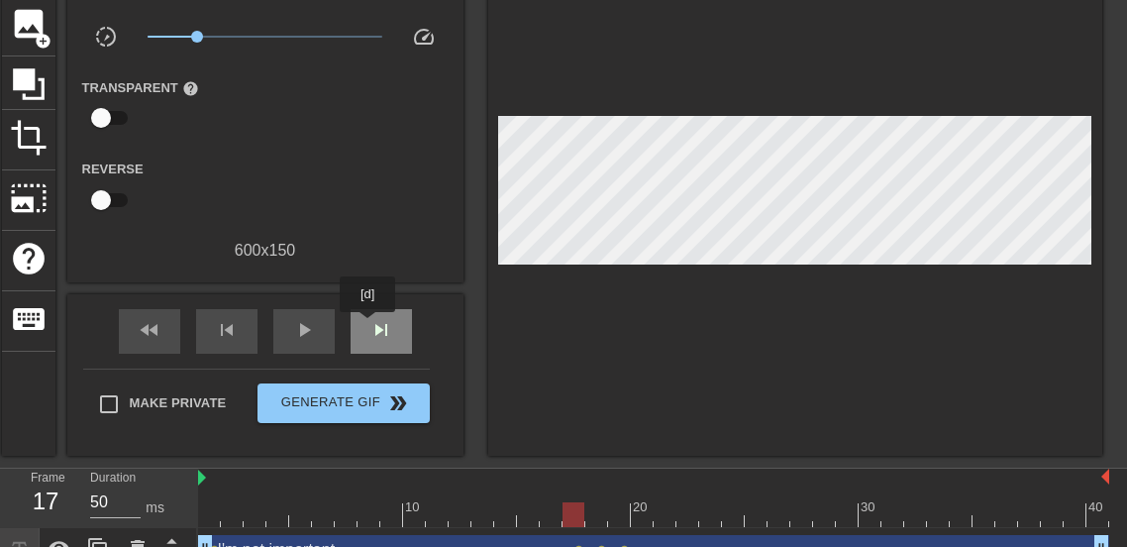
click at [367, 326] on div "skip_next" at bounding box center [381, 331] width 61 height 45
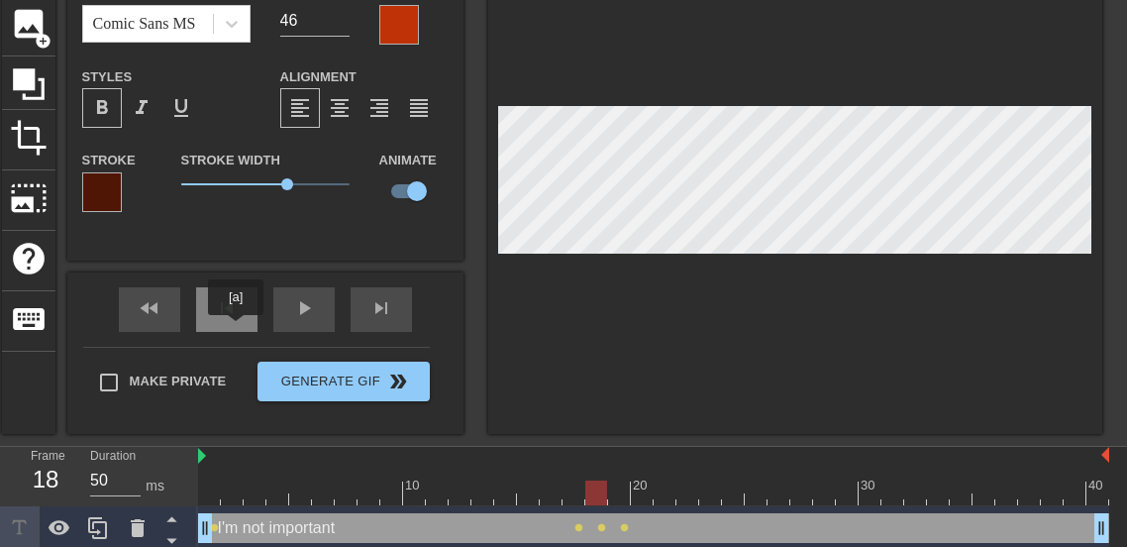
click at [236, 329] on div "skip_previous" at bounding box center [226, 309] width 61 height 45
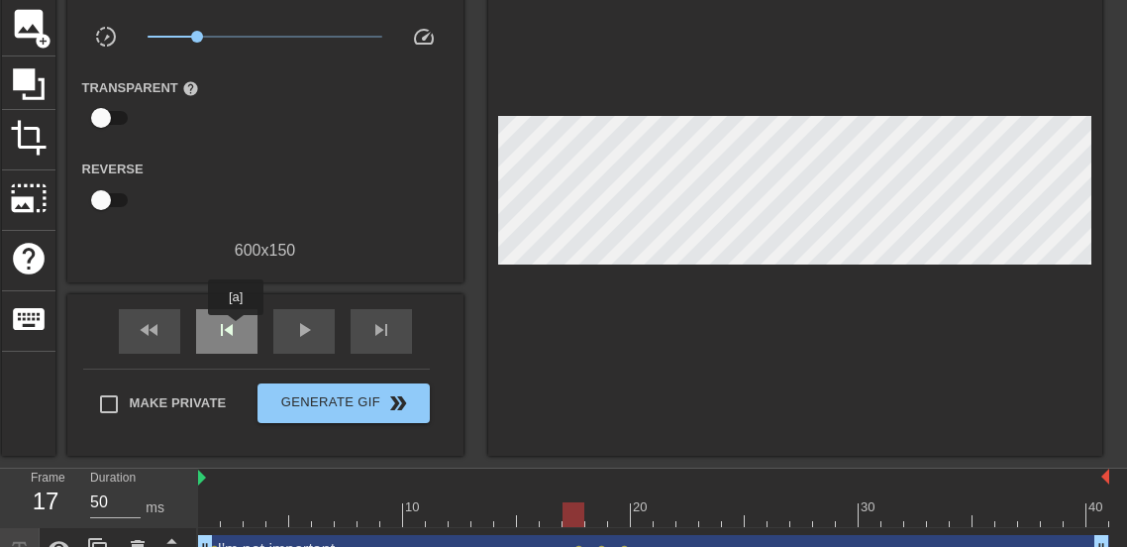
click at [236, 329] on span "skip_previous" at bounding box center [227, 330] width 24 height 24
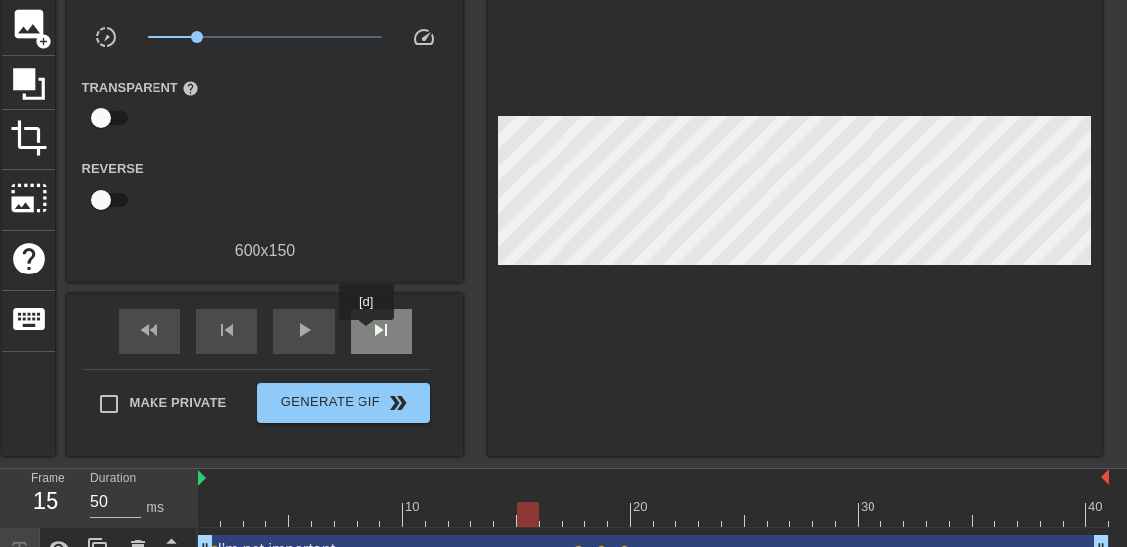
click at [366, 334] on div "skip_next" at bounding box center [381, 331] width 61 height 45
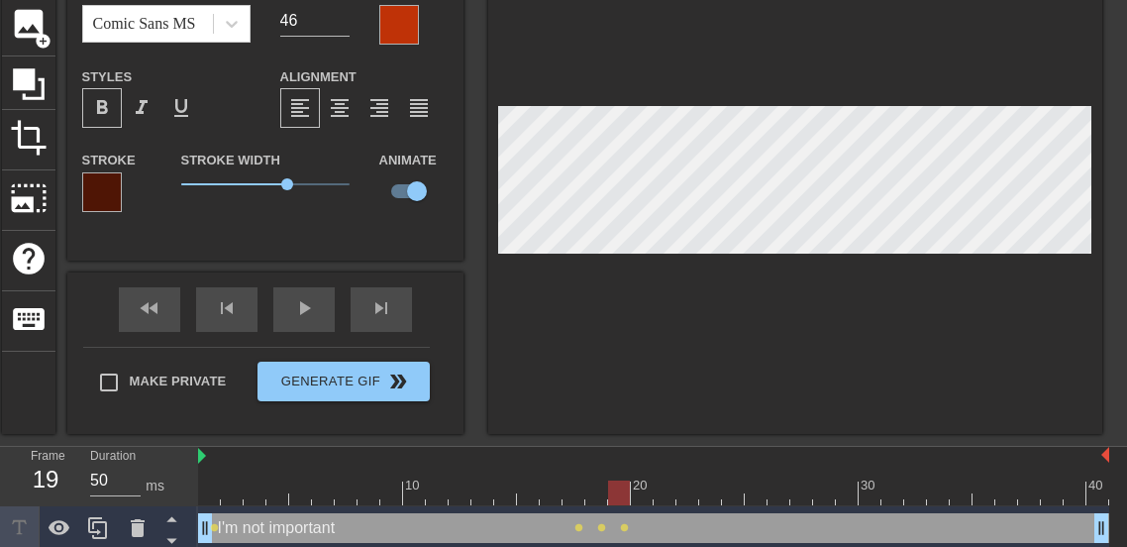
click at [250, 337] on div "fast_rewind skip_previous play_arrow skip_next" at bounding box center [265, 309] width 323 height 74
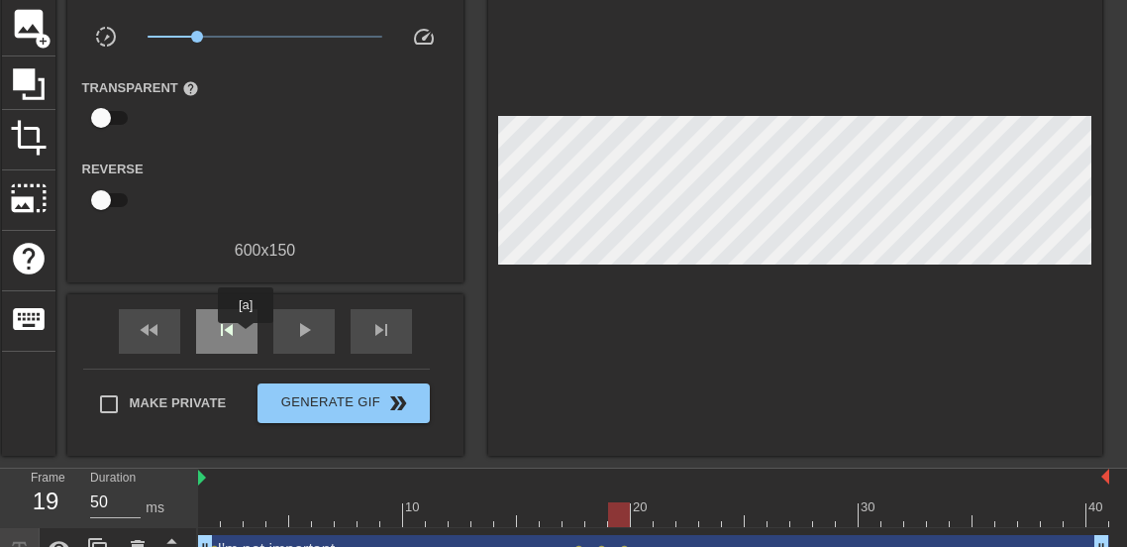
click at [246, 337] on div "skip_previous" at bounding box center [226, 331] width 61 height 45
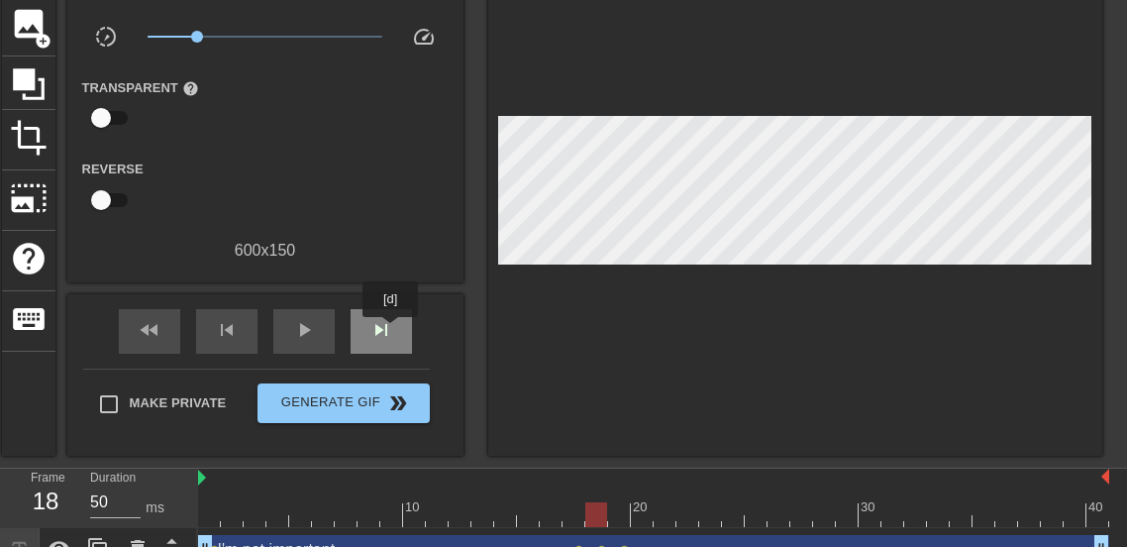
click at [390, 331] on span "skip_next" at bounding box center [381, 330] width 24 height 24
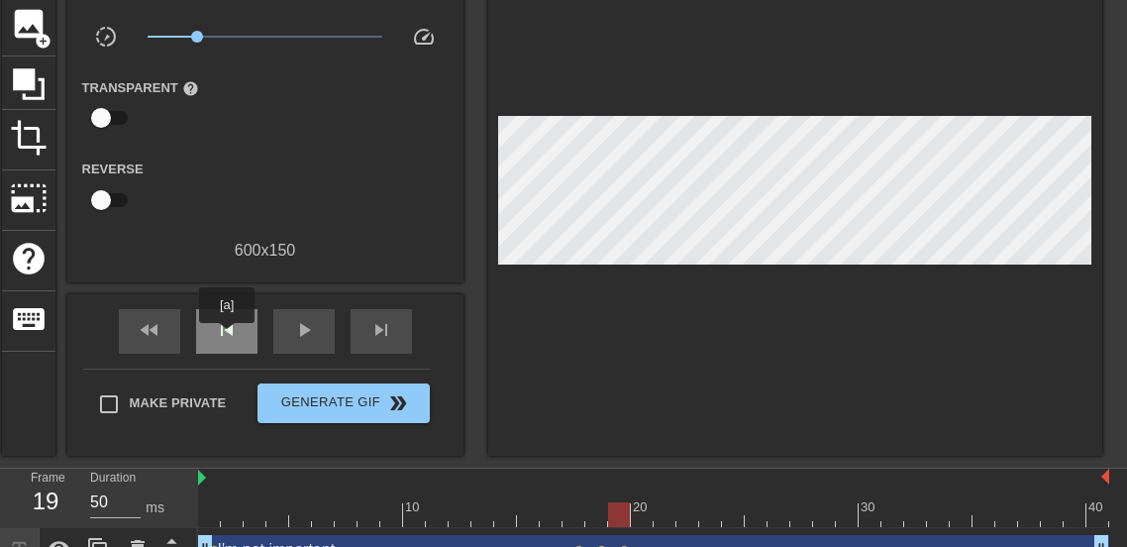
click at [227, 337] on span "skip_previous" at bounding box center [227, 330] width 24 height 24
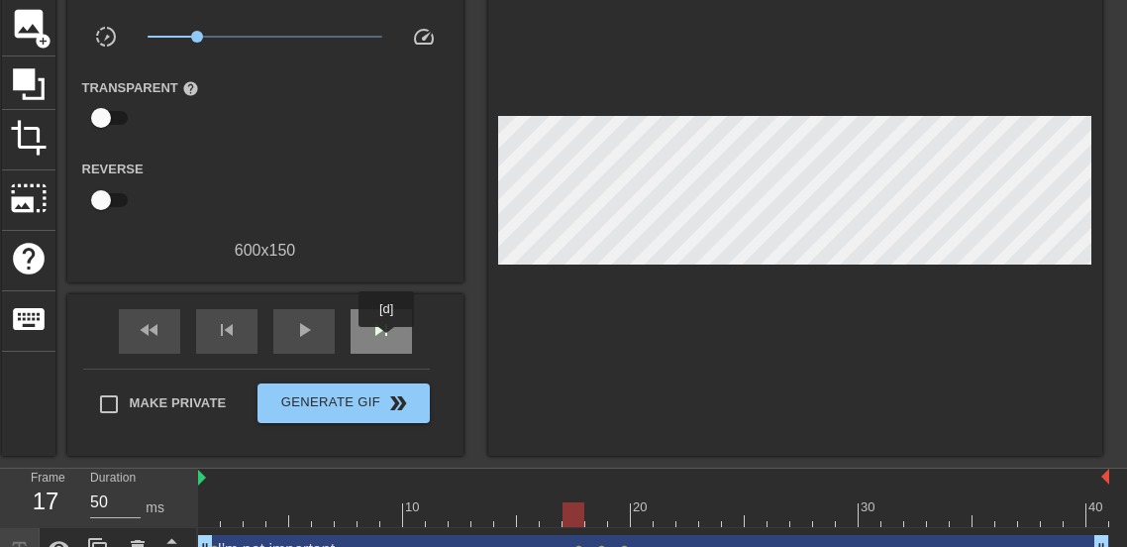
click at [386, 341] on span "skip_next" at bounding box center [381, 330] width 24 height 24
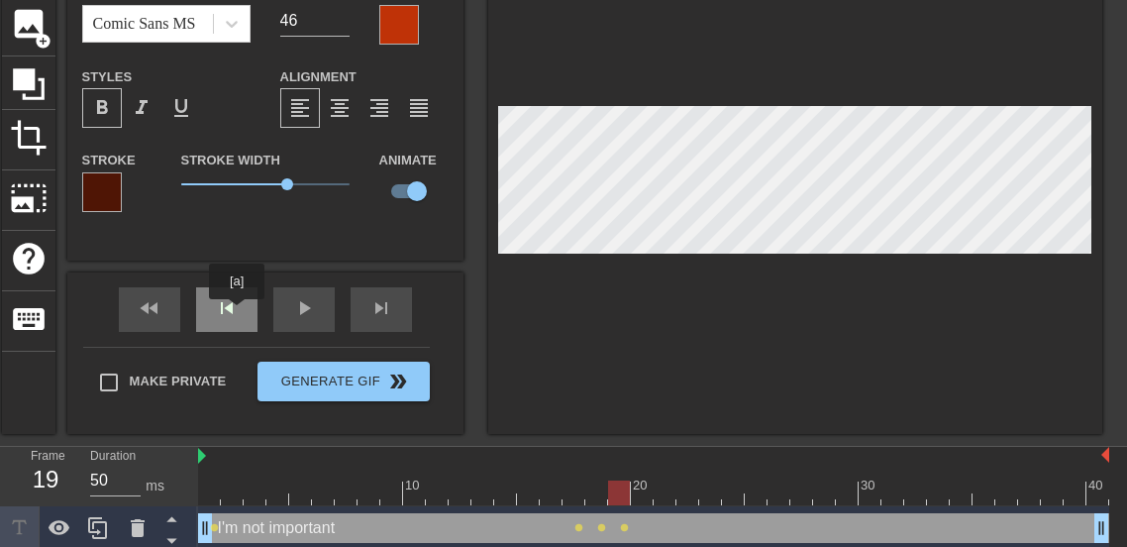
click at [237, 313] on div "skip_previous" at bounding box center [226, 309] width 61 height 45
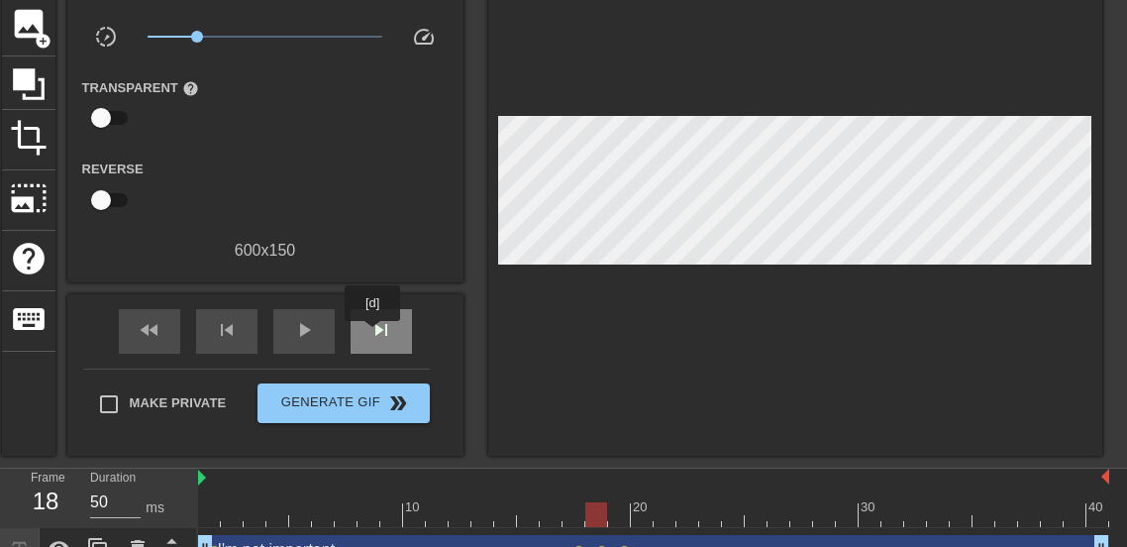
click at [372, 335] on span "skip_next" at bounding box center [381, 330] width 24 height 24
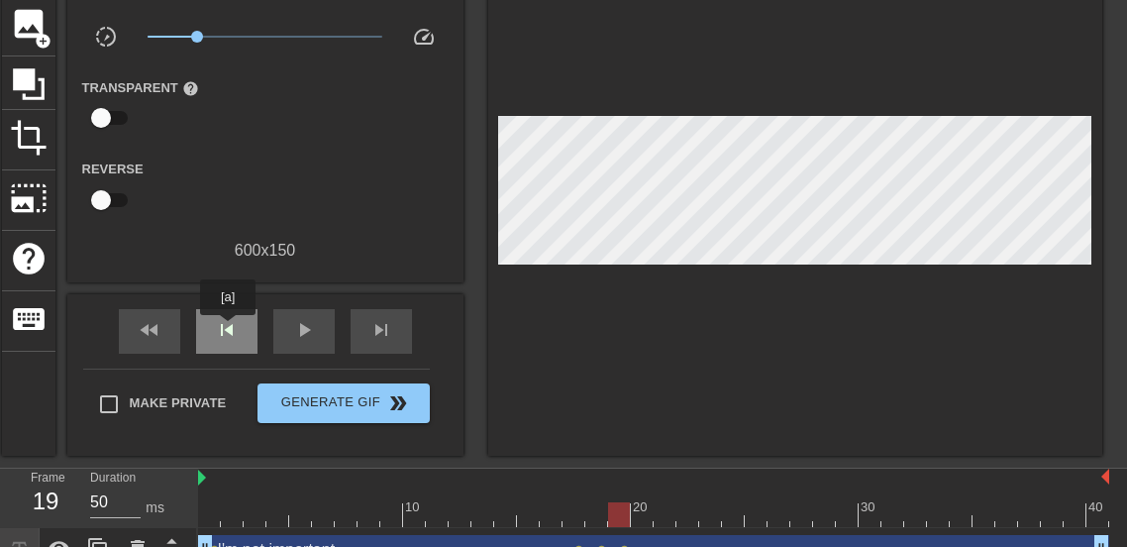
click at [228, 329] on span "skip_previous" at bounding box center [227, 330] width 24 height 24
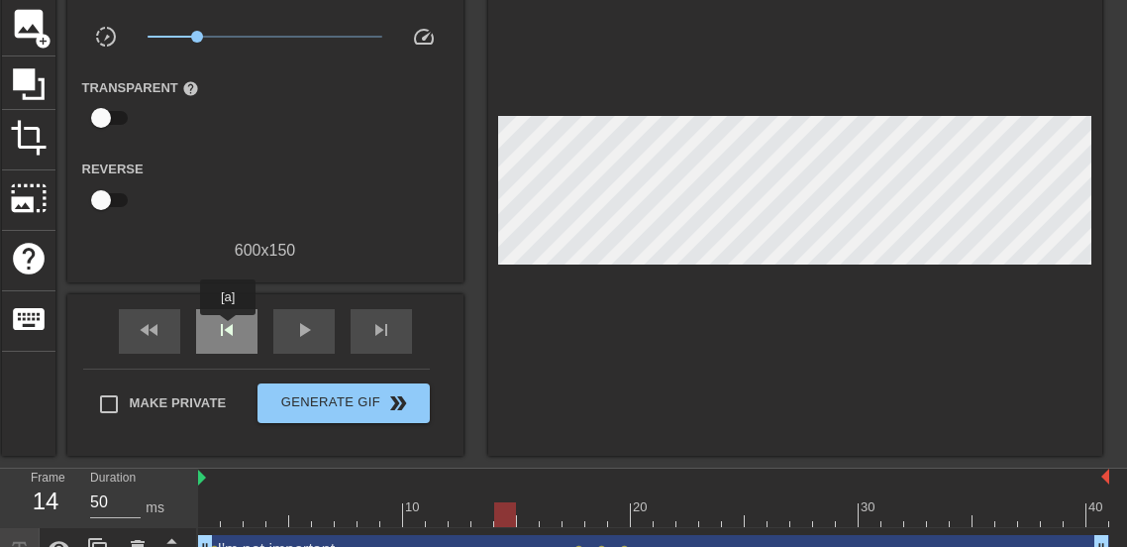
click at [228, 329] on span "skip_previous" at bounding box center [227, 330] width 24 height 24
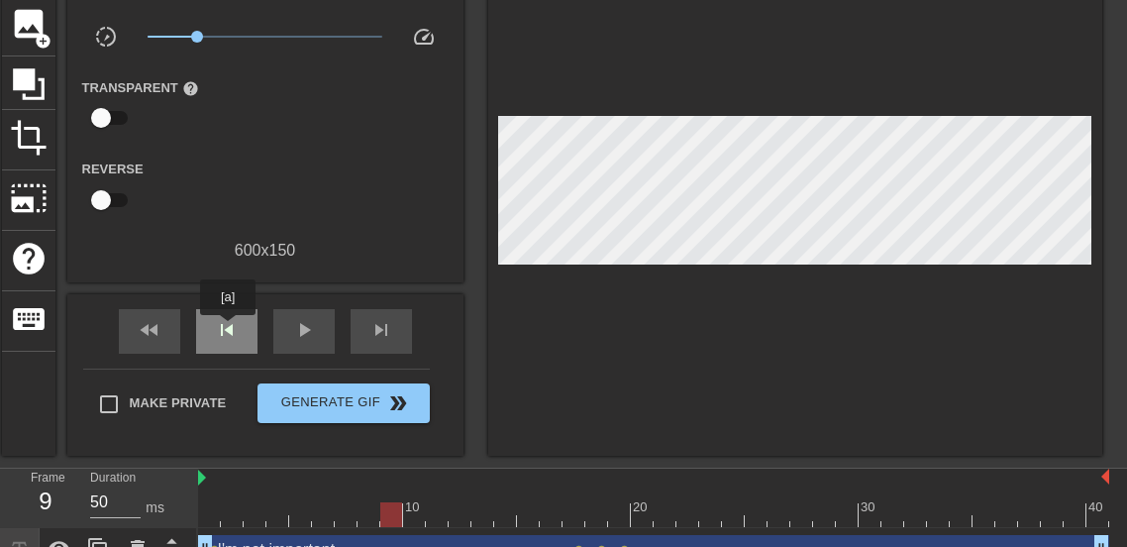
click at [228, 329] on span "skip_previous" at bounding box center [227, 330] width 24 height 24
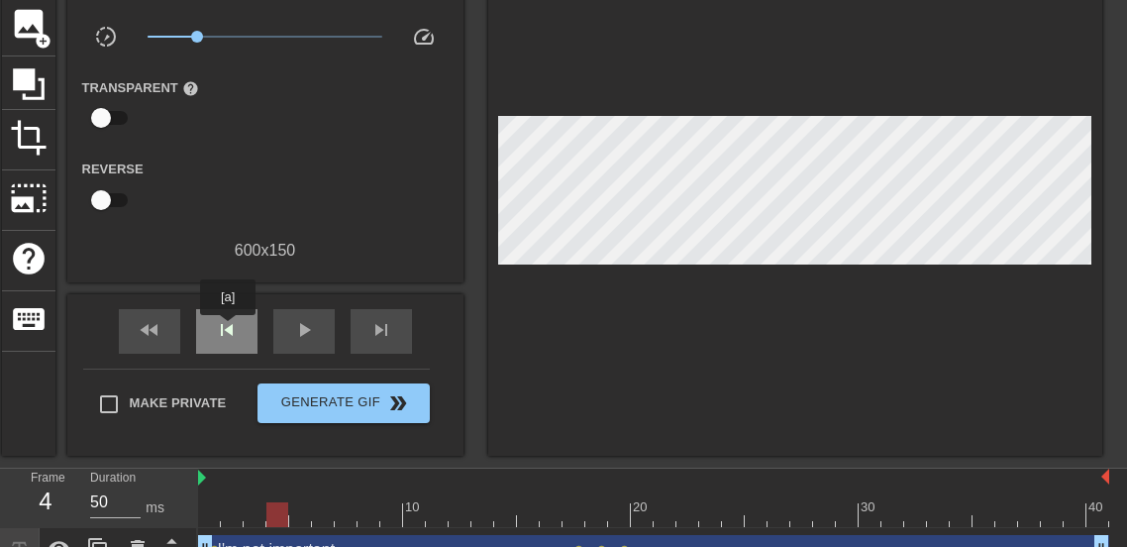
click at [228, 329] on span "skip_previous" at bounding box center [227, 330] width 24 height 24
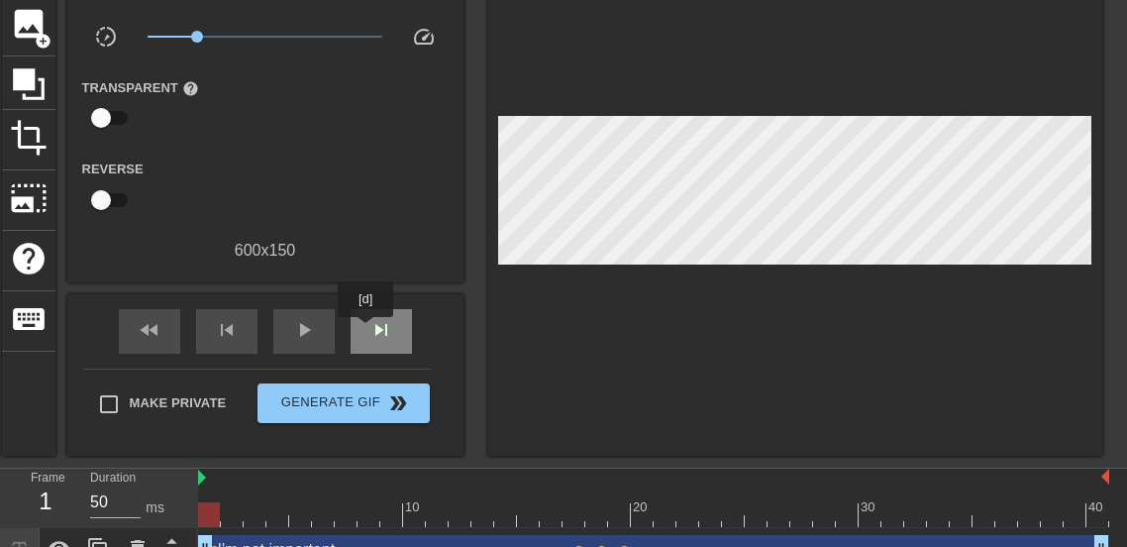
click at [365, 331] on div "skip_next" at bounding box center [381, 331] width 61 height 45
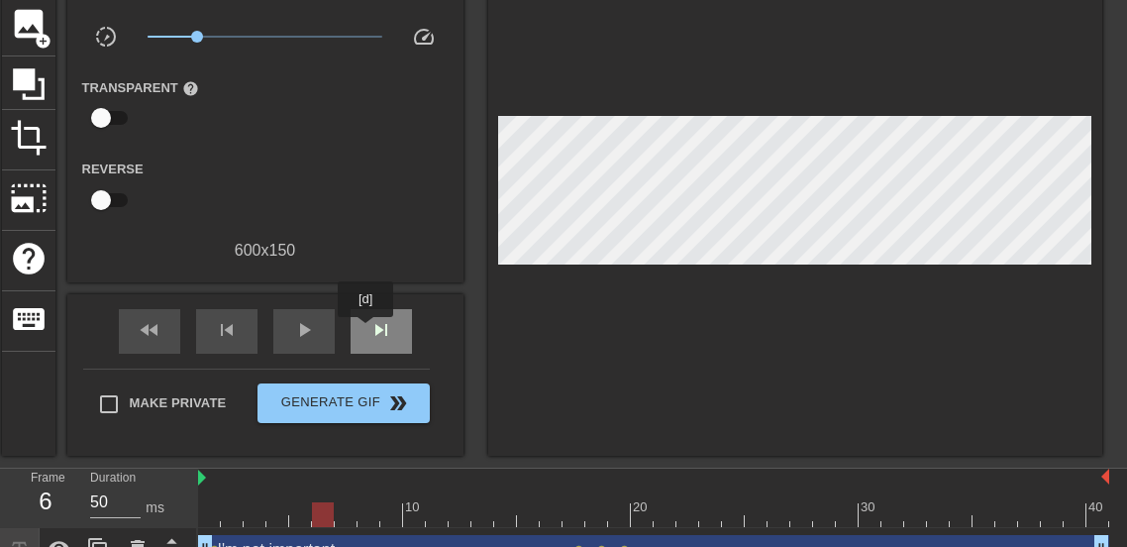
click at [365, 331] on div "skip_next" at bounding box center [381, 331] width 61 height 45
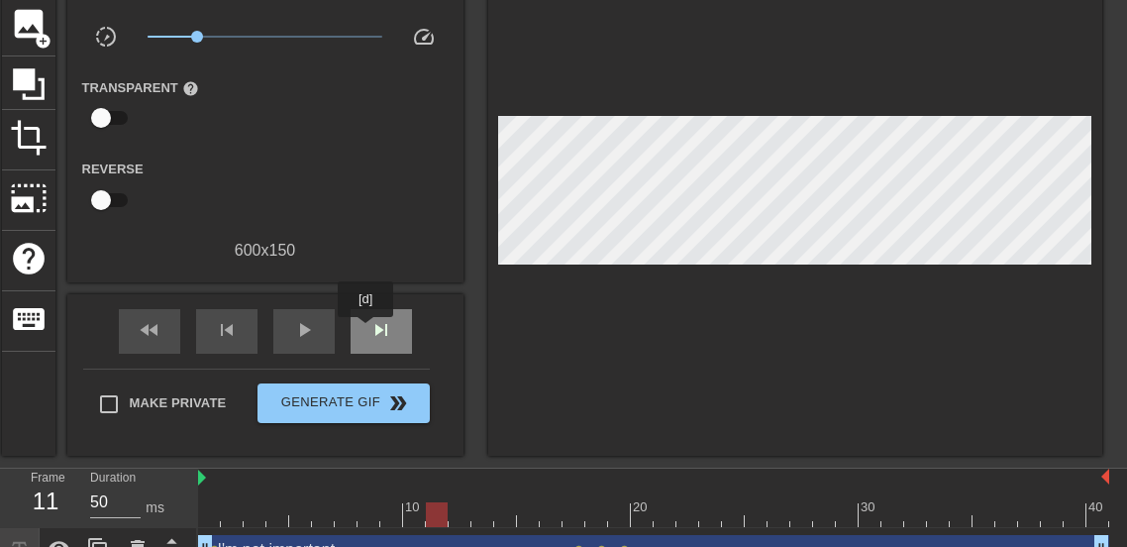
click at [365, 331] on div "skip_next" at bounding box center [381, 331] width 61 height 45
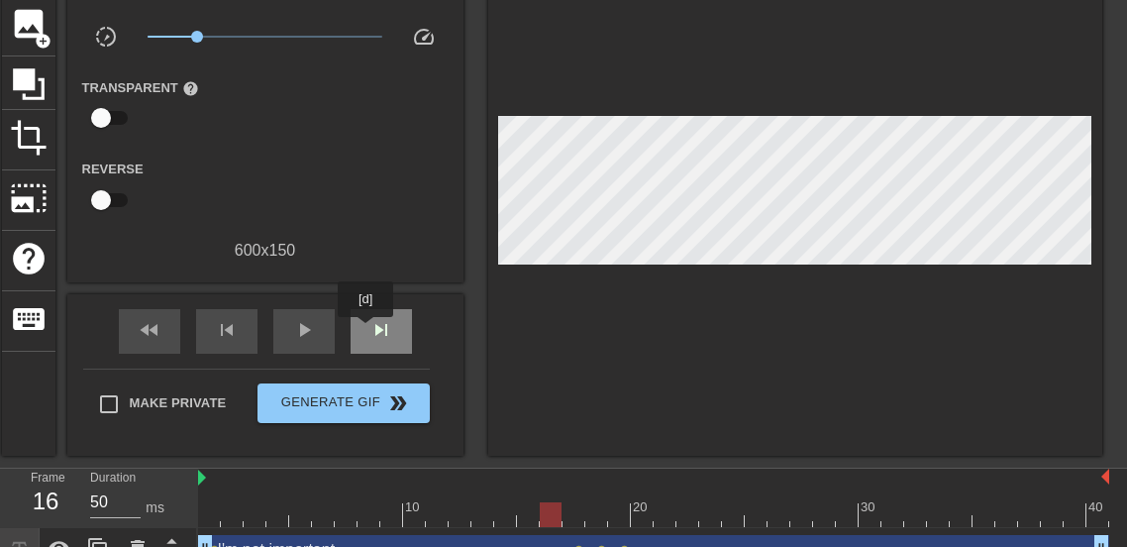
click at [365, 331] on div "skip_next" at bounding box center [381, 331] width 61 height 45
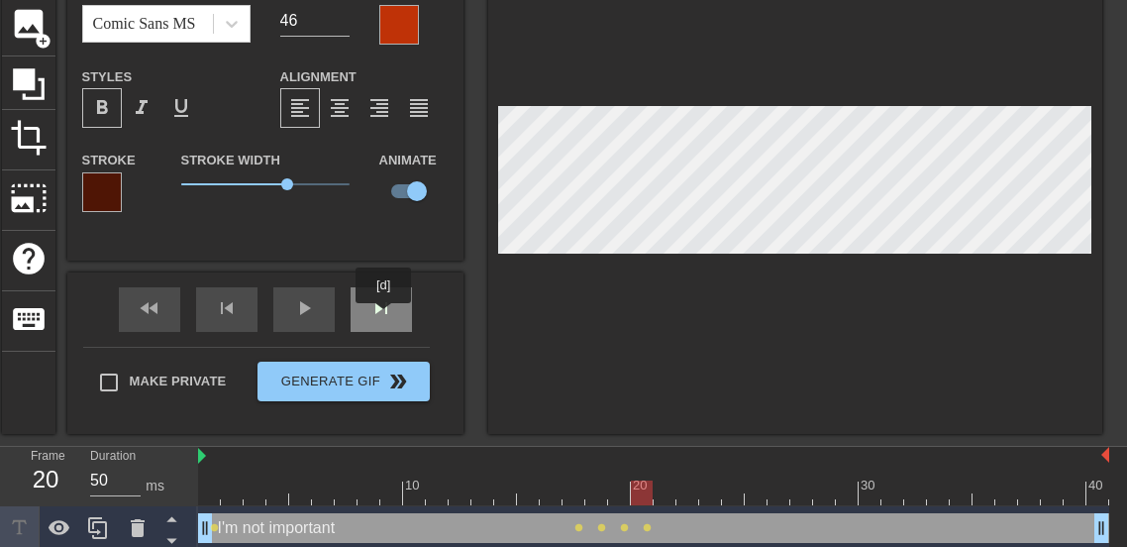
click at [383, 317] on span "skip_next" at bounding box center [381, 308] width 24 height 24
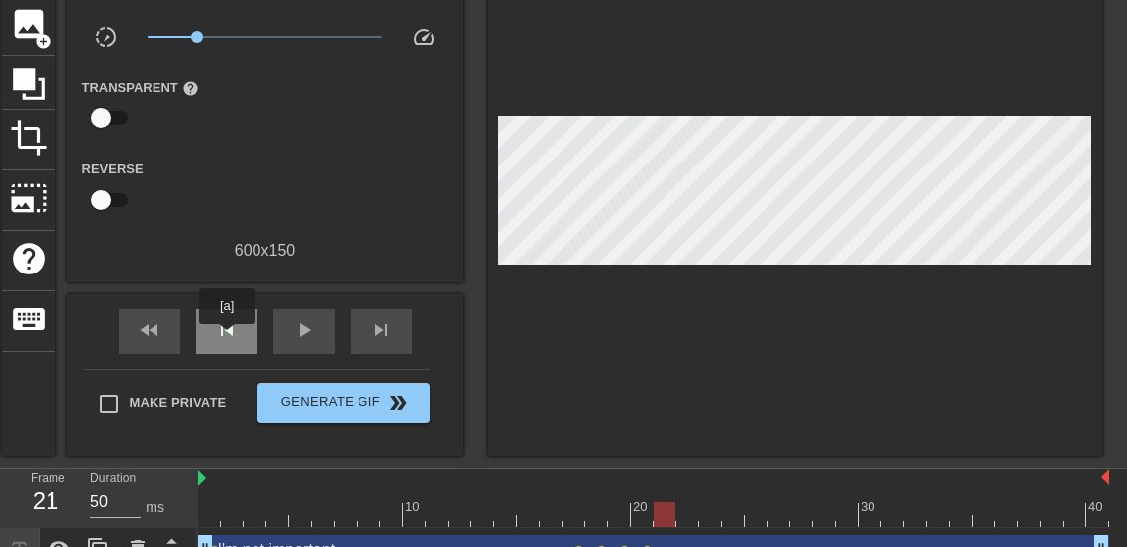
click at [227, 338] on span "skip_previous" at bounding box center [227, 330] width 24 height 24
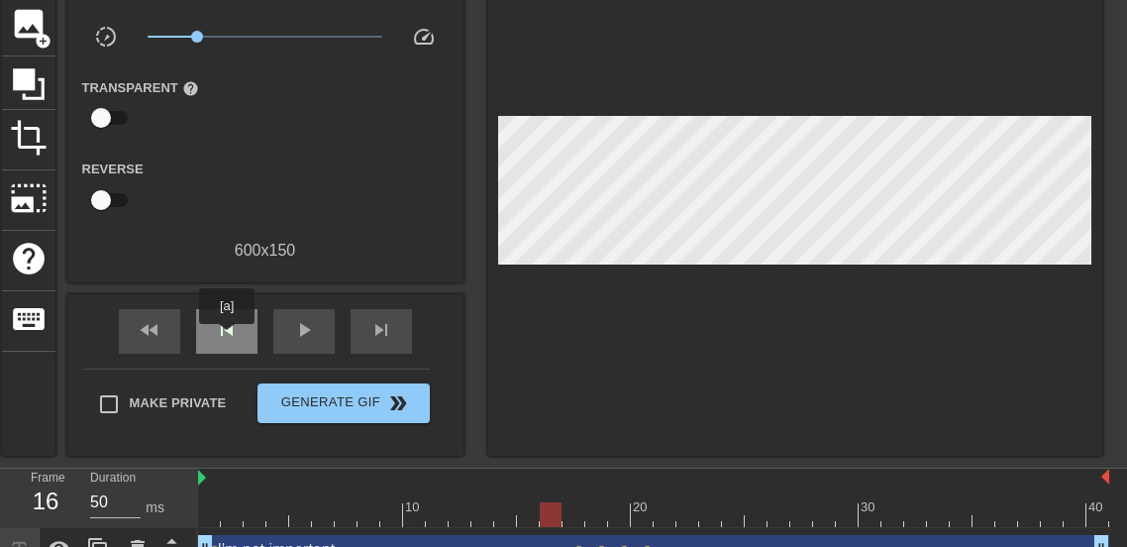
click at [227, 338] on span "skip_previous" at bounding box center [227, 330] width 24 height 24
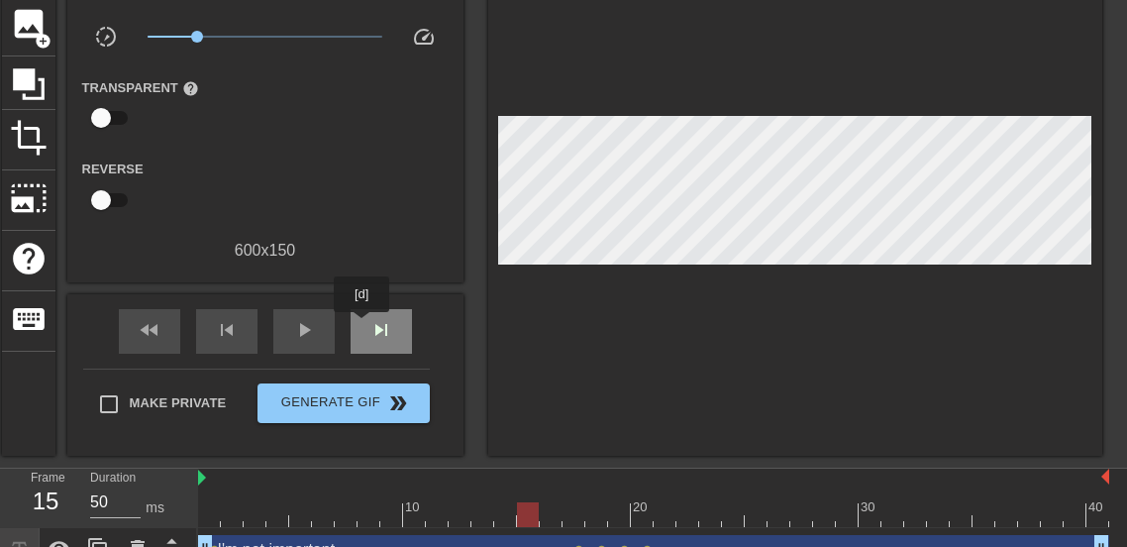
click at [362, 326] on div "skip_next" at bounding box center [381, 331] width 61 height 45
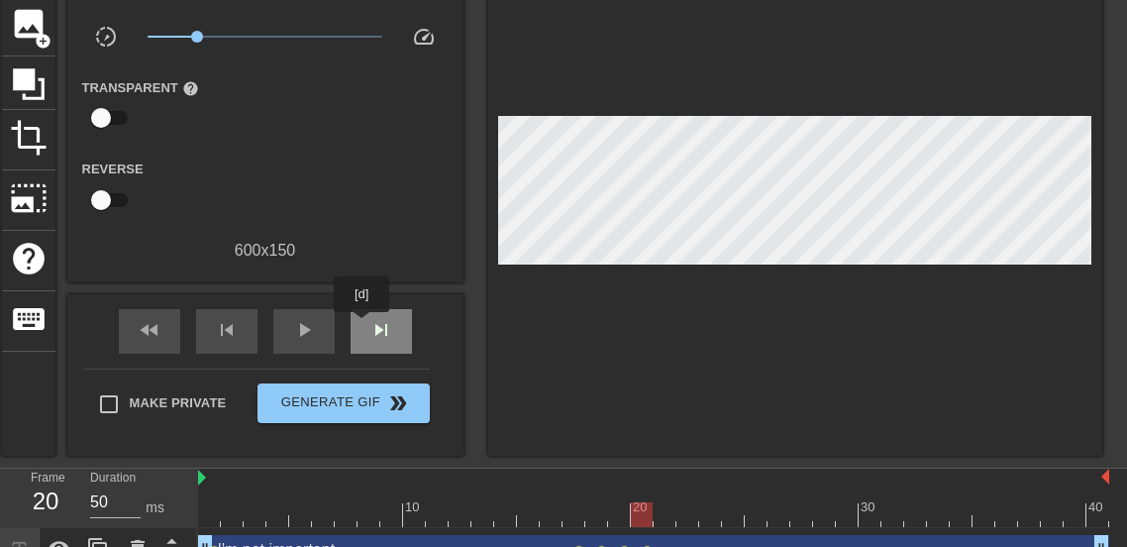
click at [362, 326] on div "skip_next" at bounding box center [381, 331] width 61 height 45
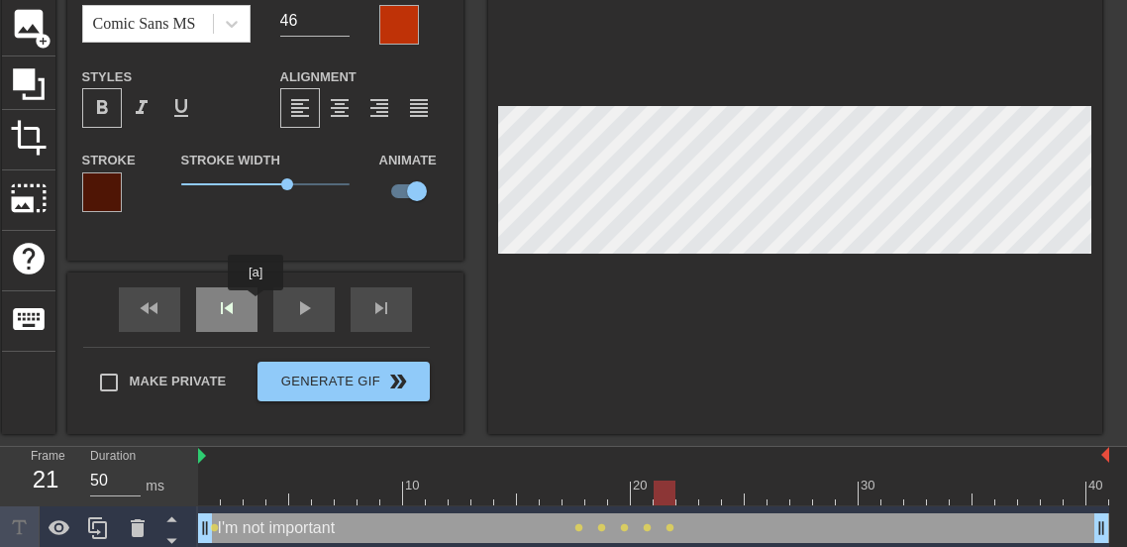
click at [256, 304] on div "fast_rewind skip_previous play_arrow skip_next" at bounding box center [265, 309] width 323 height 74
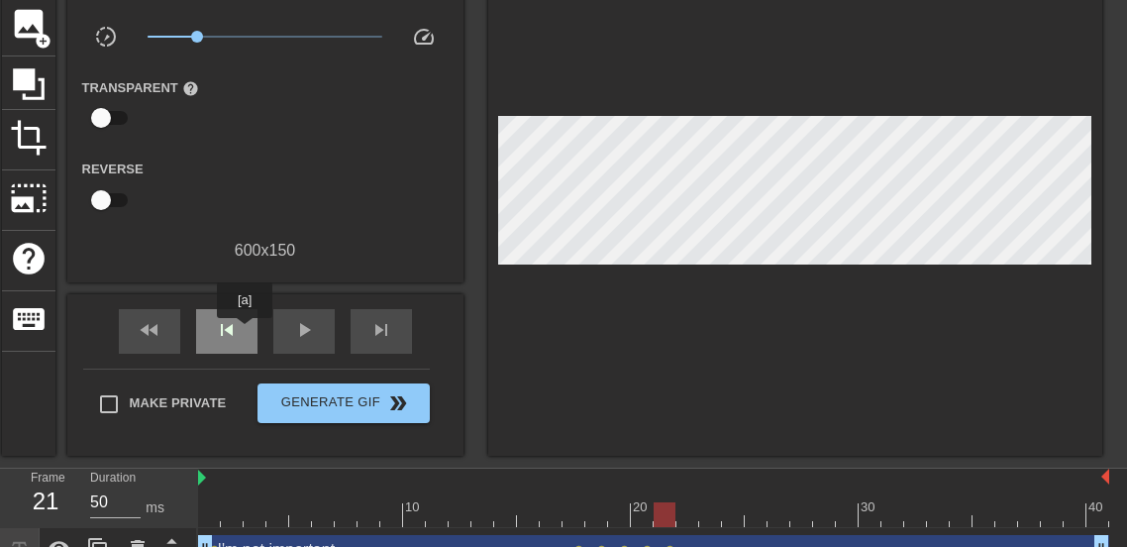
click at [245, 332] on div "skip_previous" at bounding box center [226, 331] width 61 height 45
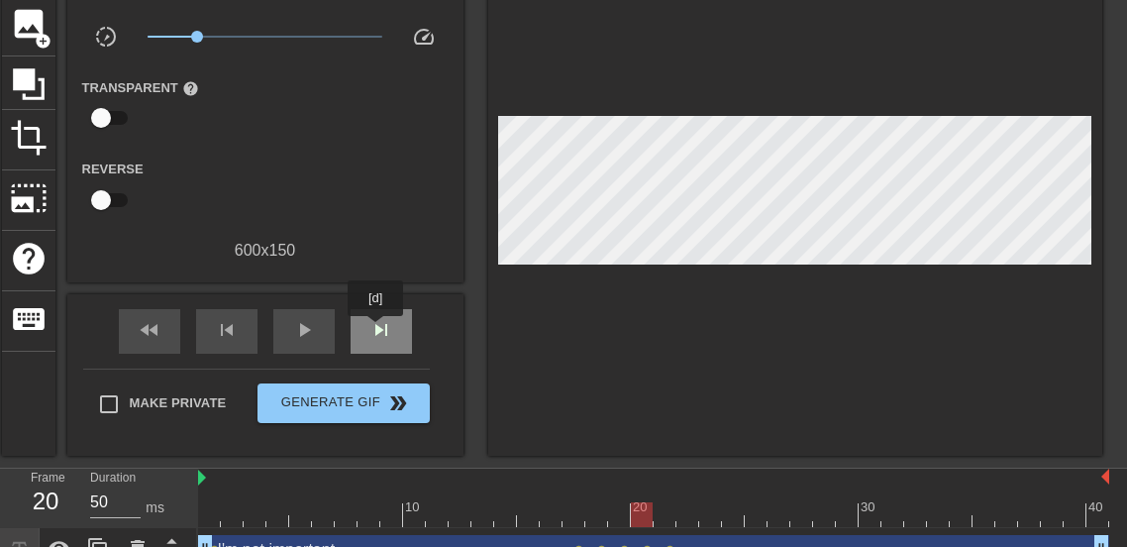
click at [376, 330] on span "skip_next" at bounding box center [381, 330] width 24 height 24
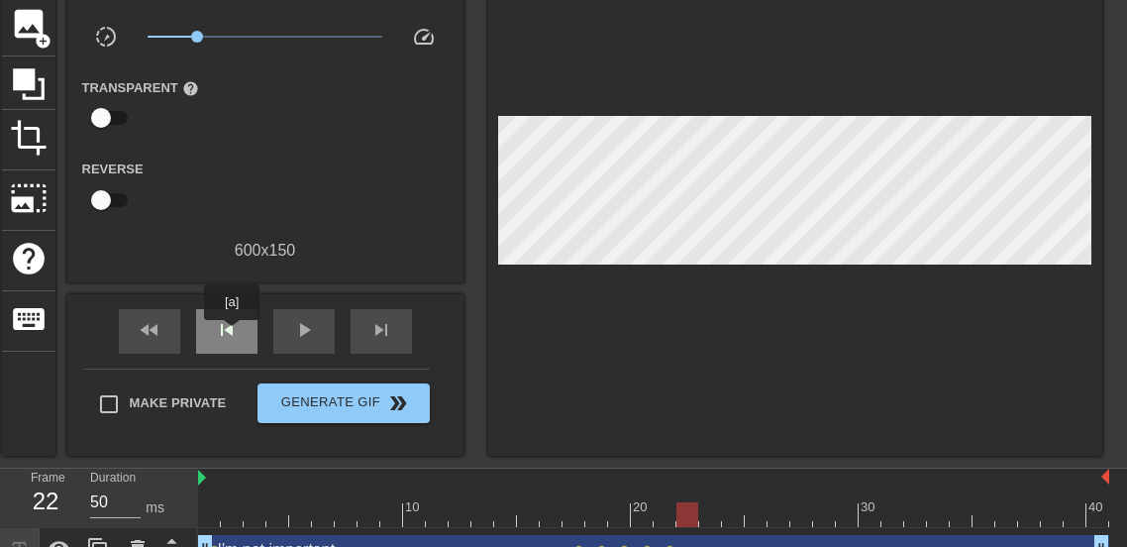
click at [232, 334] on span "skip_previous" at bounding box center [227, 330] width 24 height 24
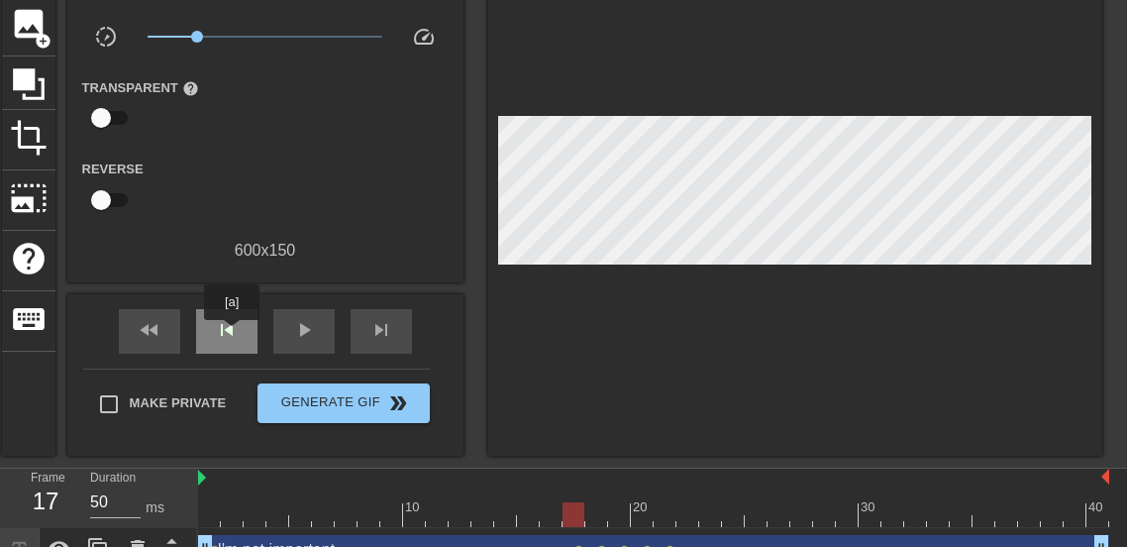
click at [232, 334] on span "skip_previous" at bounding box center [227, 330] width 24 height 24
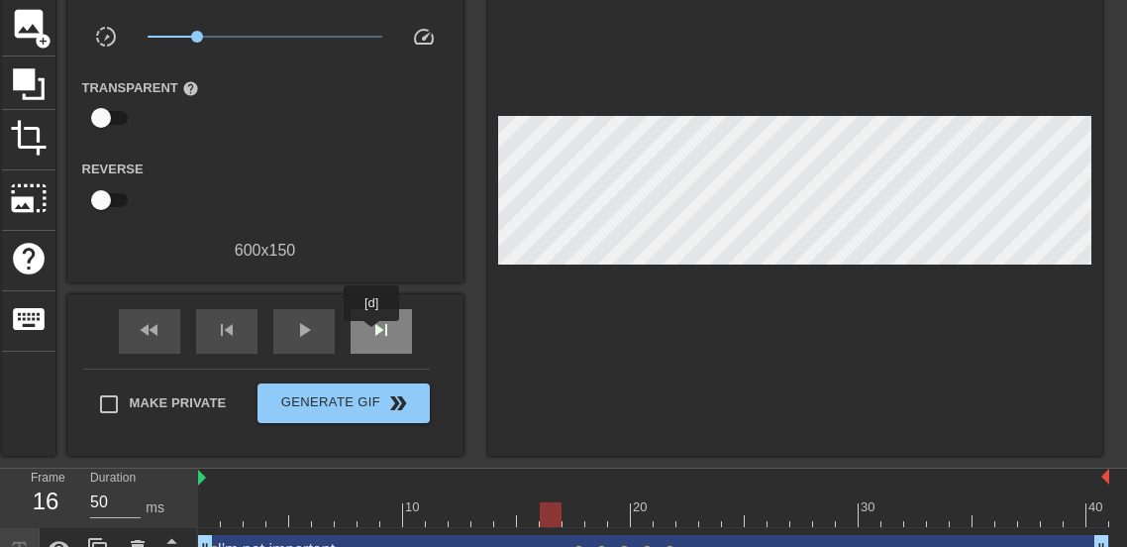
click at [371, 335] on span "skip_next" at bounding box center [381, 330] width 24 height 24
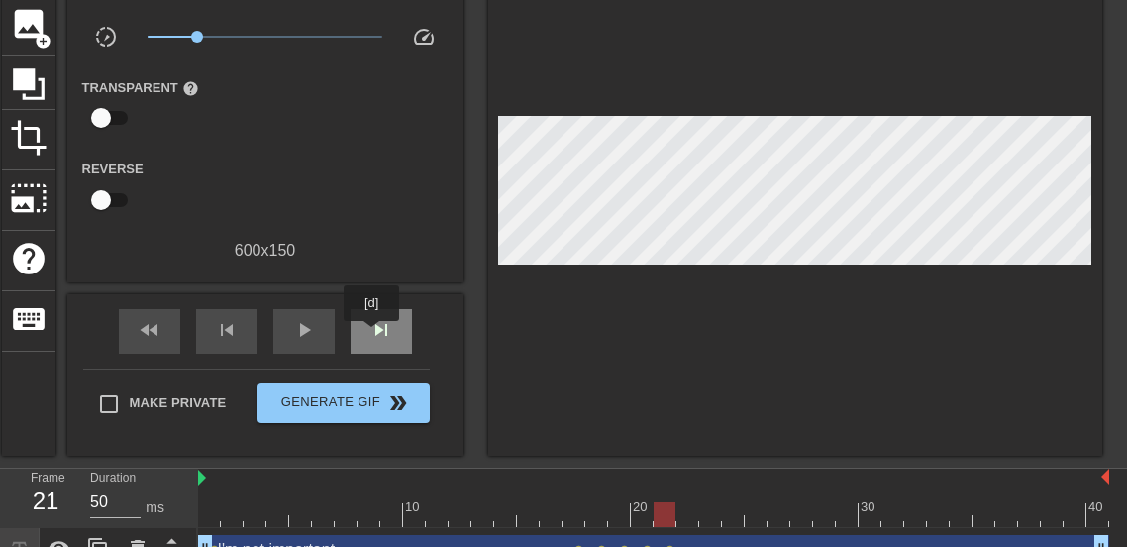
click at [371, 335] on span "skip_next" at bounding box center [381, 330] width 24 height 24
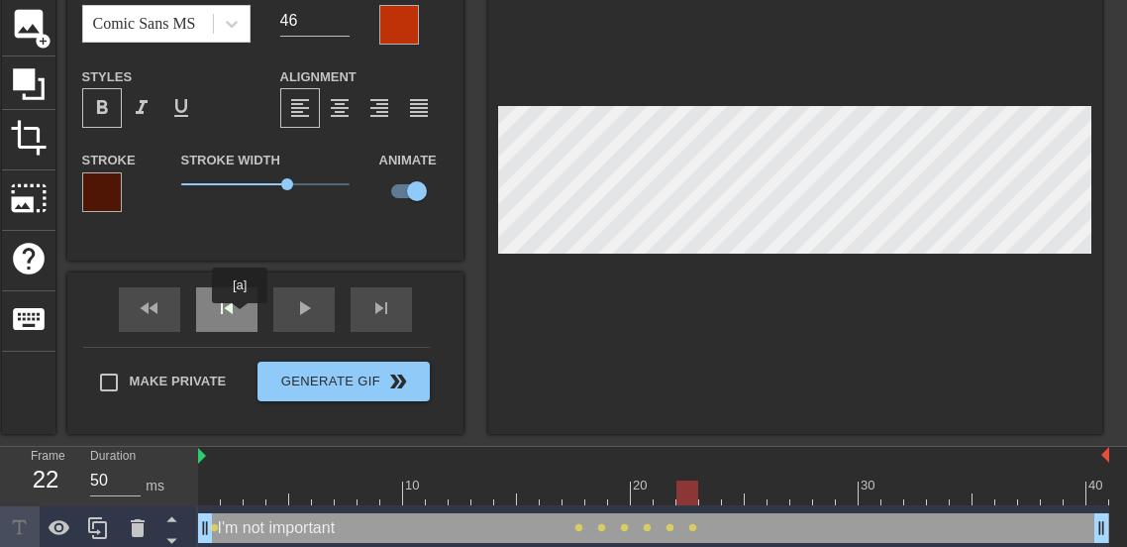
click at [240, 317] on div "skip_previous" at bounding box center [226, 309] width 61 height 45
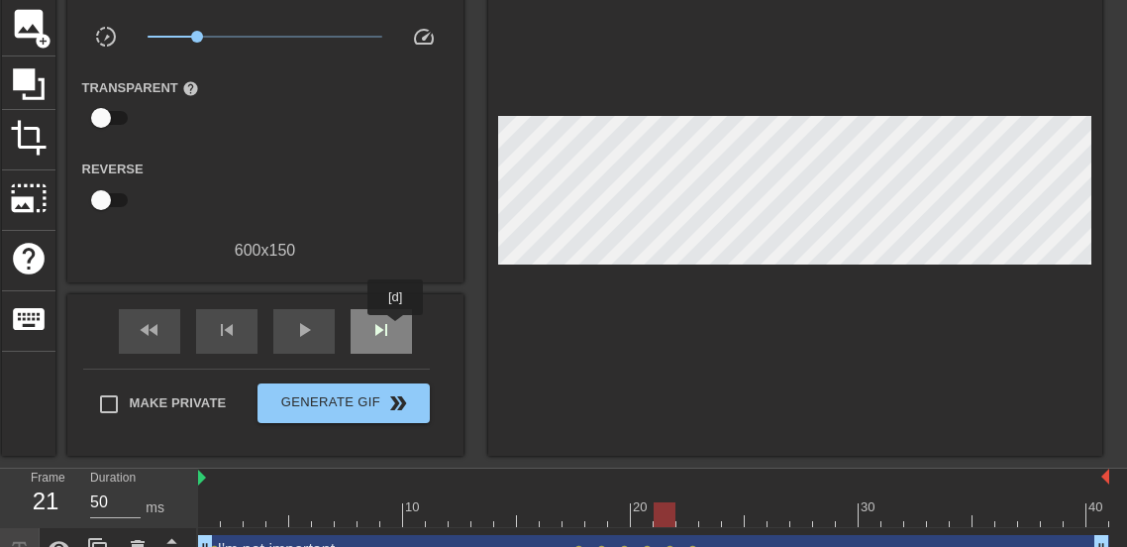
click at [395, 329] on div "skip_next" at bounding box center [381, 331] width 61 height 45
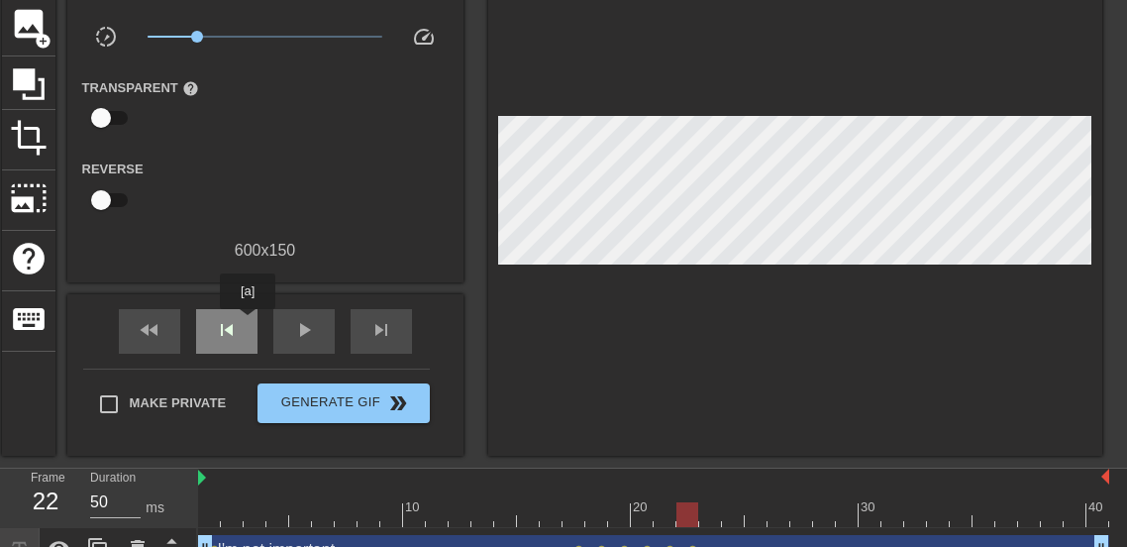
click at [248, 323] on div "skip_previous" at bounding box center [226, 331] width 61 height 45
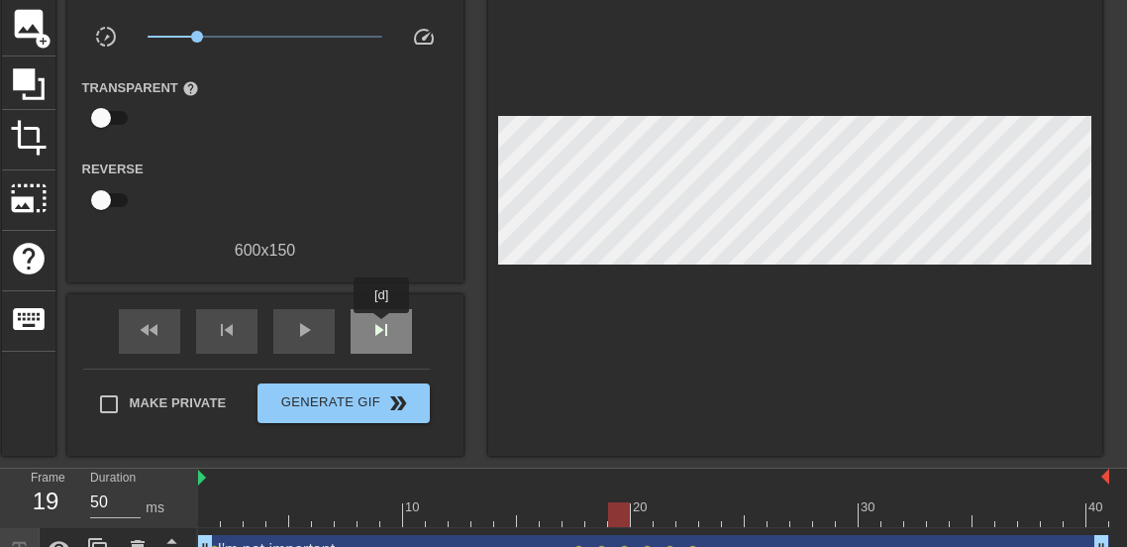
click at [381, 327] on span "skip_next" at bounding box center [381, 330] width 24 height 24
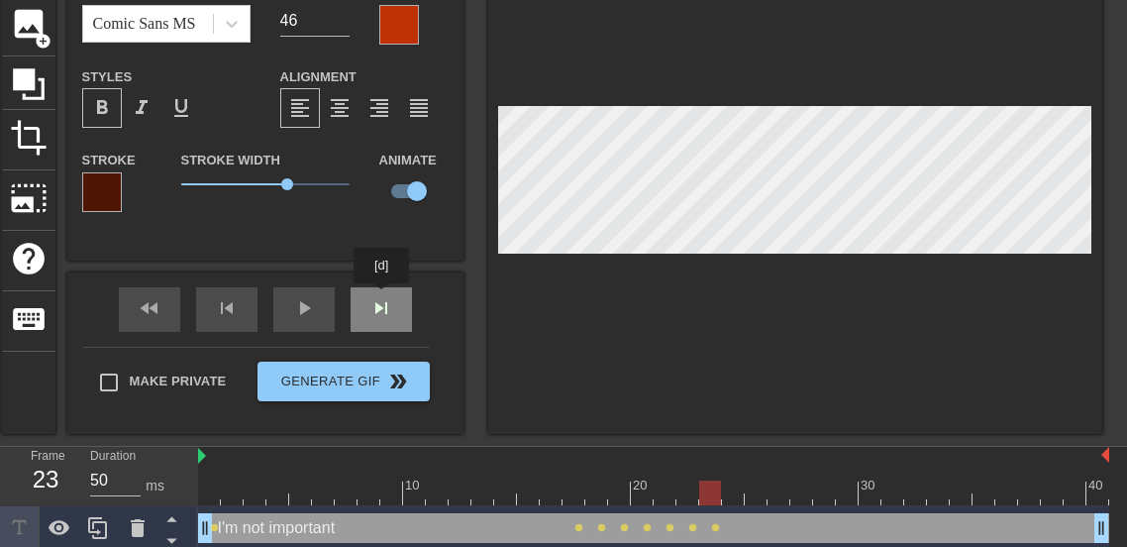
click at [381, 297] on div "fast_rewind skip_previous play_arrow skip_next" at bounding box center [265, 309] width 323 height 74
click at [371, 325] on div "skip_next" at bounding box center [381, 309] width 61 height 45
click at [398, 320] on div "skip_next" at bounding box center [381, 309] width 61 height 45
click at [383, 320] on div "skip_next" at bounding box center [381, 309] width 61 height 45
click at [389, 313] on div "skip_next" at bounding box center [381, 309] width 61 height 45
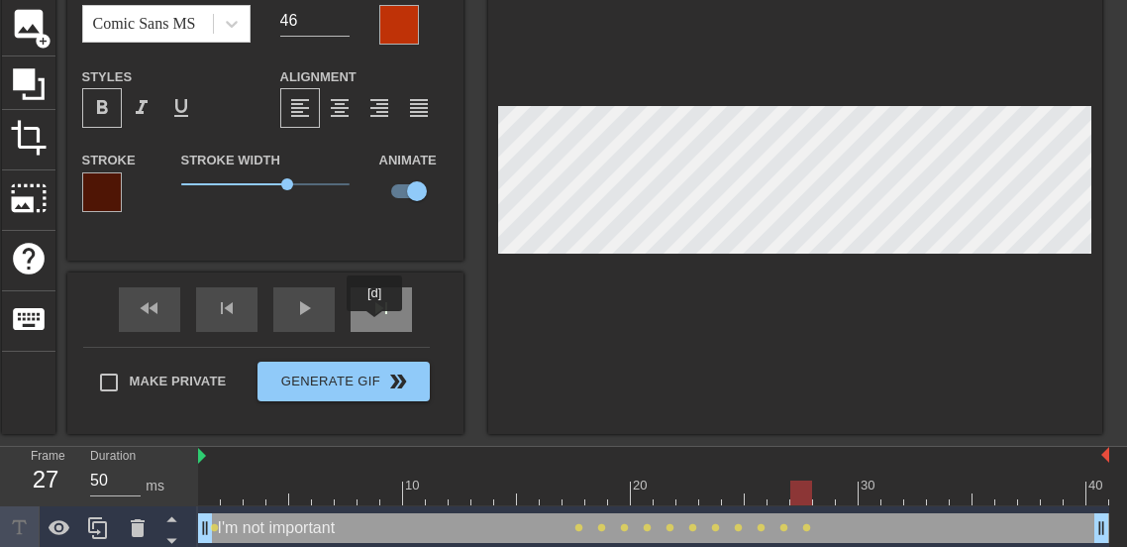
click at [374, 325] on div "skip_next" at bounding box center [381, 309] width 61 height 45
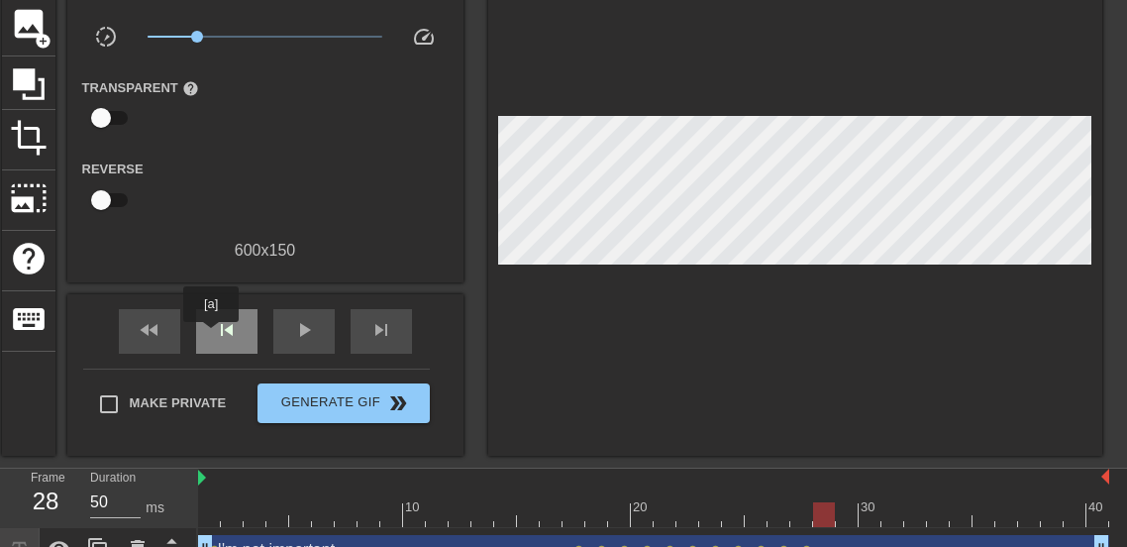
click at [211, 336] on div "skip_previous" at bounding box center [226, 331] width 61 height 45
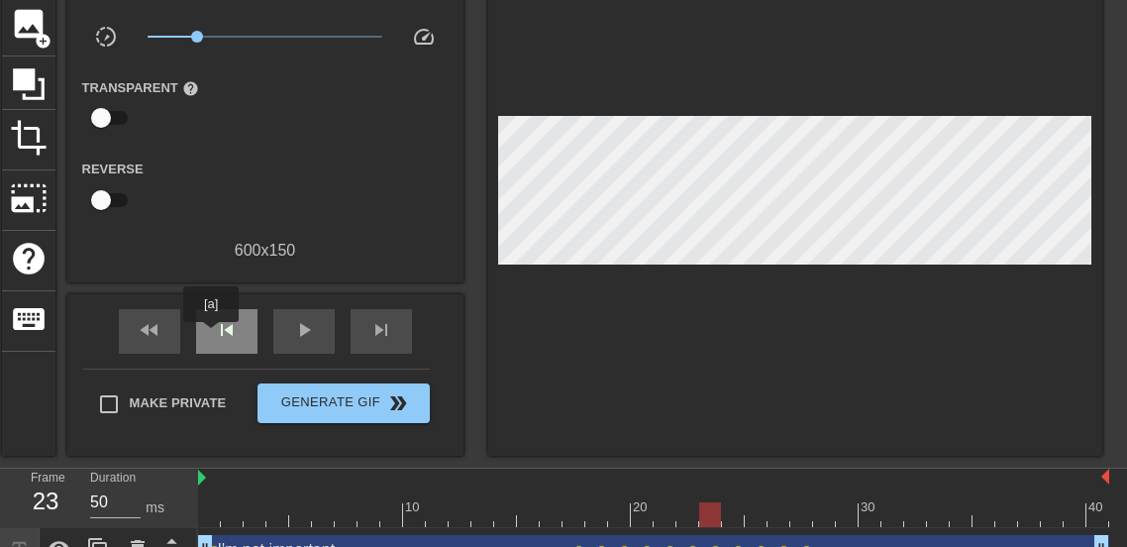
click at [211, 336] on div "skip_previous" at bounding box center [226, 331] width 61 height 45
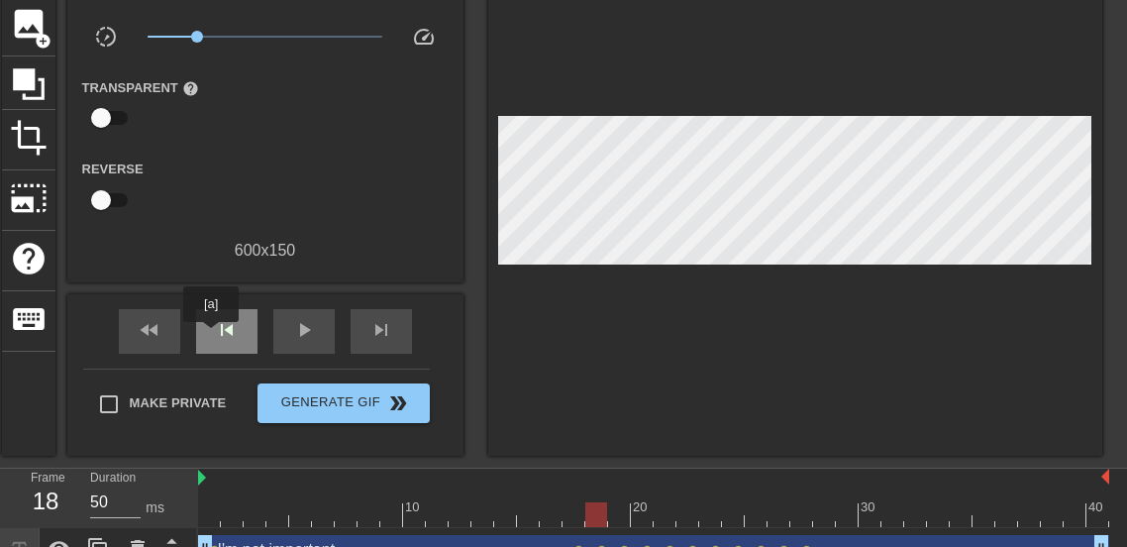
click at [211, 336] on div "skip_previous" at bounding box center [226, 331] width 61 height 45
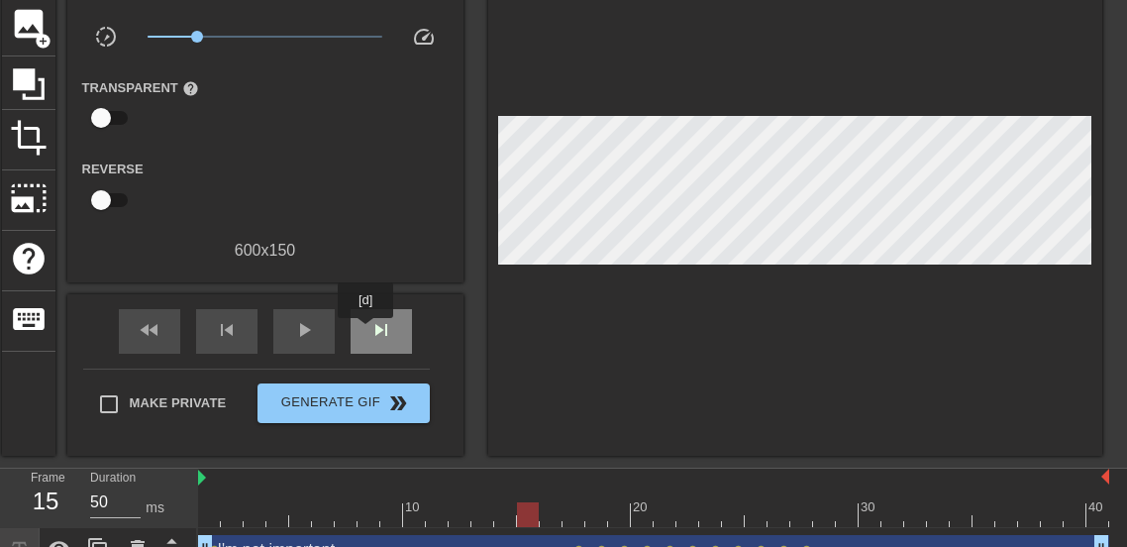
click at [365, 332] on div "skip_next" at bounding box center [381, 331] width 61 height 45
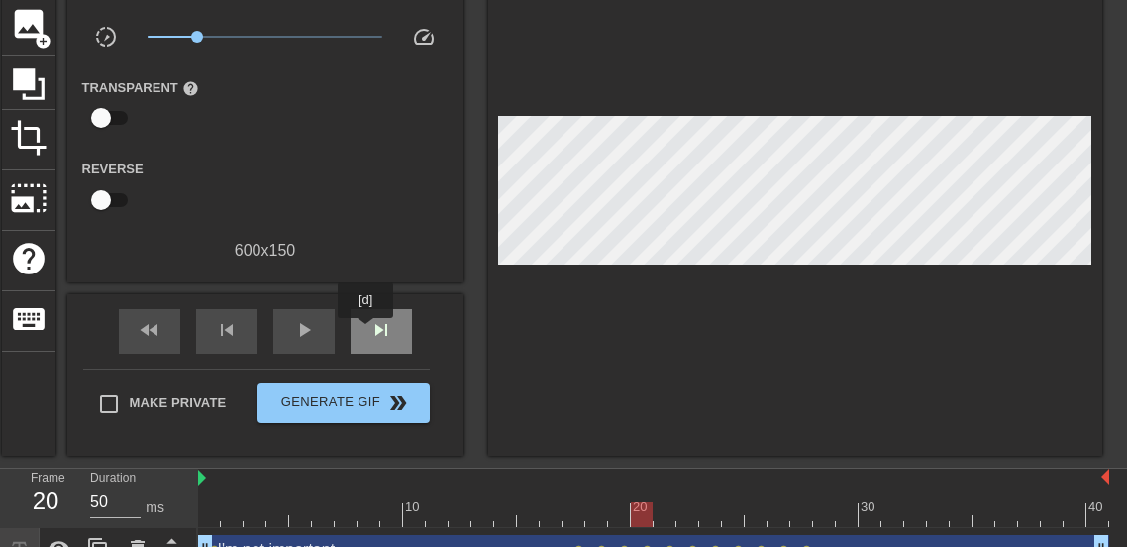
click at [365, 332] on div "skip_next" at bounding box center [381, 331] width 61 height 45
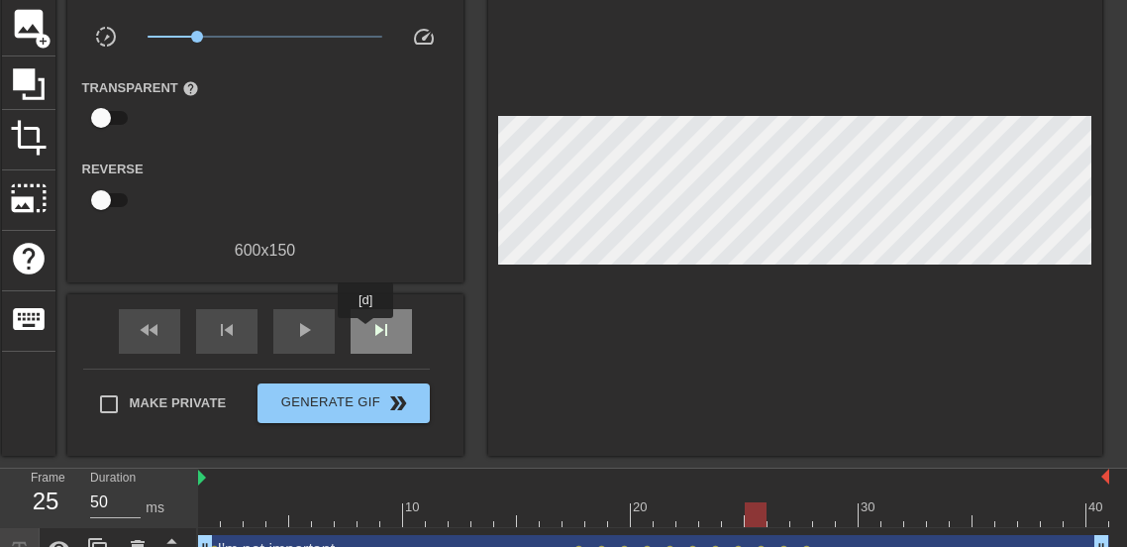
click at [365, 332] on div "skip_next" at bounding box center [381, 331] width 61 height 45
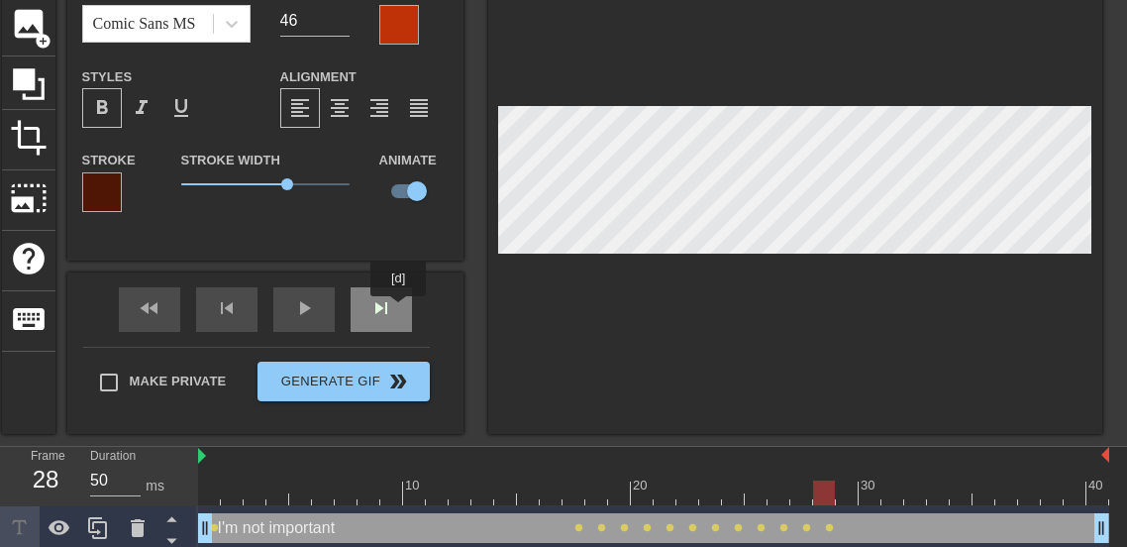
click at [398, 310] on div "skip_next" at bounding box center [381, 309] width 61 height 45
click at [375, 319] on div "skip_next" at bounding box center [381, 309] width 61 height 45
click at [404, 313] on div "skip_next" at bounding box center [381, 309] width 61 height 45
click at [376, 318] on span "skip_next" at bounding box center [381, 308] width 24 height 24
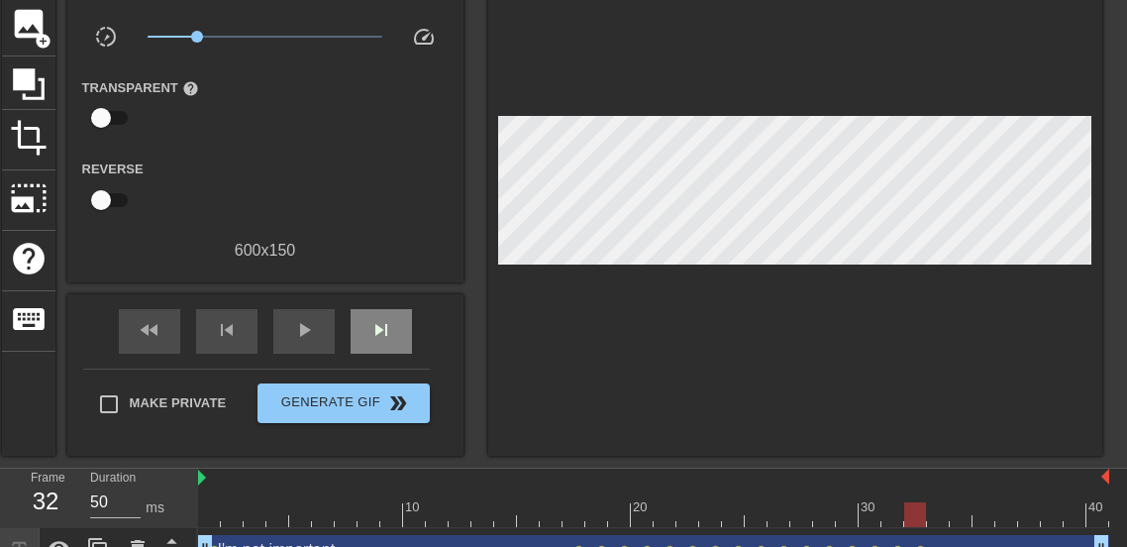
click at [405, 305] on div "fast_rewind skip_previous play_arrow skip_next" at bounding box center [265, 331] width 323 height 74
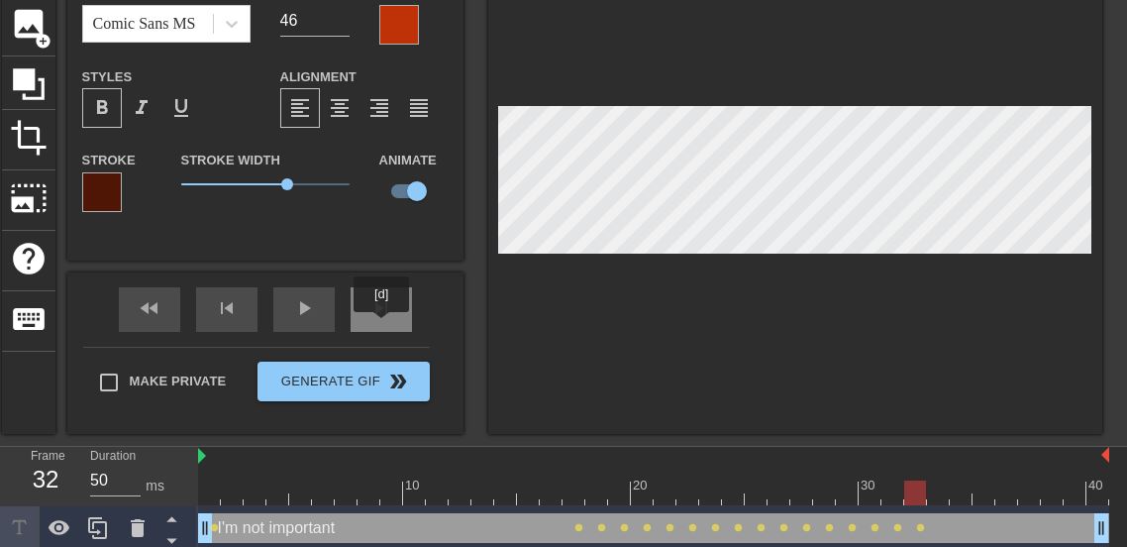
click at [381, 326] on div "skip_next" at bounding box center [381, 309] width 61 height 45
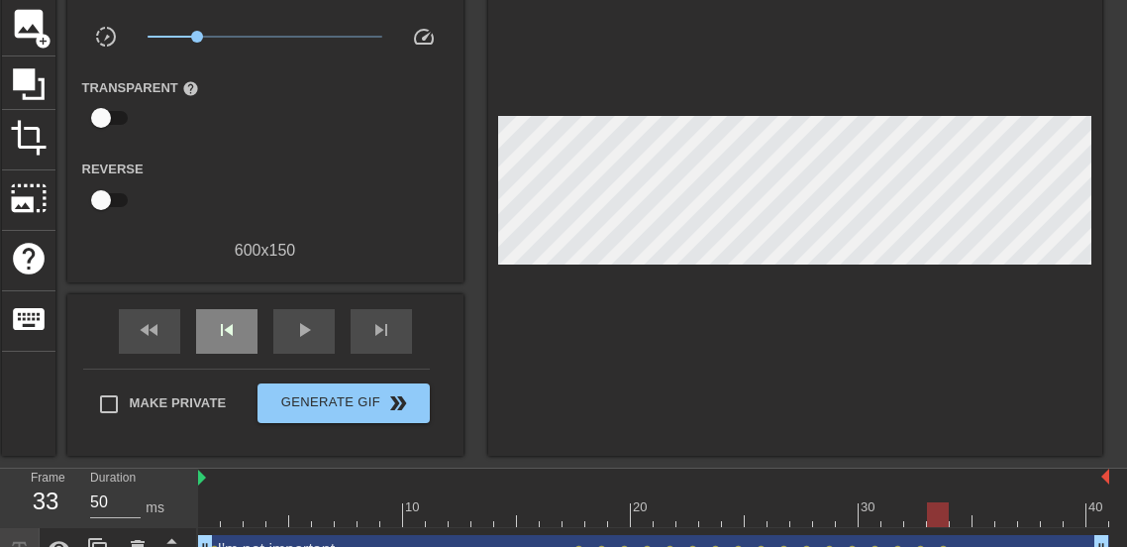
click at [233, 302] on div "fast_rewind skip_previous play_arrow skip_next" at bounding box center [265, 331] width 323 height 74
click at [224, 320] on span "skip_previous" at bounding box center [227, 330] width 24 height 24
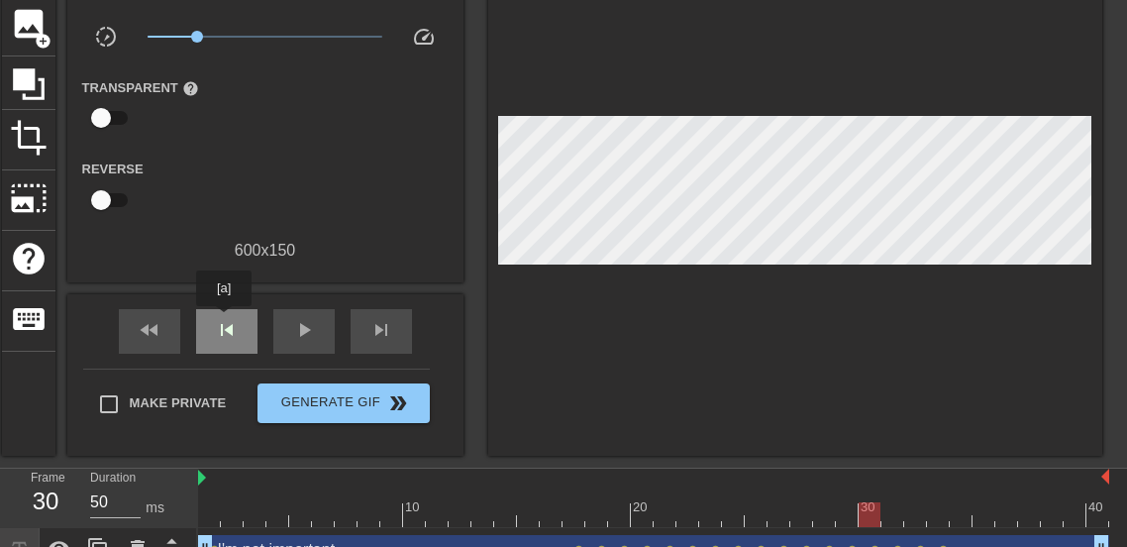
click at [224, 320] on span "skip_previous" at bounding box center [227, 330] width 24 height 24
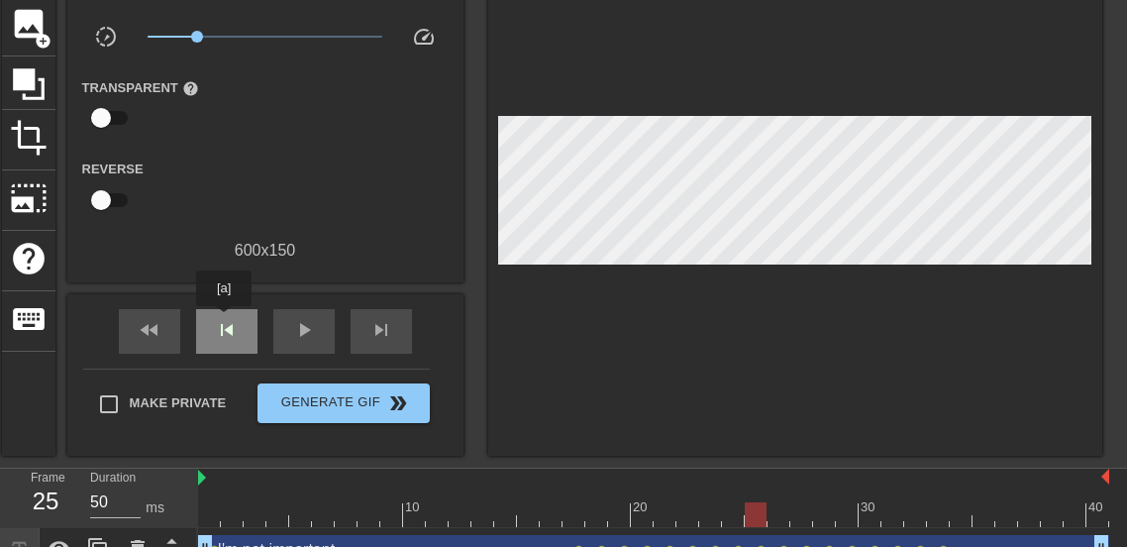
click at [224, 320] on span "skip_previous" at bounding box center [227, 330] width 24 height 24
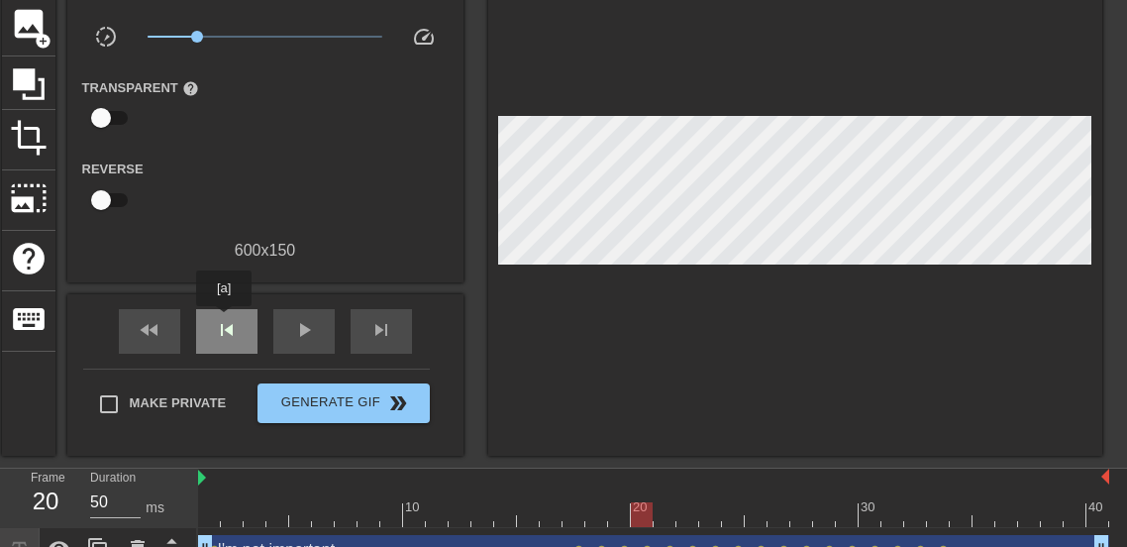
click at [224, 320] on span "skip_previous" at bounding box center [227, 330] width 24 height 24
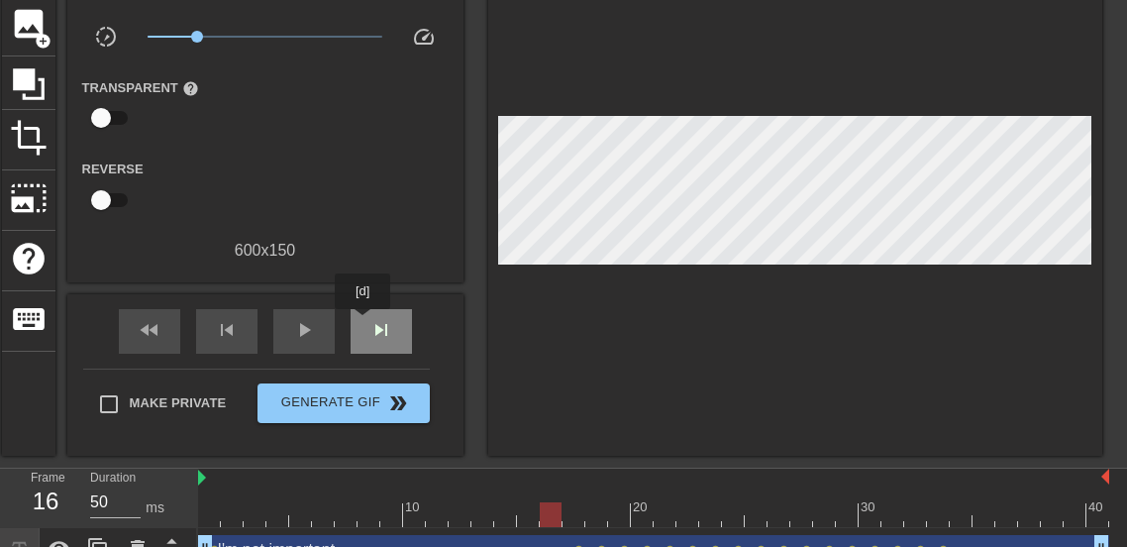
click at [363, 323] on div "skip_next" at bounding box center [381, 331] width 61 height 45
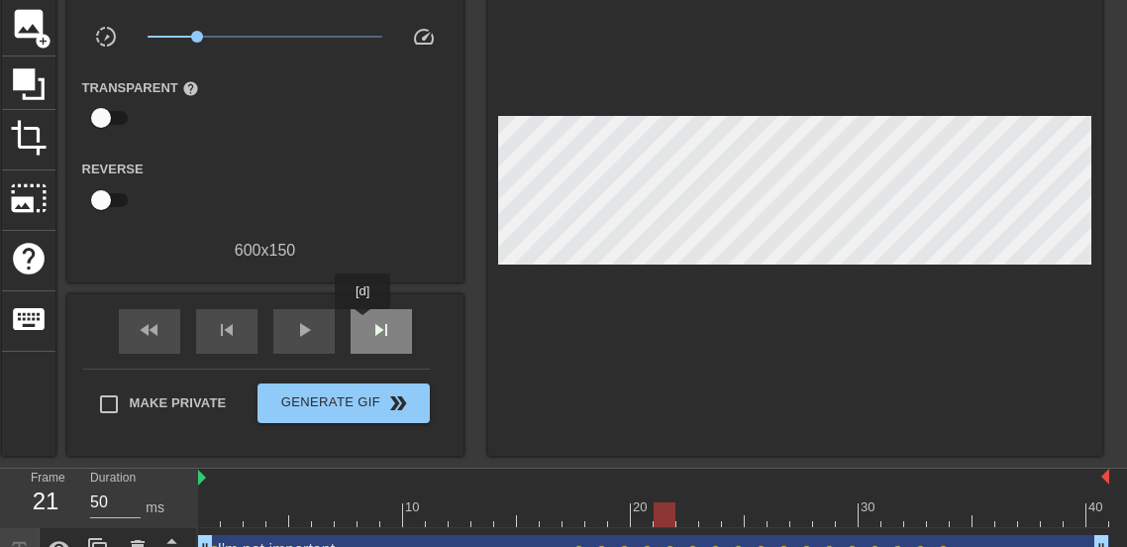
click at [363, 323] on div "skip_next" at bounding box center [381, 331] width 61 height 45
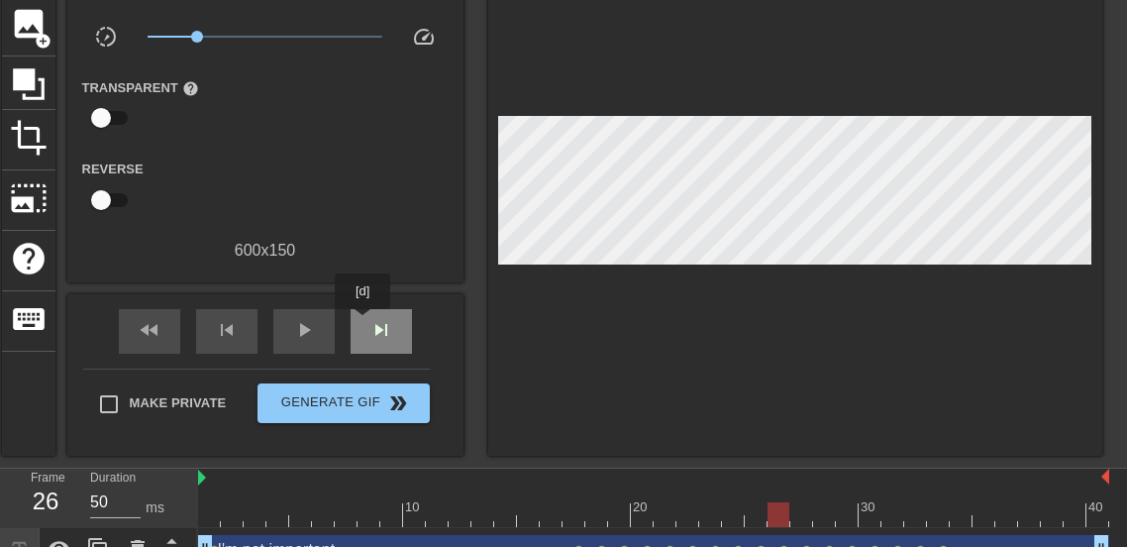
click at [363, 323] on div "skip_next" at bounding box center [381, 331] width 61 height 45
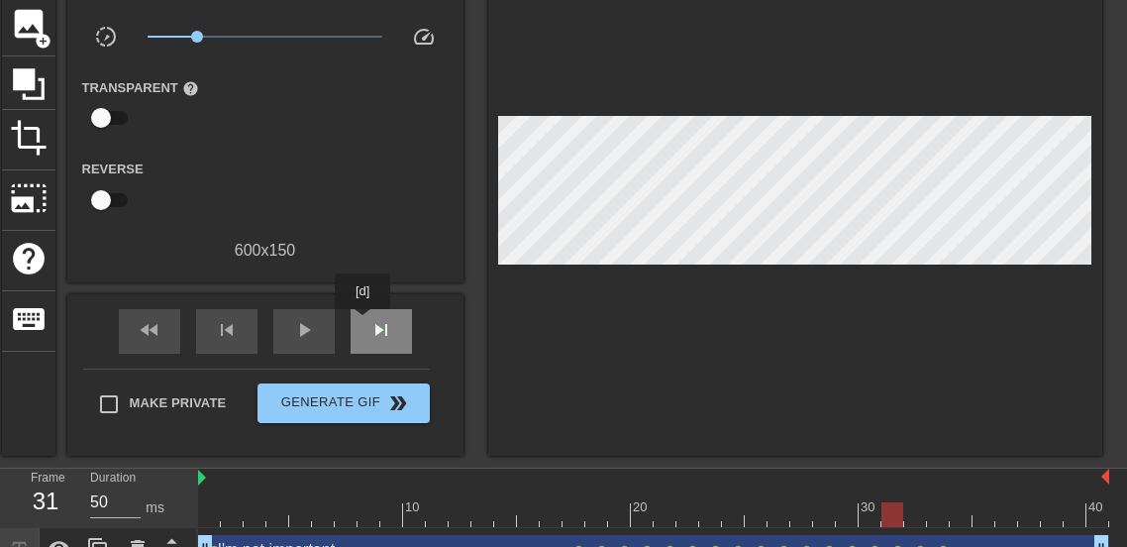
click at [363, 323] on div "skip_next" at bounding box center [381, 331] width 61 height 45
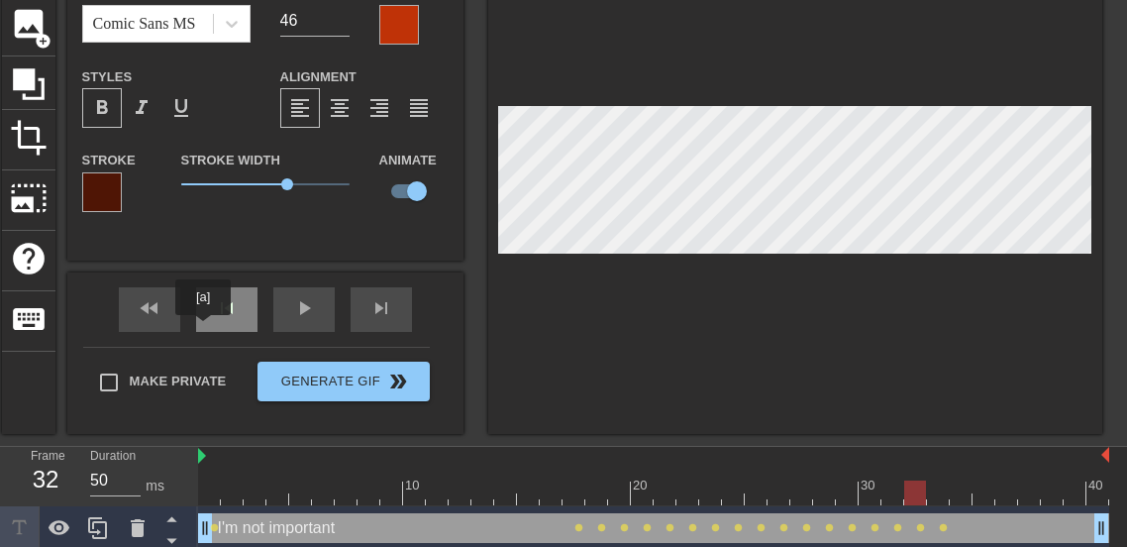
click at [203, 329] on div "skip_previous" at bounding box center [226, 309] width 61 height 45
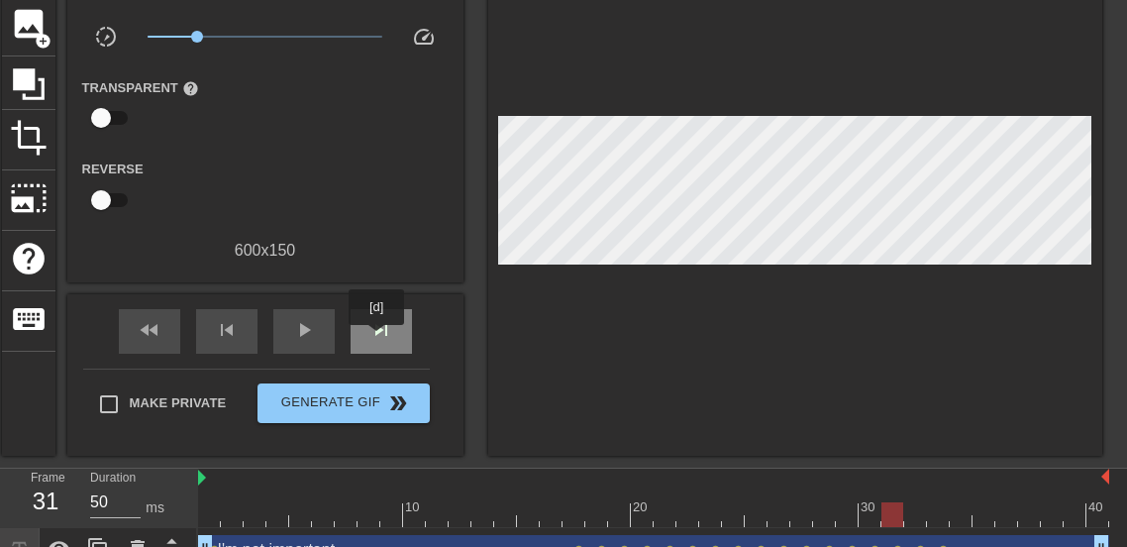
click at [376, 339] on span "skip_next" at bounding box center [381, 330] width 24 height 24
click at [386, 333] on span "skip_next" at bounding box center [381, 330] width 24 height 24
click at [969, 259] on div at bounding box center [795, 196] width 614 height 520
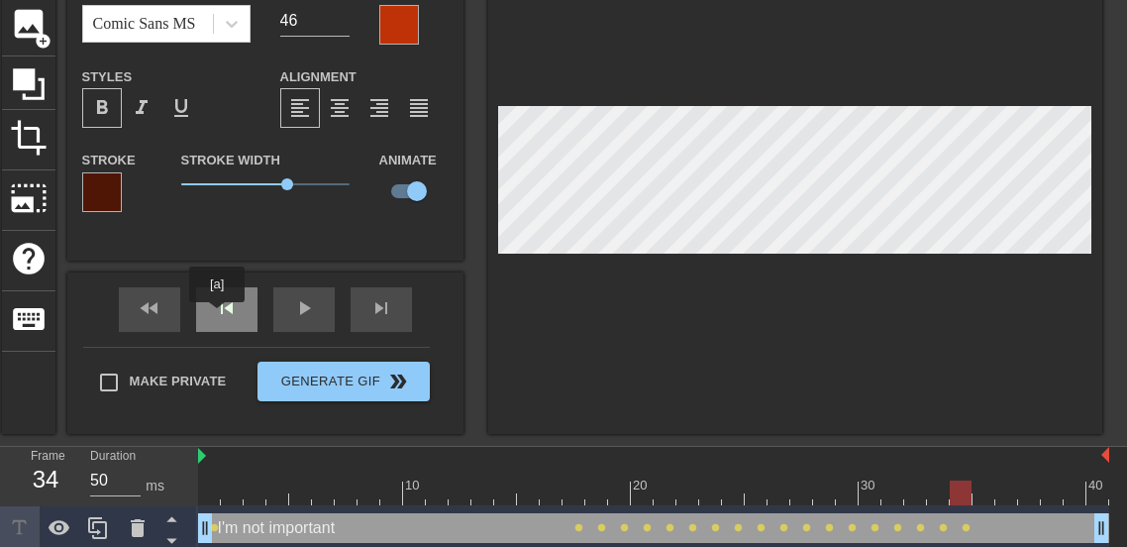
click at [217, 316] on div "skip_previous" at bounding box center [226, 309] width 61 height 45
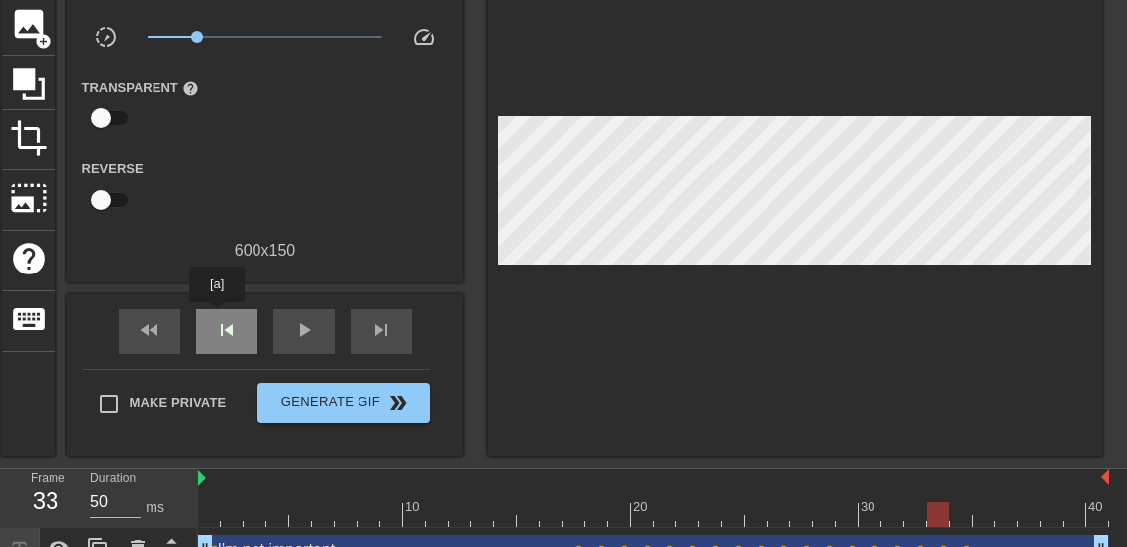
click at [217, 316] on div "skip_previous" at bounding box center [226, 331] width 61 height 45
click at [230, 326] on span "skip_previous" at bounding box center [227, 330] width 24 height 24
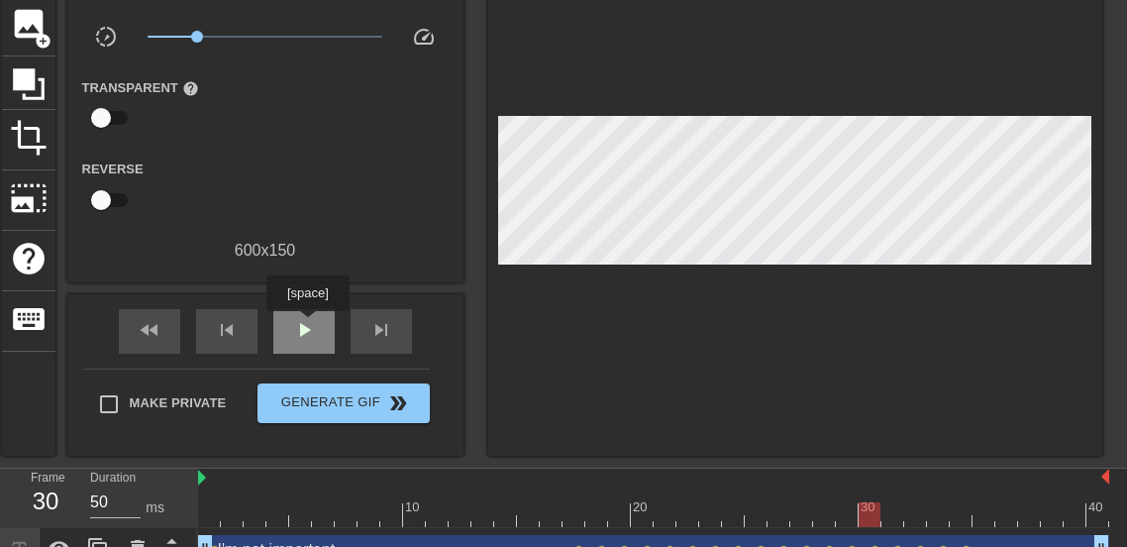
click at [308, 325] on span "play_arrow" at bounding box center [304, 330] width 24 height 24
click at [307, 326] on span "pause" at bounding box center [304, 330] width 24 height 24
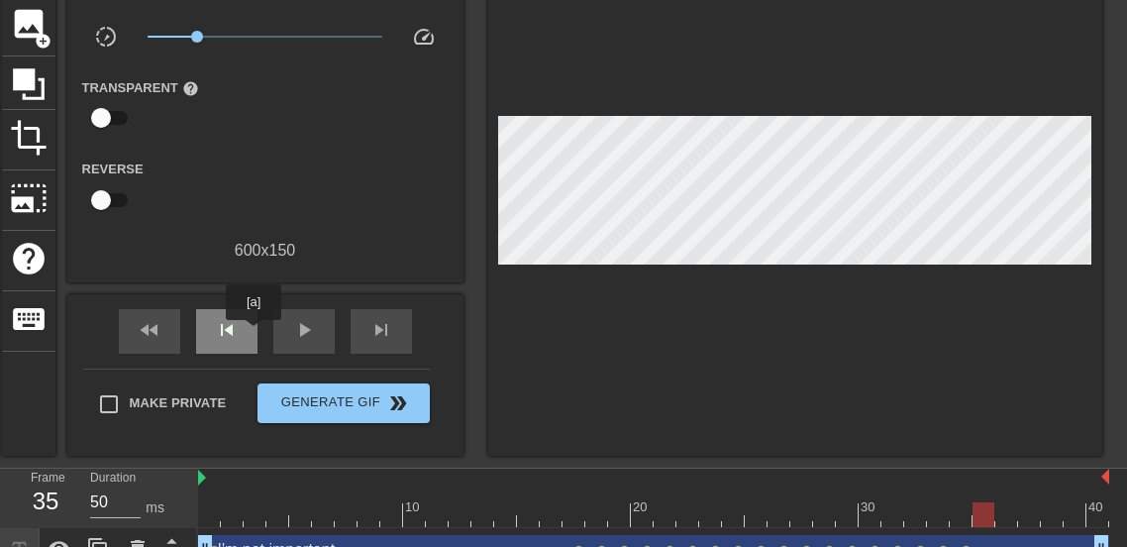
click at [243, 335] on div "skip_previous" at bounding box center [226, 331] width 61 height 45
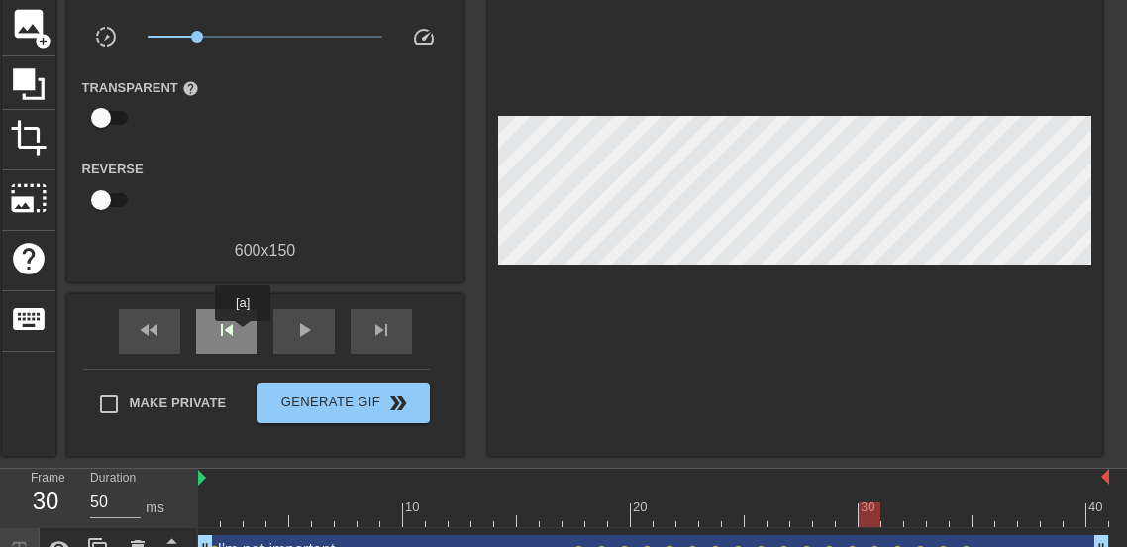
click at [243, 335] on div "skip_previous" at bounding box center [226, 331] width 61 height 45
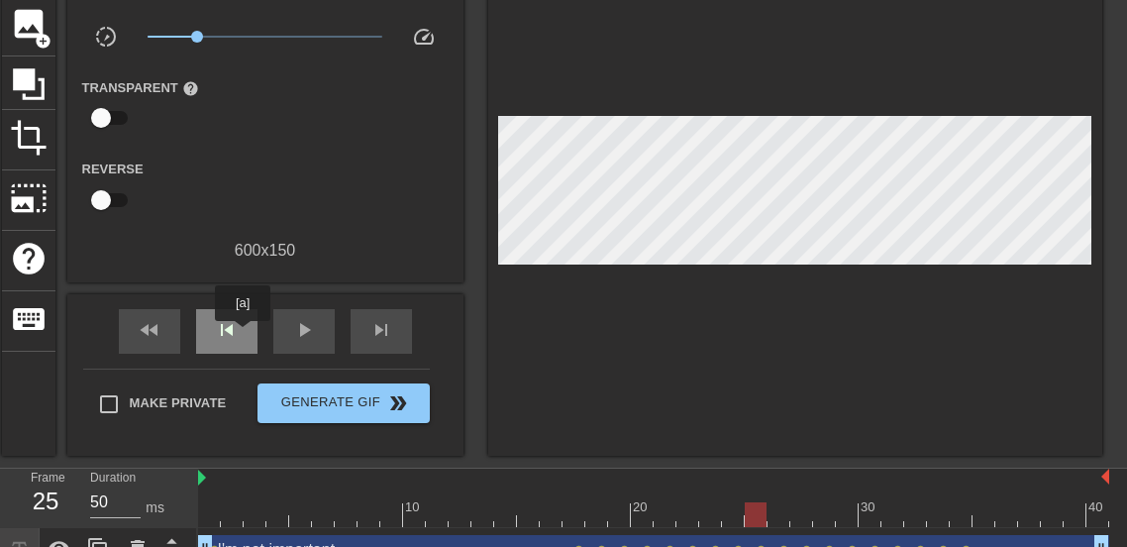
click at [243, 335] on div "skip_previous" at bounding box center [226, 331] width 61 height 45
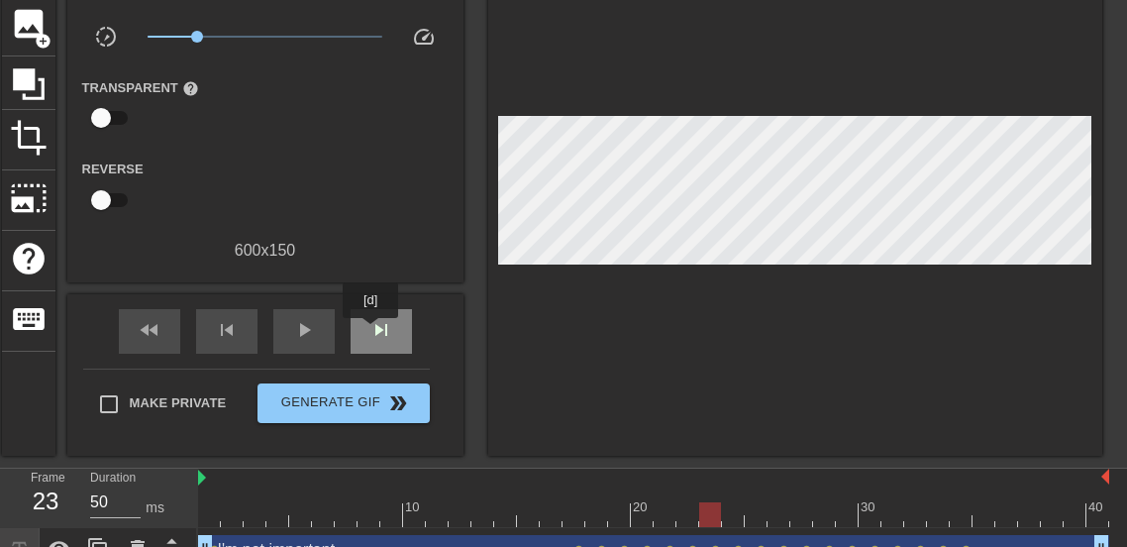
click at [375, 331] on span "skip_next" at bounding box center [381, 330] width 24 height 24
click at [384, 328] on span "skip_next" at bounding box center [381, 330] width 24 height 24
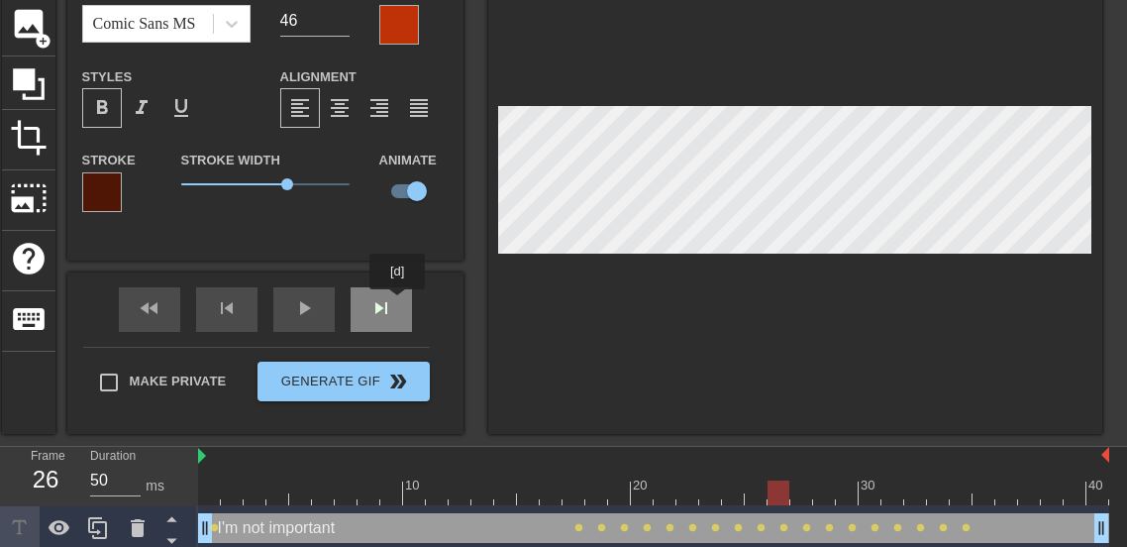
click at [397, 303] on div "fast_rewind skip_previous play_arrow skip_next" at bounding box center [265, 309] width 323 height 74
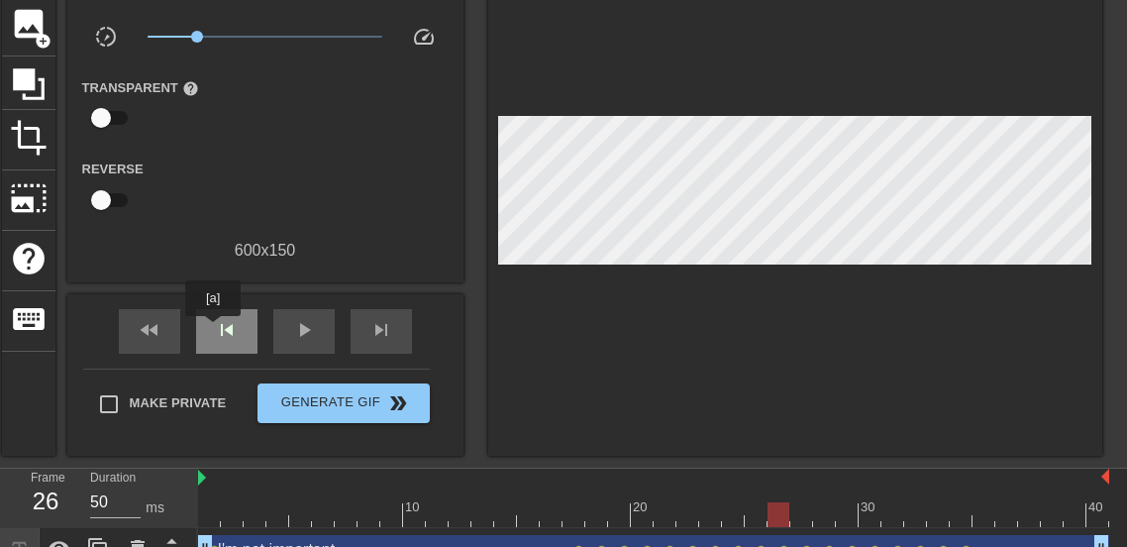
click at [212, 330] on div "skip_previous" at bounding box center [226, 331] width 61 height 45
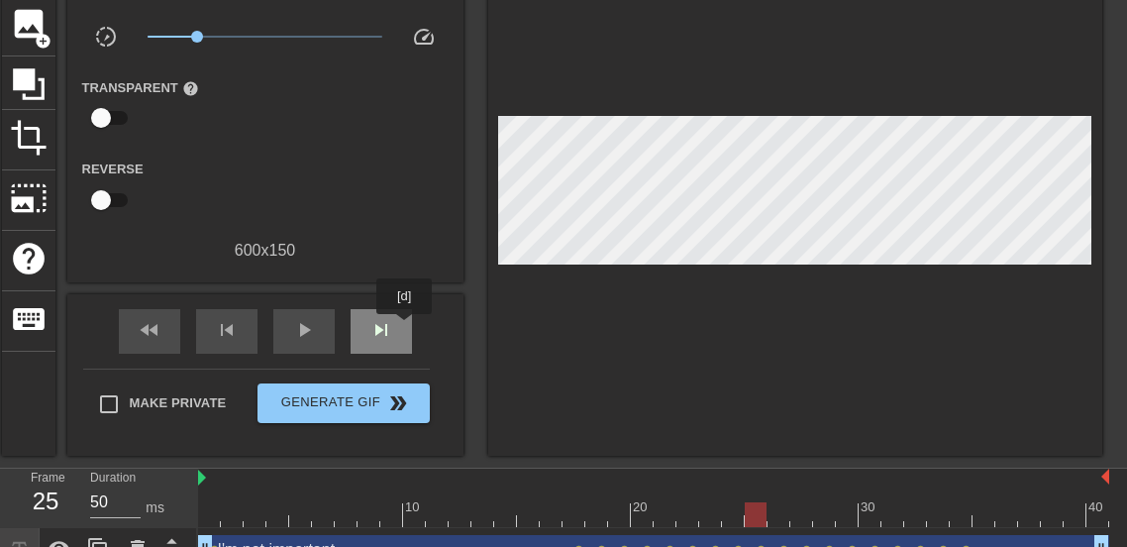
click at [404, 328] on div "skip_next" at bounding box center [381, 331] width 61 height 45
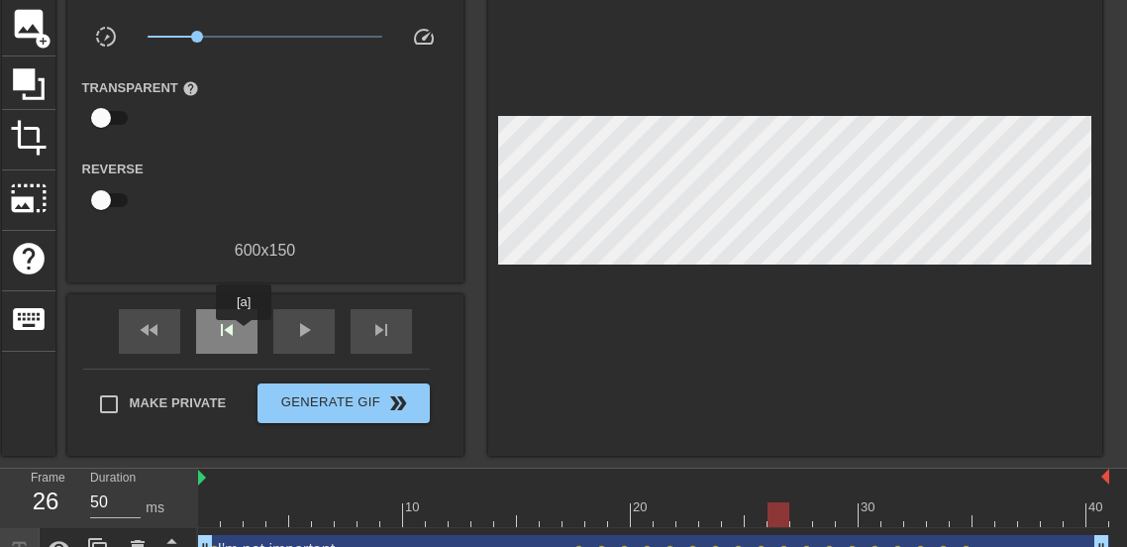
click at [244, 334] on div "skip_previous" at bounding box center [226, 331] width 61 height 45
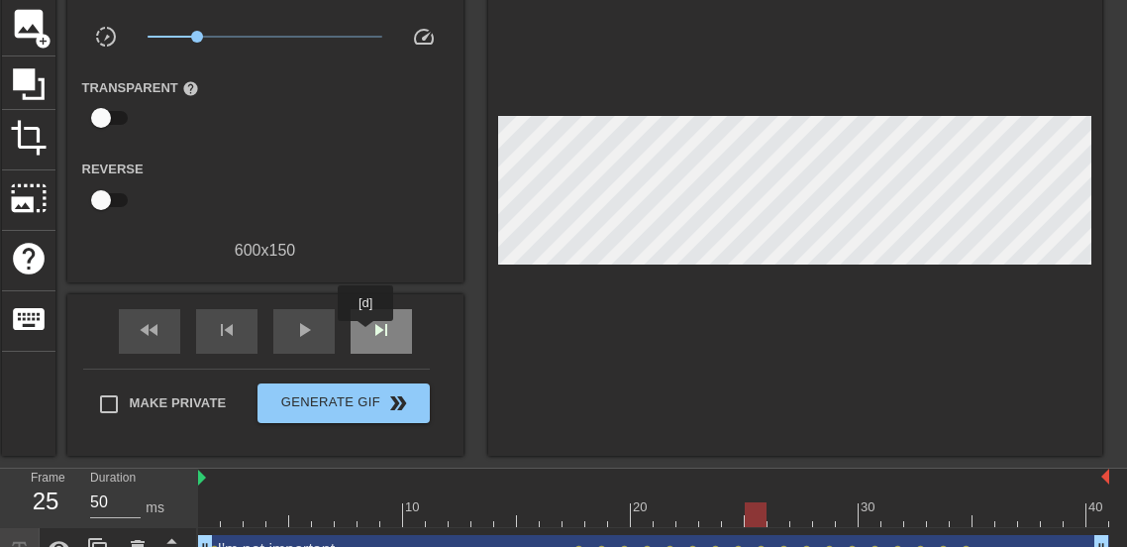
click at [366, 335] on div "skip_next" at bounding box center [381, 331] width 61 height 45
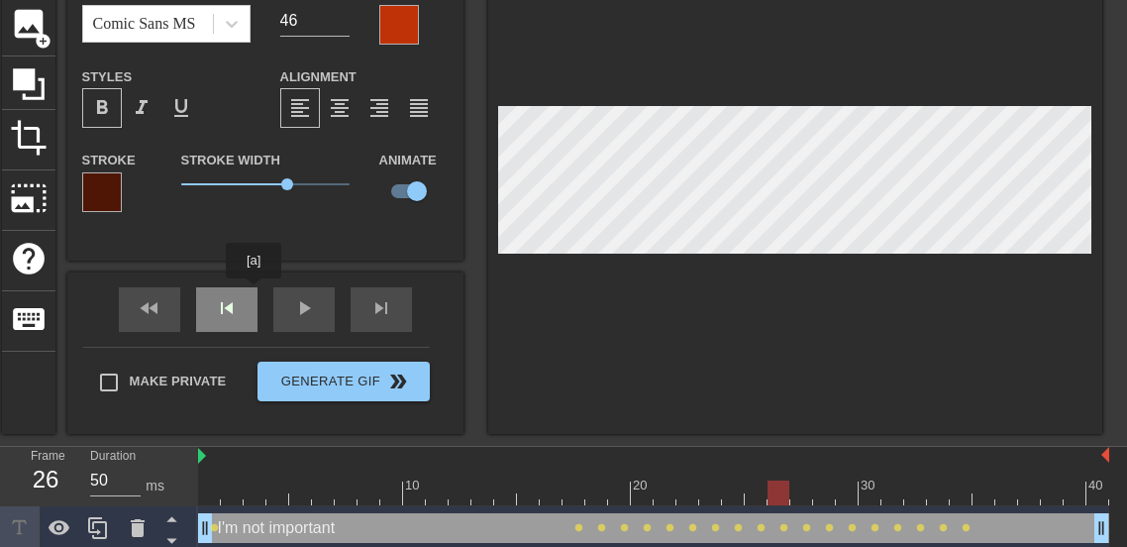
click at [254, 292] on div "I'm not important Font Comic Sans MS Font Size 46 Color Styles format_bold form…" at bounding box center [265, 185] width 396 height 498
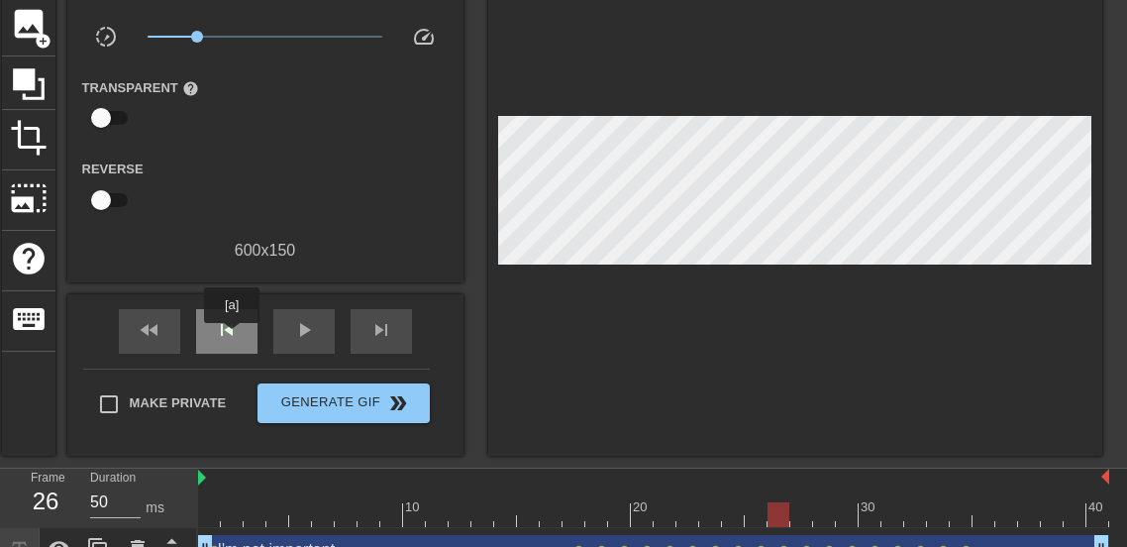
click at [232, 337] on span "skip_previous" at bounding box center [227, 330] width 24 height 24
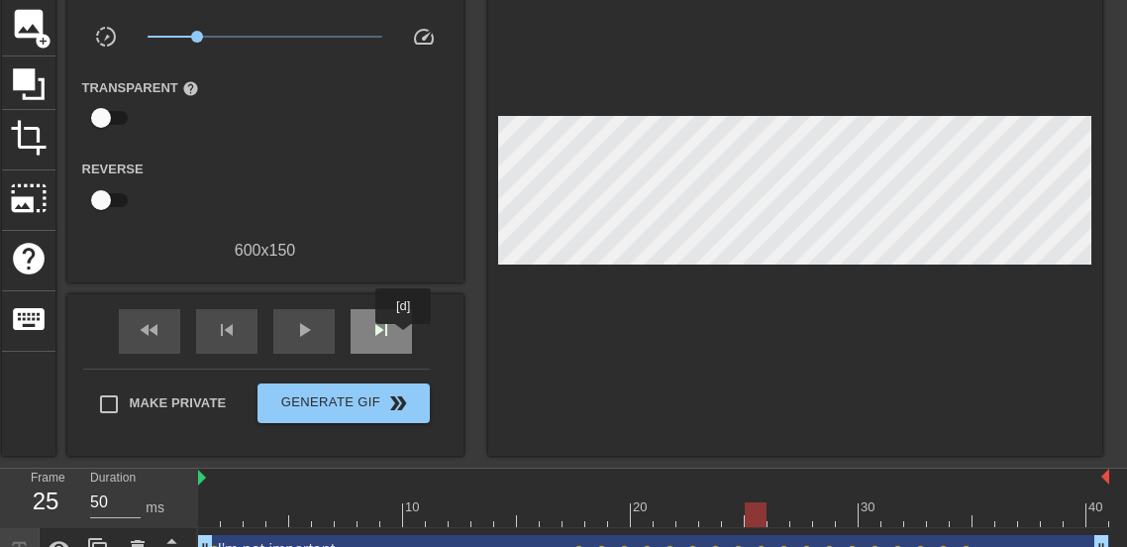
click at [403, 338] on div "skip_next" at bounding box center [381, 331] width 61 height 45
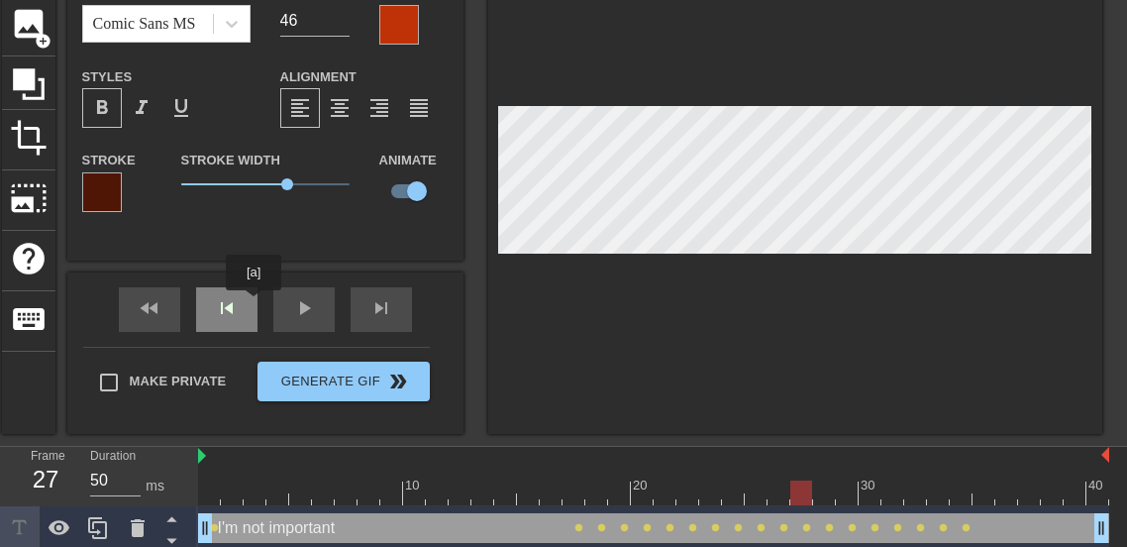
click at [254, 304] on div "fast_rewind skip_previous play_arrow skip_next" at bounding box center [265, 309] width 323 height 74
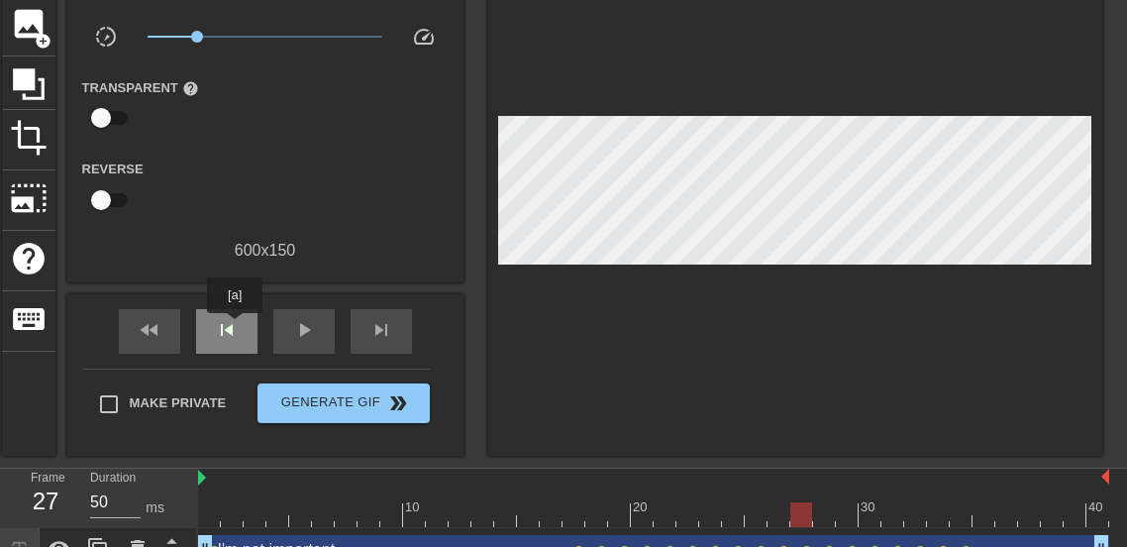
click at [235, 327] on span "skip_previous" at bounding box center [227, 330] width 24 height 24
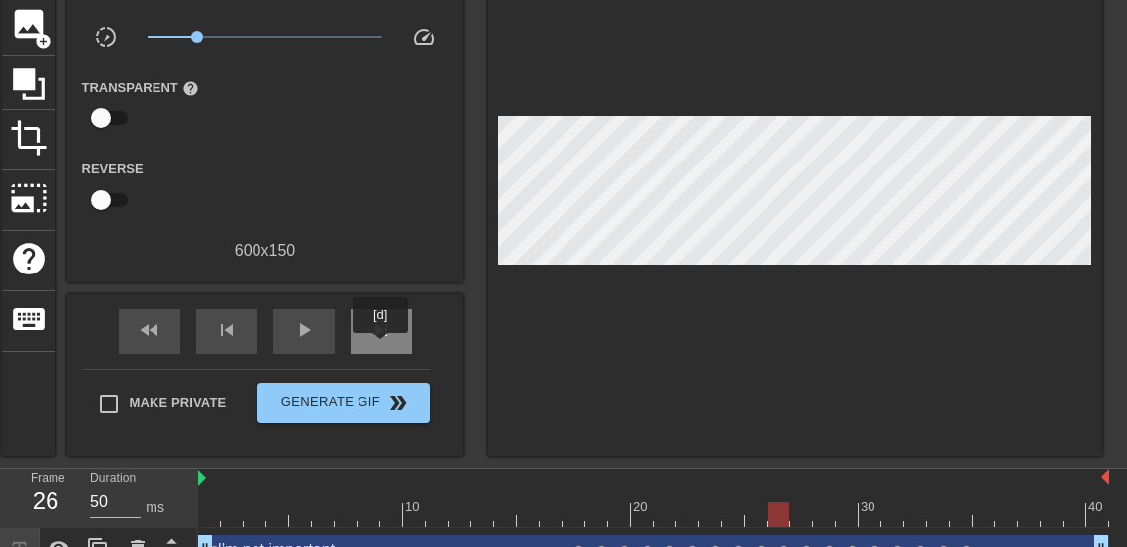
click at [380, 347] on div "skip_next" at bounding box center [381, 331] width 61 height 45
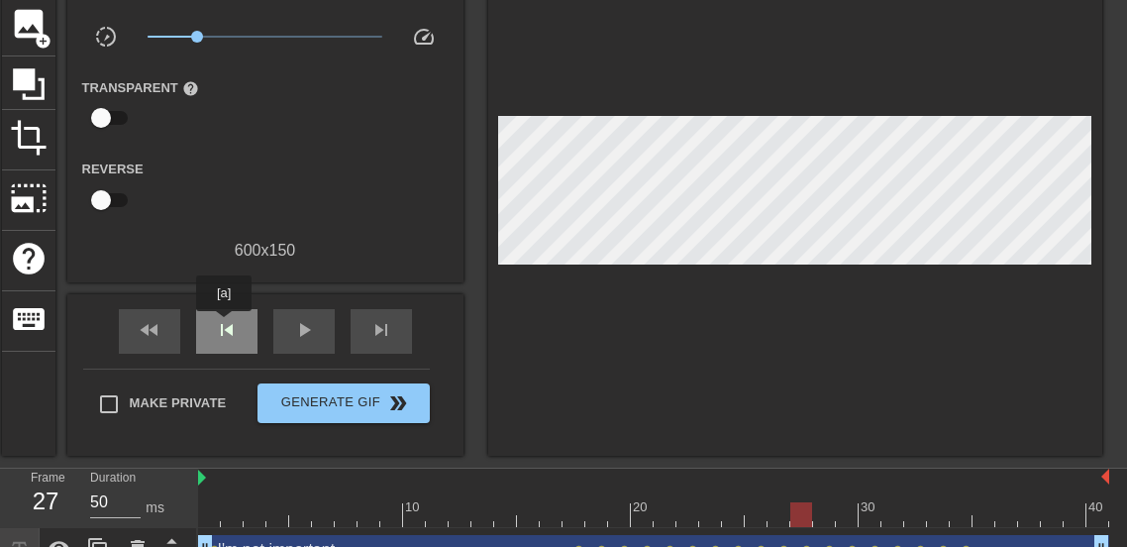
click at [224, 325] on span "skip_previous" at bounding box center [227, 330] width 24 height 24
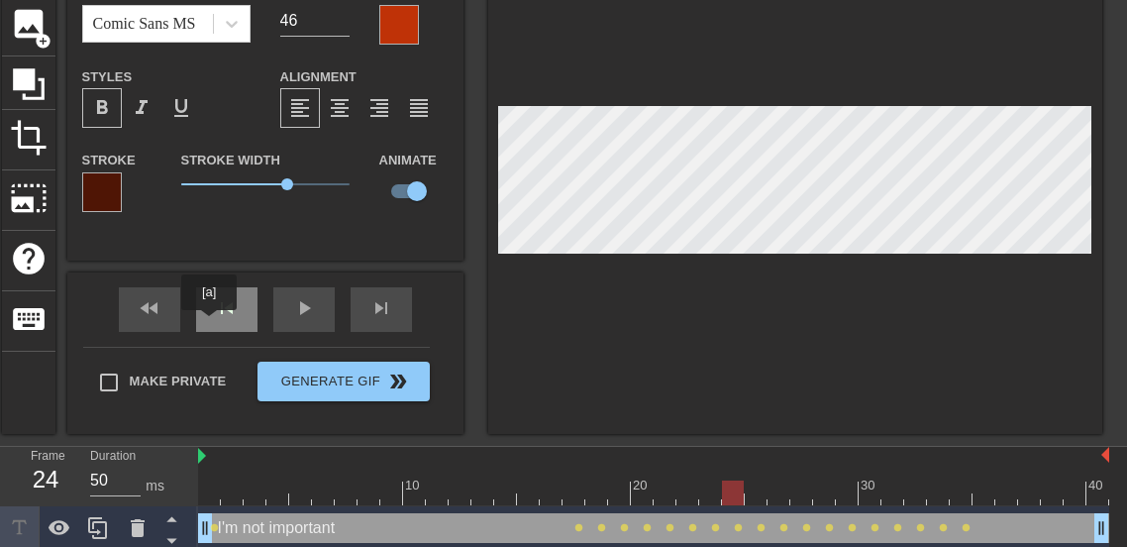
click at [212, 322] on div "skip_previous" at bounding box center [226, 309] width 61 height 45
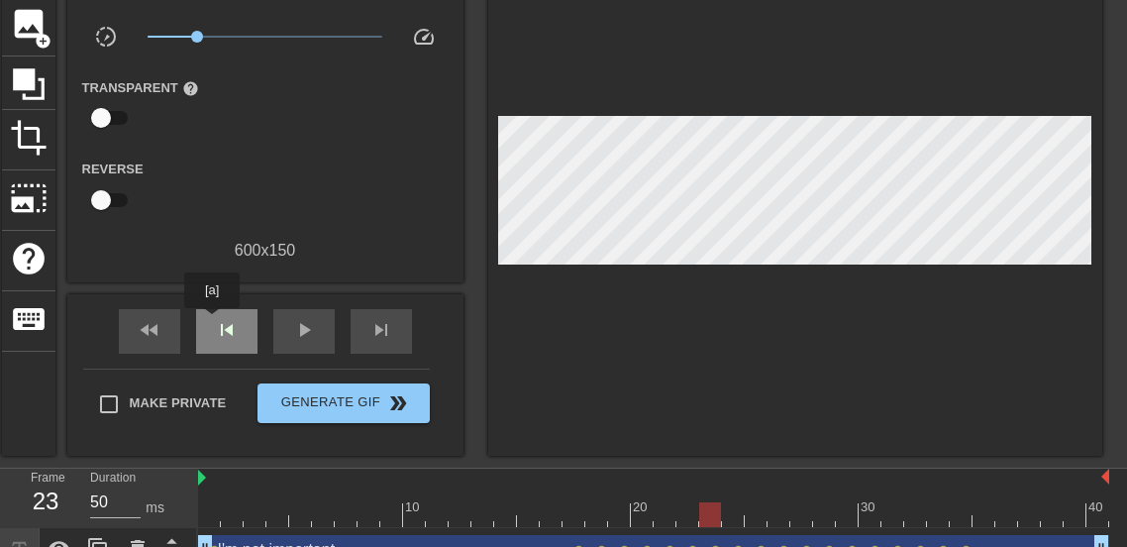
click at [212, 322] on div "skip_previous" at bounding box center [226, 331] width 61 height 45
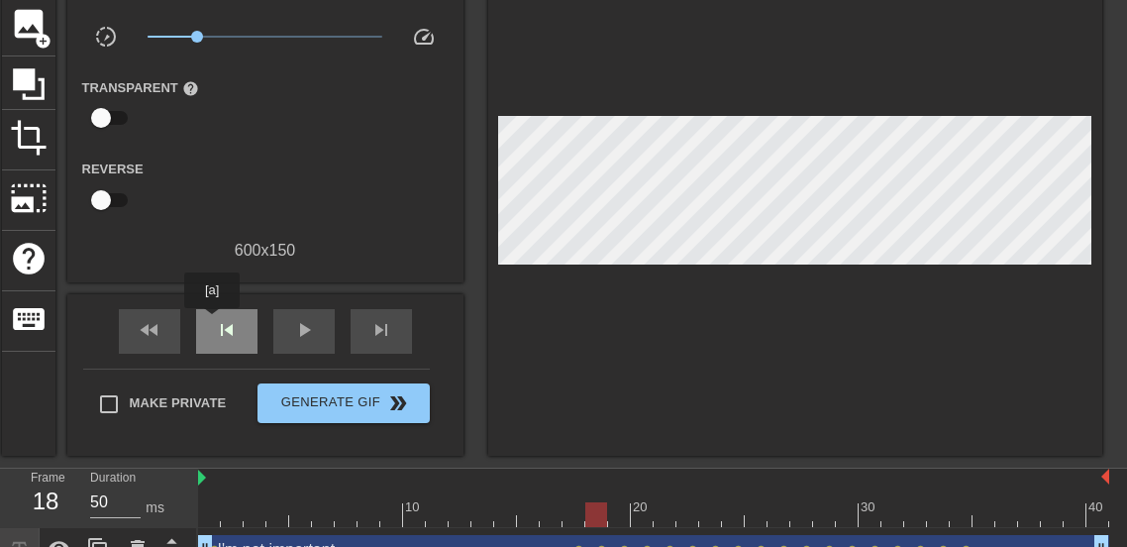
click at [212, 322] on div "skip_previous" at bounding box center [226, 331] width 61 height 45
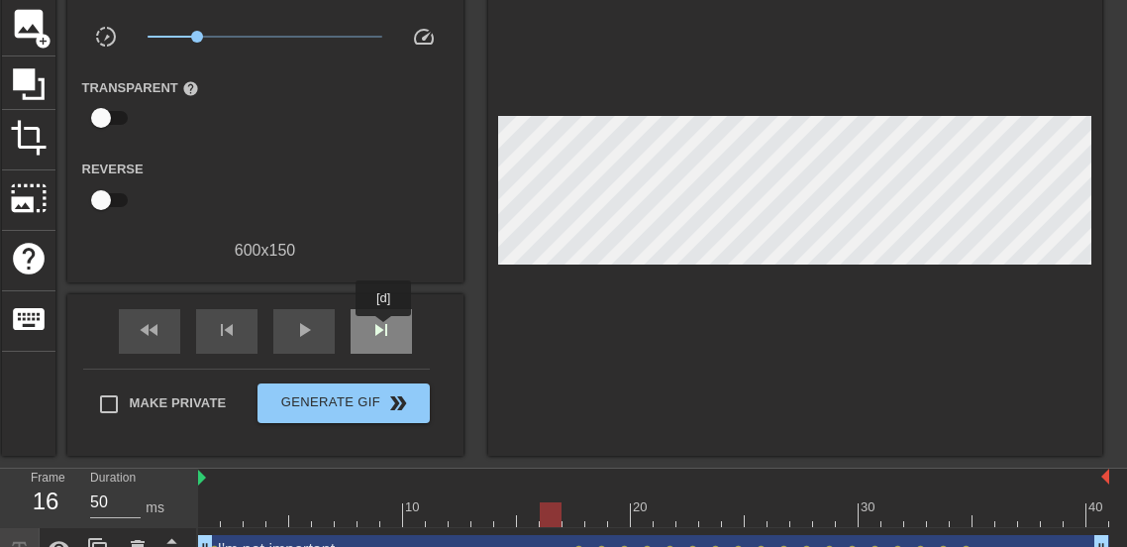
click at [383, 330] on span "skip_next" at bounding box center [381, 330] width 24 height 24
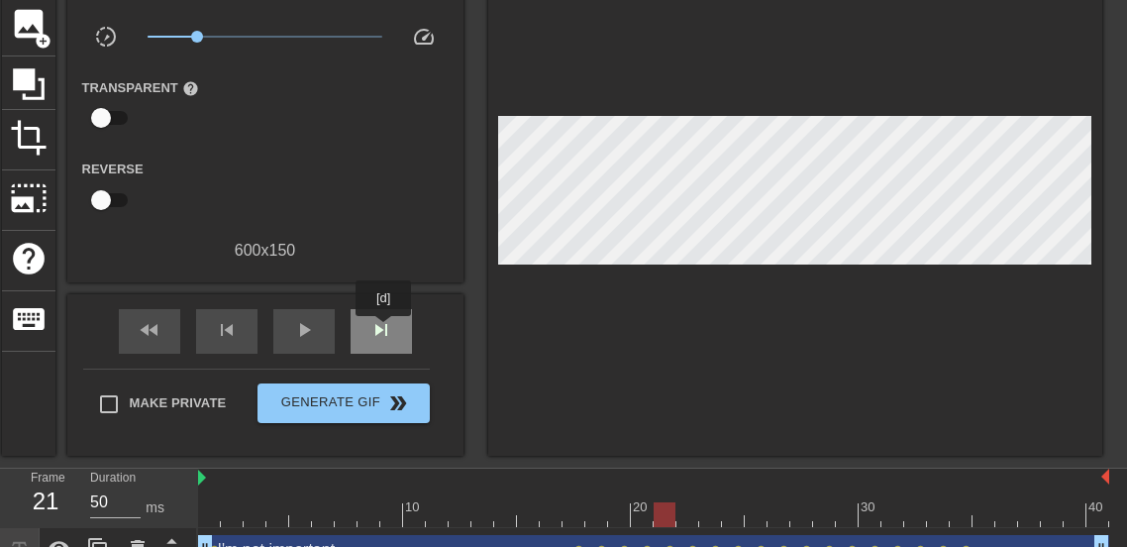
click at [383, 330] on span "skip_next" at bounding box center [381, 330] width 24 height 24
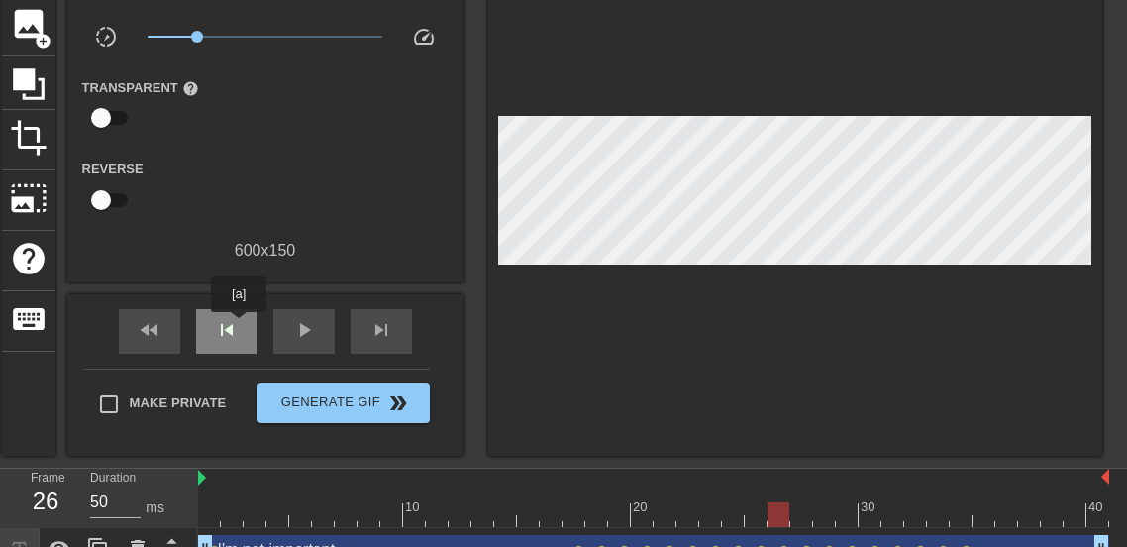
click at [239, 326] on div "skip_previous" at bounding box center [226, 331] width 61 height 45
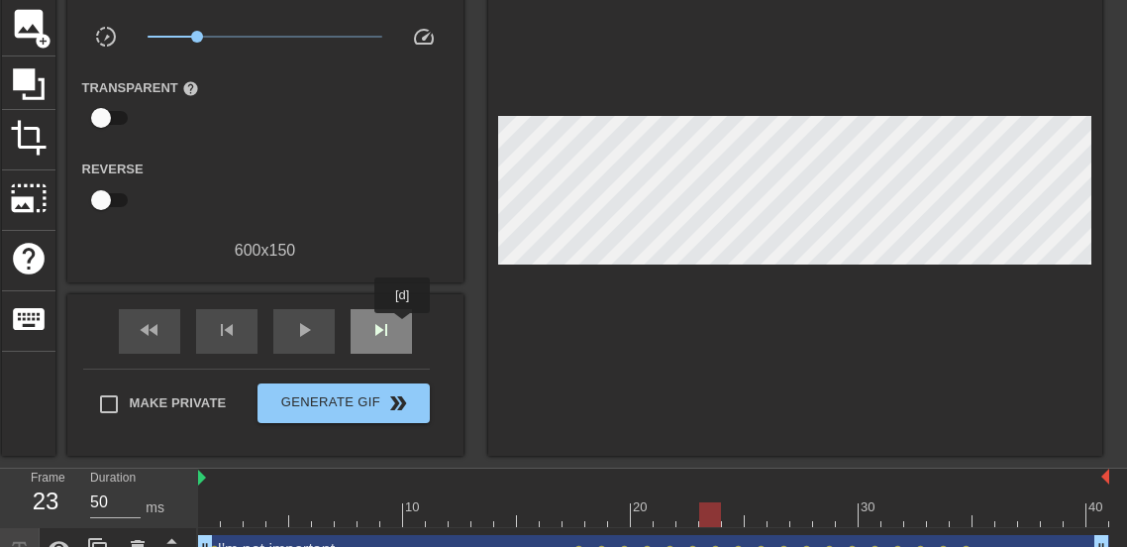
click at [402, 327] on div "skip_next" at bounding box center [381, 331] width 61 height 45
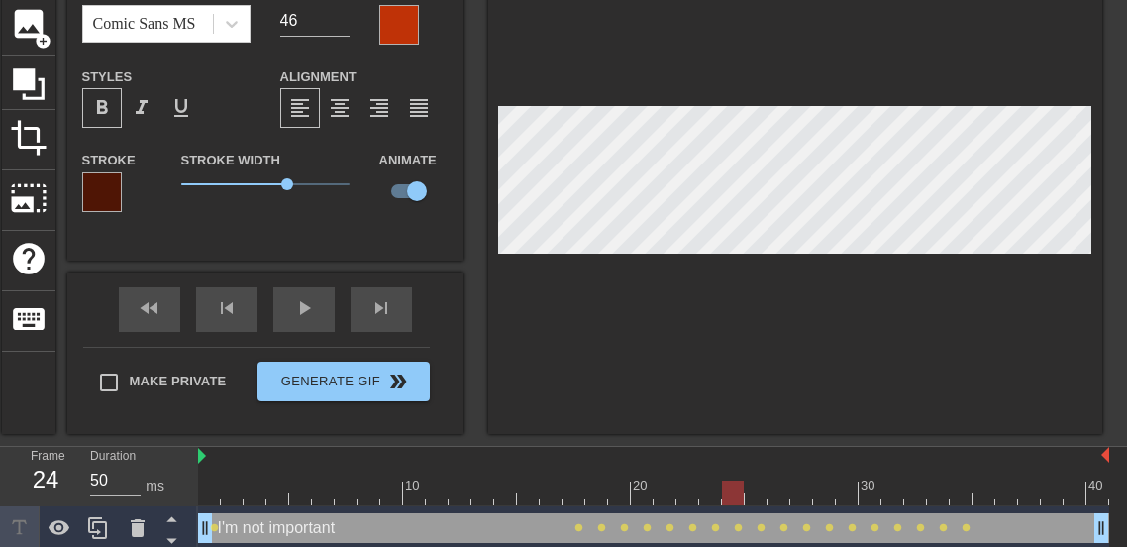
click at [259, 309] on div "fast_rewind skip_previous play_arrow skip_next" at bounding box center [265, 309] width 323 height 74
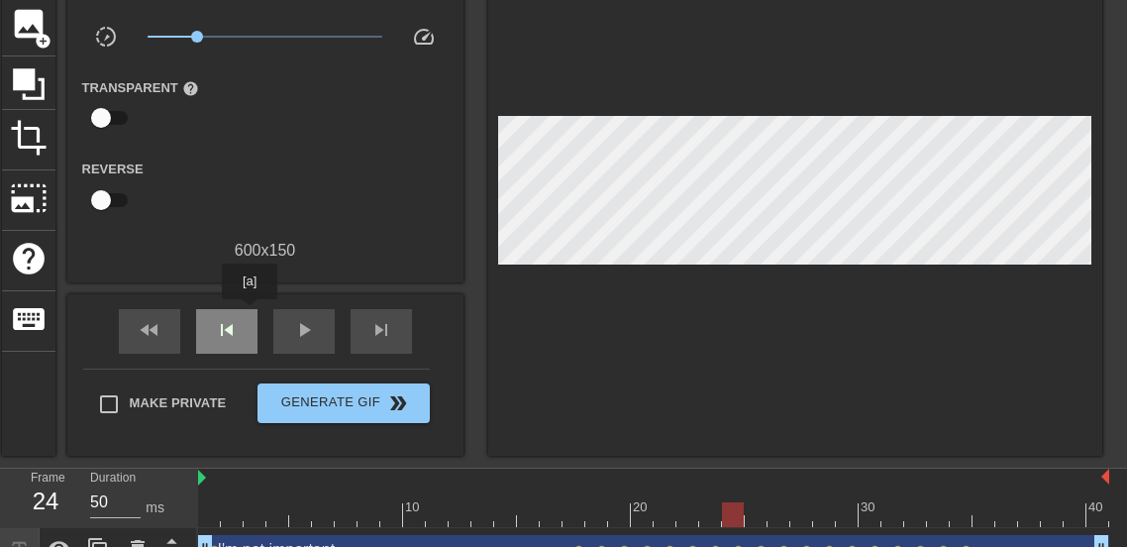
click at [245, 316] on div "skip_previous" at bounding box center [226, 331] width 61 height 45
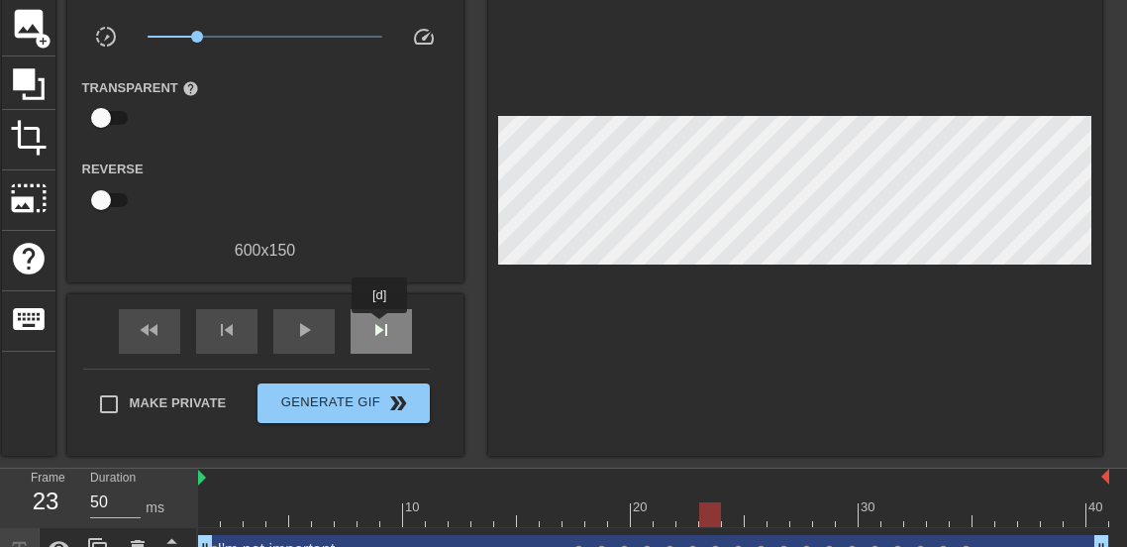
click at [379, 327] on span "skip_next" at bounding box center [381, 330] width 24 height 24
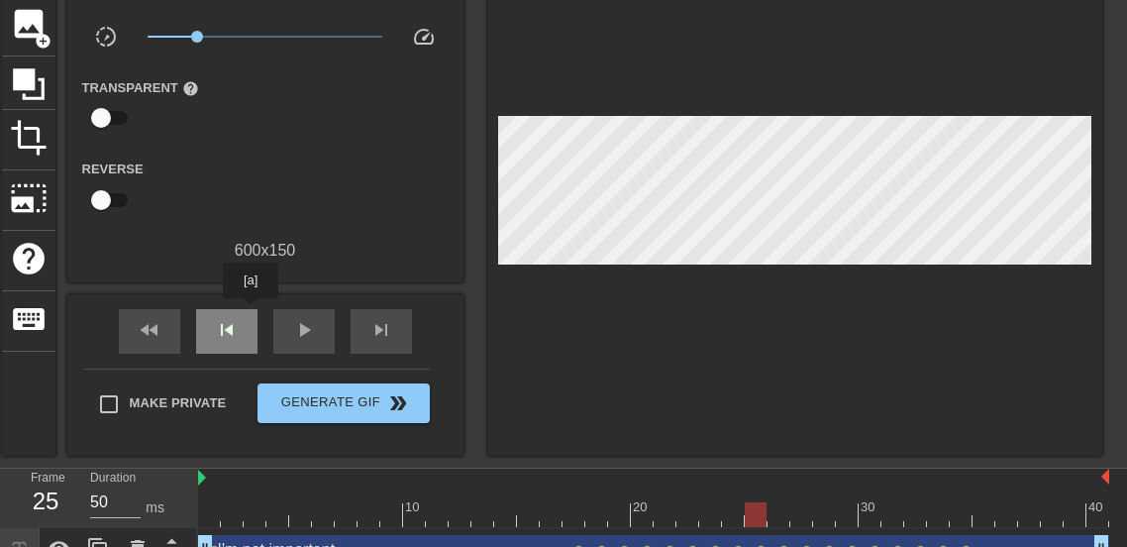
click at [251, 312] on div "skip_previous" at bounding box center [226, 331] width 61 height 45
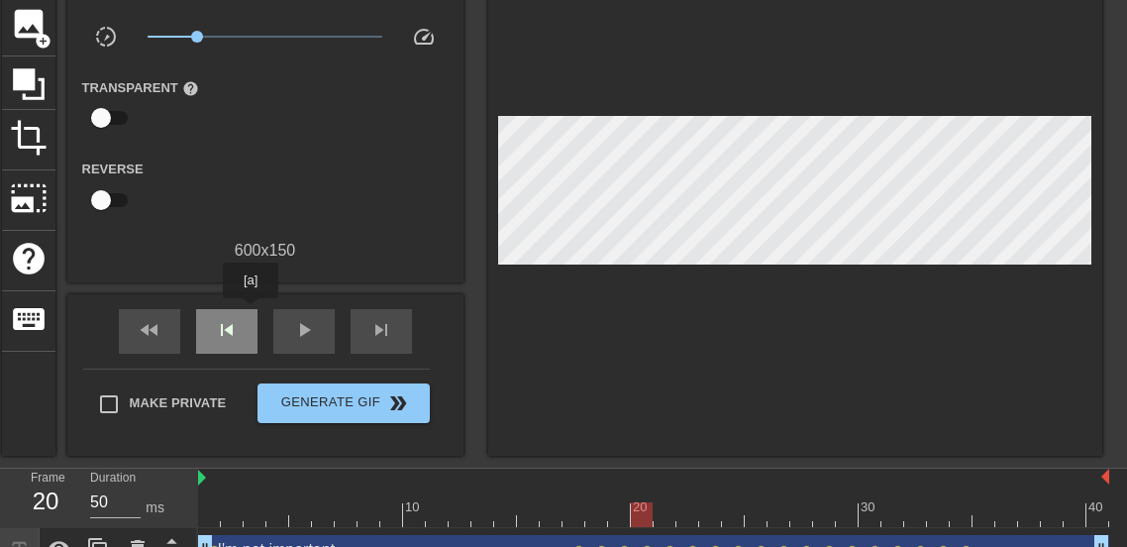
click at [251, 312] on div "skip_previous" at bounding box center [226, 331] width 61 height 45
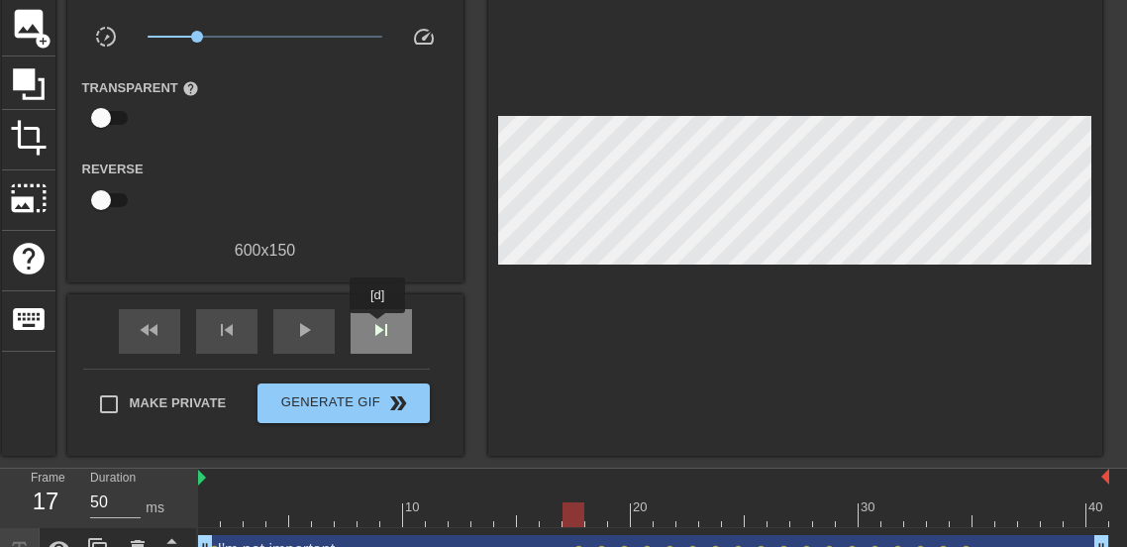
click at [377, 327] on span "skip_next" at bounding box center [381, 330] width 24 height 24
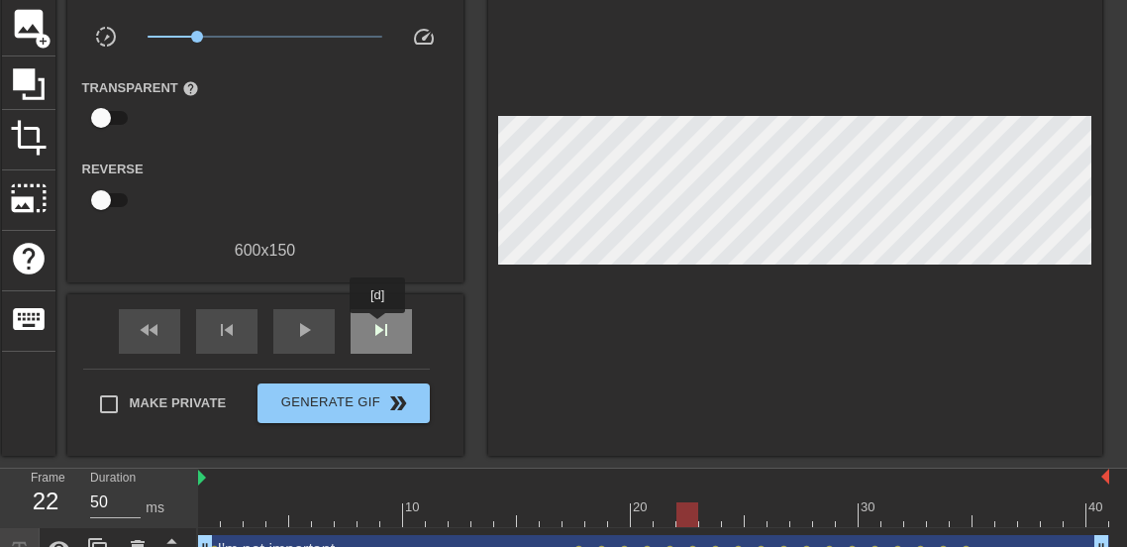
click at [377, 327] on span "skip_next" at bounding box center [381, 330] width 24 height 24
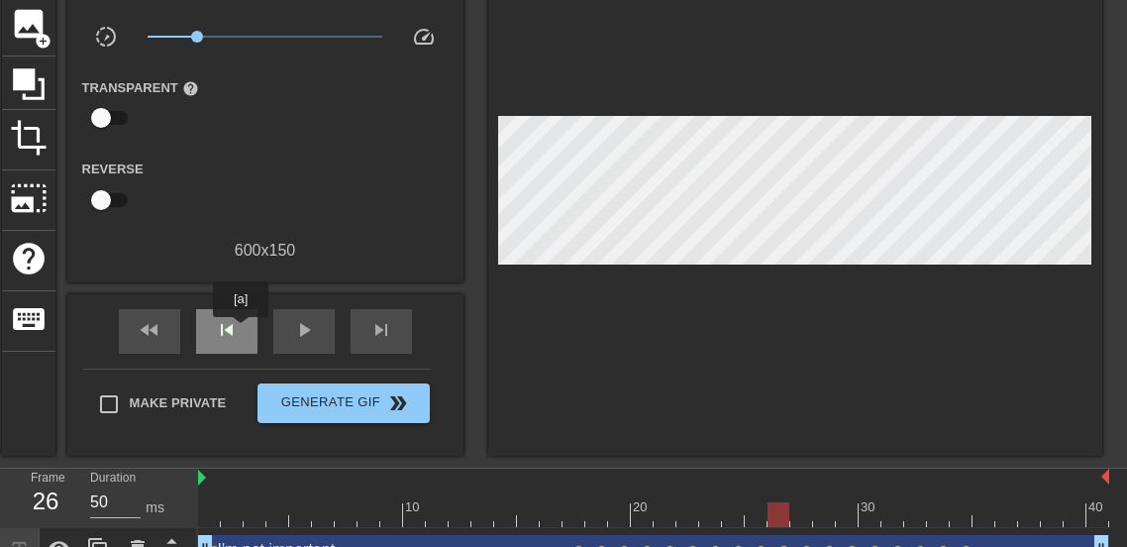
click at [241, 331] on div "skip_previous" at bounding box center [226, 331] width 61 height 45
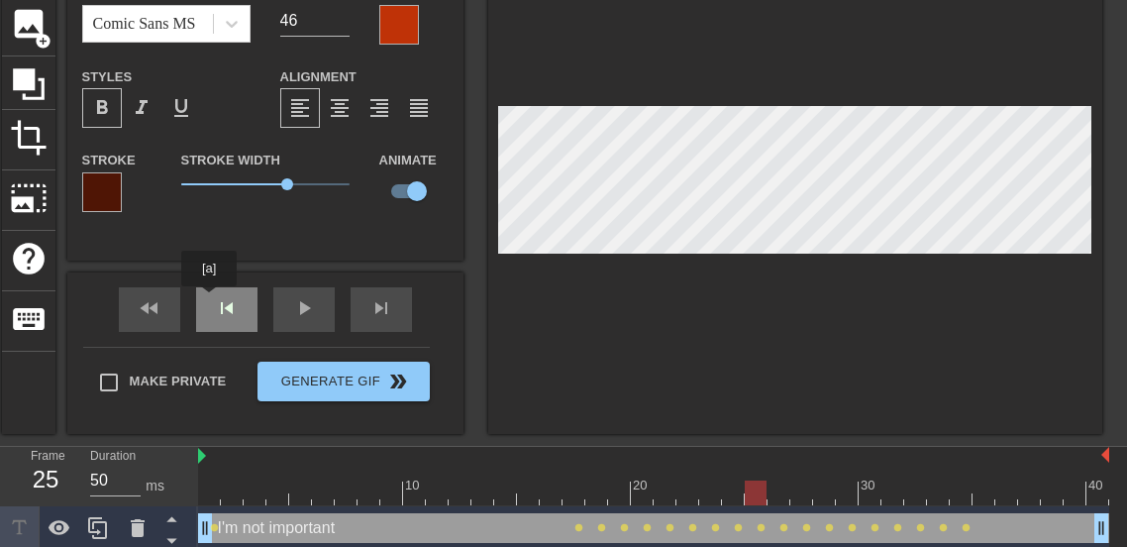
click at [209, 300] on div "fast_rewind skip_previous play_arrow skip_next" at bounding box center [265, 309] width 323 height 74
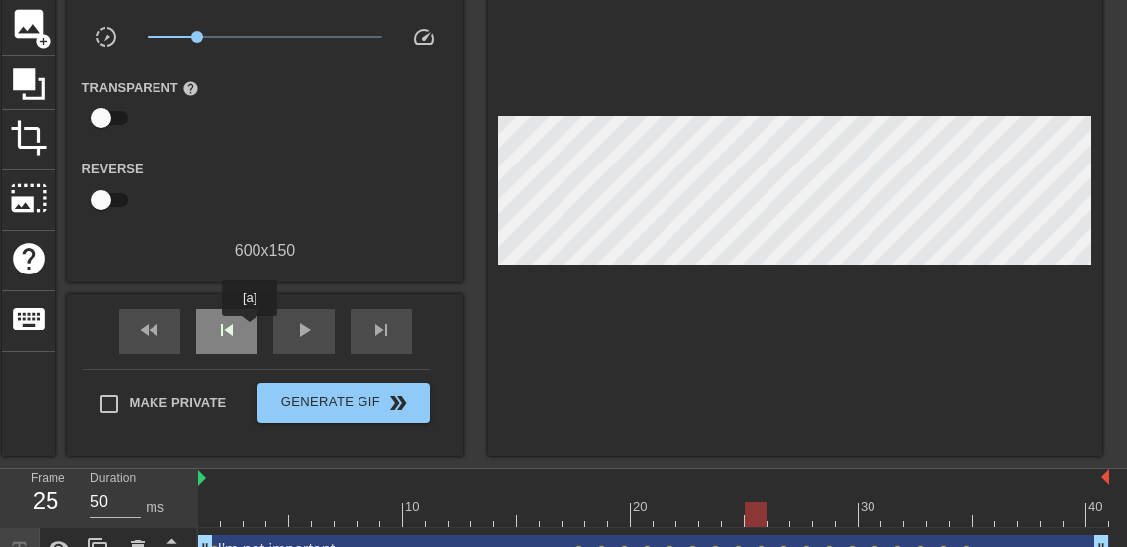
click at [250, 330] on div "skip_previous" at bounding box center [226, 331] width 61 height 45
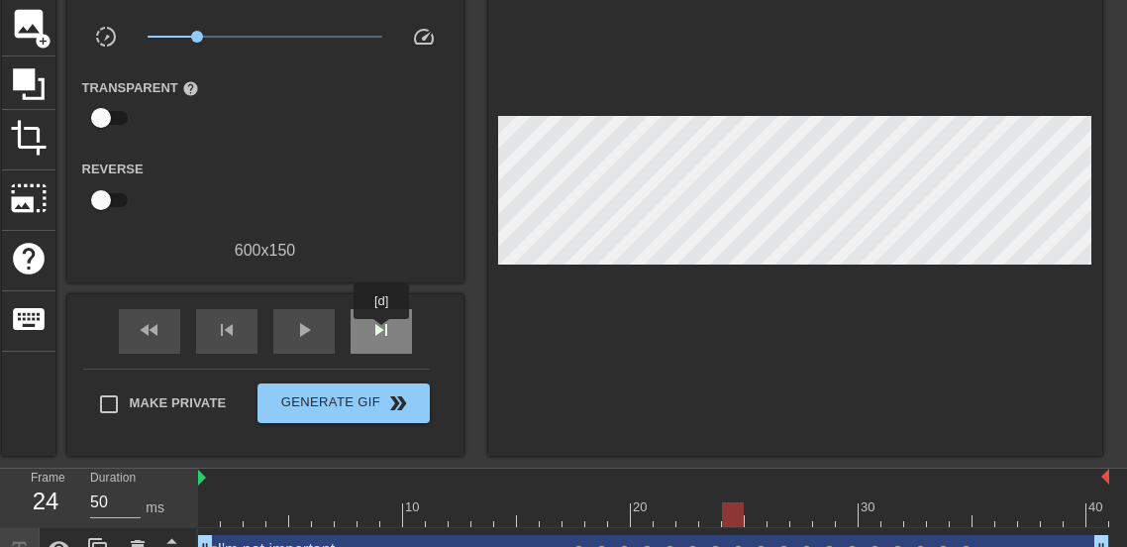
click at [381, 333] on span "skip_next" at bounding box center [381, 330] width 24 height 24
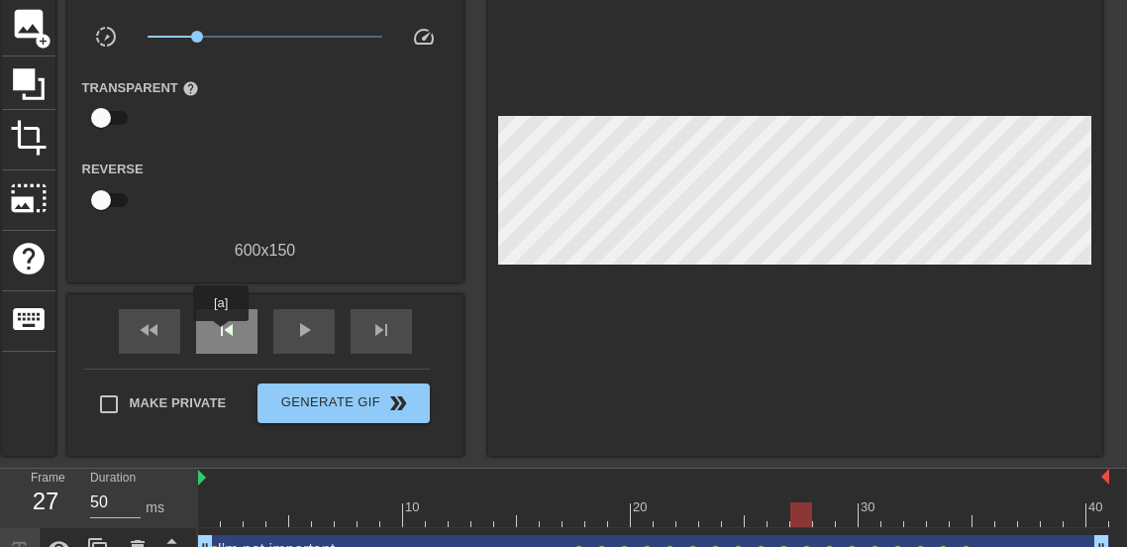
click at [221, 335] on span "skip_previous" at bounding box center [227, 330] width 24 height 24
click at [221, 326] on span "skip_previous" at bounding box center [227, 330] width 24 height 24
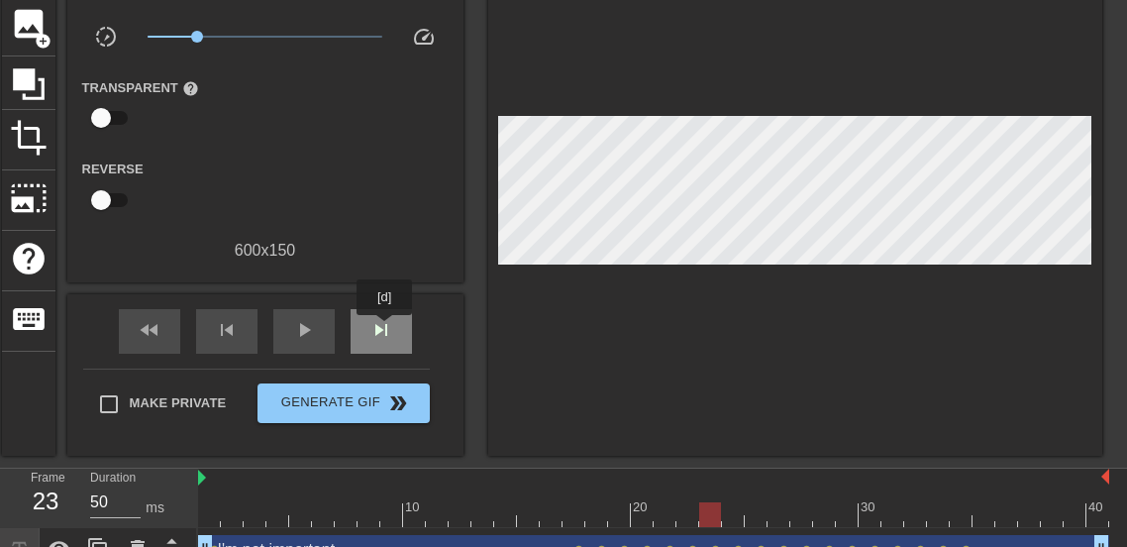
click at [385, 330] on span "skip_next" at bounding box center [381, 330] width 24 height 24
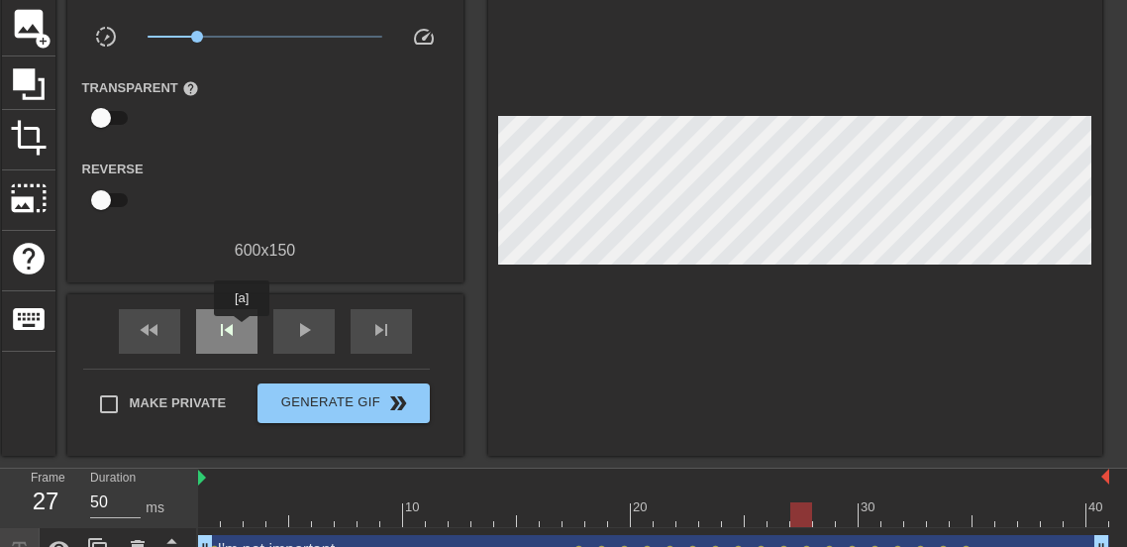
click at [238, 330] on div "skip_previous" at bounding box center [226, 331] width 61 height 45
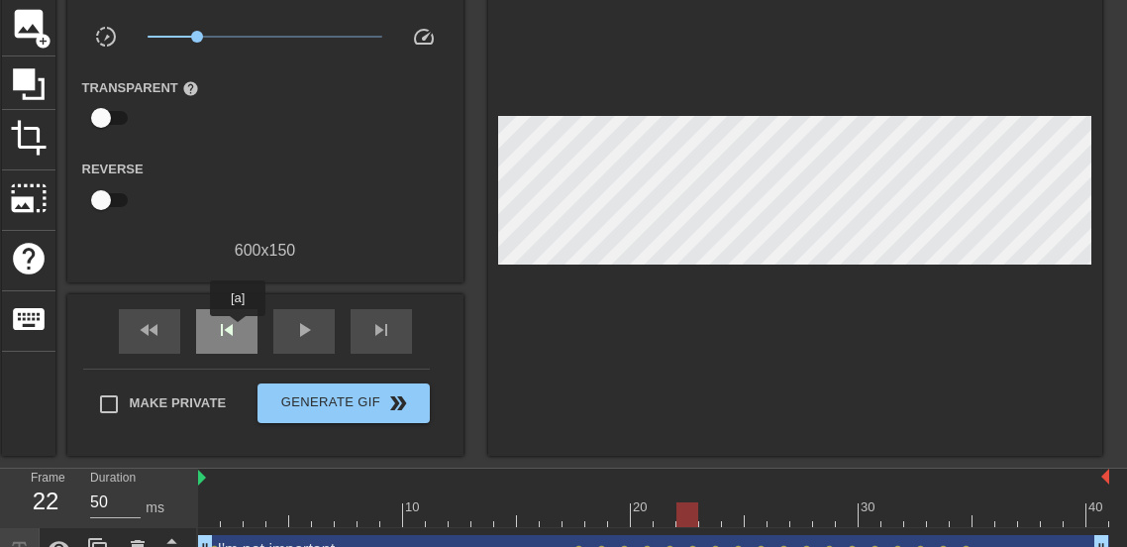
click at [238, 330] on div "skip_previous" at bounding box center [226, 331] width 61 height 45
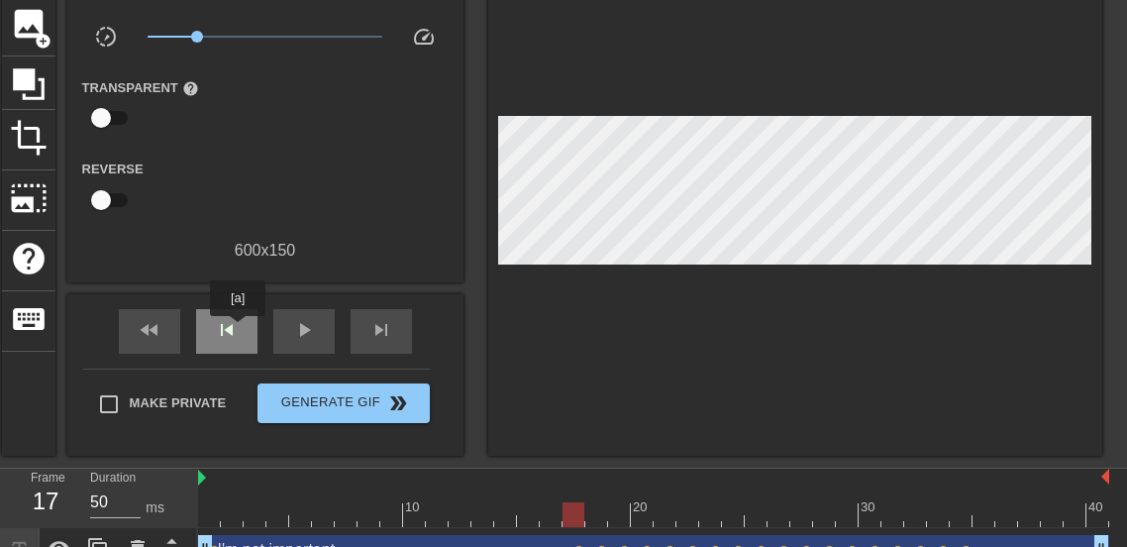
click at [238, 330] on div "skip_previous" at bounding box center [226, 331] width 61 height 45
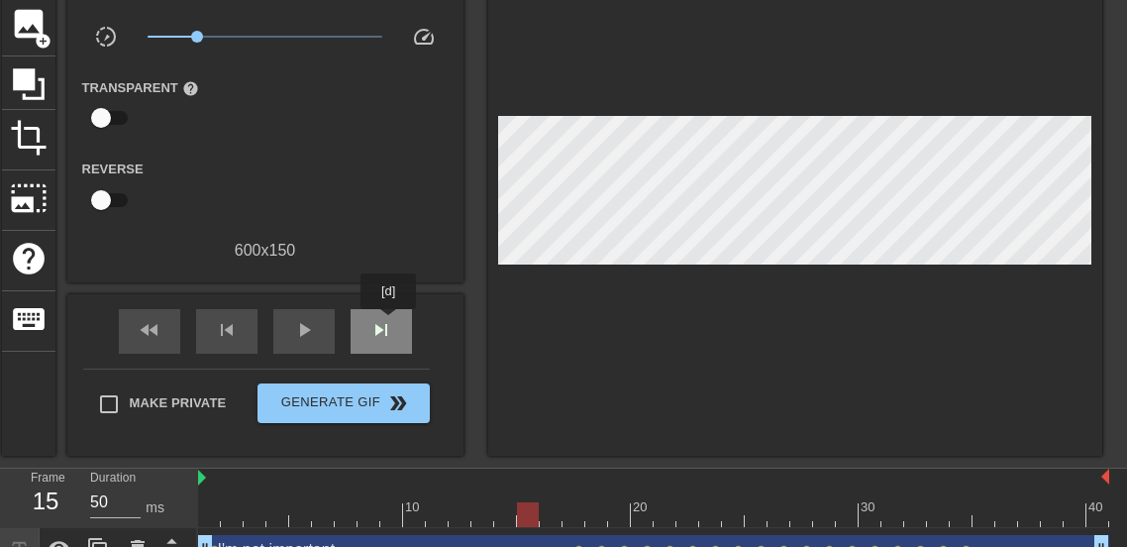
click at [389, 324] on span "skip_next" at bounding box center [381, 330] width 24 height 24
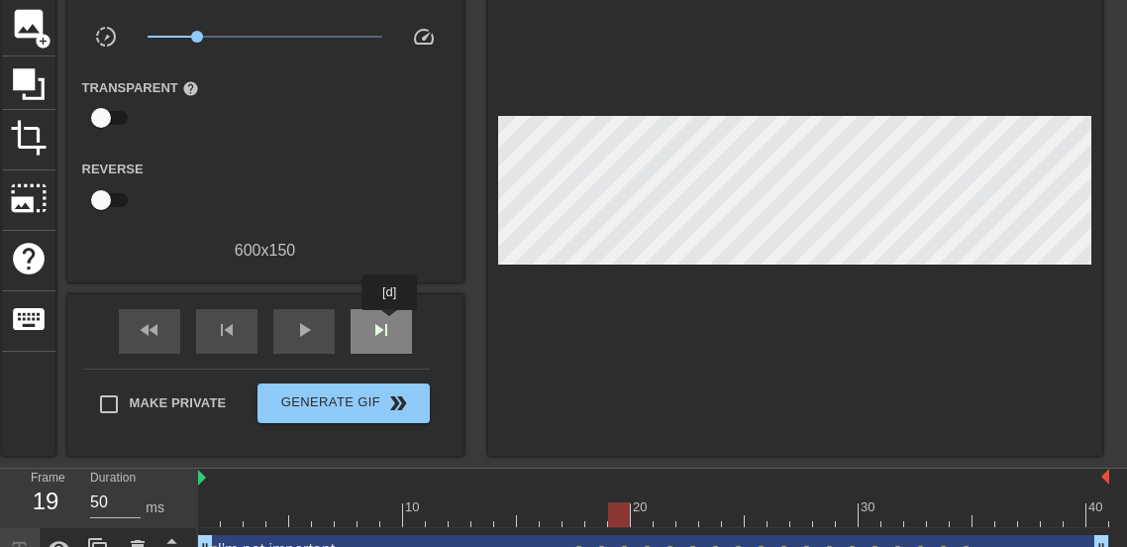
click at [389, 324] on span "skip_next" at bounding box center [381, 330] width 24 height 24
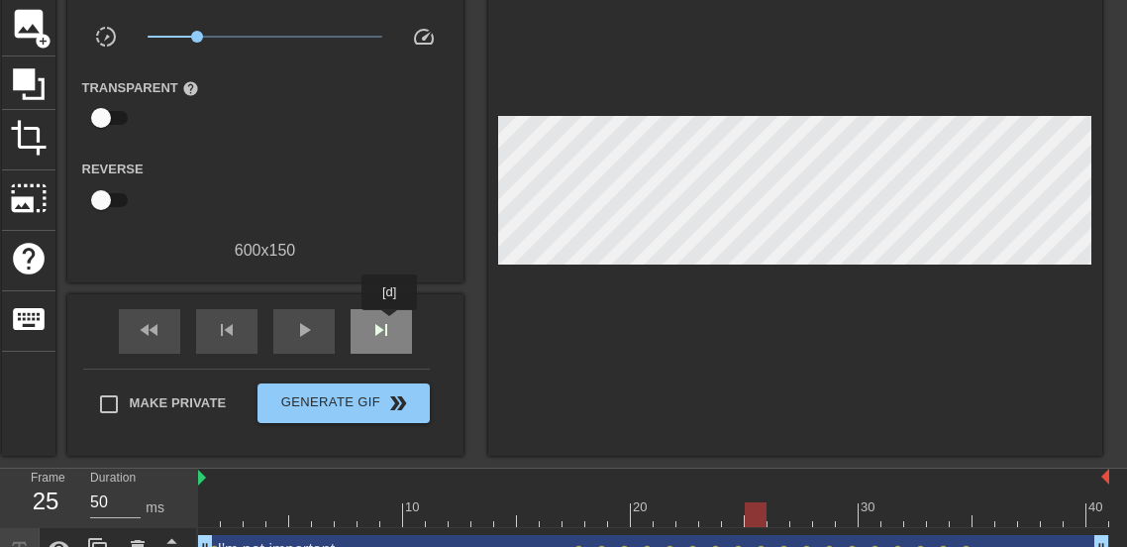
click at [389, 324] on span "skip_next" at bounding box center [381, 330] width 24 height 24
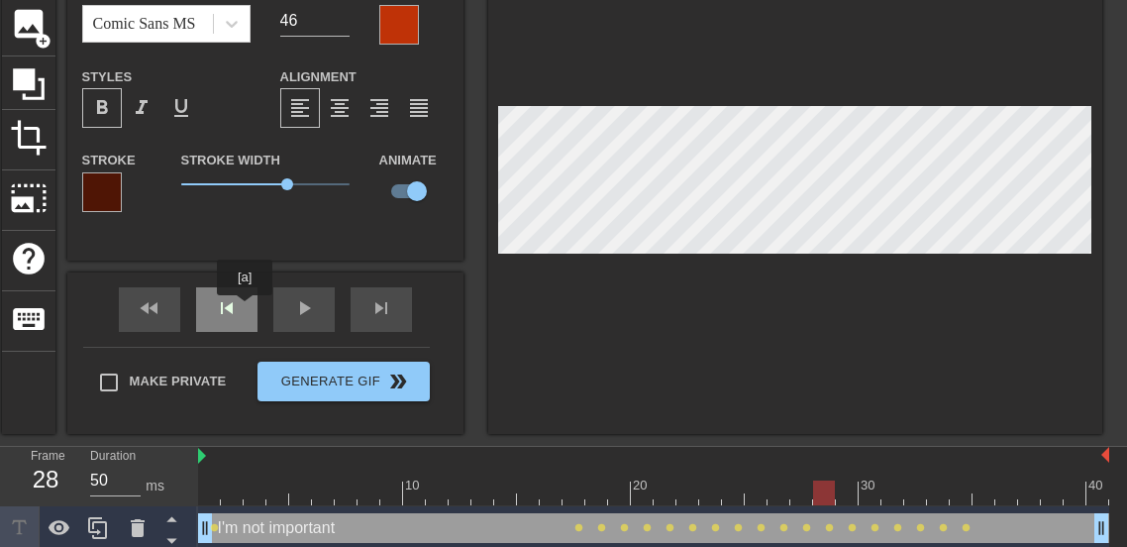
click at [245, 309] on div "skip_previous" at bounding box center [226, 309] width 61 height 45
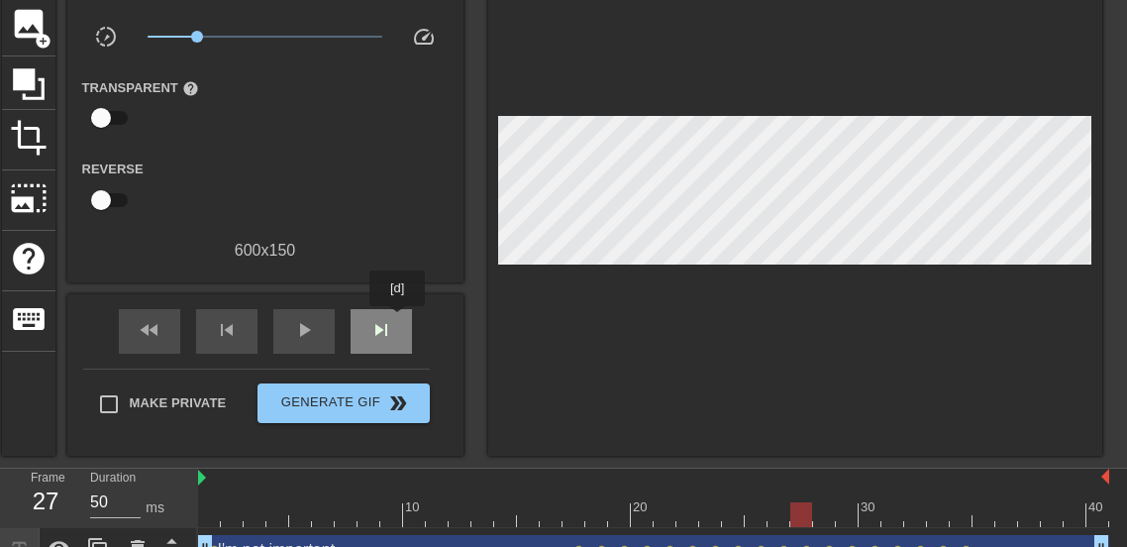
click at [397, 320] on div "skip_next" at bounding box center [381, 331] width 61 height 45
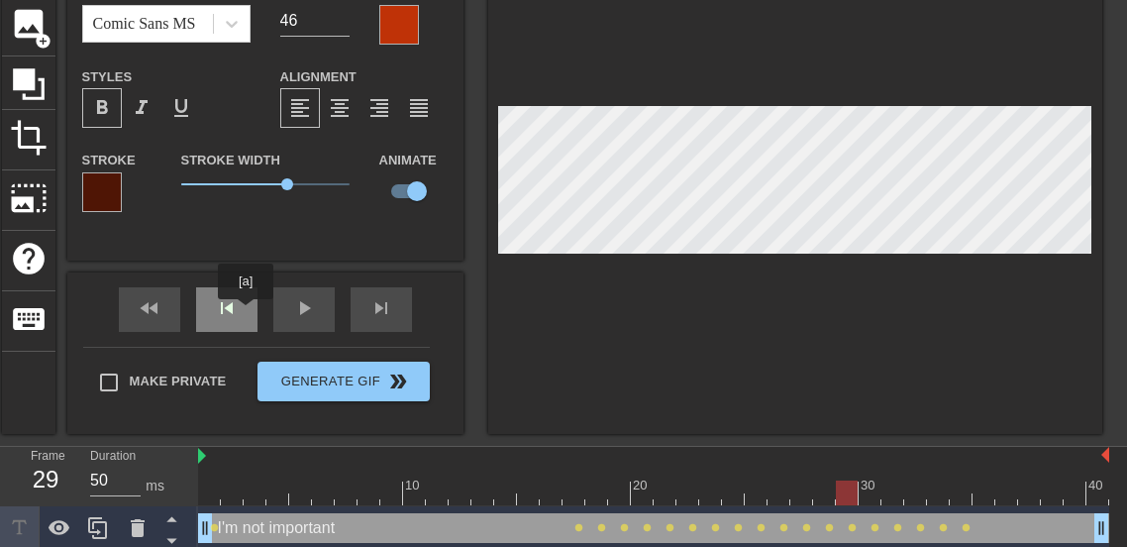
click at [246, 313] on div "skip_previous" at bounding box center [226, 309] width 61 height 45
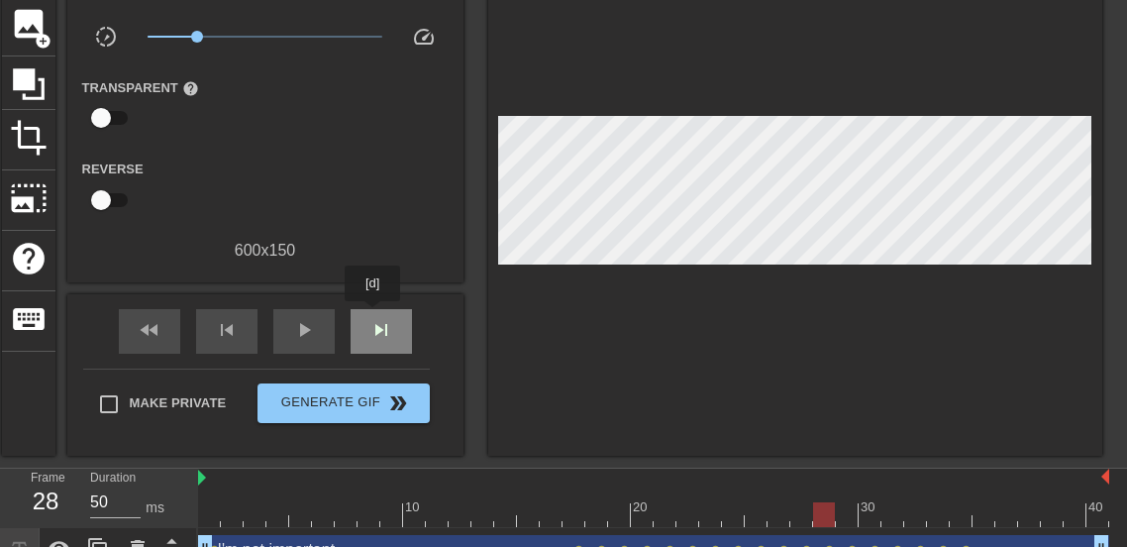
click at [372, 315] on div "skip_next" at bounding box center [381, 331] width 61 height 45
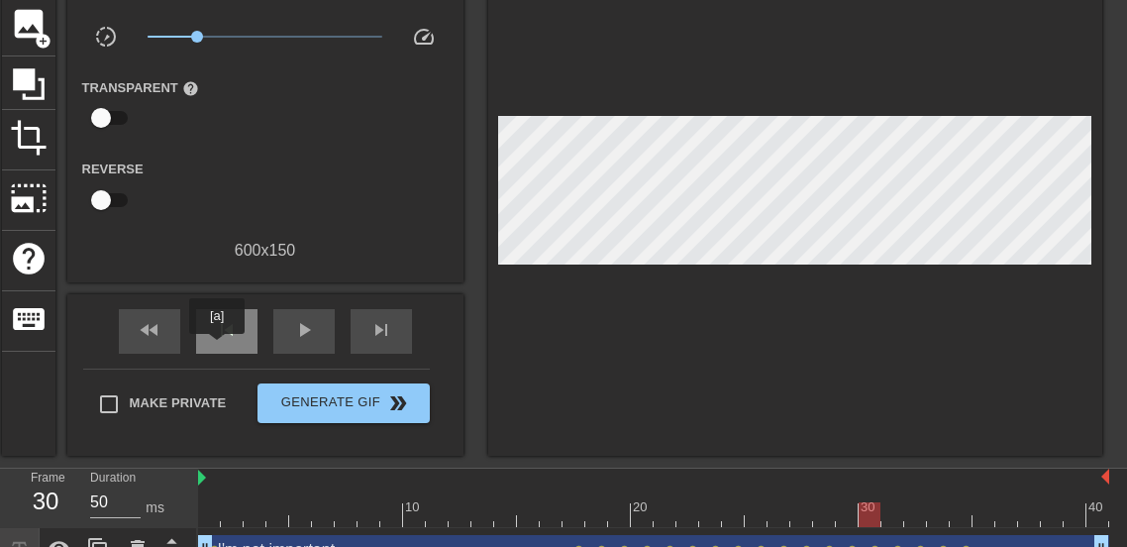
click at [217, 348] on div "skip_previous" at bounding box center [226, 331] width 61 height 45
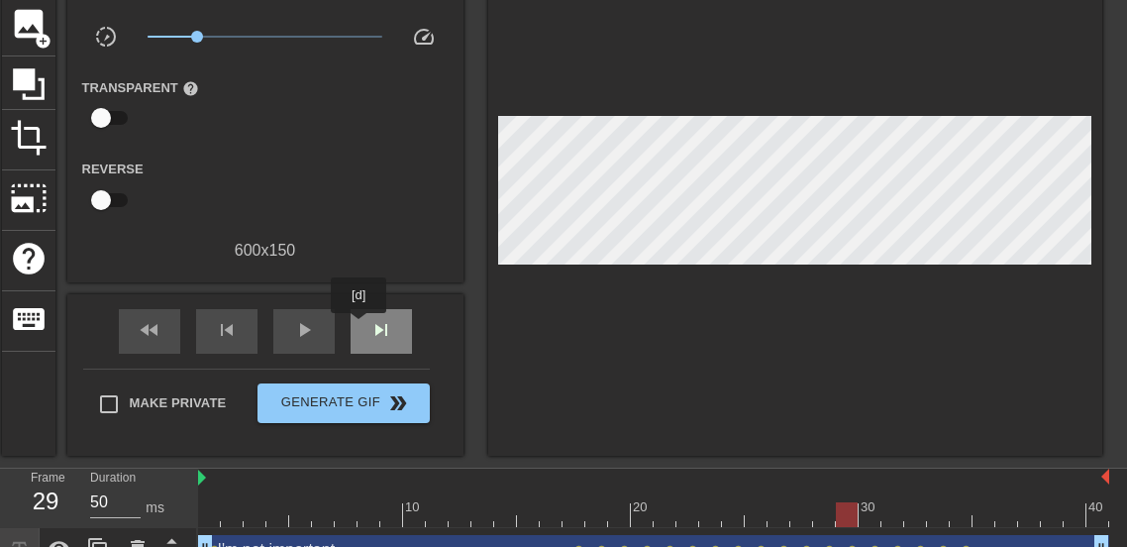
click at [359, 327] on div "skip_next" at bounding box center [381, 331] width 61 height 45
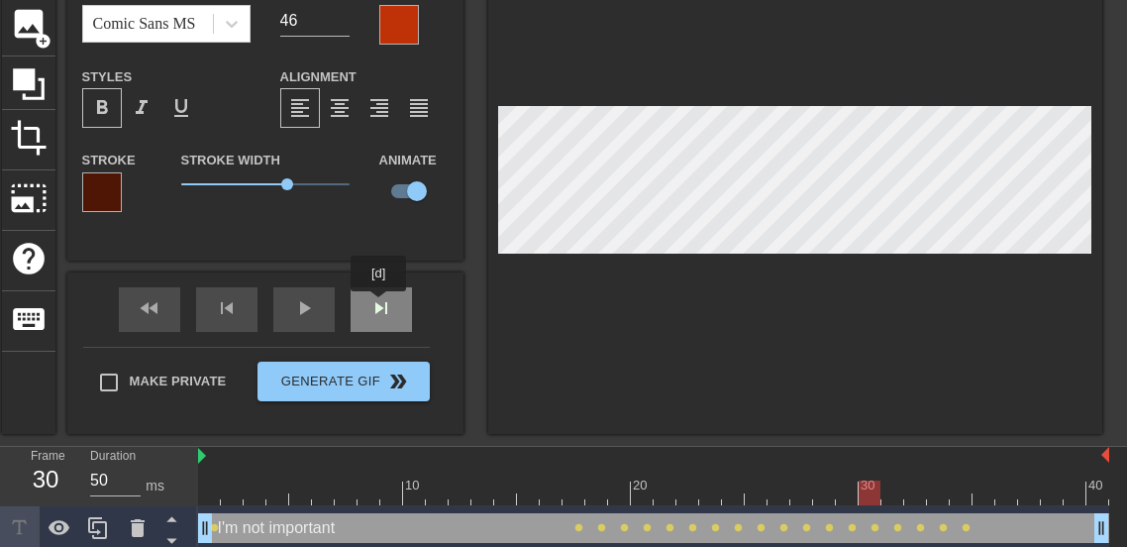
click at [378, 305] on div "fast_rewind skip_previous play_arrow skip_next" at bounding box center [265, 309] width 323 height 74
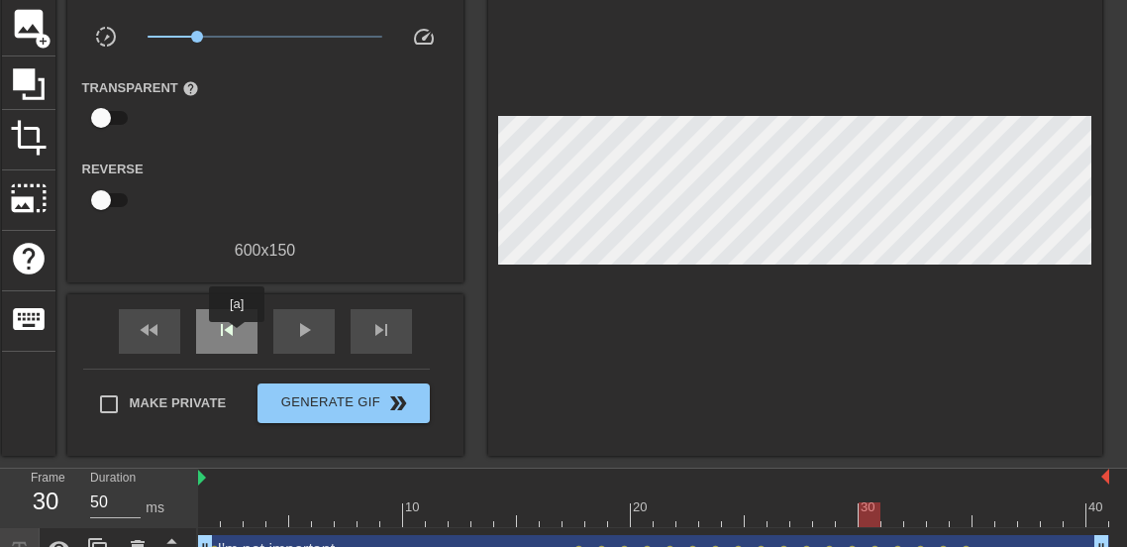
click at [237, 336] on span "skip_previous" at bounding box center [227, 330] width 24 height 24
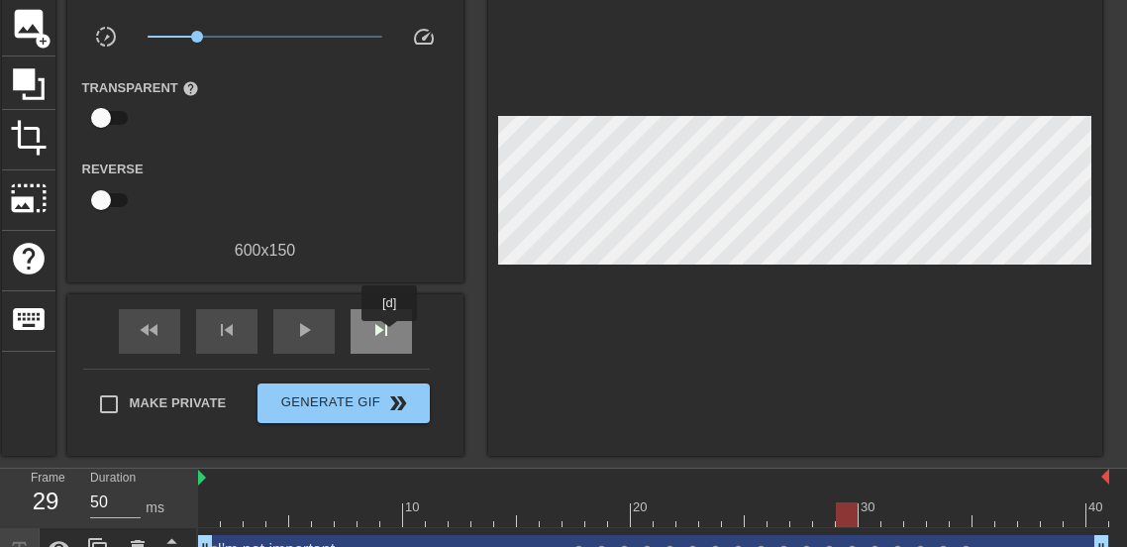
click at [389, 335] on span "skip_next" at bounding box center [381, 330] width 24 height 24
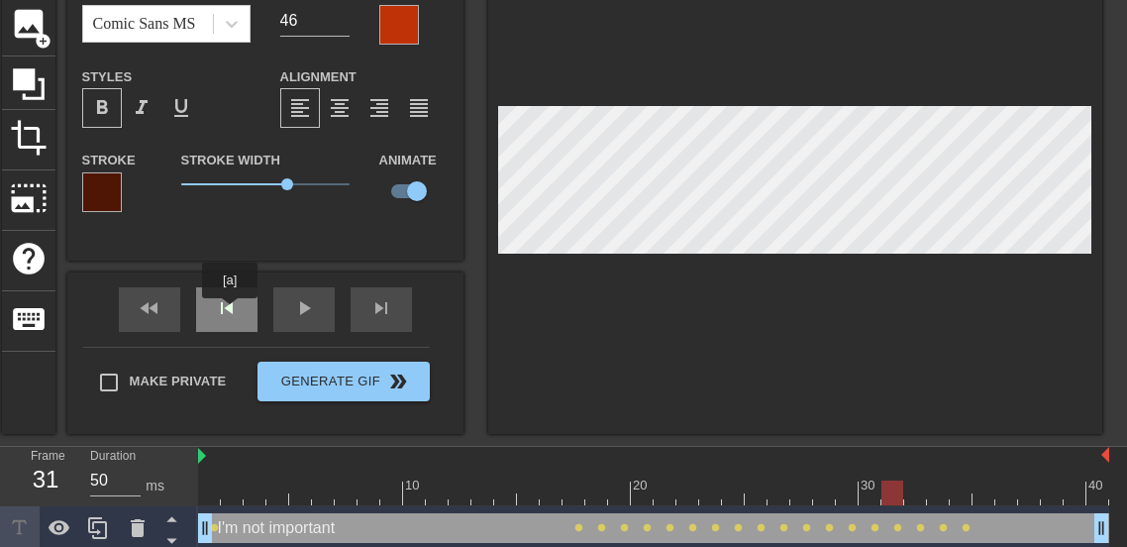
click at [230, 312] on div "skip_previous" at bounding box center [226, 309] width 61 height 45
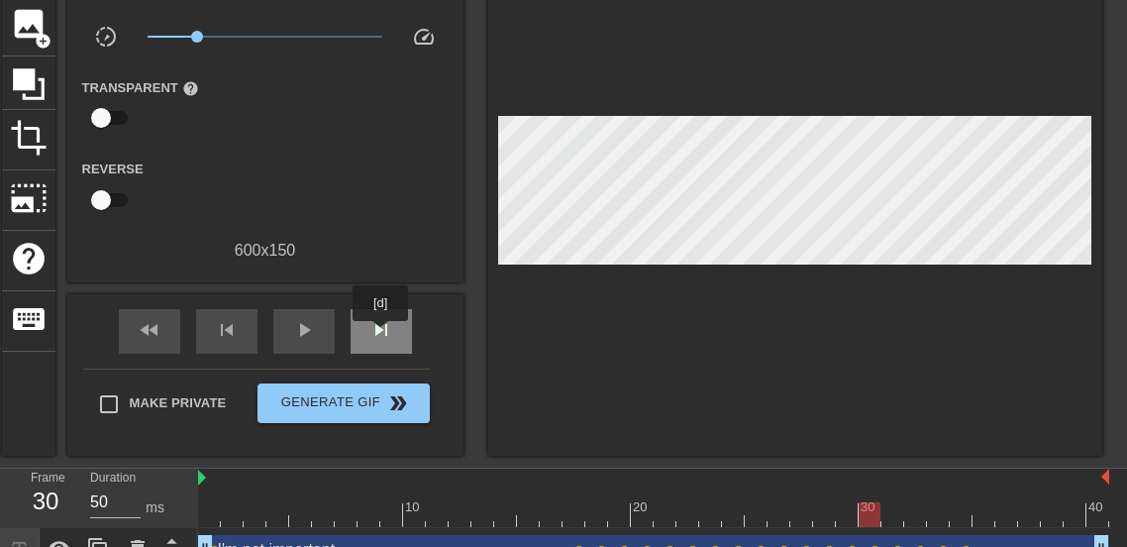
click at [380, 335] on span "skip_next" at bounding box center [381, 330] width 24 height 24
click at [385, 334] on span "skip_next" at bounding box center [381, 330] width 24 height 24
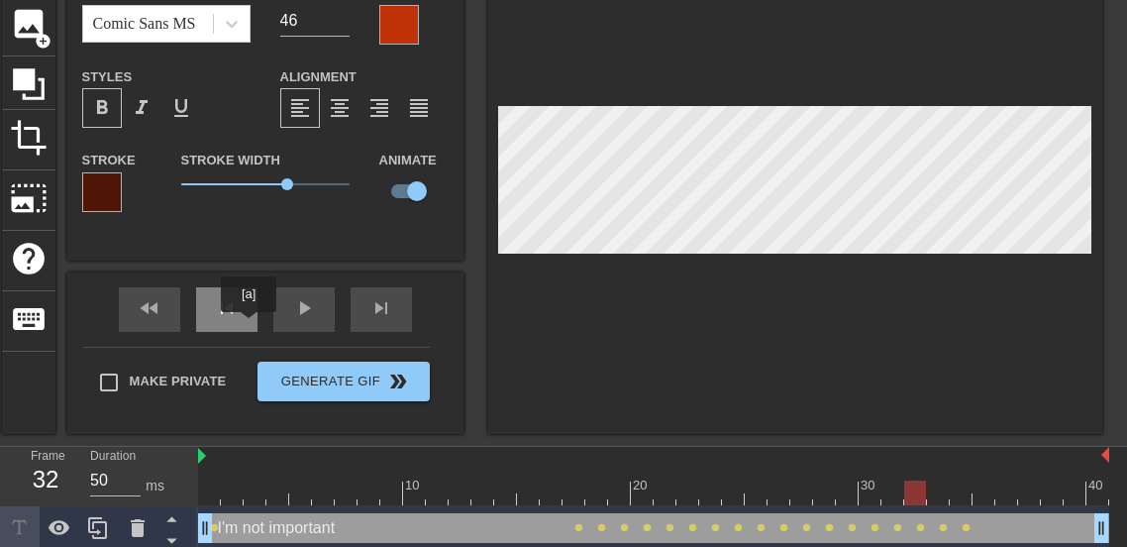
click at [249, 326] on div "skip_previous" at bounding box center [226, 309] width 61 height 45
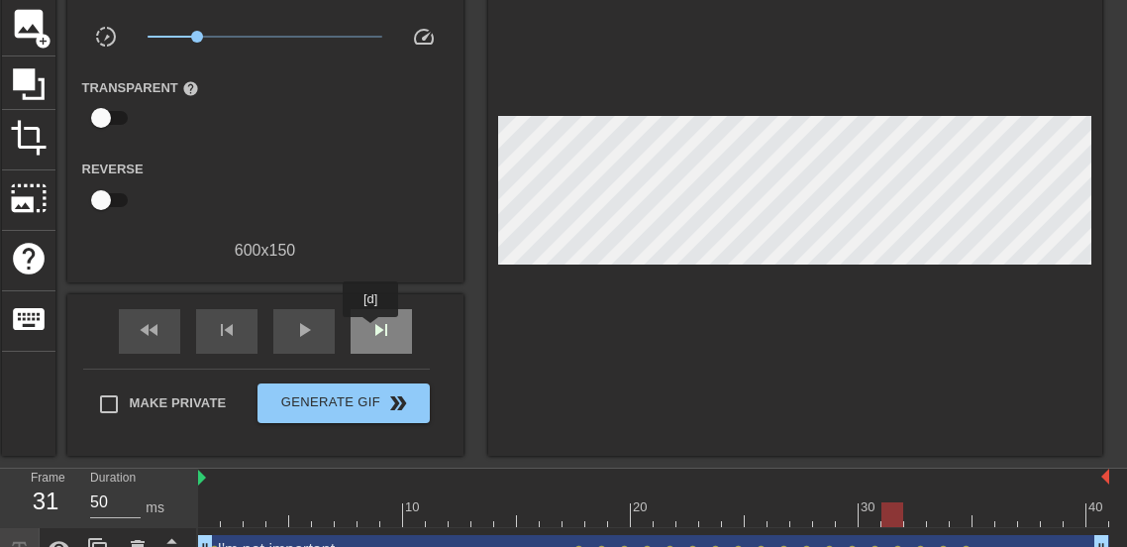
click at [370, 331] on span "skip_next" at bounding box center [381, 330] width 24 height 24
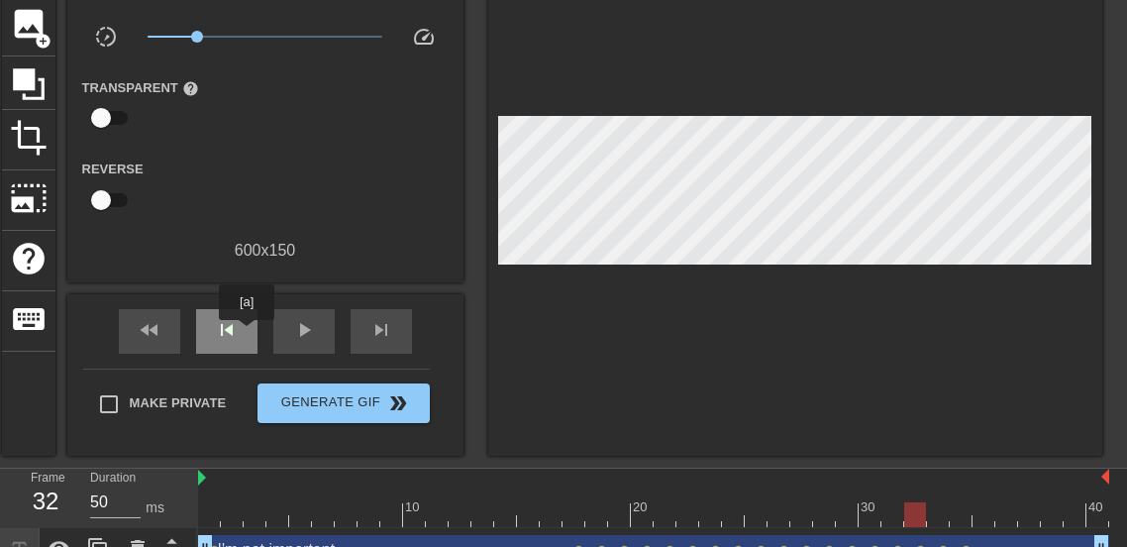
click at [247, 334] on div "skip_previous" at bounding box center [226, 331] width 61 height 45
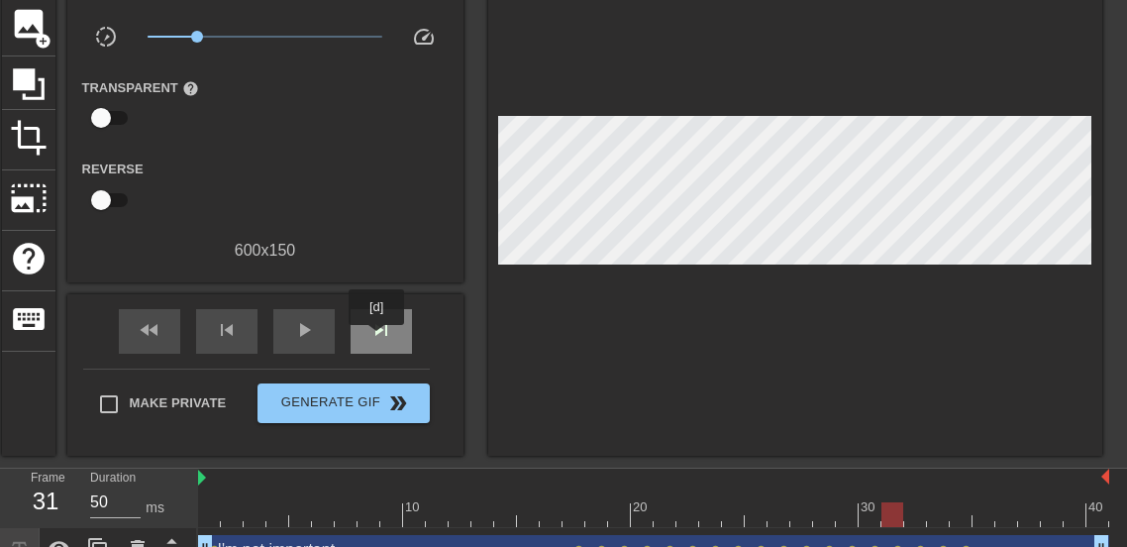
click at [376, 339] on span "skip_next" at bounding box center [381, 330] width 24 height 24
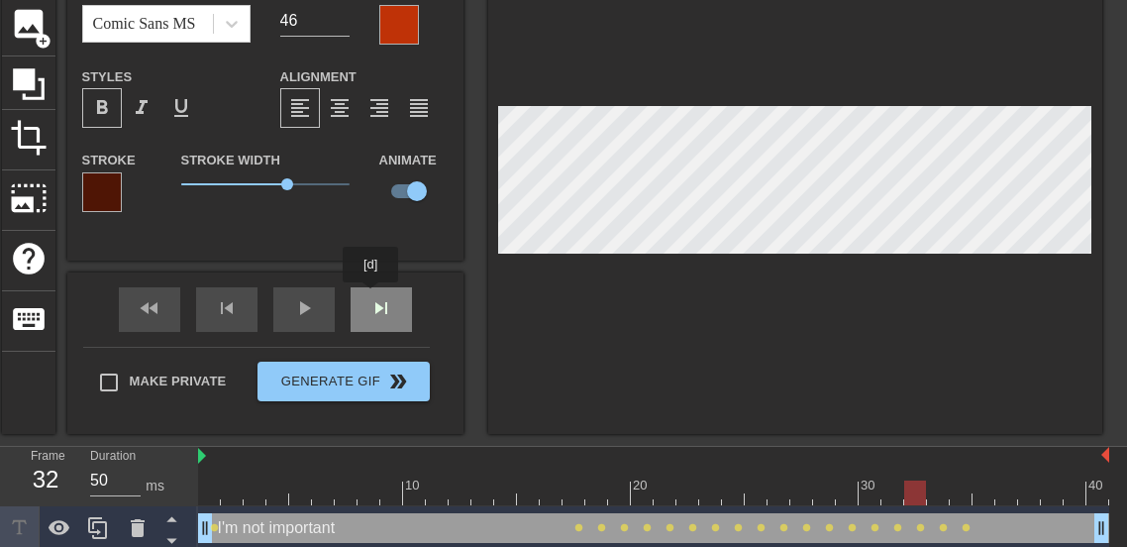
click at [370, 296] on div "fast_rewind skip_previous play_arrow skip_next" at bounding box center [265, 309] width 323 height 74
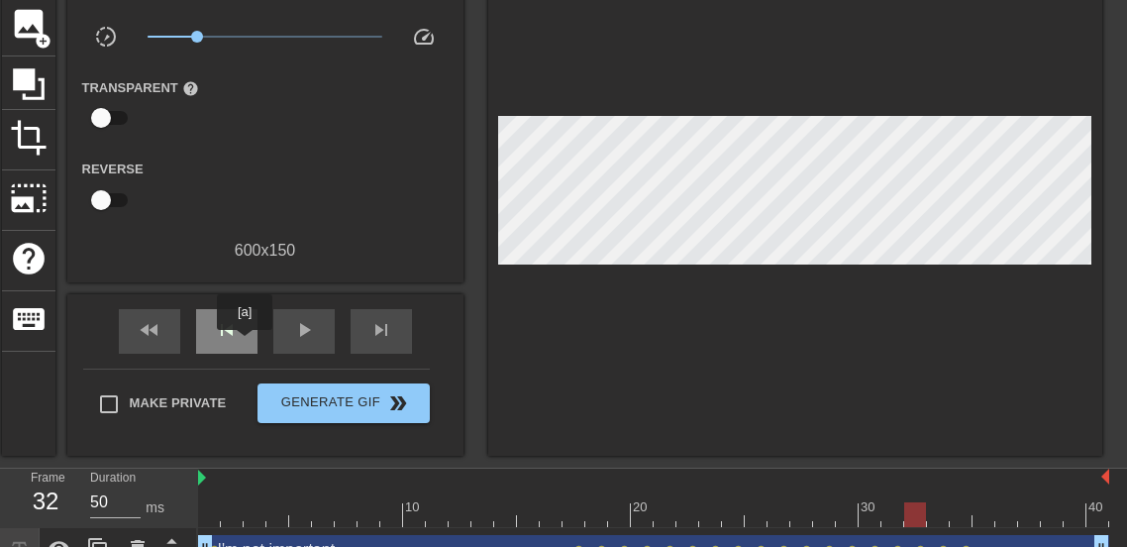
click at [243, 344] on div "skip_previous" at bounding box center [226, 331] width 61 height 45
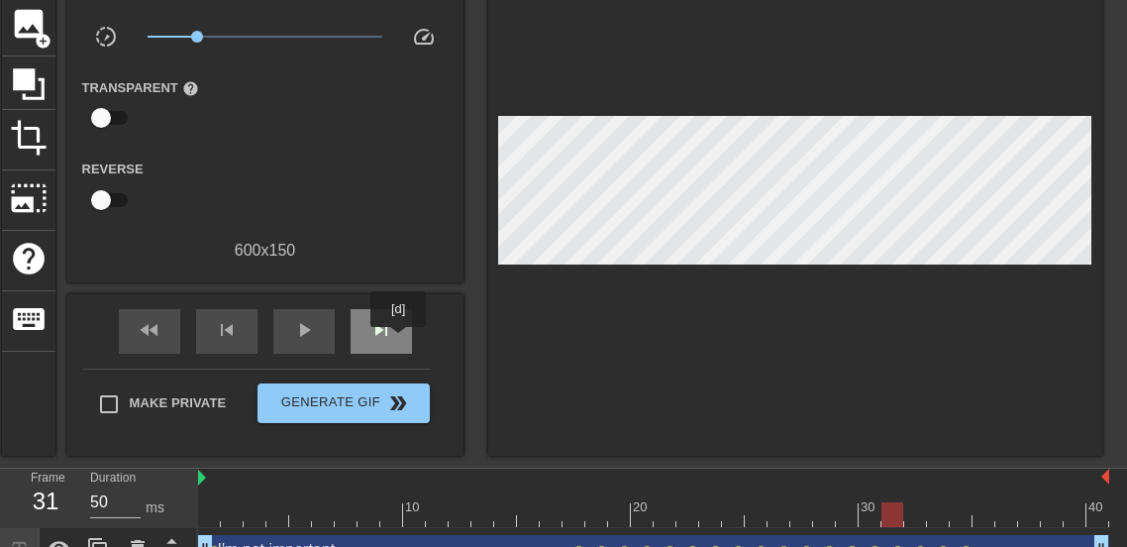
click at [398, 341] on div "skip_next" at bounding box center [381, 331] width 61 height 45
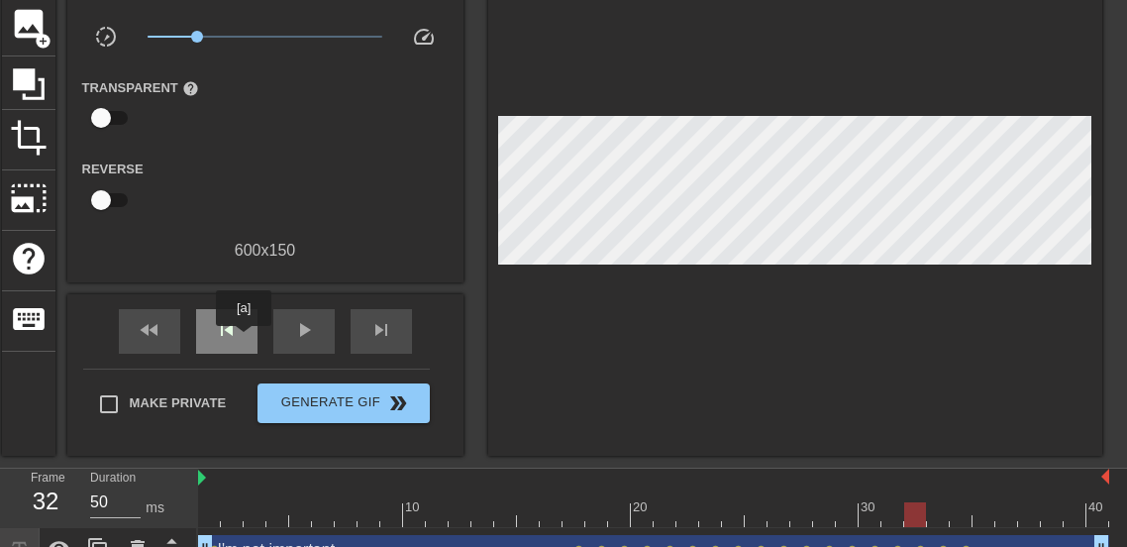
click at [244, 340] on div "skip_previous" at bounding box center [226, 331] width 61 height 45
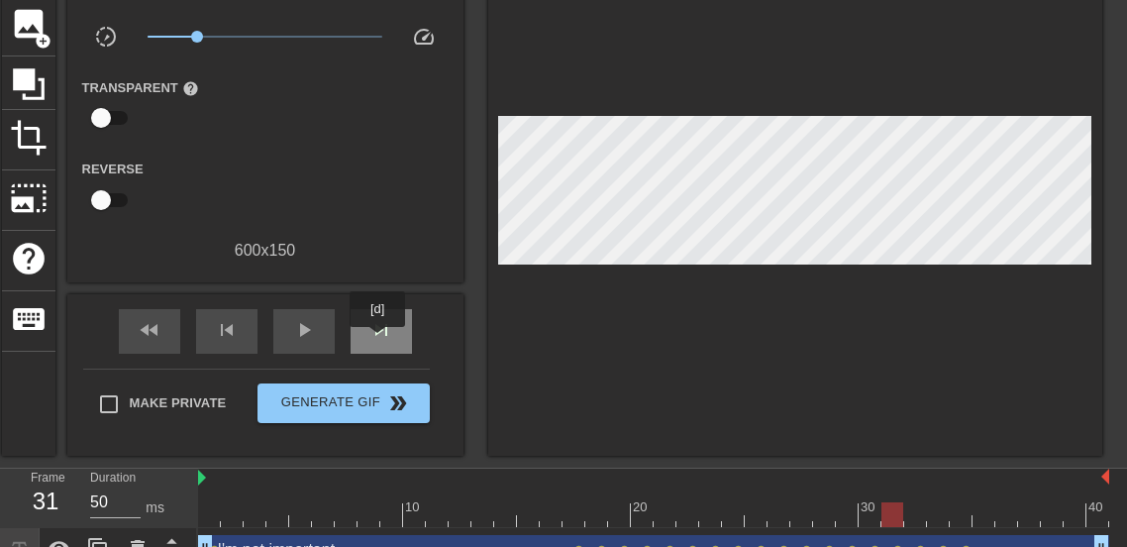
click at [377, 341] on span "skip_next" at bounding box center [381, 330] width 24 height 24
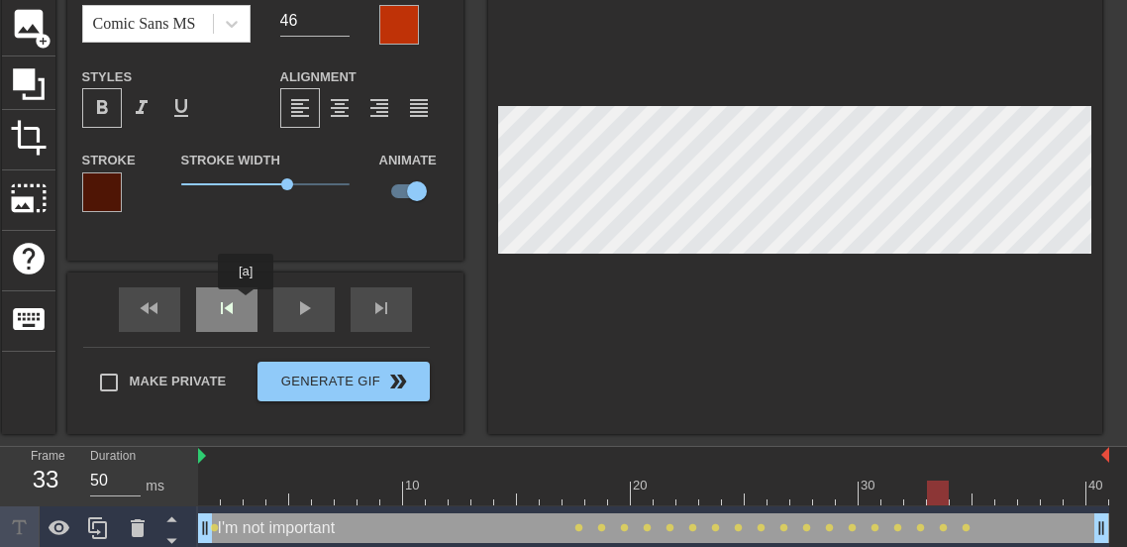
click at [246, 303] on div "fast_rewind skip_previous play_arrow skip_next" at bounding box center [265, 309] width 323 height 74
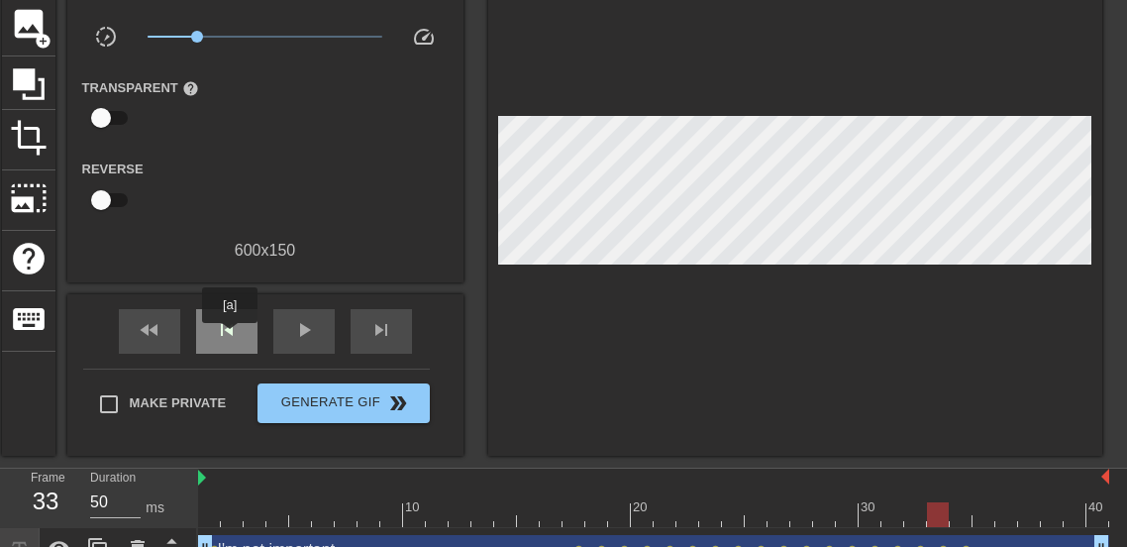
click at [230, 337] on span "skip_previous" at bounding box center [227, 330] width 24 height 24
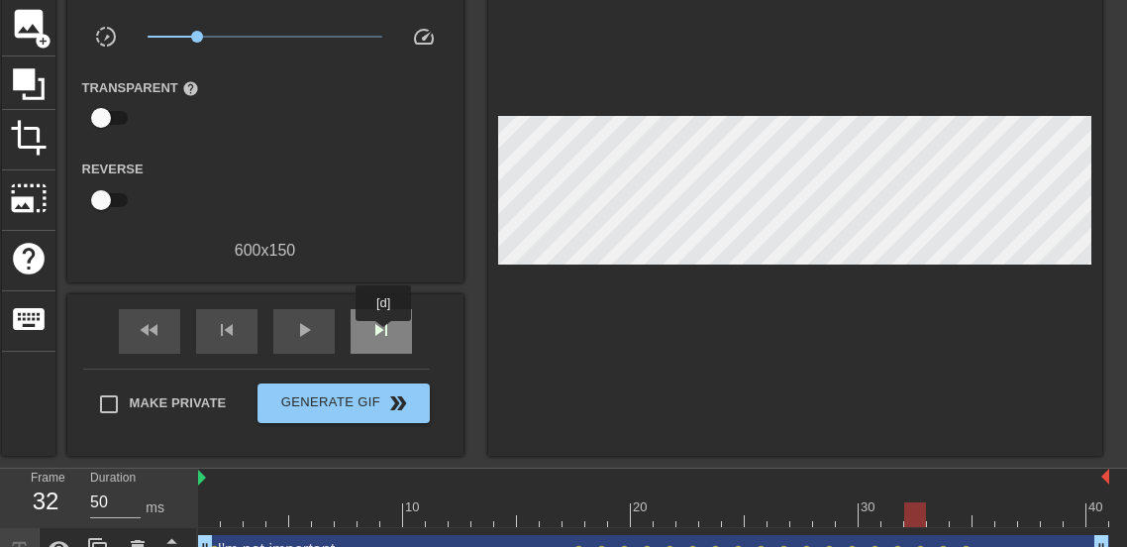
click at [383, 335] on span "skip_next" at bounding box center [381, 330] width 24 height 24
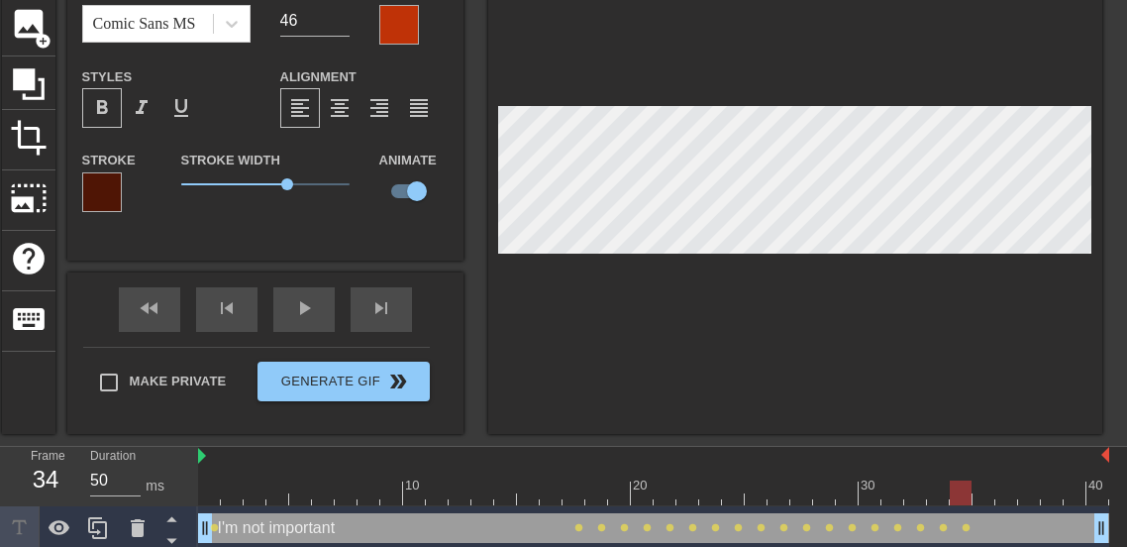
click at [243, 283] on div "I'm not important Font Comic Sans MS Font Size 46 Color Styles format_bold form…" at bounding box center [265, 185] width 396 height 498
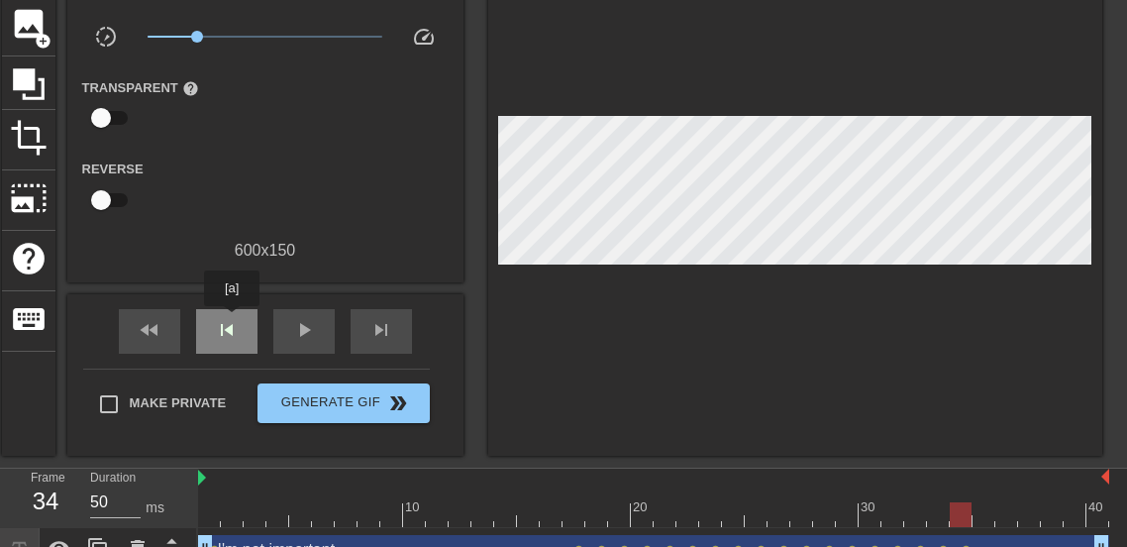
click at [232, 320] on span "skip_previous" at bounding box center [227, 330] width 24 height 24
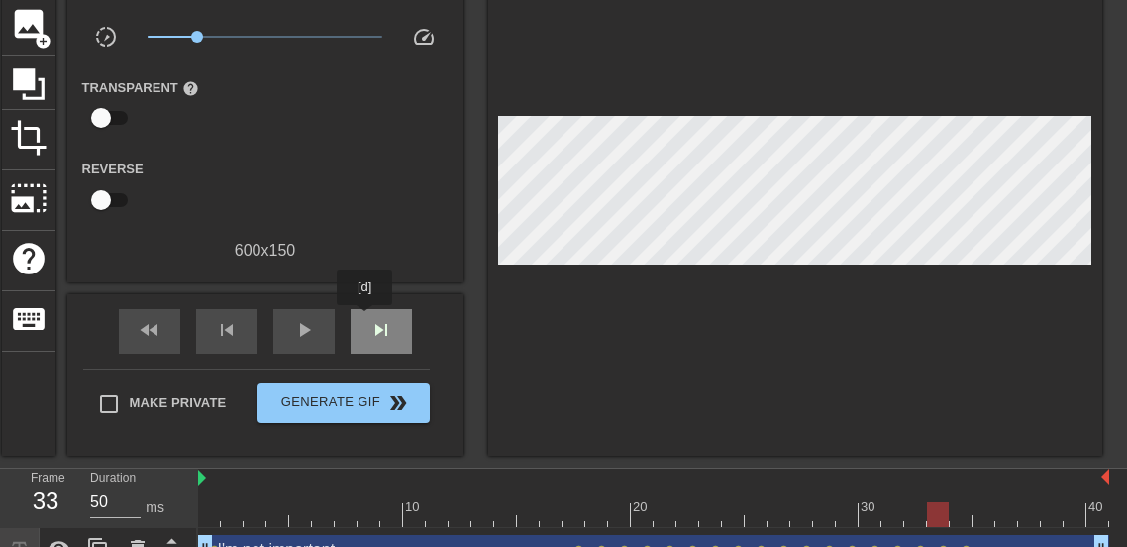
click at [365, 319] on div "skip_next" at bounding box center [381, 331] width 61 height 45
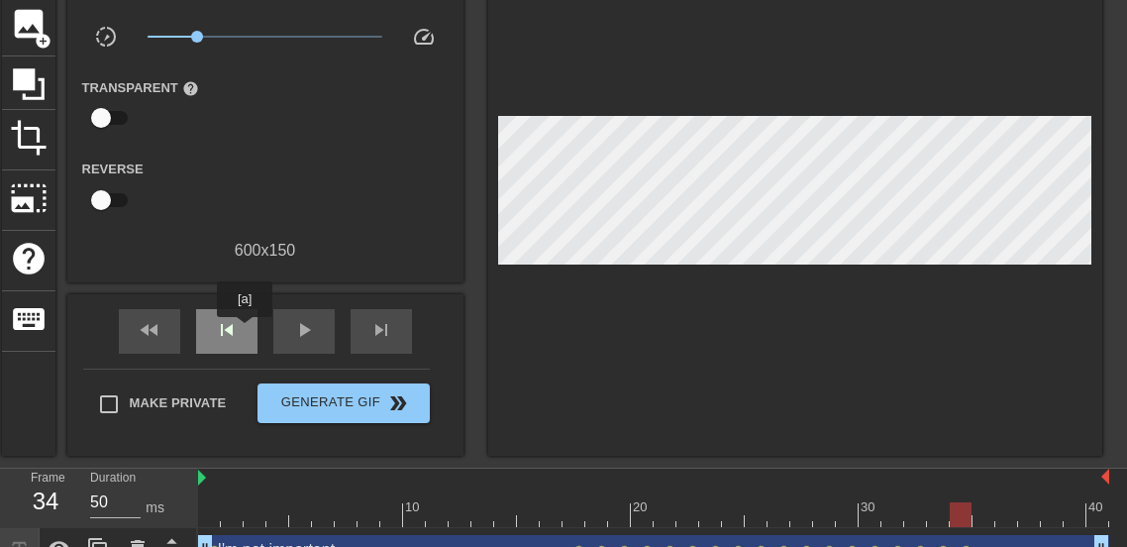
click at [245, 331] on div "skip_previous" at bounding box center [226, 331] width 61 height 45
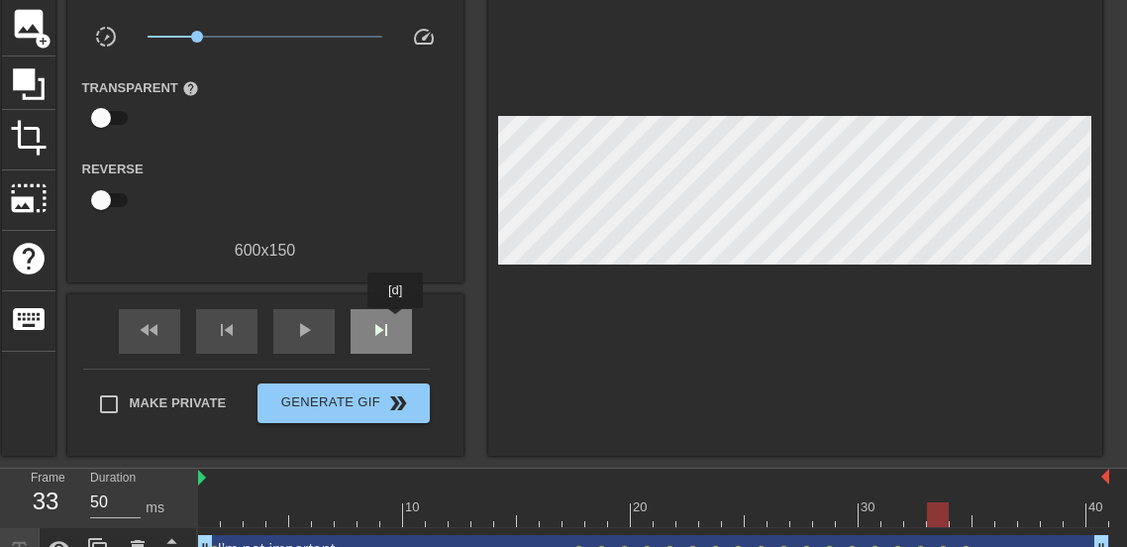
click at [395, 322] on div "skip_next" at bounding box center [381, 331] width 61 height 45
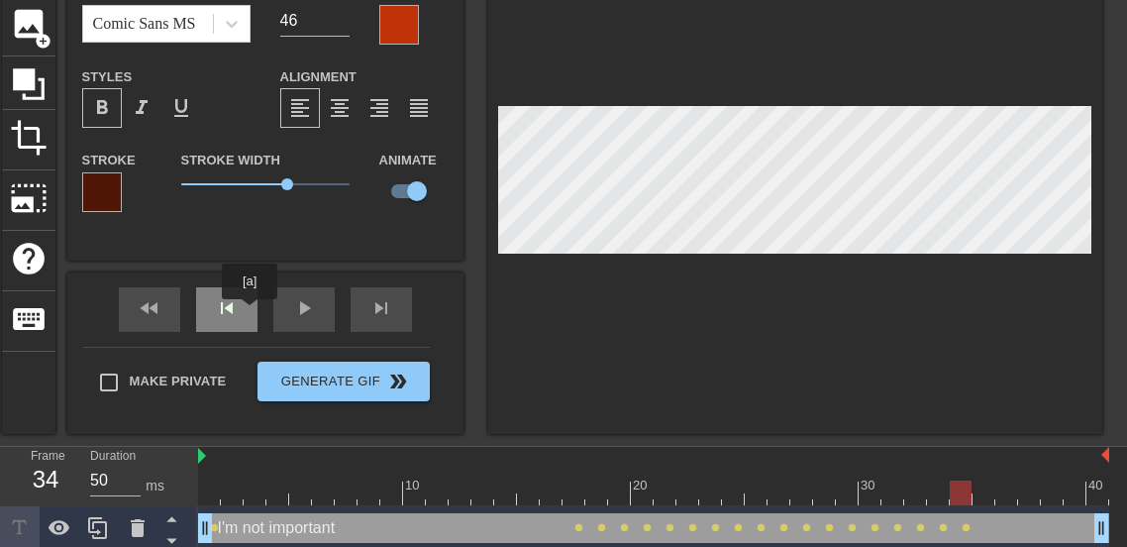
click at [254, 313] on div "skip_previous" at bounding box center [226, 309] width 61 height 45
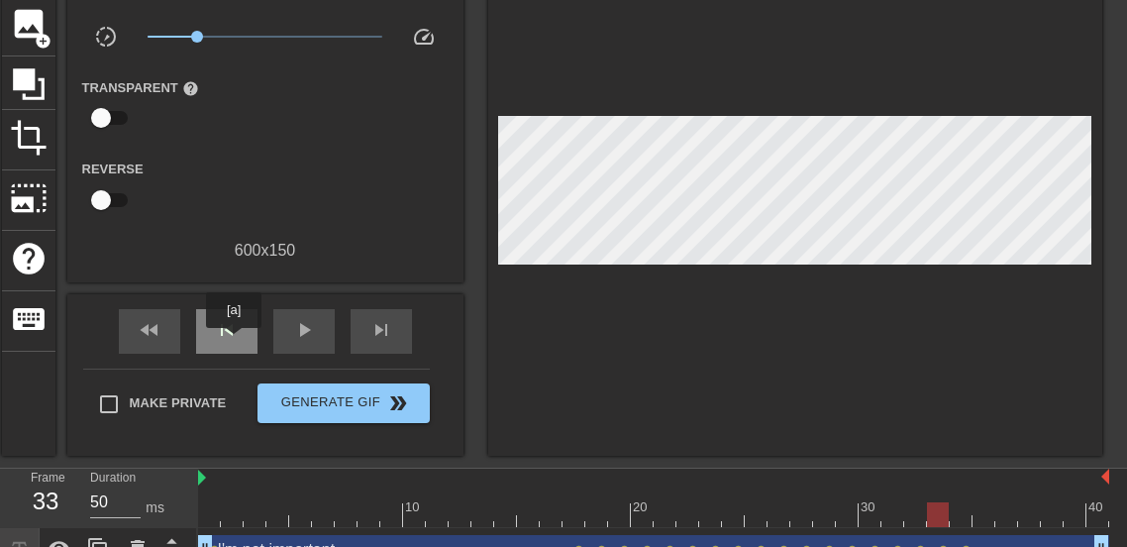
click at [233, 342] on div "skip_previous" at bounding box center [226, 331] width 61 height 45
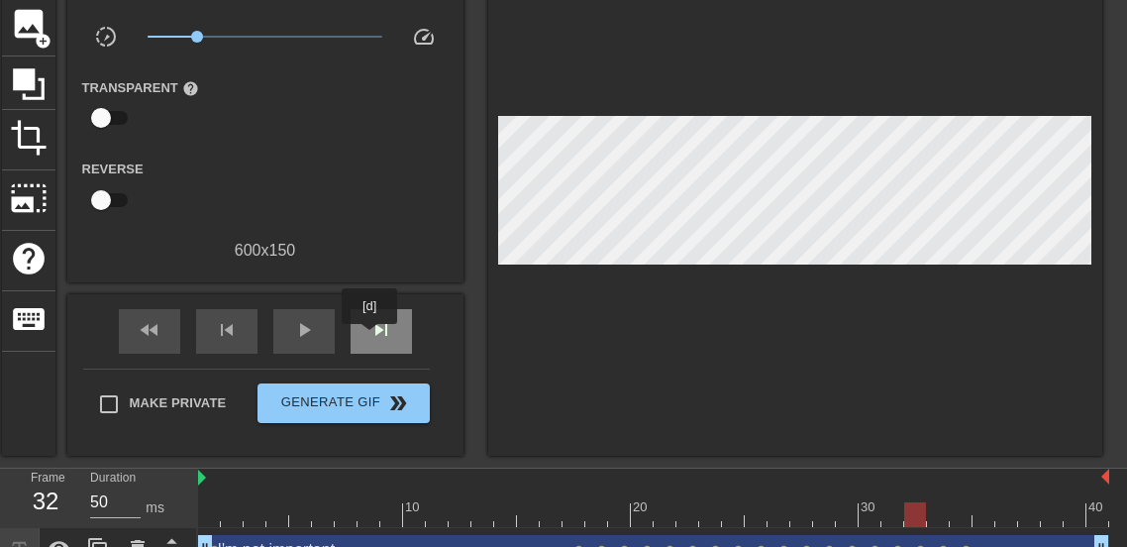
click at [369, 338] on span "skip_next" at bounding box center [381, 330] width 24 height 24
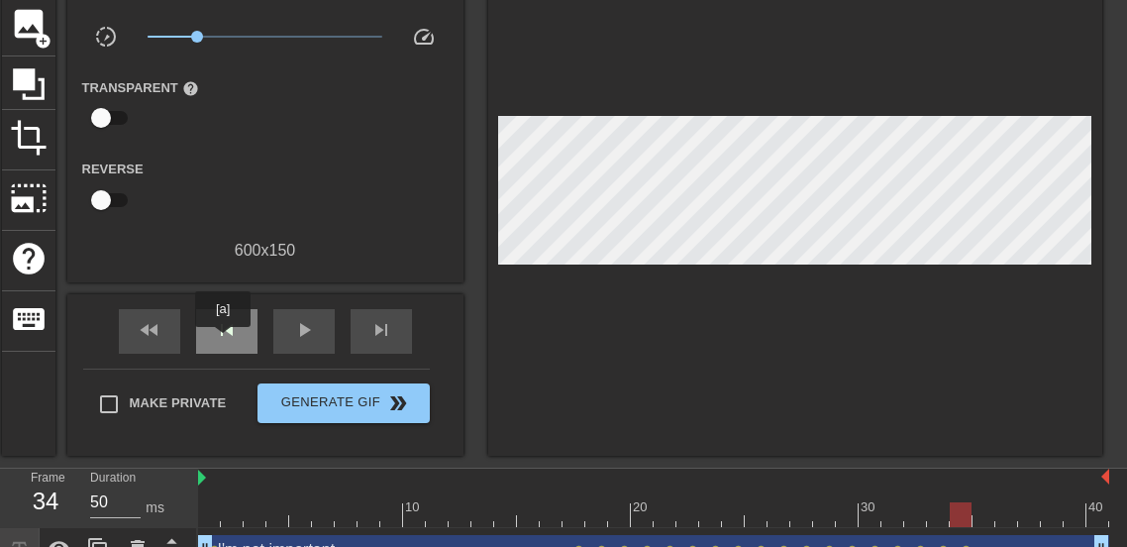
click at [223, 341] on span "skip_previous" at bounding box center [227, 330] width 24 height 24
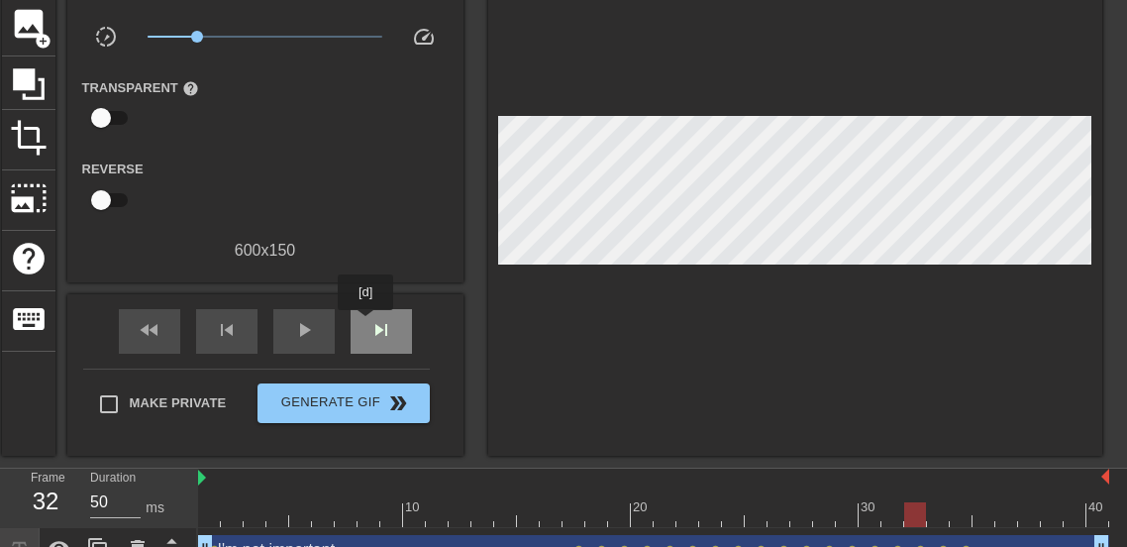
click at [365, 324] on div "skip_next" at bounding box center [381, 331] width 61 height 45
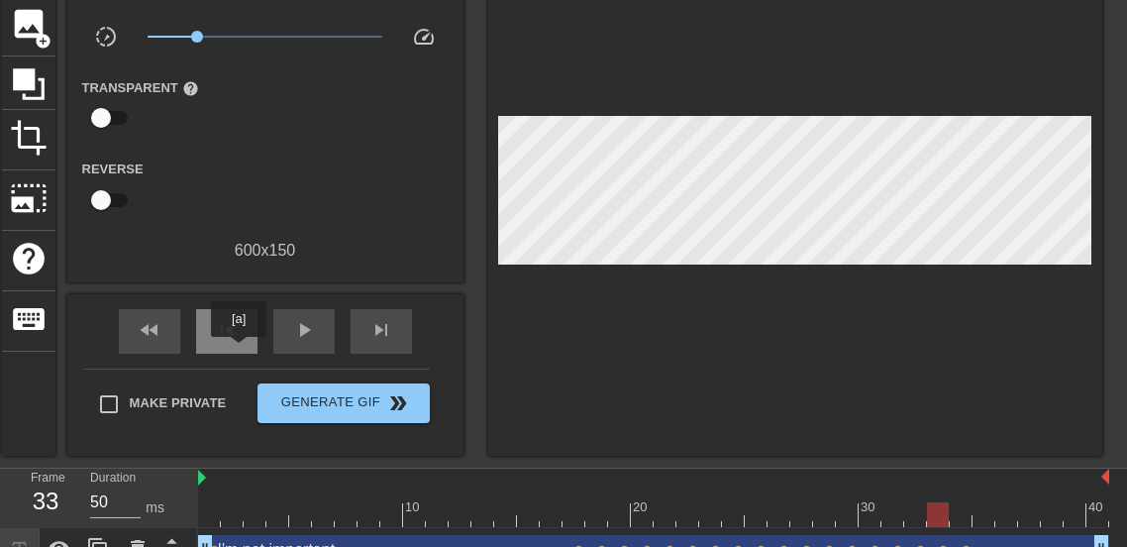
click at [238, 348] on div "skip_previous" at bounding box center [226, 331] width 61 height 45
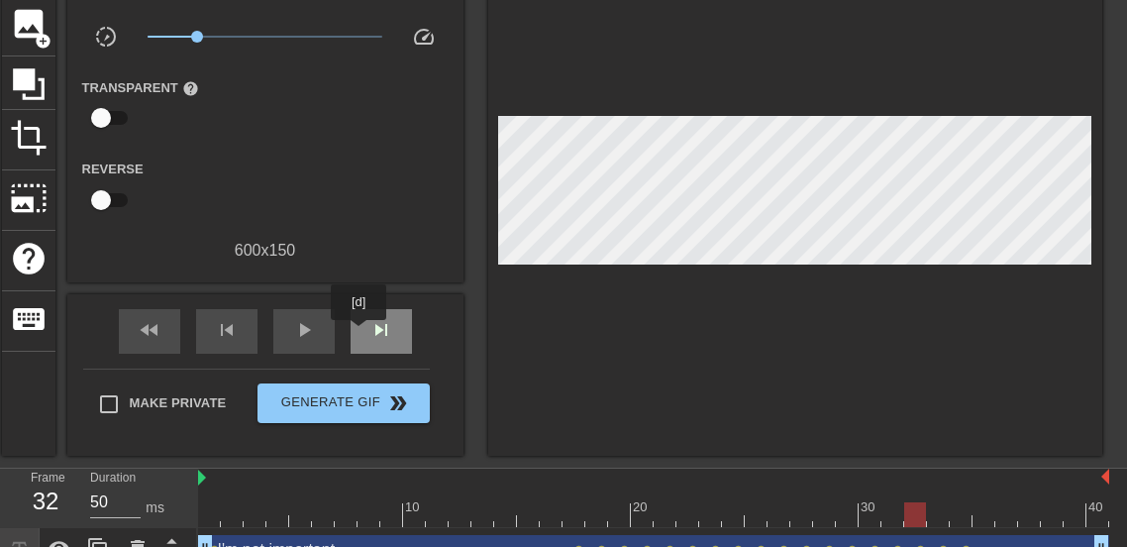
click at [359, 334] on div "skip_next" at bounding box center [381, 331] width 61 height 45
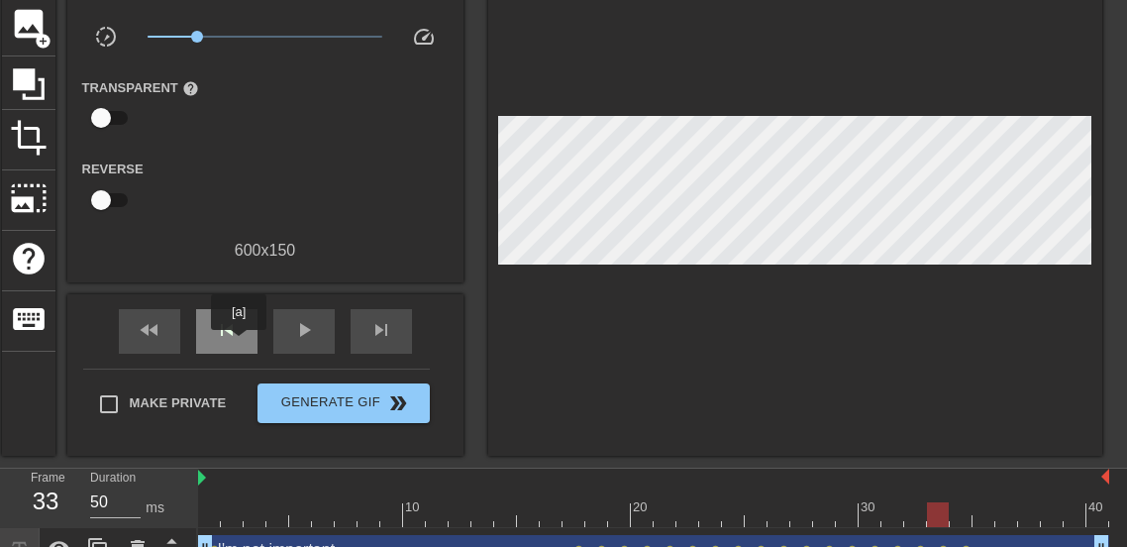
click at [239, 344] on div "skip_previous" at bounding box center [226, 331] width 61 height 45
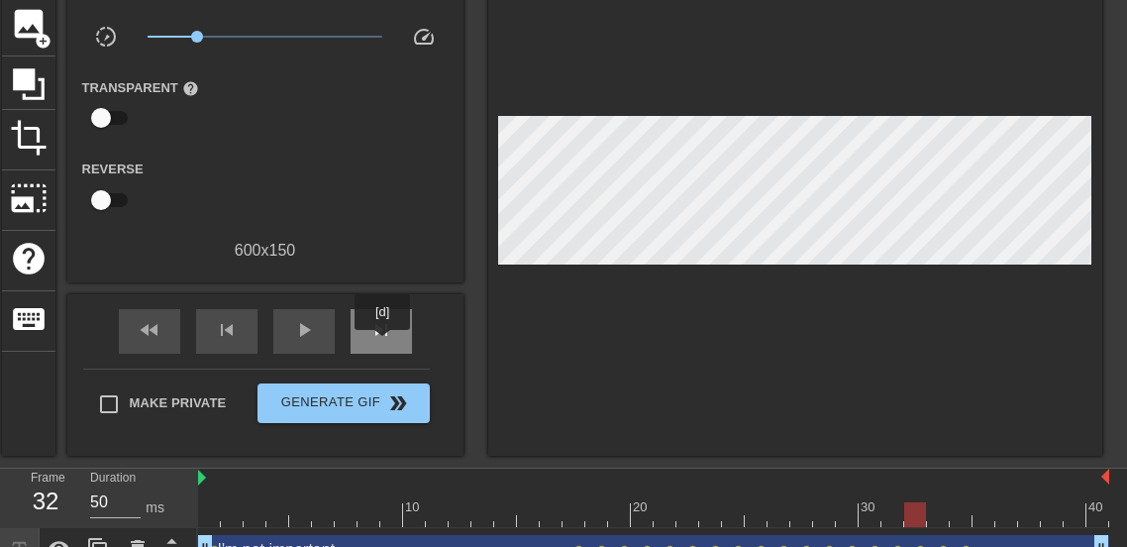
click at [382, 344] on div "skip_next" at bounding box center [381, 331] width 61 height 45
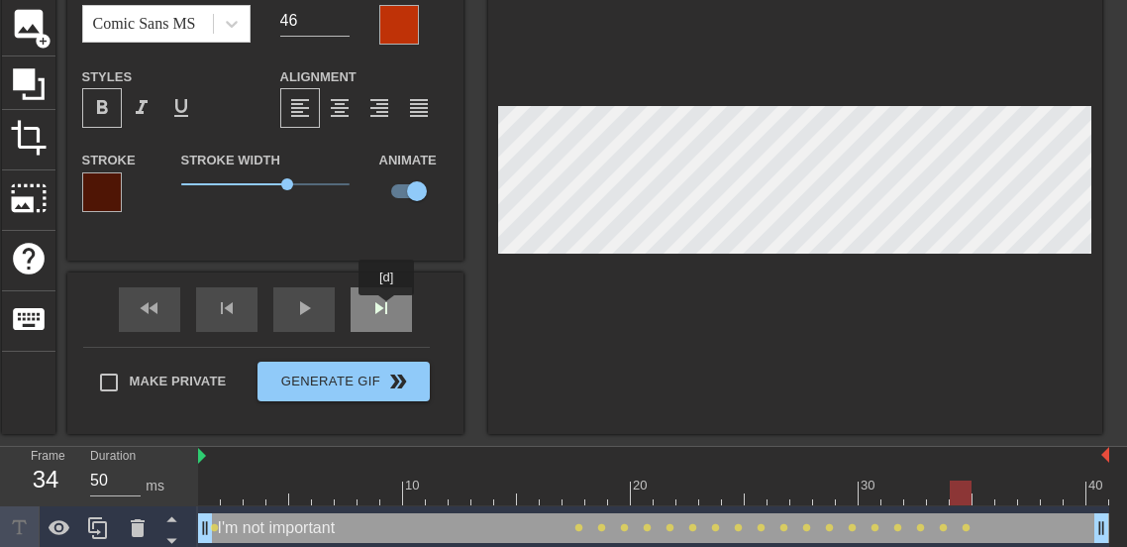
click at [386, 309] on div "skip_next" at bounding box center [381, 309] width 61 height 45
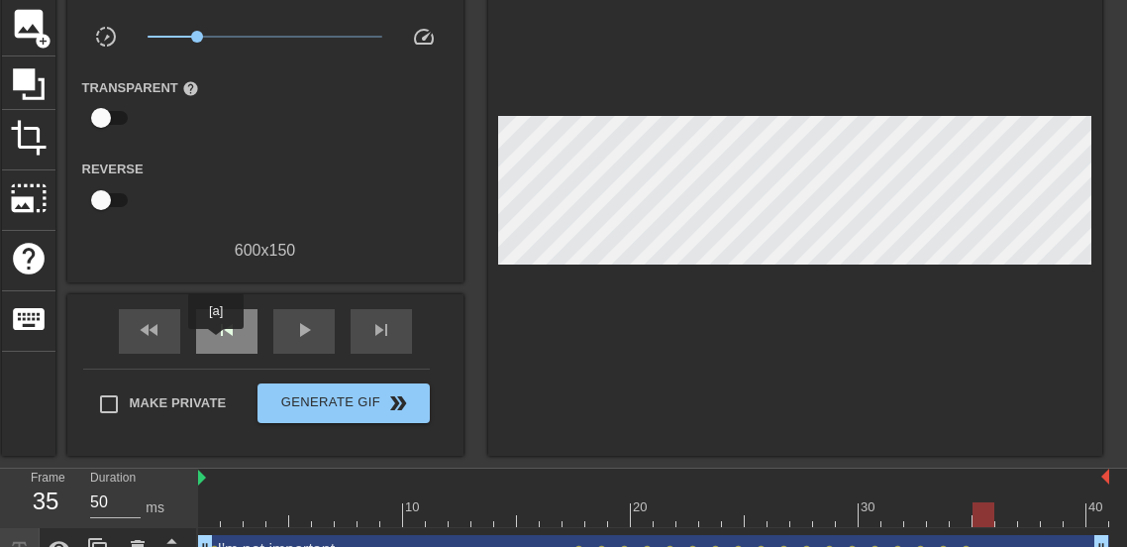
click at [216, 343] on div "skip_previous" at bounding box center [226, 331] width 61 height 45
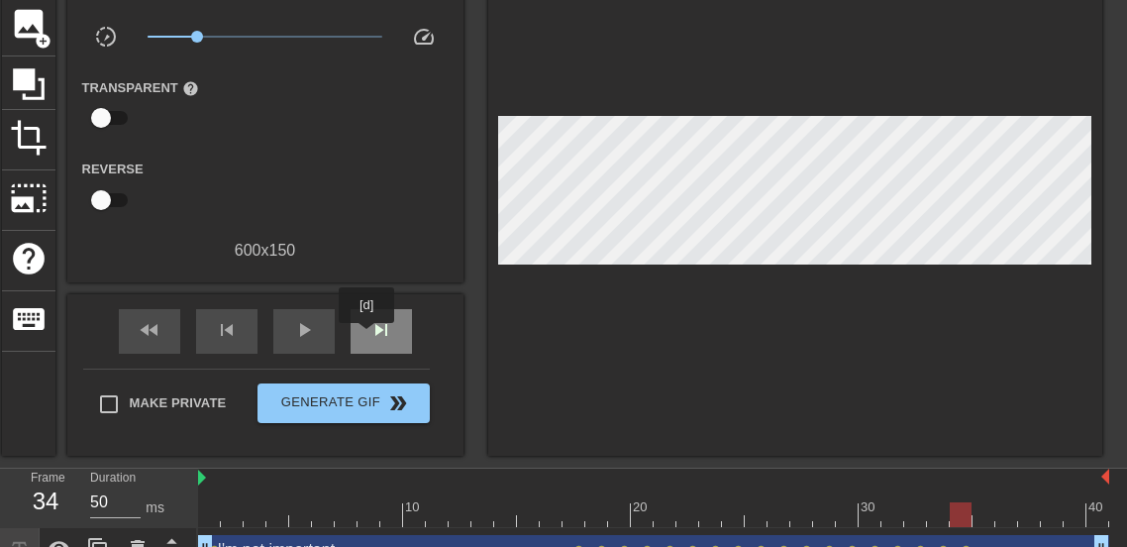
click at [366, 337] on div "skip_next" at bounding box center [381, 331] width 61 height 45
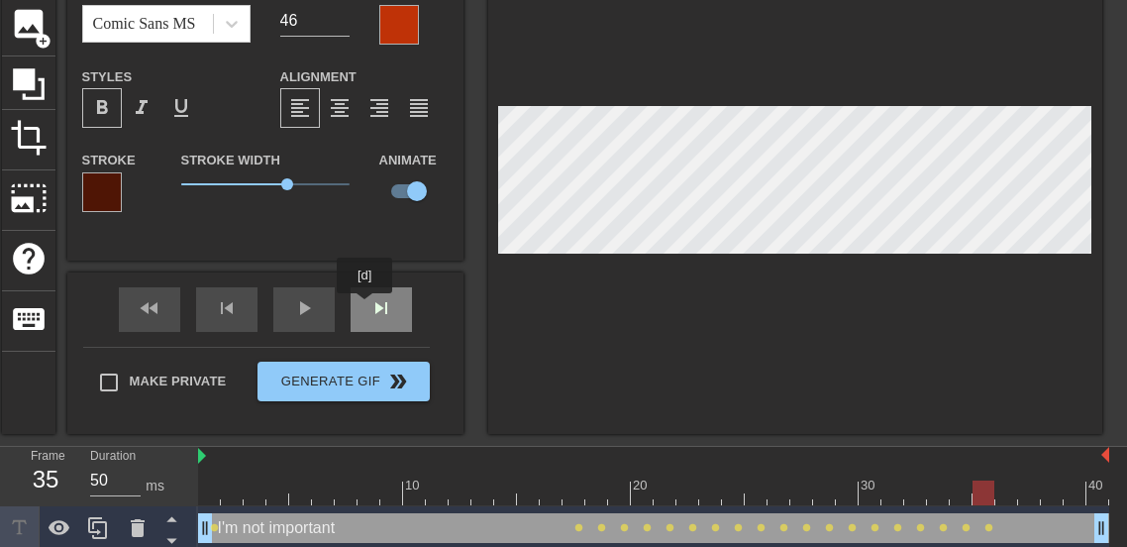
click at [364, 307] on div "fast_rewind skip_previous play_arrow skip_next" at bounding box center [265, 309] width 323 height 74
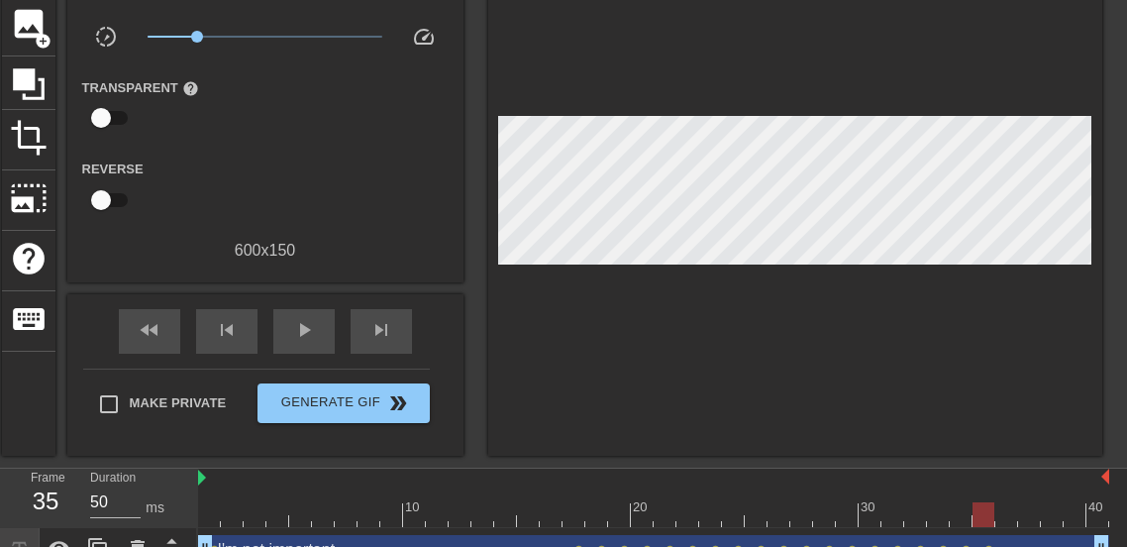
click at [980, 267] on div at bounding box center [795, 196] width 614 height 520
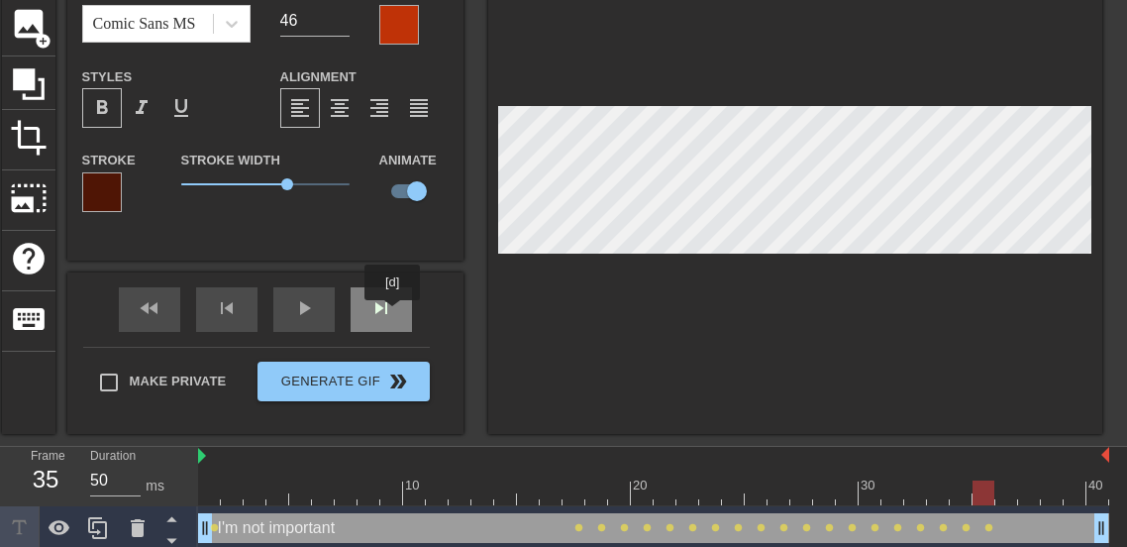
click at [392, 314] on div "skip_next" at bounding box center [381, 309] width 61 height 45
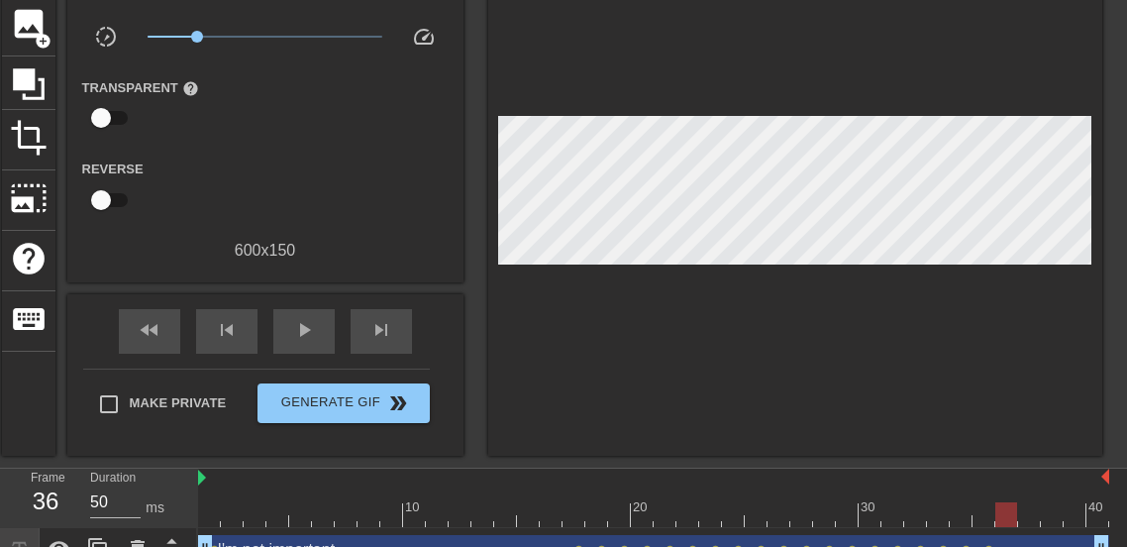
click at [1015, 257] on div at bounding box center [795, 196] width 614 height 520
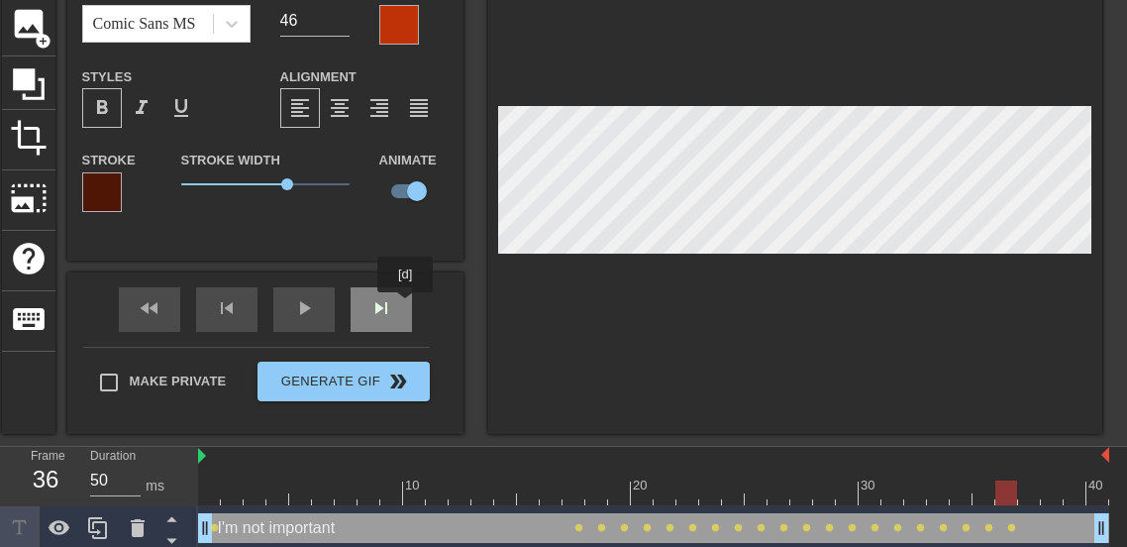
click at [405, 307] on div "fast_rewind skip_previous play_arrow skip_next" at bounding box center [265, 309] width 323 height 74
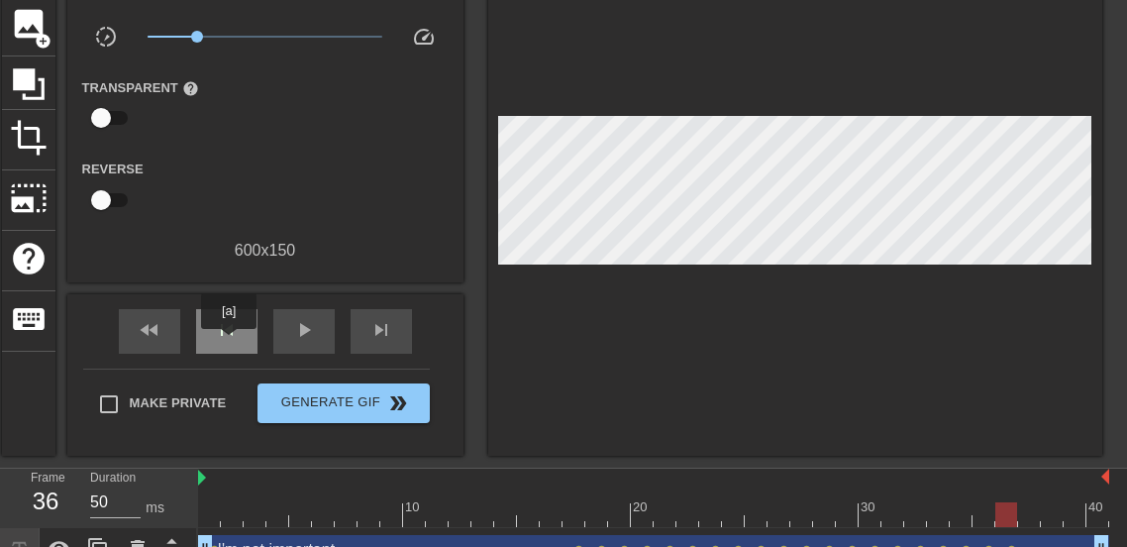
click at [229, 343] on div "skip_previous" at bounding box center [226, 331] width 61 height 45
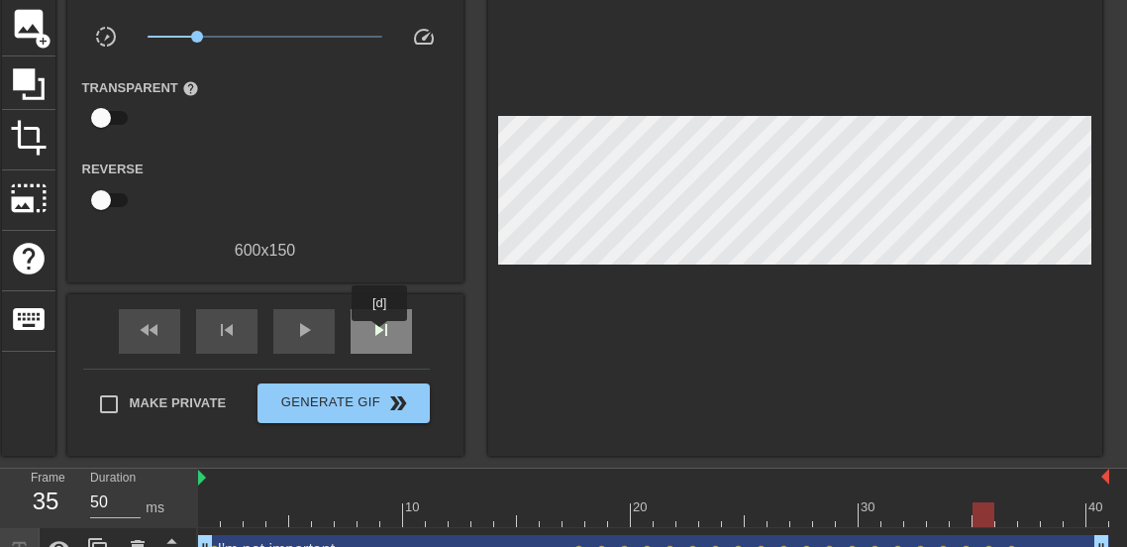
click at [379, 335] on span "skip_next" at bounding box center [381, 330] width 24 height 24
click at [971, 256] on div at bounding box center [795, 196] width 614 height 520
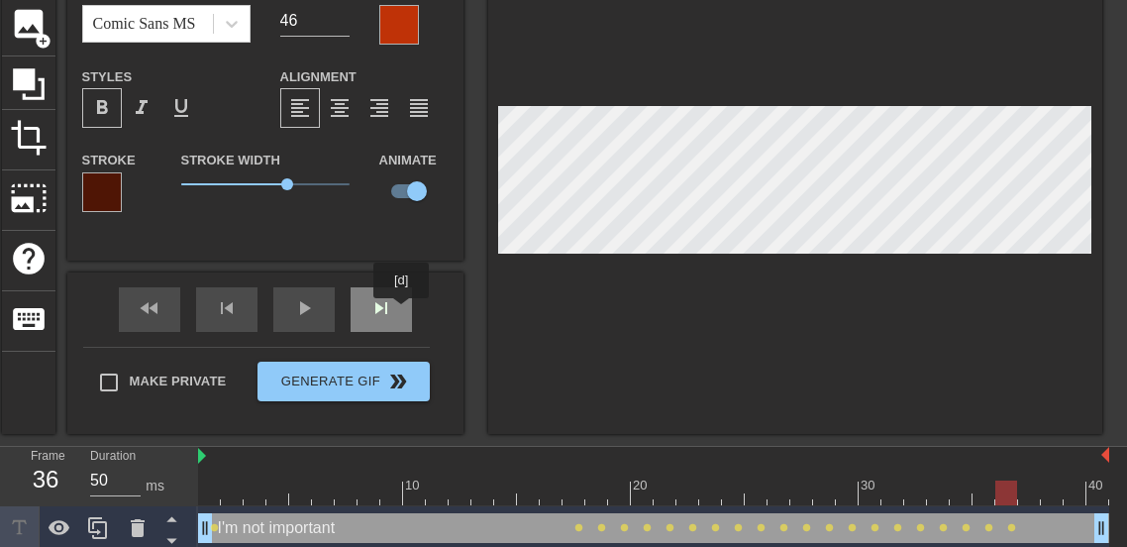
click at [400, 312] on div "skip_next" at bounding box center [381, 309] width 61 height 45
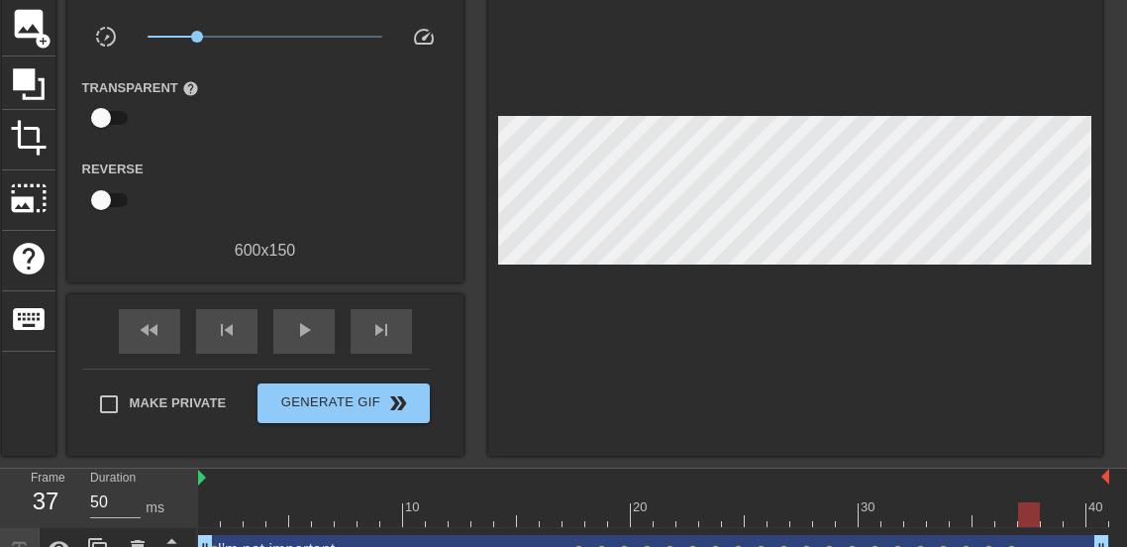
click at [1033, 257] on div at bounding box center [795, 196] width 614 height 520
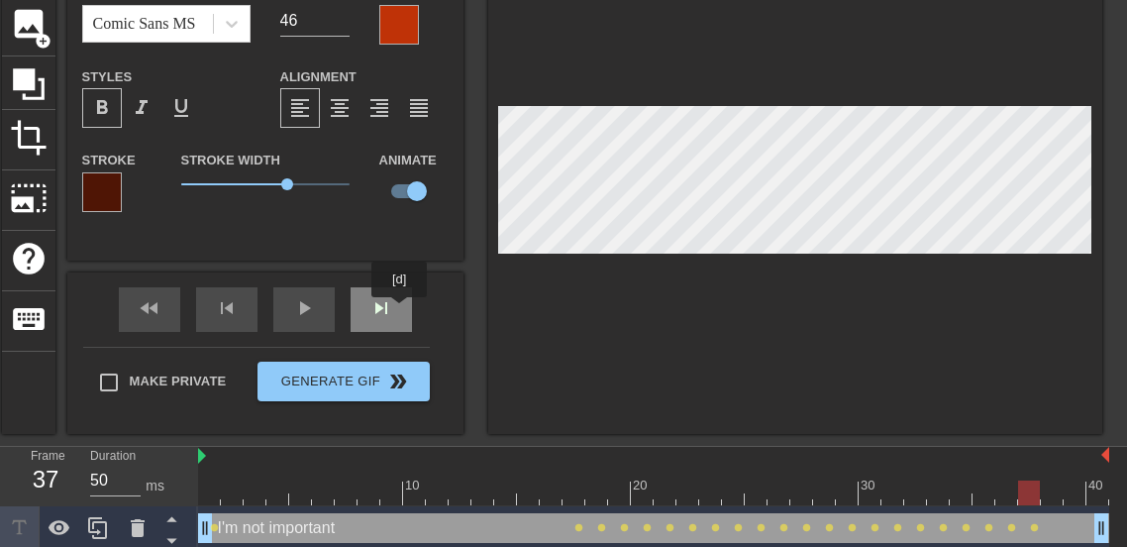
click at [399, 311] on div "skip_next" at bounding box center [381, 309] width 61 height 45
click at [994, 258] on div at bounding box center [795, 185] width 614 height 498
click at [392, 313] on div "skip_next" at bounding box center [381, 309] width 61 height 45
click at [414, 311] on div "fast_rewind skip_previous play_arrow skip_next" at bounding box center [265, 309] width 323 height 74
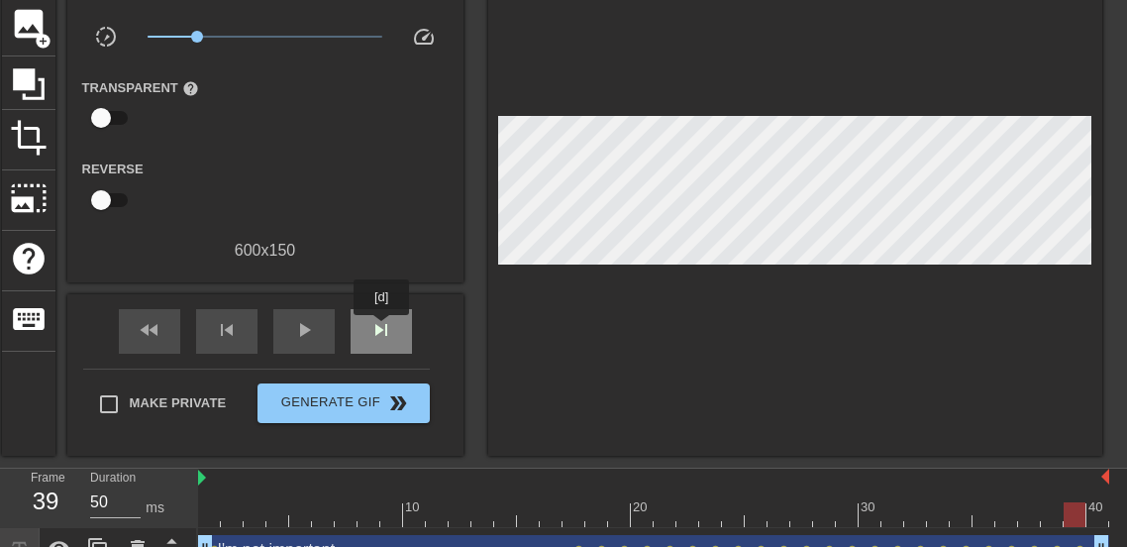
click at [379, 330] on span "skip_next" at bounding box center [381, 330] width 24 height 24
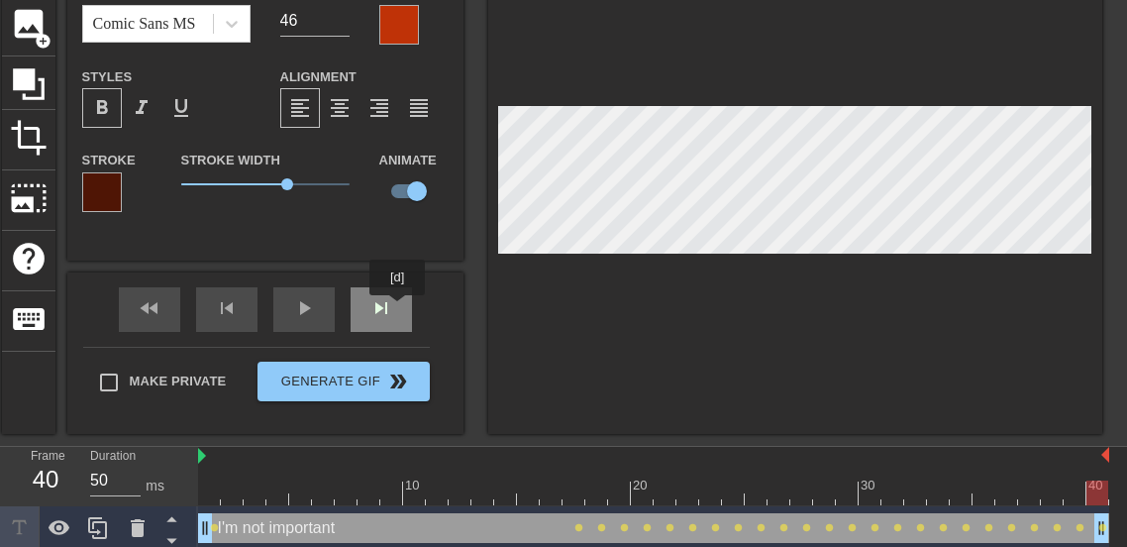
click at [397, 309] on div "skip_next" at bounding box center [381, 309] width 61 height 45
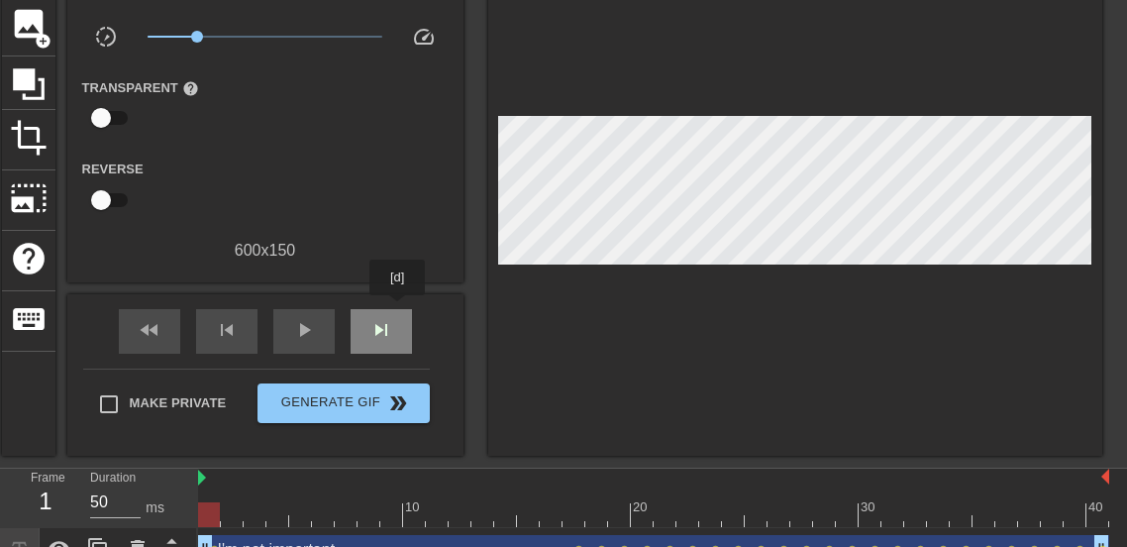
click at [397, 309] on div "skip_next" at bounding box center [381, 331] width 61 height 45
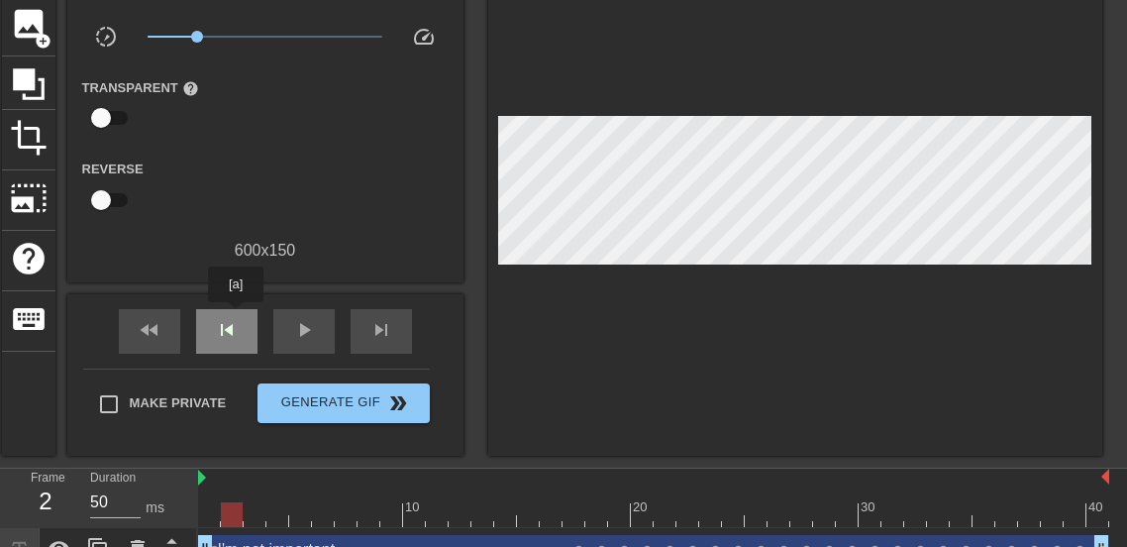
click at [236, 316] on div "skip_previous" at bounding box center [226, 331] width 61 height 45
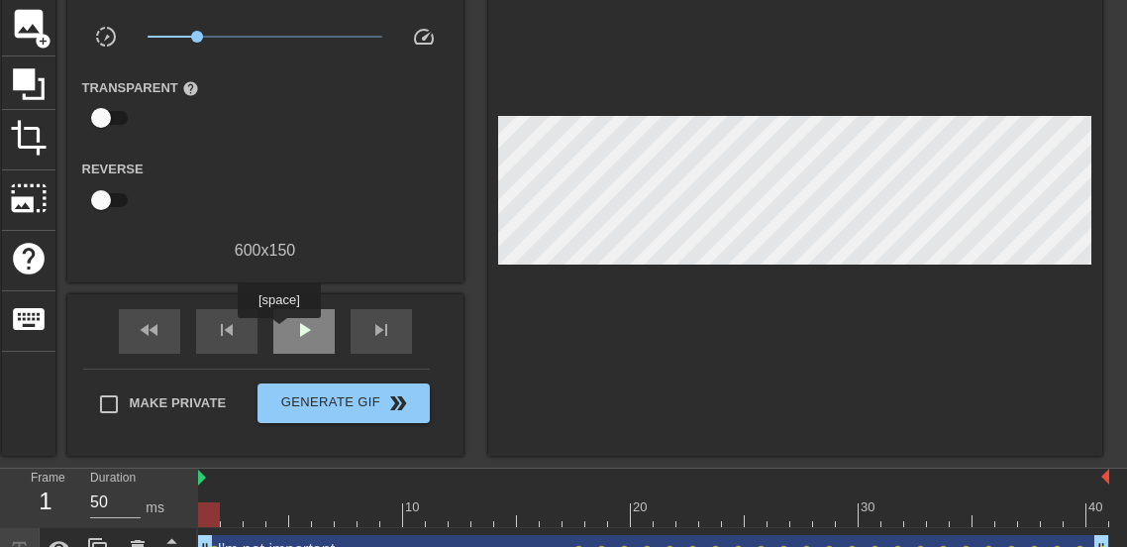
click at [279, 332] on div "play_arrow" at bounding box center [303, 331] width 61 height 45
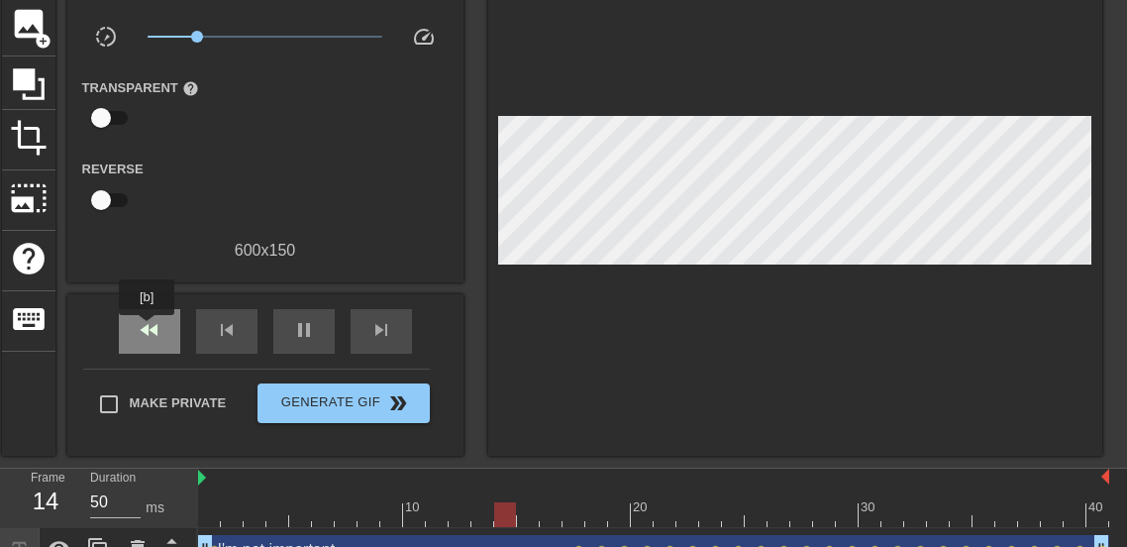
click at [147, 329] on span "fast_rewind" at bounding box center [150, 330] width 24 height 24
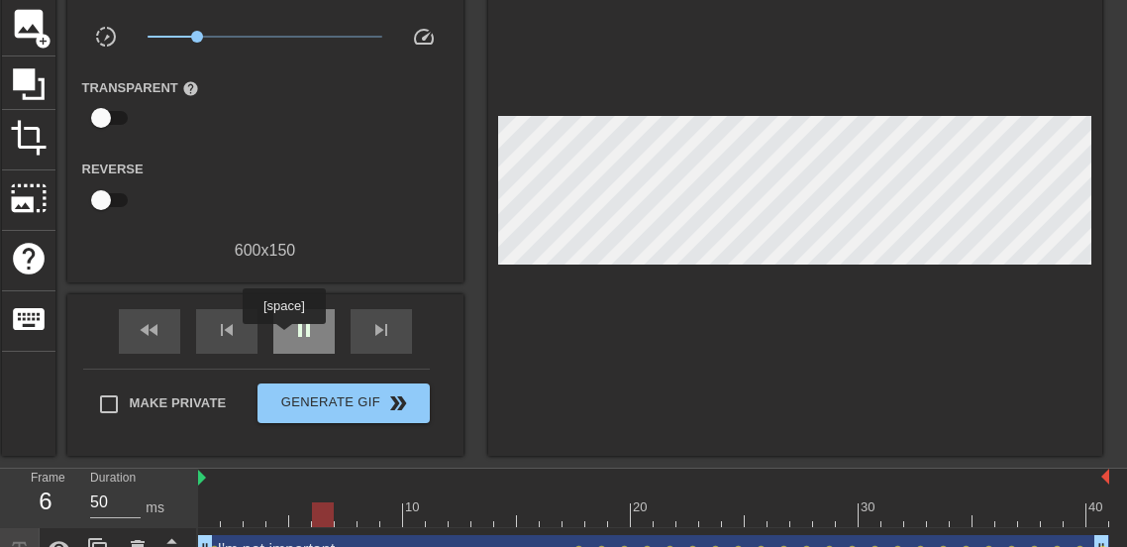
click at [287, 339] on div "pause" at bounding box center [303, 331] width 61 height 45
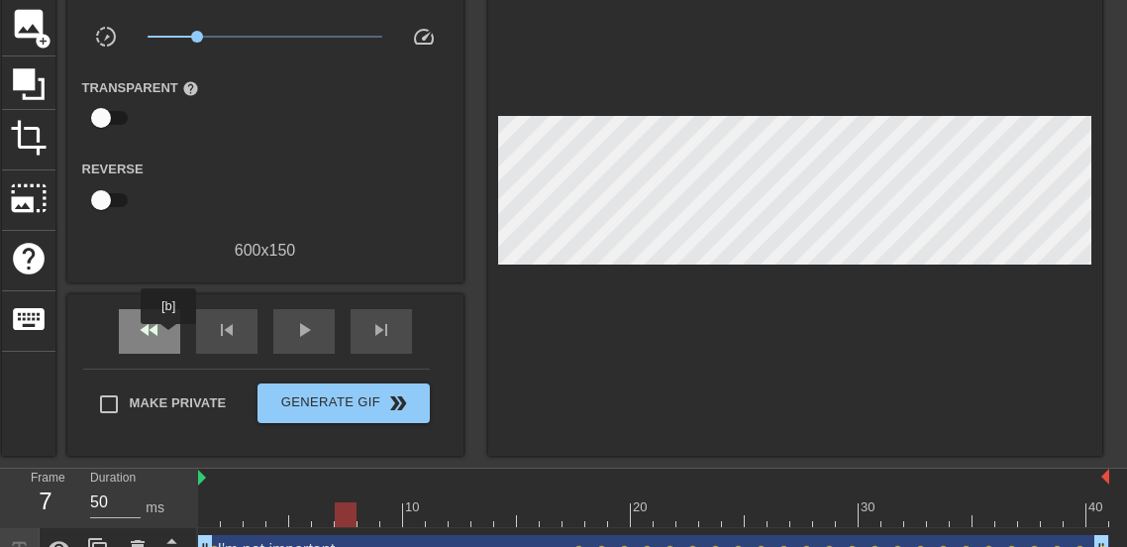
click at [168, 338] on div "fast_rewind" at bounding box center [149, 331] width 61 height 45
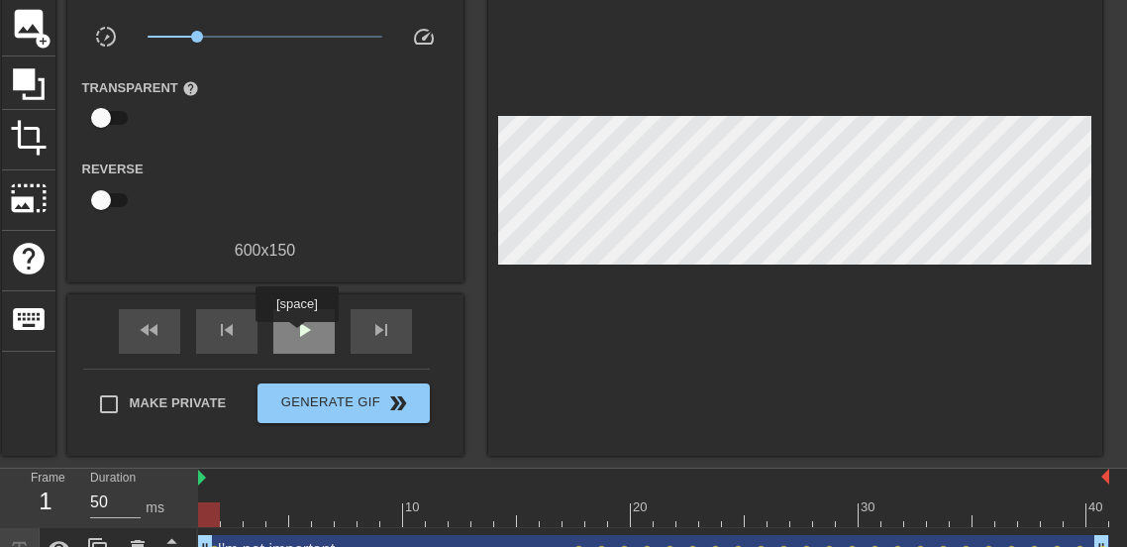
click at [297, 336] on span "play_arrow" at bounding box center [304, 330] width 24 height 24
click at [297, 336] on span "pause" at bounding box center [304, 330] width 24 height 24
click at [601, 513] on div at bounding box center [653, 514] width 911 height 25
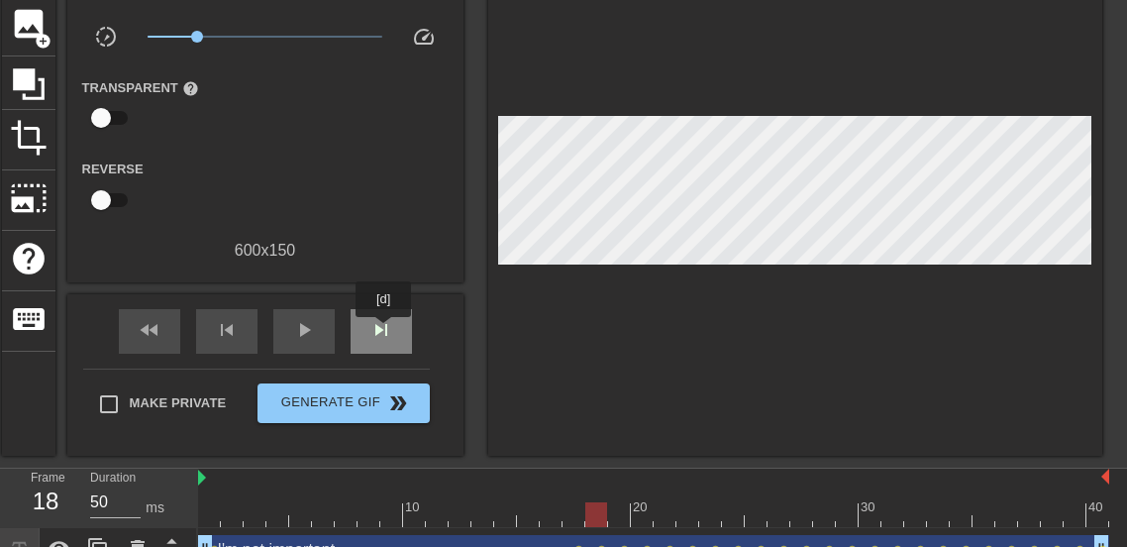
click at [383, 331] on span "skip_next" at bounding box center [381, 330] width 24 height 24
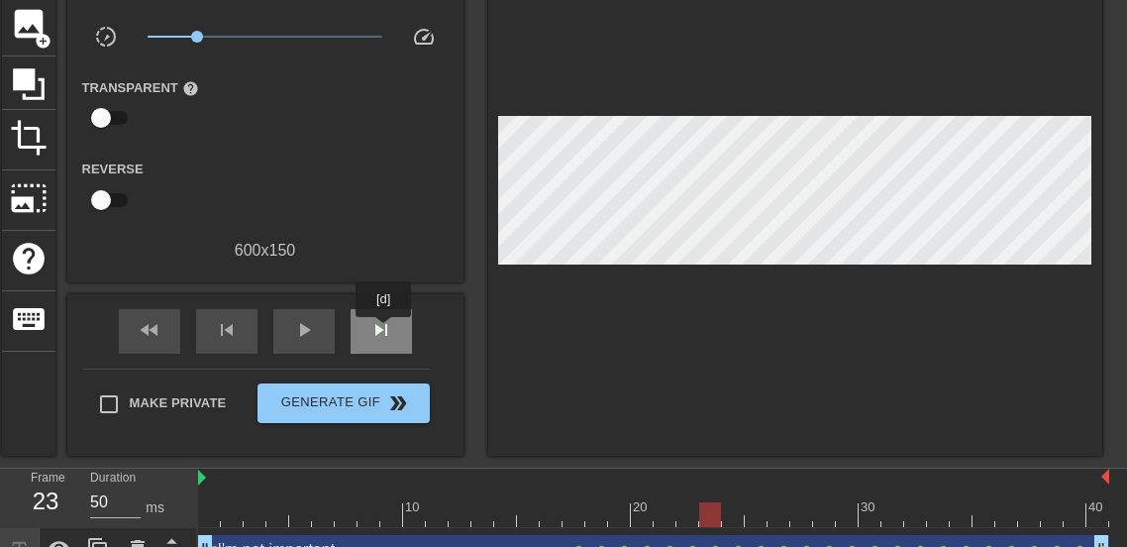
click at [383, 331] on span "skip_next" at bounding box center [381, 330] width 24 height 24
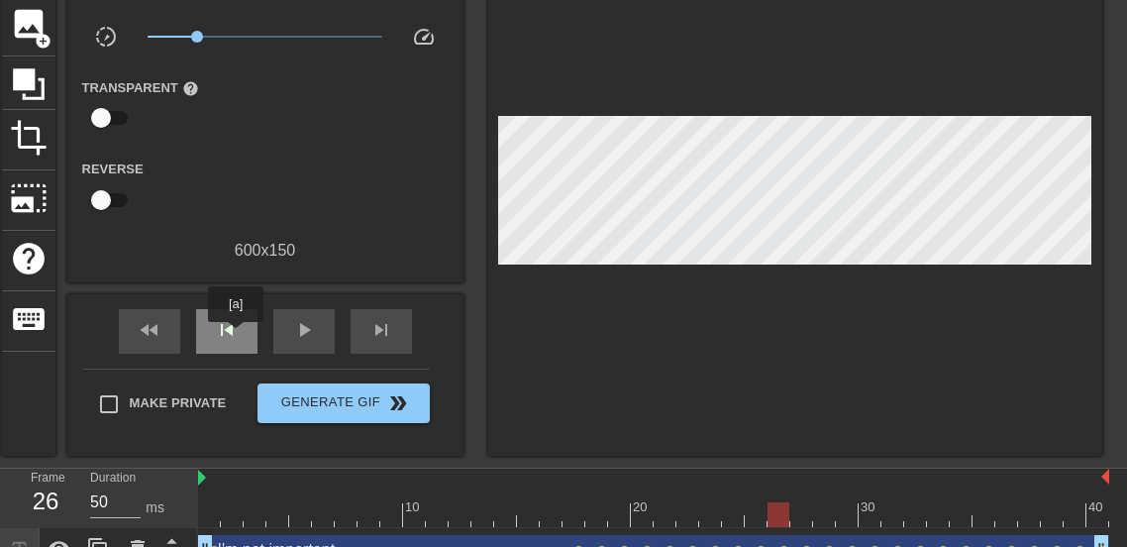
click at [236, 336] on span "skip_previous" at bounding box center [227, 330] width 24 height 24
click at [206, 334] on div "skip_previous" at bounding box center [226, 331] width 61 height 45
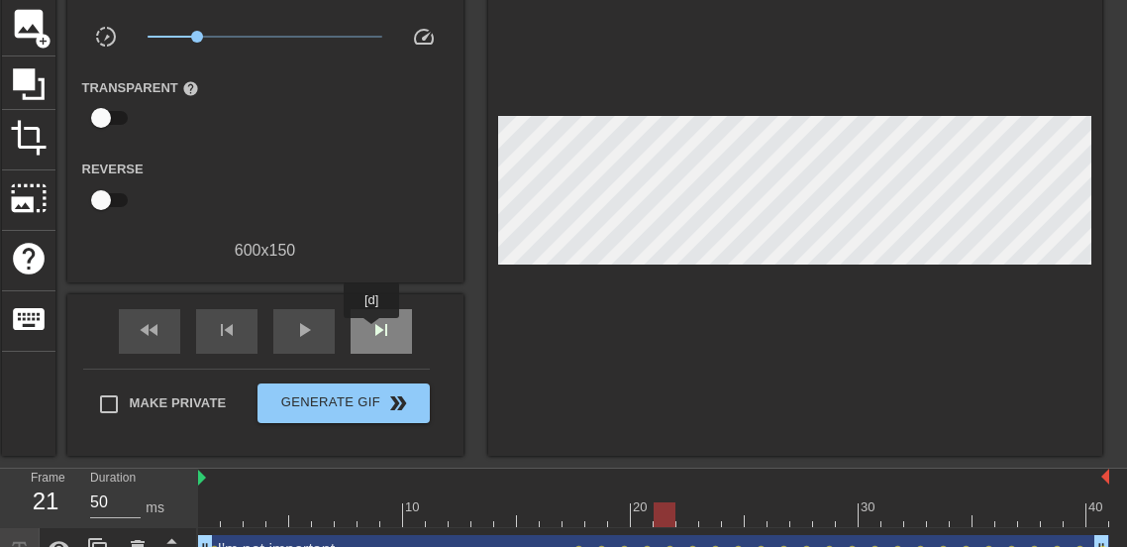
click at [378, 332] on span "skip_next" at bounding box center [381, 330] width 24 height 24
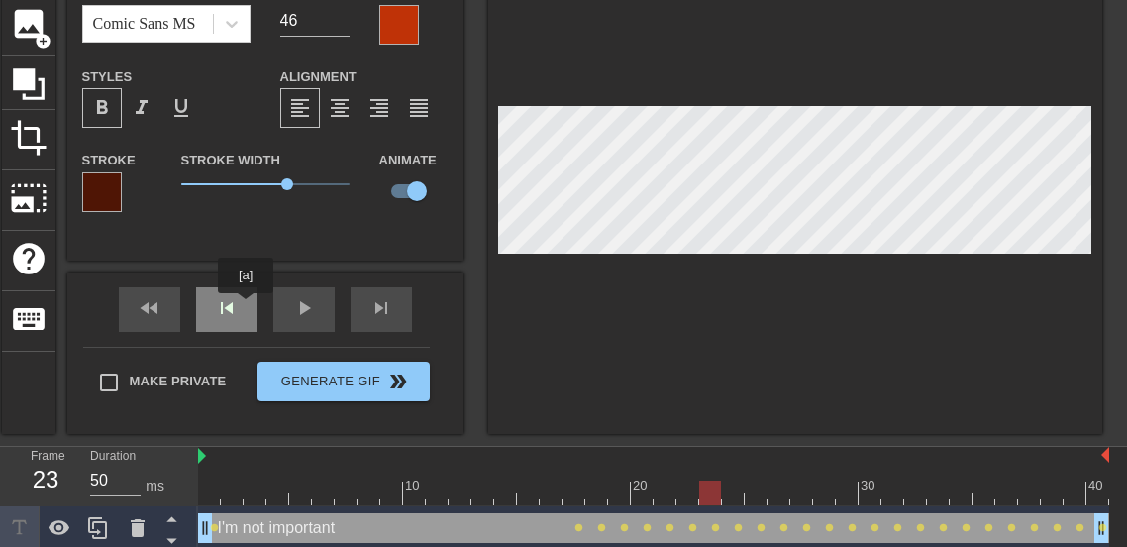
click at [246, 307] on div "fast_rewind skip_previous play_arrow skip_next" at bounding box center [265, 309] width 323 height 74
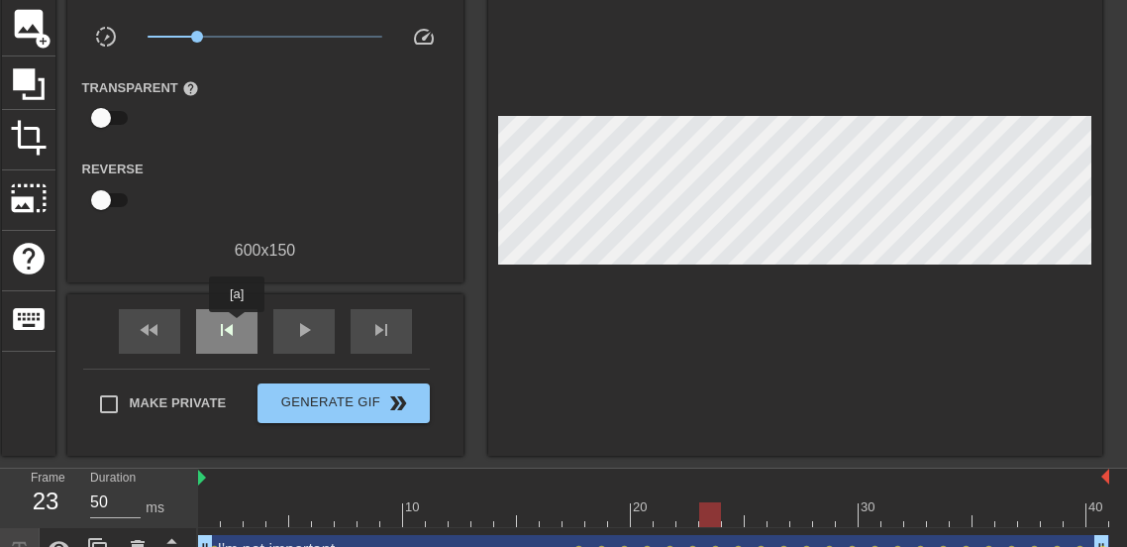
click at [237, 326] on span "skip_previous" at bounding box center [227, 330] width 24 height 24
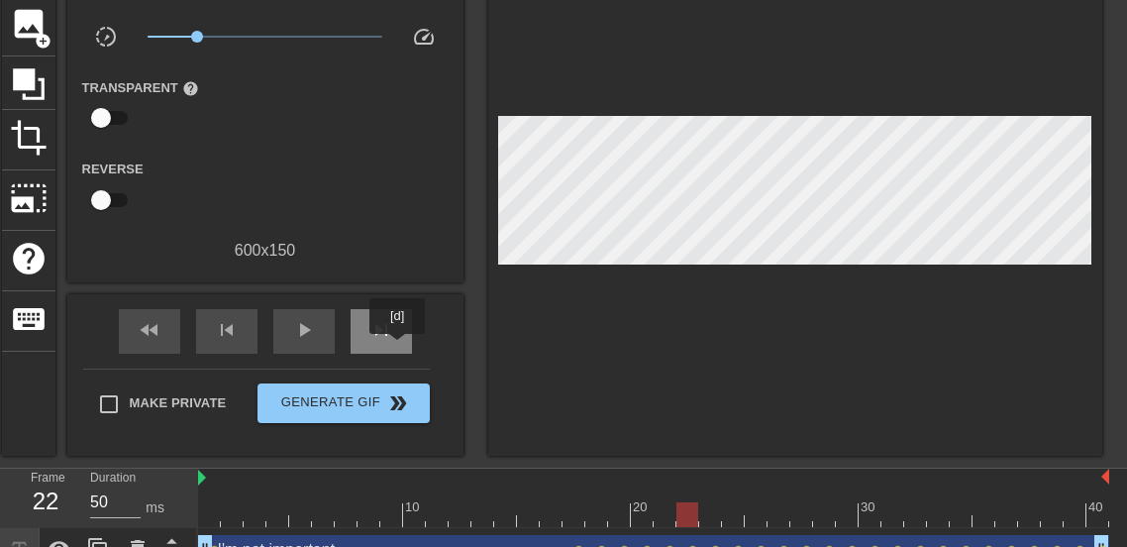
click at [397, 348] on div "skip_next" at bounding box center [381, 331] width 61 height 45
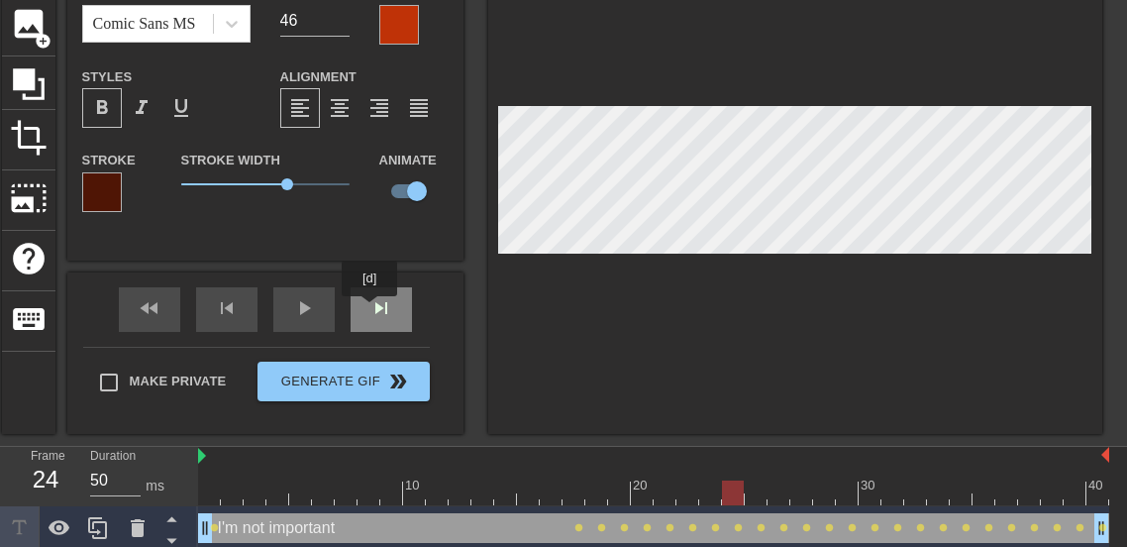
click at [371, 309] on div "skip_next" at bounding box center [381, 309] width 61 height 45
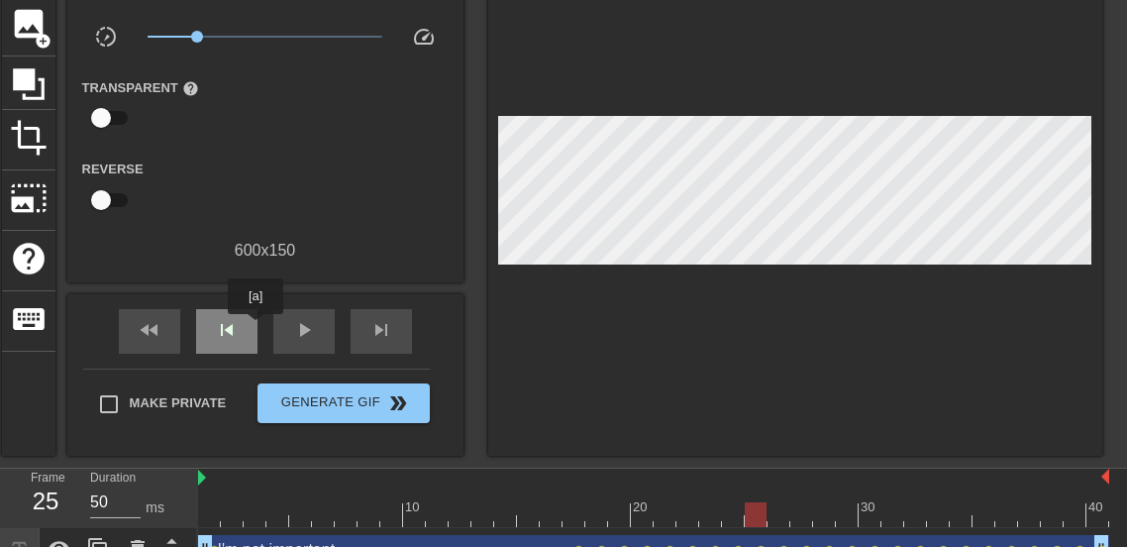
click at [256, 328] on div "skip_previous" at bounding box center [226, 331] width 61 height 45
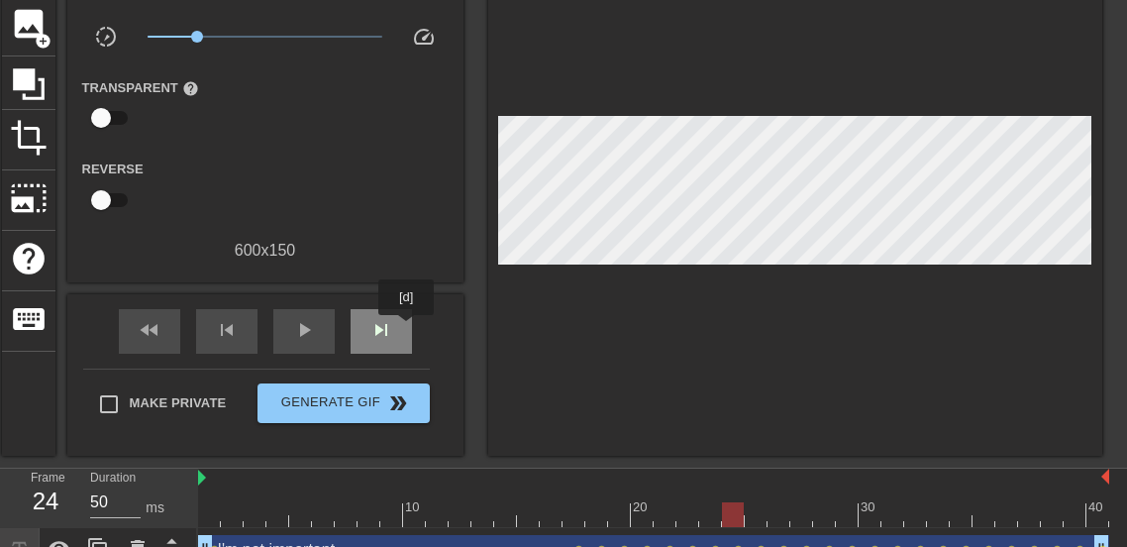
click at [406, 329] on div "skip_next" at bounding box center [381, 331] width 61 height 45
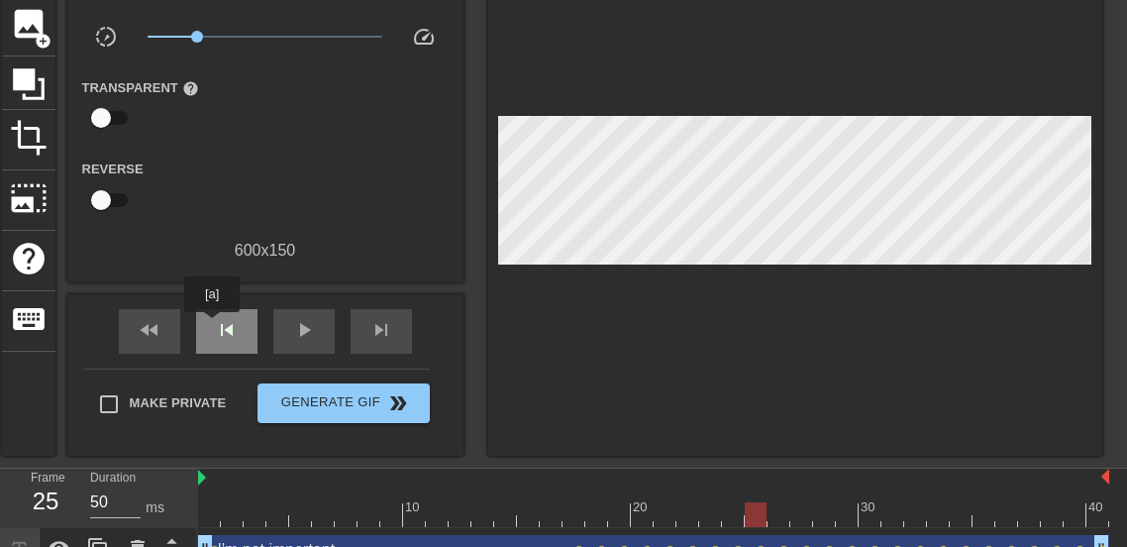
click at [212, 326] on div "skip_previous" at bounding box center [226, 331] width 61 height 45
click at [211, 330] on div "skip_previous" at bounding box center [226, 331] width 61 height 45
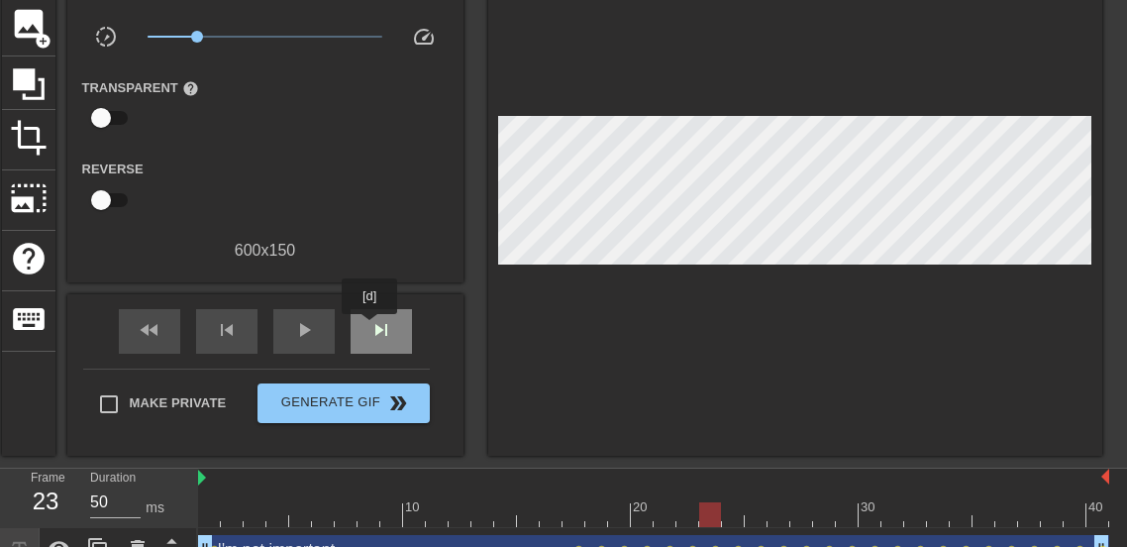
click at [369, 328] on span "skip_next" at bounding box center [381, 330] width 24 height 24
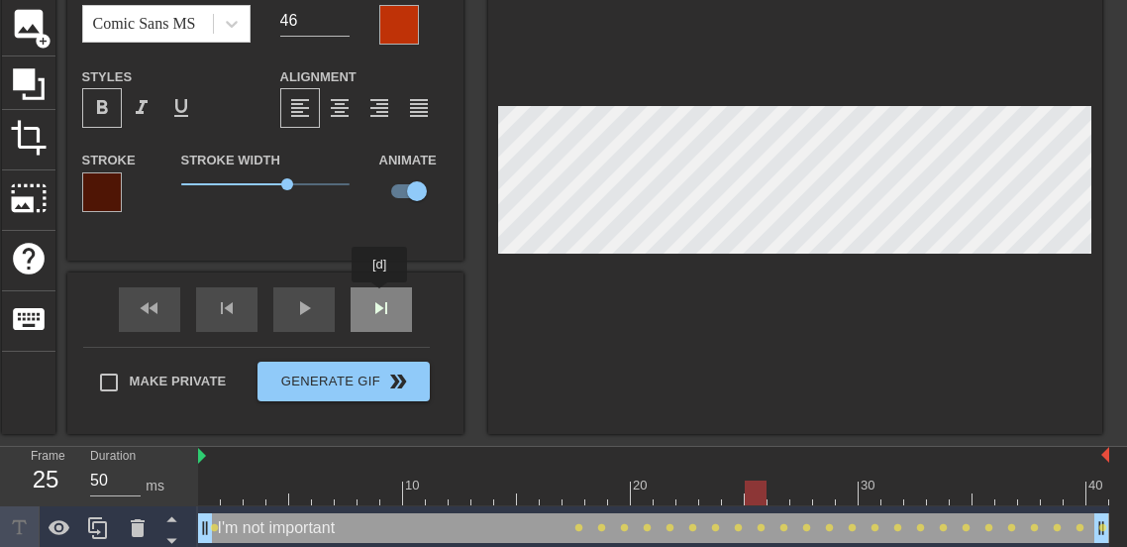
click at [379, 296] on div "fast_rewind skip_previous play_arrow skip_next" at bounding box center [265, 309] width 323 height 74
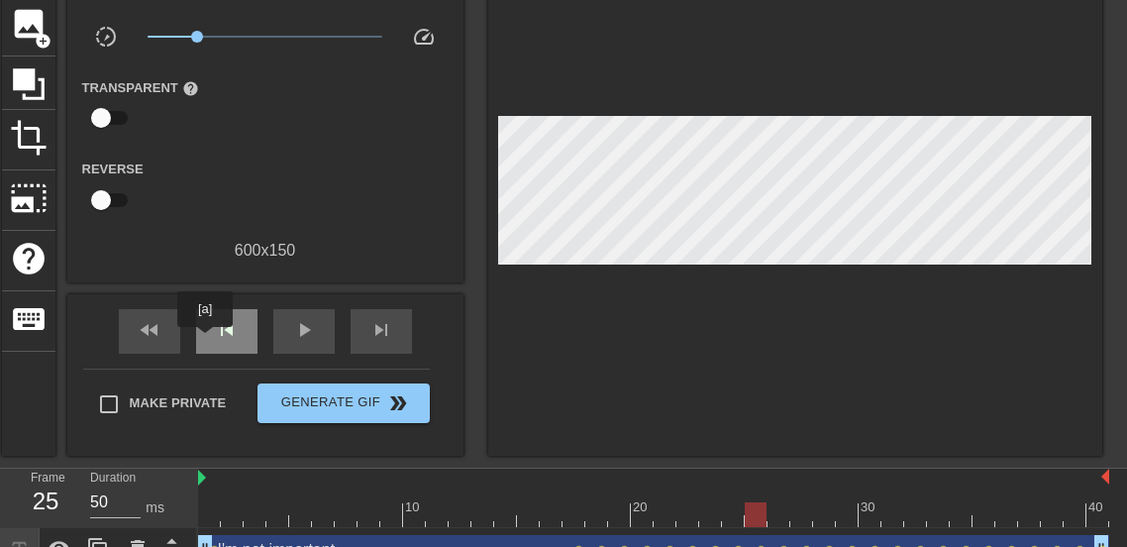
click at [205, 342] on div "skip_previous" at bounding box center [226, 331] width 61 height 45
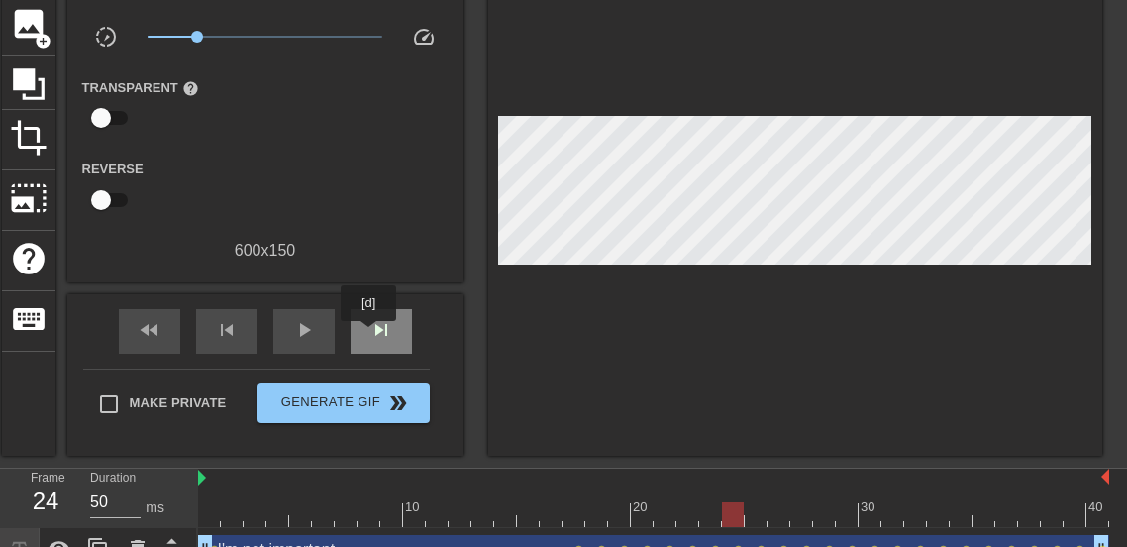
click at [369, 335] on span "skip_next" at bounding box center [381, 330] width 24 height 24
click at [375, 297] on div "fast_rewind skip_previous play_arrow skip_next" at bounding box center [265, 331] width 323 height 74
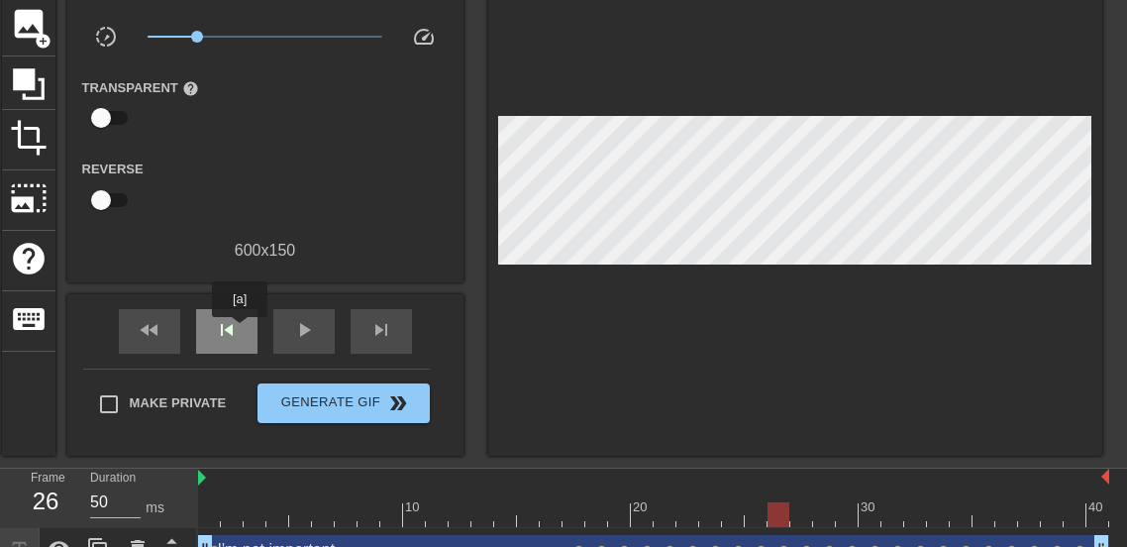
click at [240, 331] on div "skip_previous" at bounding box center [226, 331] width 61 height 45
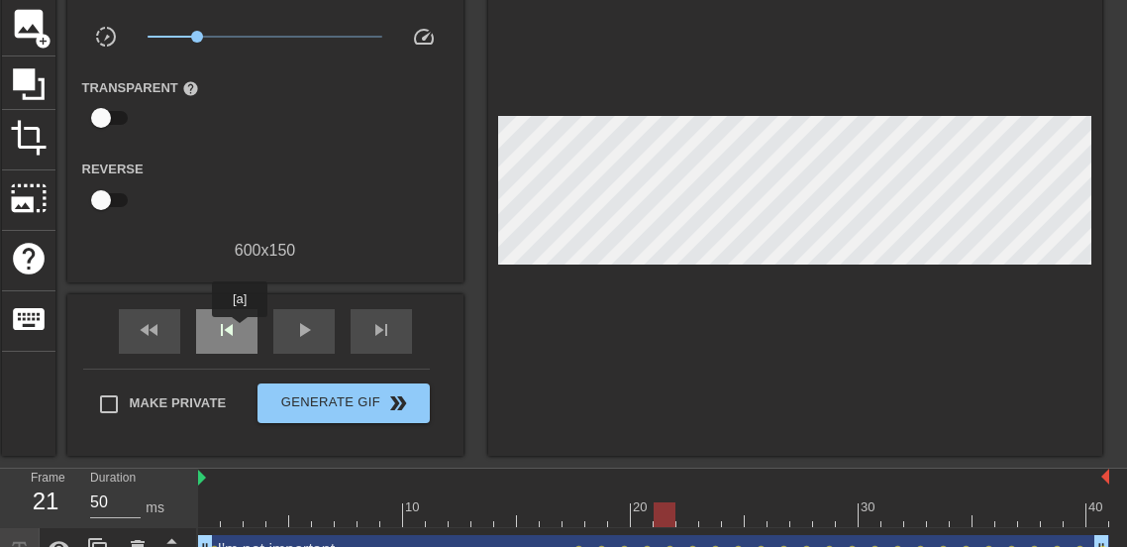
click at [240, 331] on div "skip_previous" at bounding box center [226, 331] width 61 height 45
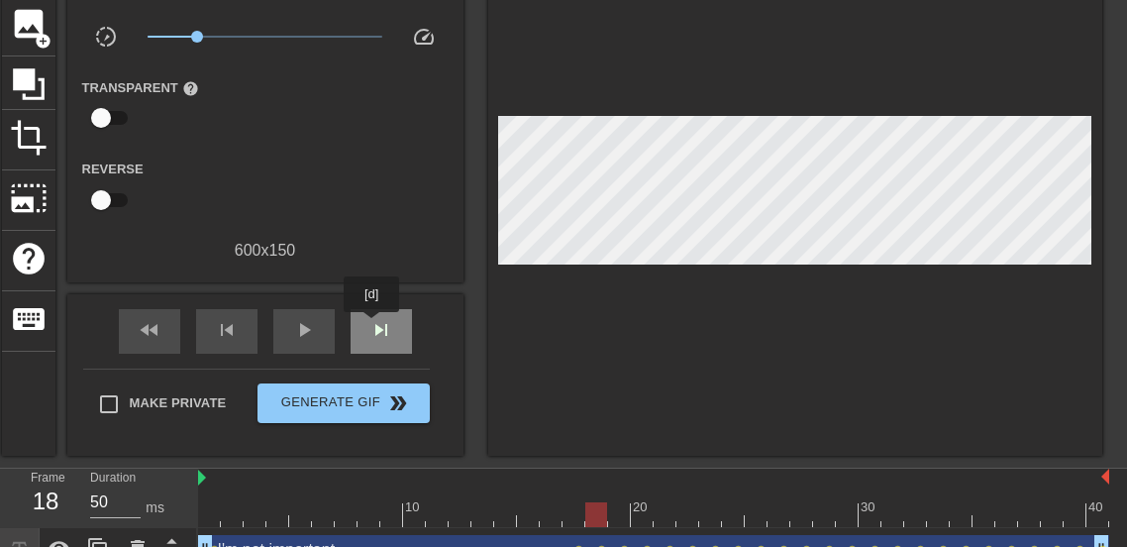
click at [371, 326] on span "skip_next" at bounding box center [381, 330] width 24 height 24
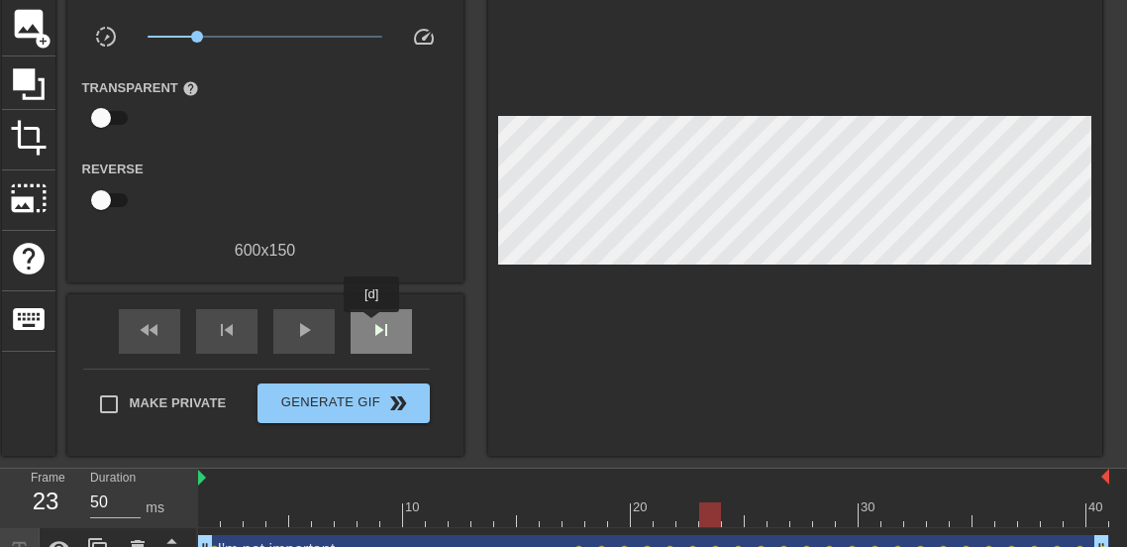
click at [371, 326] on span "skip_next" at bounding box center [381, 330] width 24 height 24
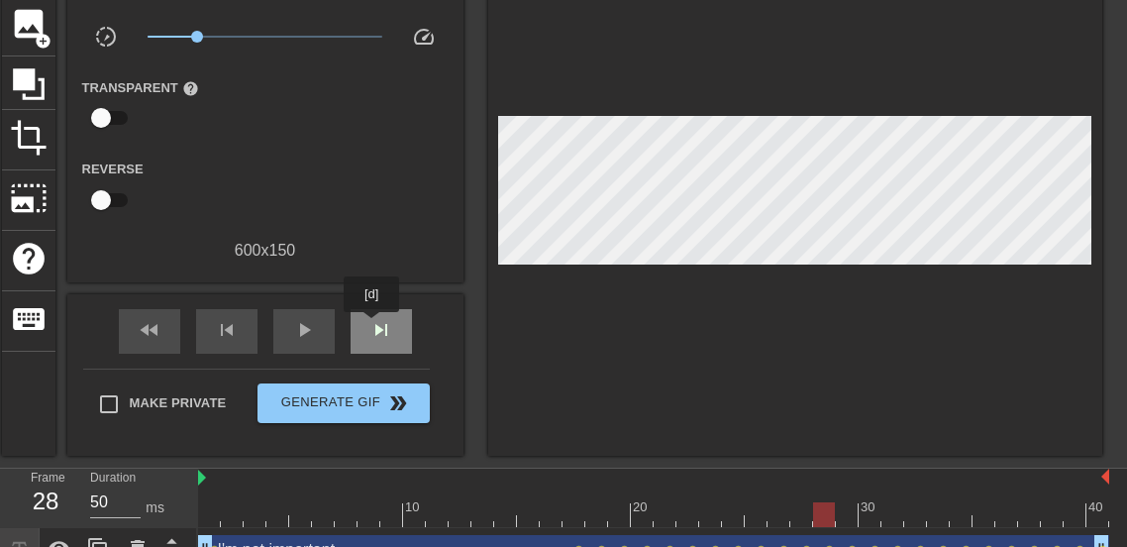
click at [371, 326] on span "skip_next" at bounding box center [381, 330] width 24 height 24
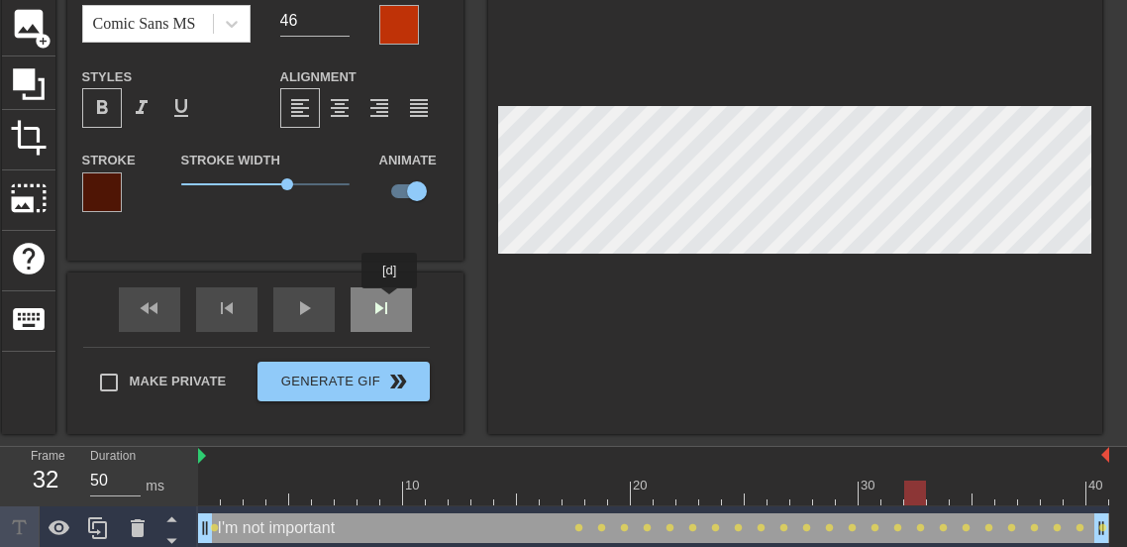
click at [388, 302] on div "fast_rewind skip_previous play_arrow skip_next" at bounding box center [265, 309] width 323 height 74
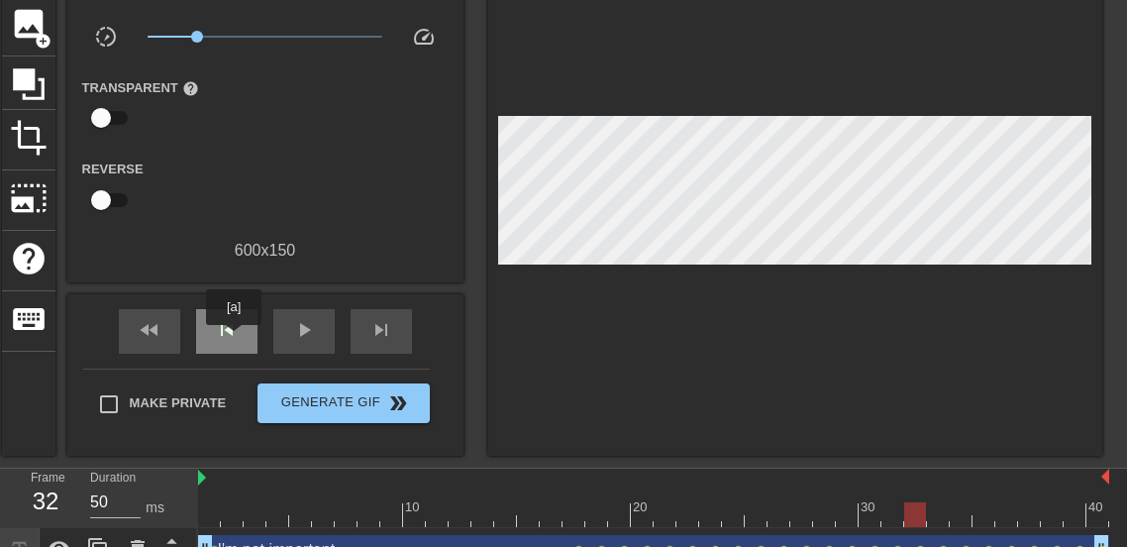
click at [234, 339] on span "skip_previous" at bounding box center [227, 330] width 24 height 24
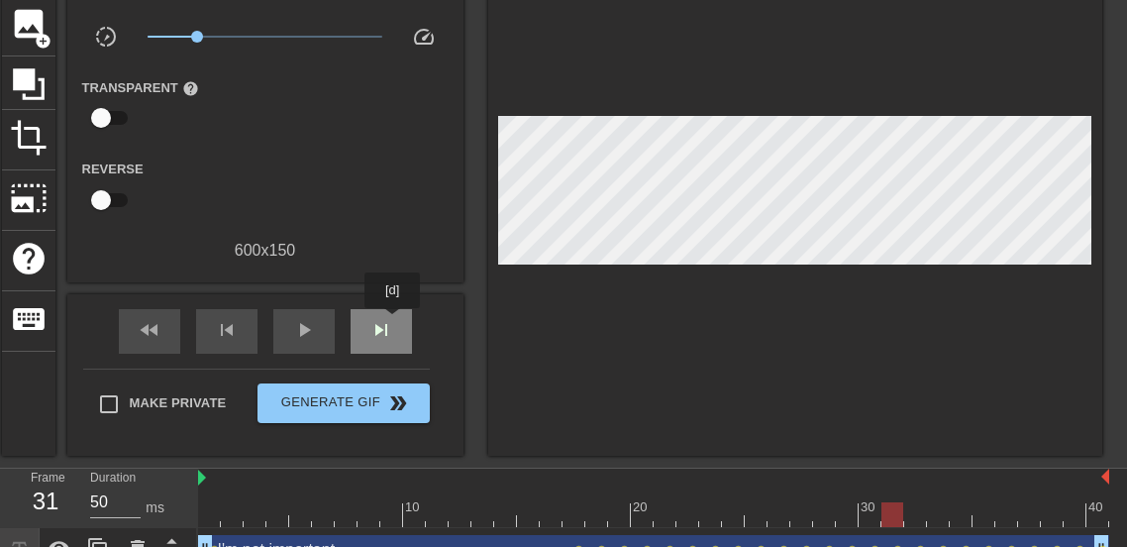
click at [392, 322] on span "skip_next" at bounding box center [381, 330] width 24 height 24
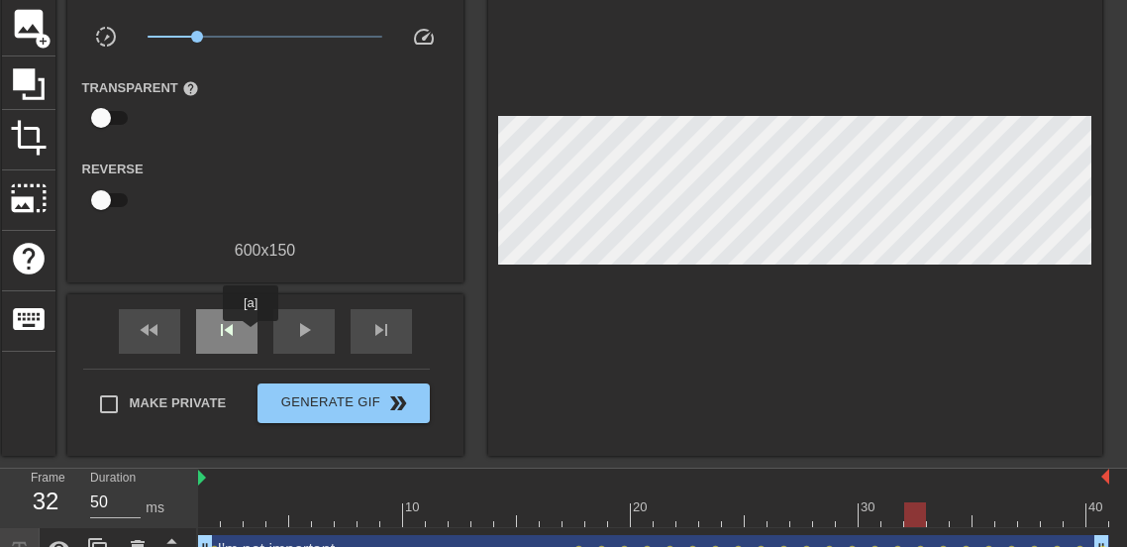
click at [251, 335] on div "skip_previous" at bounding box center [226, 331] width 61 height 45
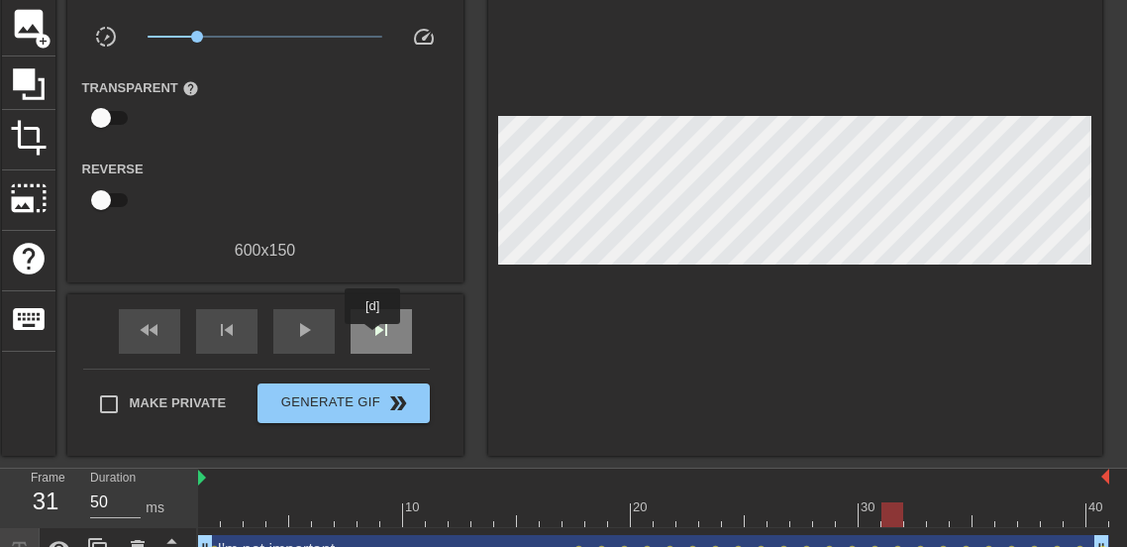
click at [372, 338] on span "skip_next" at bounding box center [381, 330] width 24 height 24
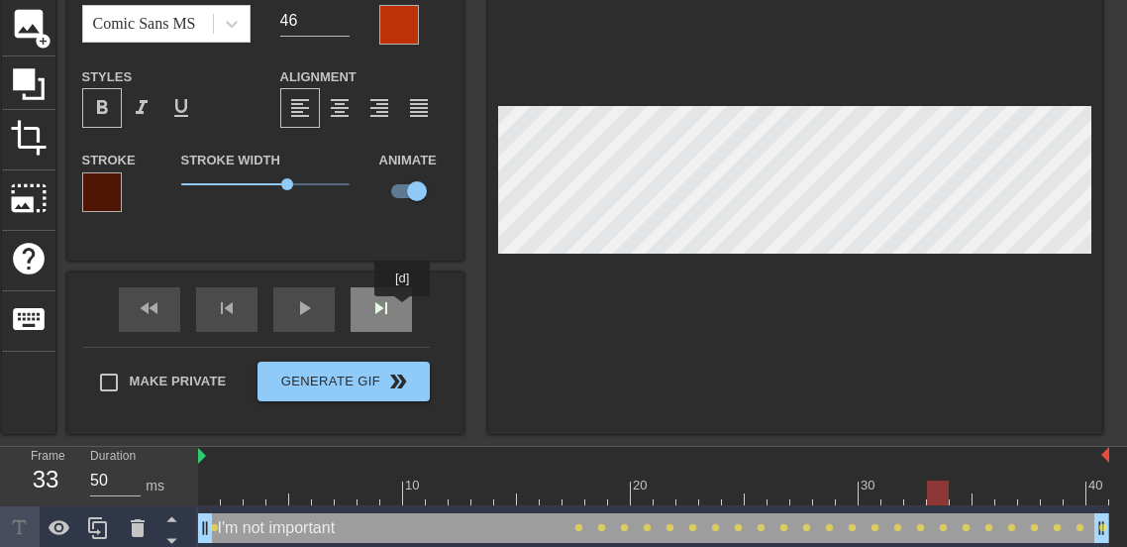
click at [402, 310] on div "skip_next" at bounding box center [381, 309] width 61 height 45
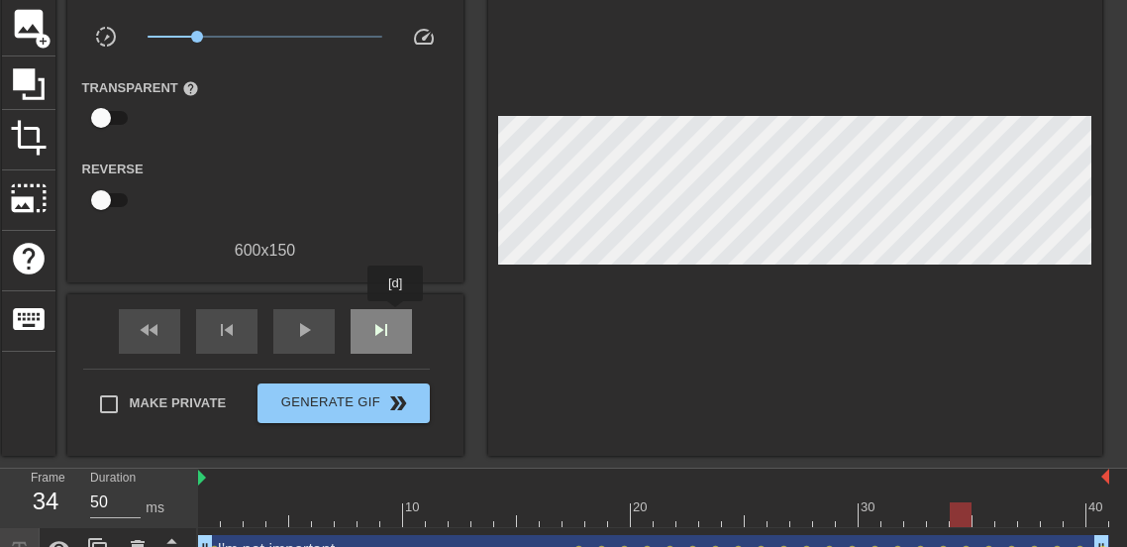
click at [395, 315] on div "skip_next" at bounding box center [381, 331] width 61 height 45
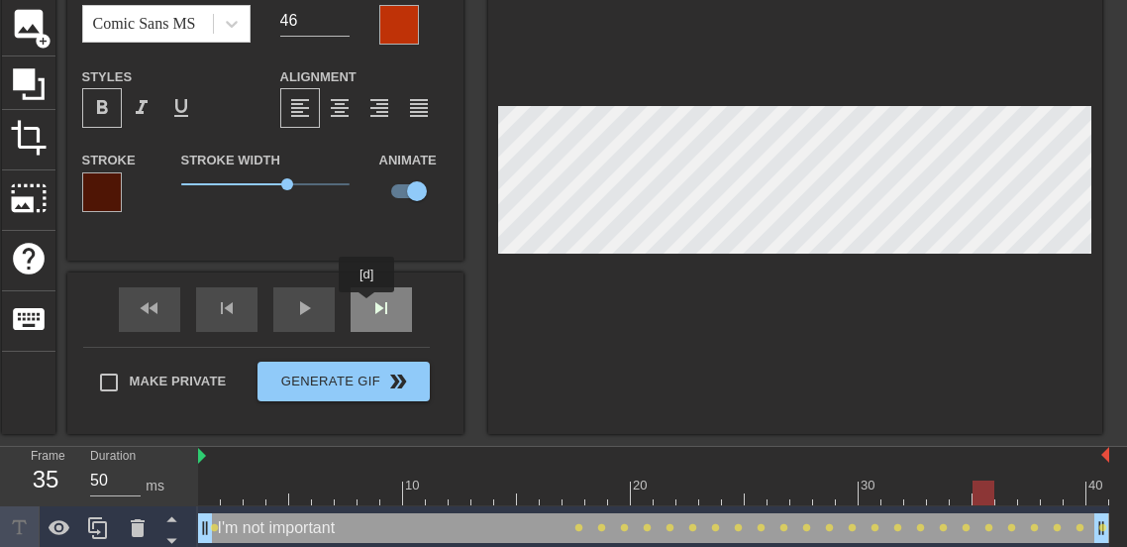
click at [366, 306] on div "fast_rewind skip_previous play_arrow skip_next" at bounding box center [265, 309] width 323 height 74
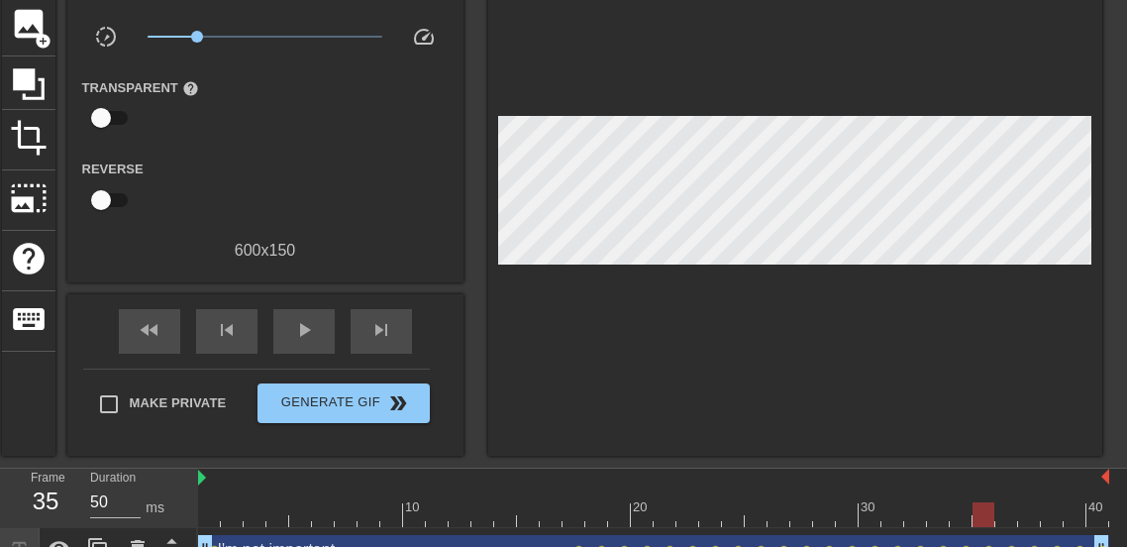
click at [1075, 259] on div at bounding box center [795, 196] width 614 height 520
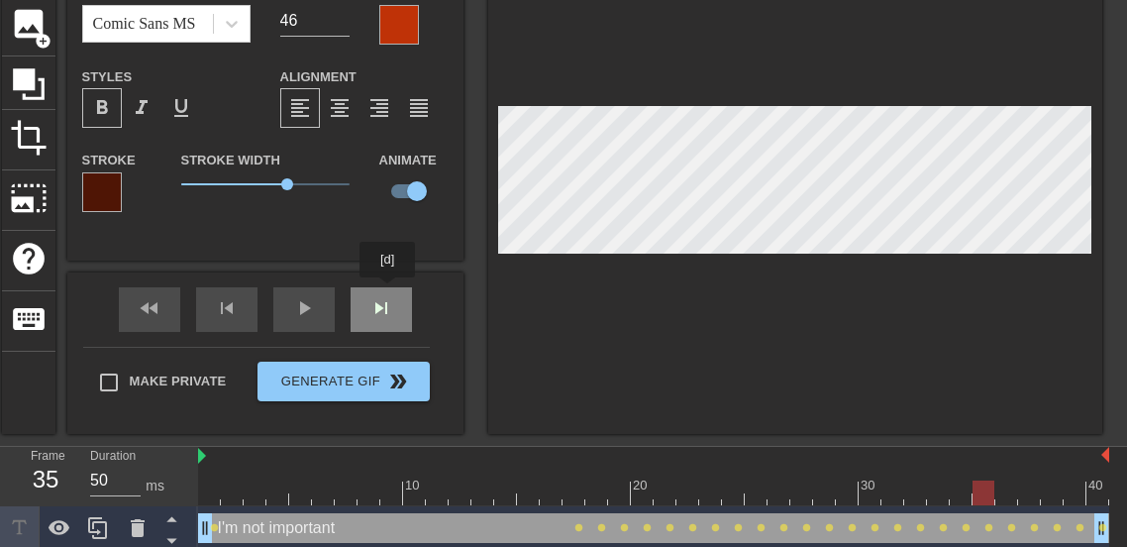
click at [387, 291] on div "I'm not important Font Comic Sans MS Font Size 46 Color Styles format_bold form…" at bounding box center [265, 185] width 396 height 498
click at [401, 302] on div "fast_rewind skip_previous play_arrow skip_next" at bounding box center [265, 309] width 323 height 74
click at [398, 323] on div "skip_next" at bounding box center [381, 309] width 61 height 45
click at [394, 295] on div "fast_rewind skip_previous play_arrow skip_next" at bounding box center [265, 309] width 323 height 74
click at [380, 316] on div "skip_next" at bounding box center [381, 309] width 61 height 45
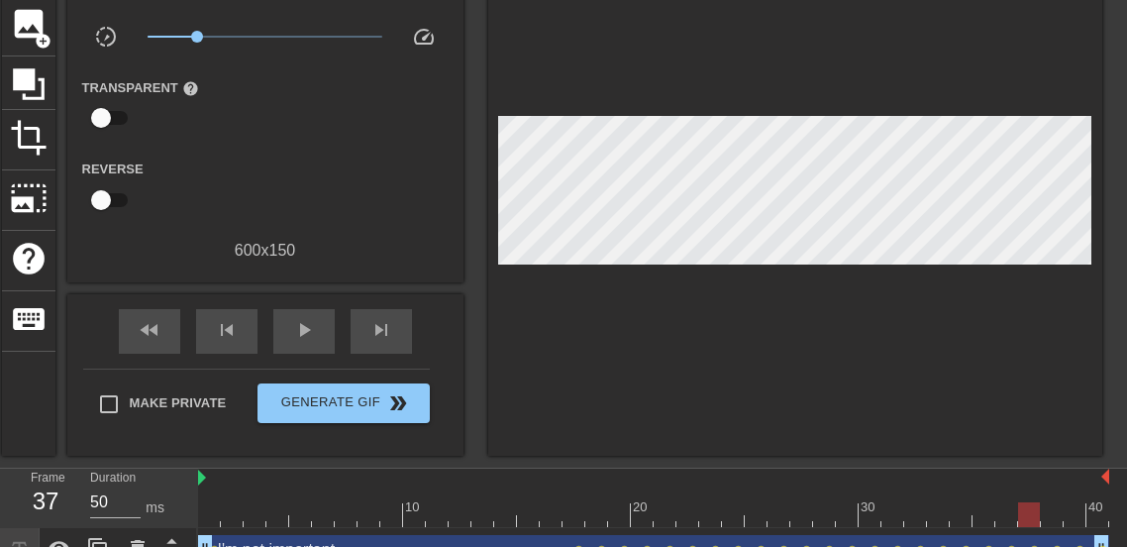
click at [961, 259] on div at bounding box center [795, 196] width 614 height 520
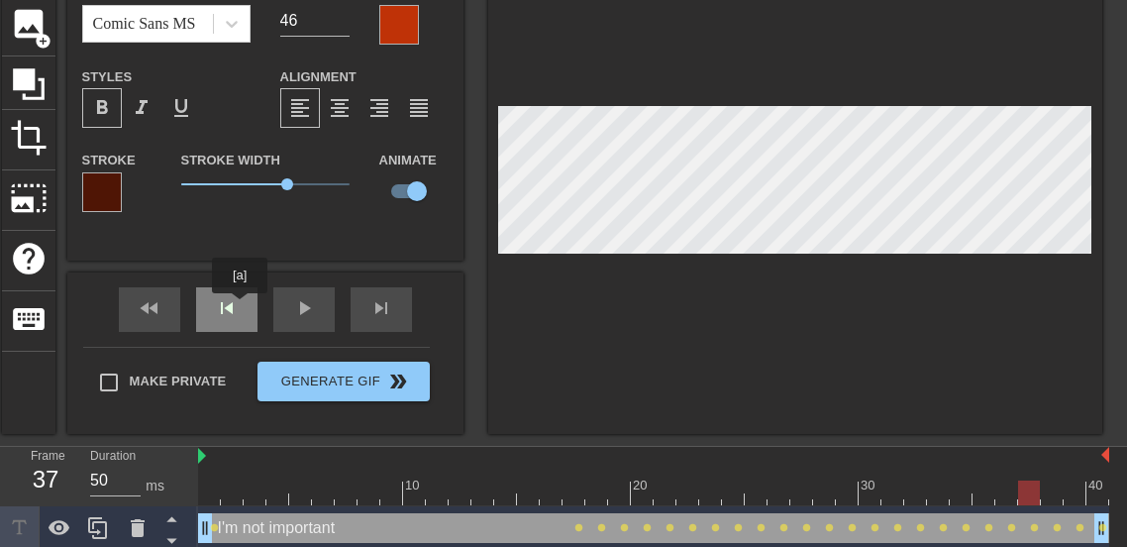
click at [240, 307] on div "fast_rewind skip_previous play_arrow skip_next" at bounding box center [265, 309] width 323 height 74
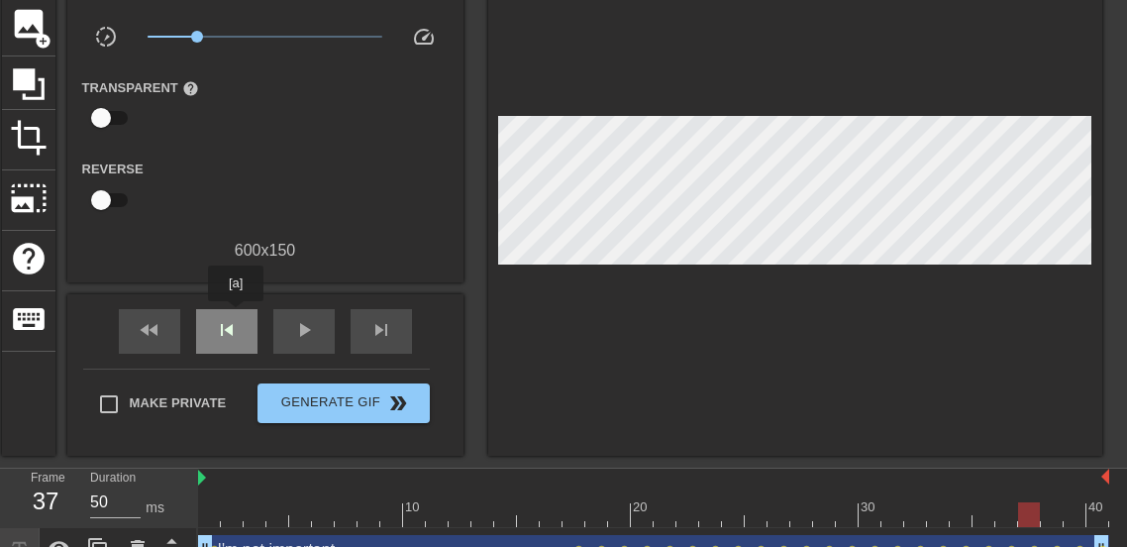
click at [236, 315] on div "skip_previous" at bounding box center [226, 331] width 61 height 45
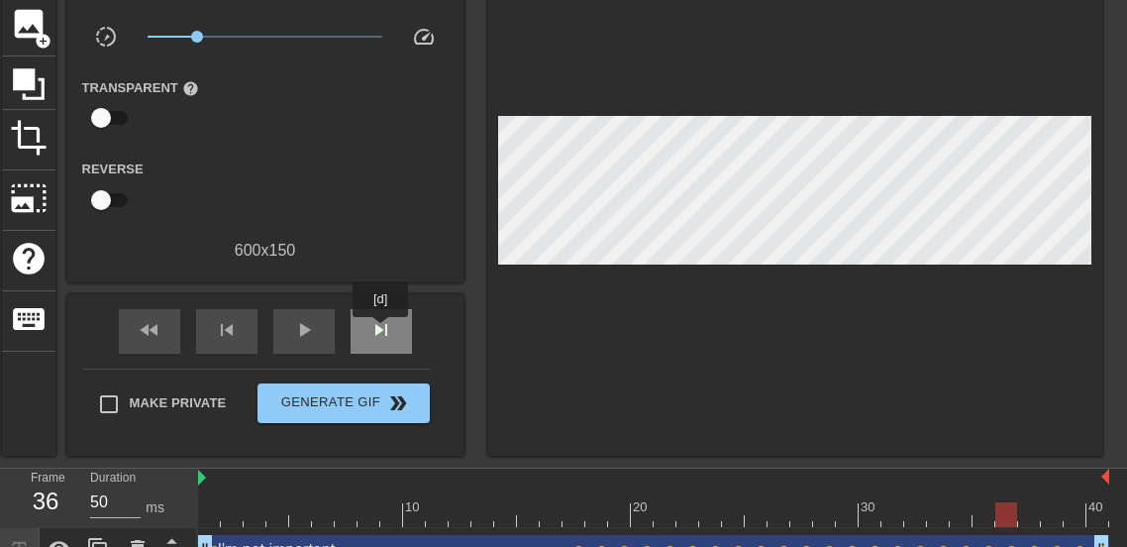
click at [380, 331] on span "skip_next" at bounding box center [381, 330] width 24 height 24
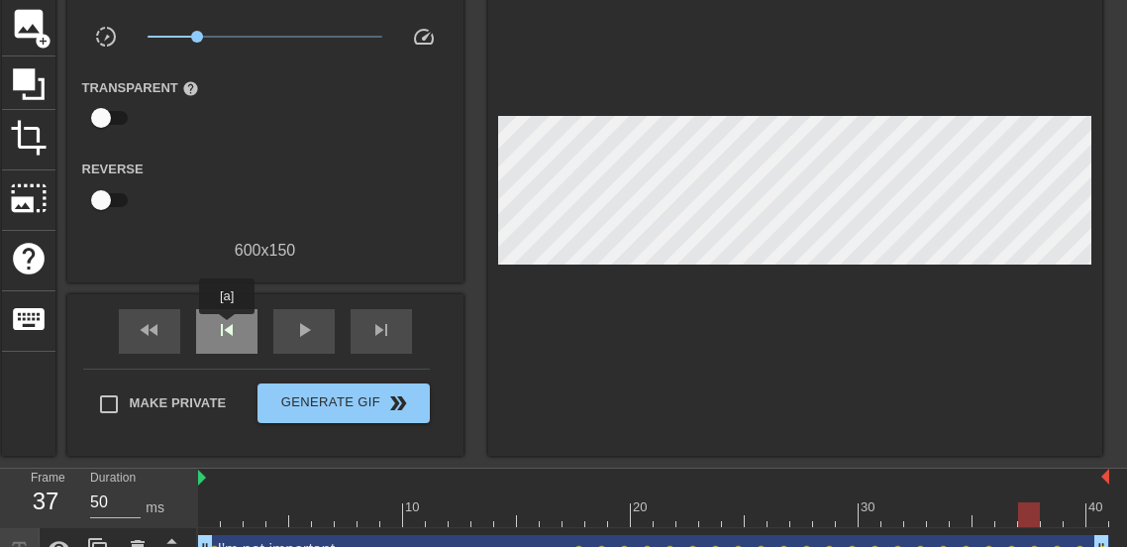
click at [227, 328] on span "skip_previous" at bounding box center [227, 330] width 24 height 24
click at [230, 329] on span "skip_previous" at bounding box center [227, 330] width 24 height 24
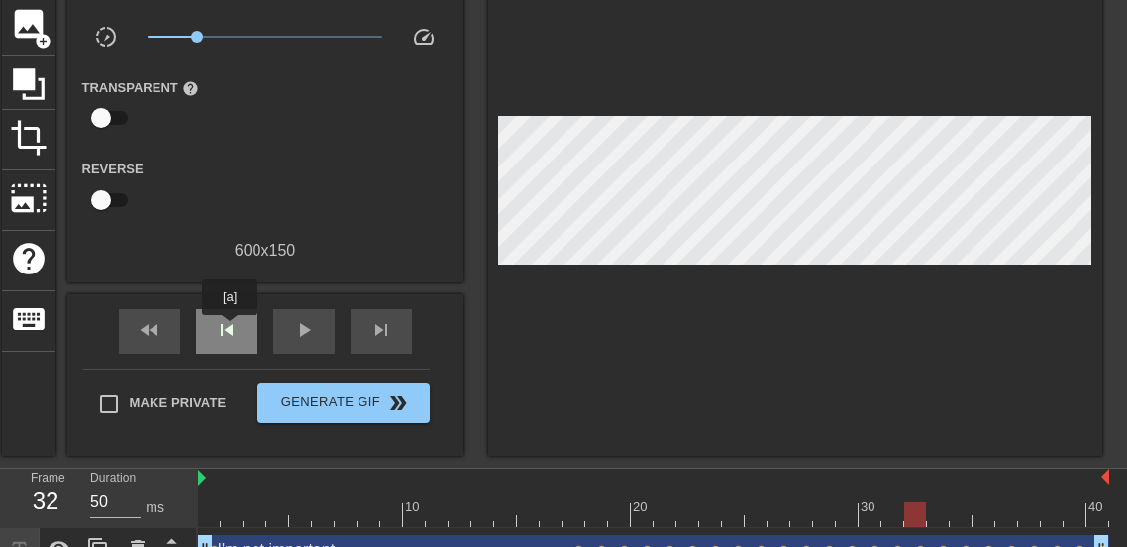
click at [230, 329] on span "skip_previous" at bounding box center [227, 330] width 24 height 24
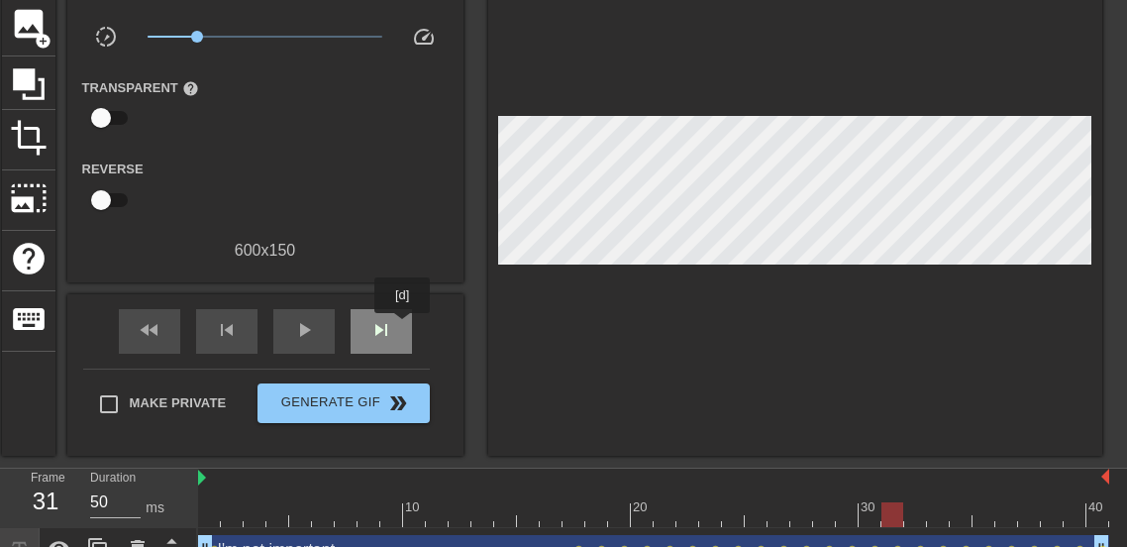
click at [402, 327] on div "skip_next" at bounding box center [381, 331] width 61 height 45
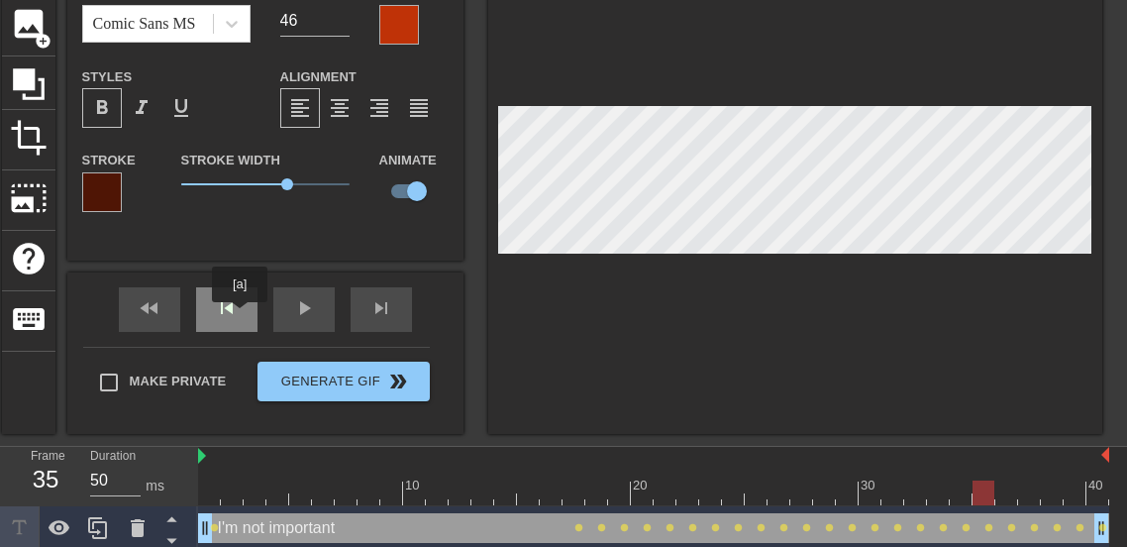
click at [239, 315] on div "skip_previous" at bounding box center [226, 309] width 61 height 45
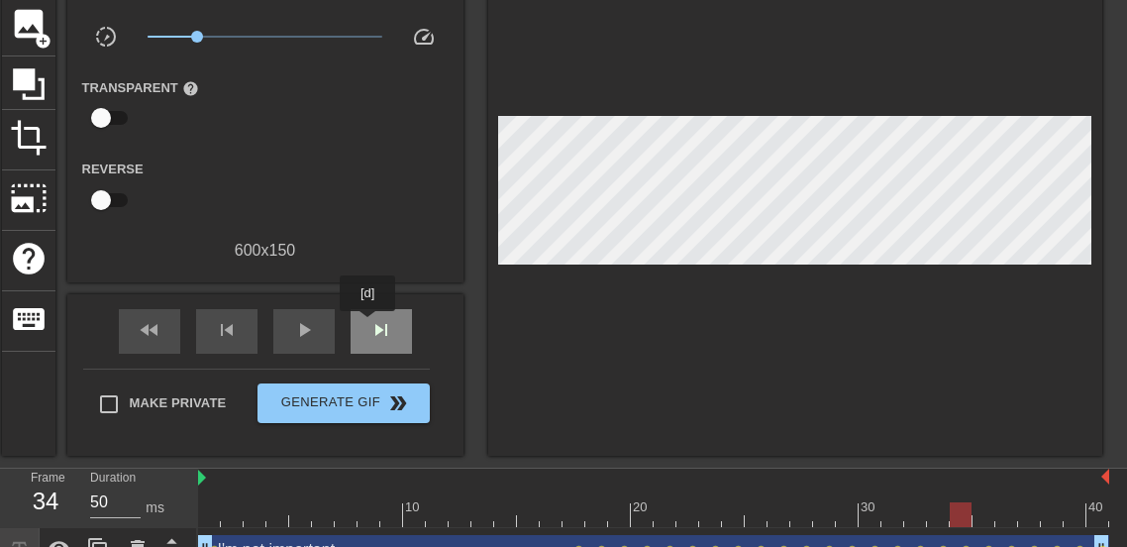
click at [369, 325] on span "skip_next" at bounding box center [381, 330] width 24 height 24
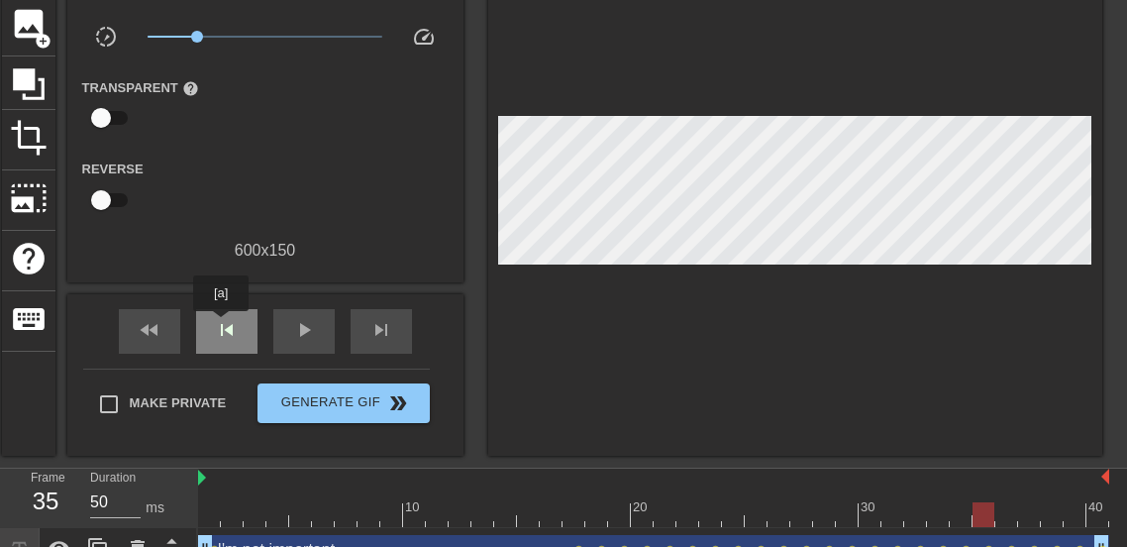
click at [218, 325] on span "skip_previous" at bounding box center [227, 330] width 24 height 24
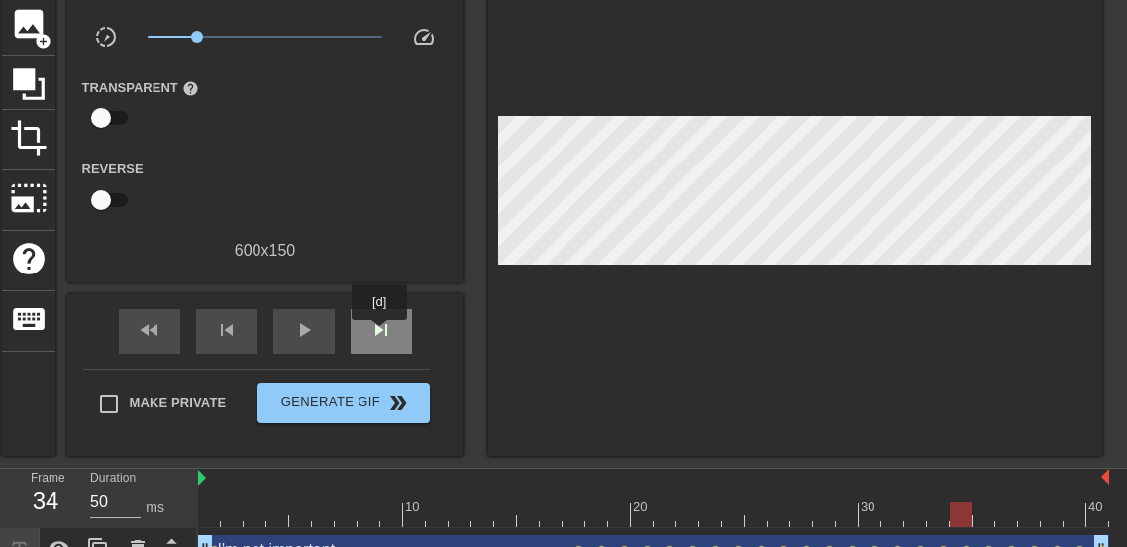
click at [379, 334] on span "skip_next" at bounding box center [381, 330] width 24 height 24
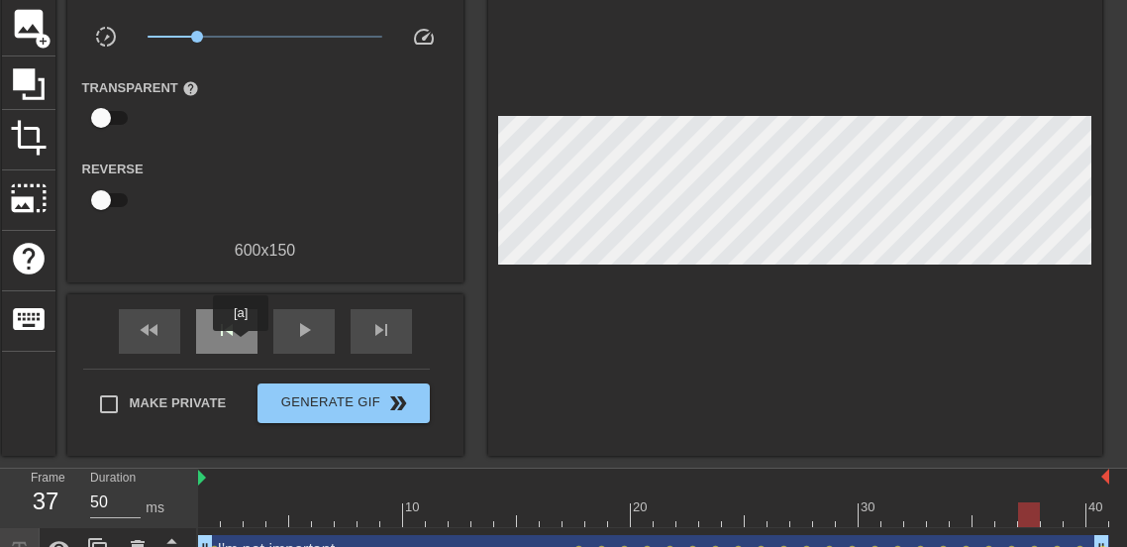
click at [239, 345] on div "skip_previous" at bounding box center [226, 331] width 61 height 45
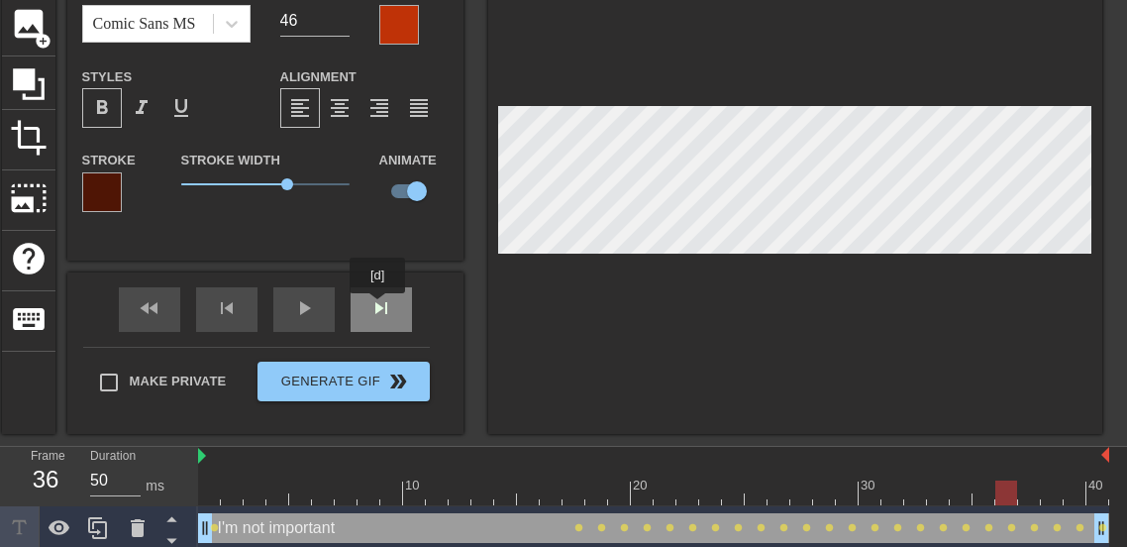
click at [377, 307] on div "fast_rewind skip_previous play_arrow skip_next" at bounding box center [265, 309] width 323 height 74
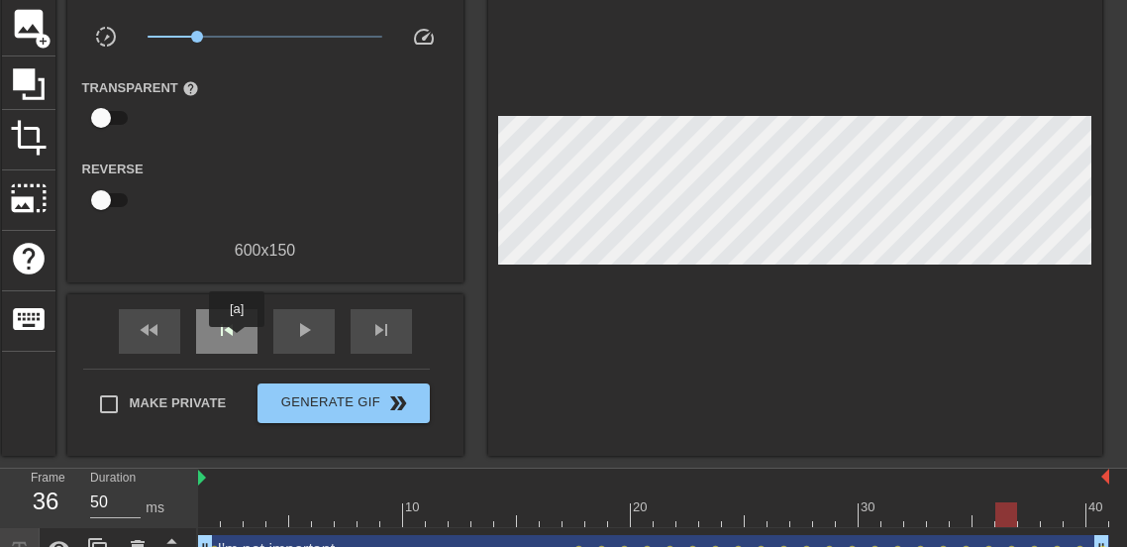
click at [237, 341] on span "skip_previous" at bounding box center [227, 330] width 24 height 24
click at [204, 322] on div "skip_previous" at bounding box center [226, 331] width 61 height 45
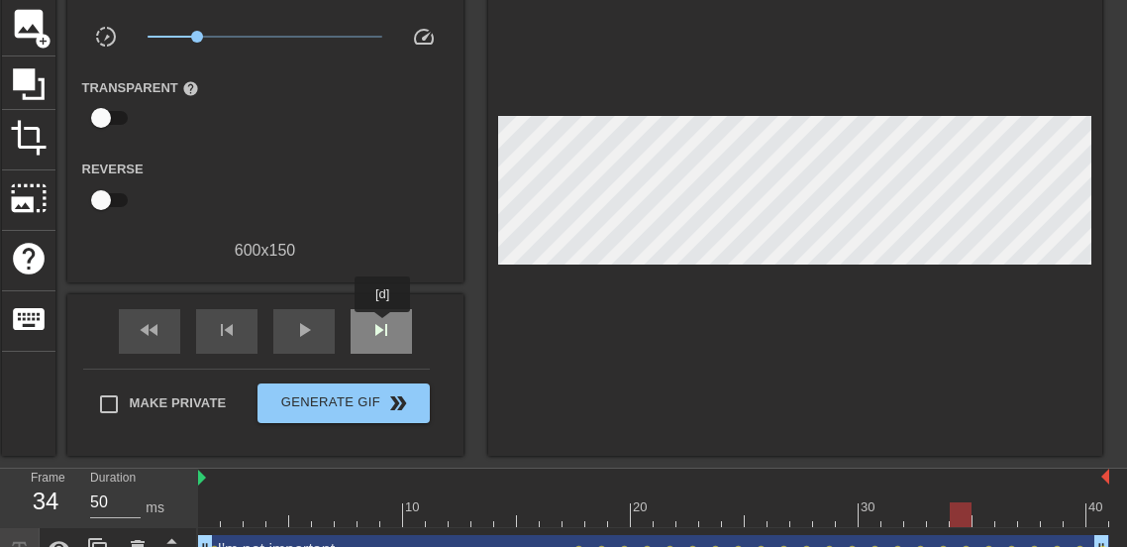
click at [382, 326] on span "skip_next" at bounding box center [381, 330] width 24 height 24
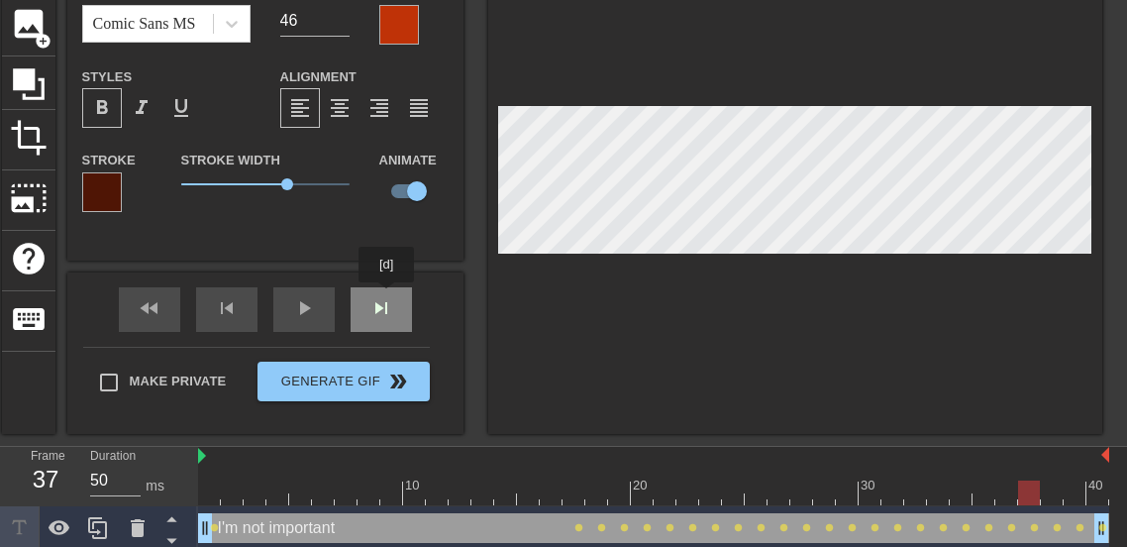
click at [386, 296] on div "fast_rewind skip_previous play_arrow skip_next" at bounding box center [265, 309] width 323 height 74
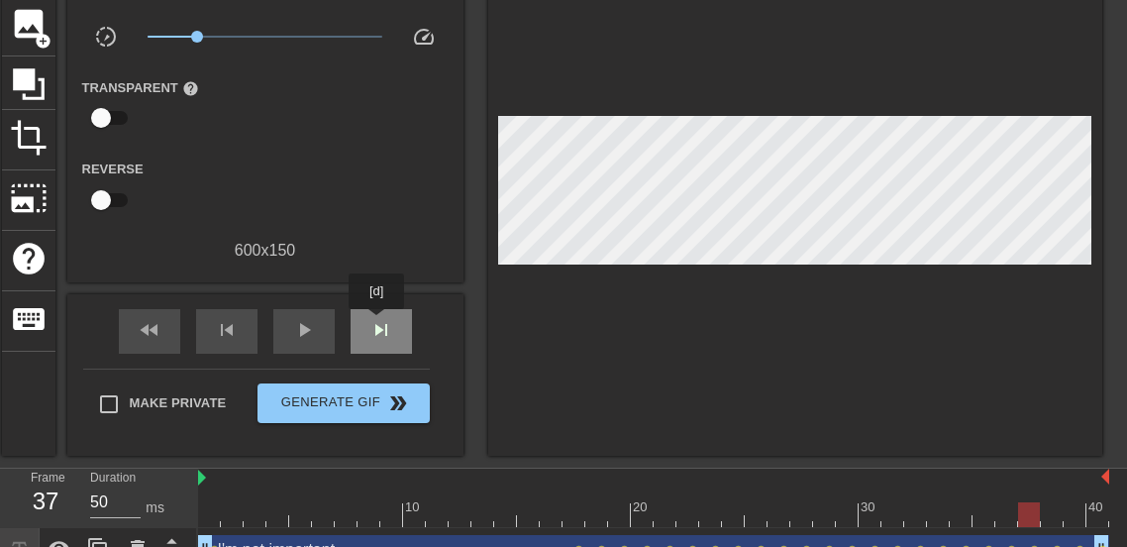
click at [376, 323] on span "skip_next" at bounding box center [381, 330] width 24 height 24
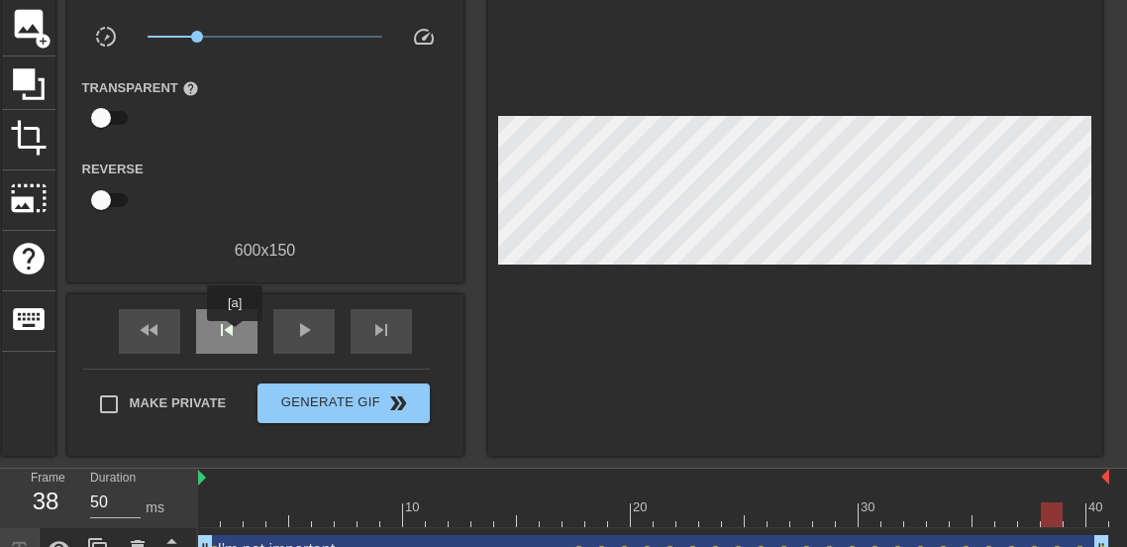
click at [235, 335] on span "skip_previous" at bounding box center [227, 330] width 24 height 24
click at [233, 334] on span "skip_previous" at bounding box center [227, 330] width 24 height 24
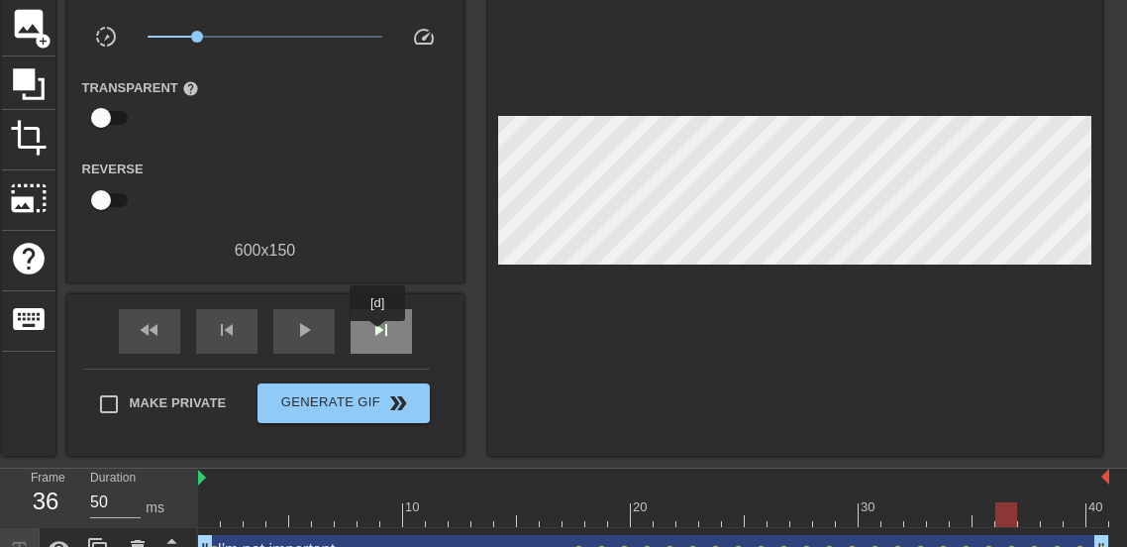
click at [377, 335] on span "skip_next" at bounding box center [381, 330] width 24 height 24
click at [917, 258] on div at bounding box center [795, 196] width 614 height 520
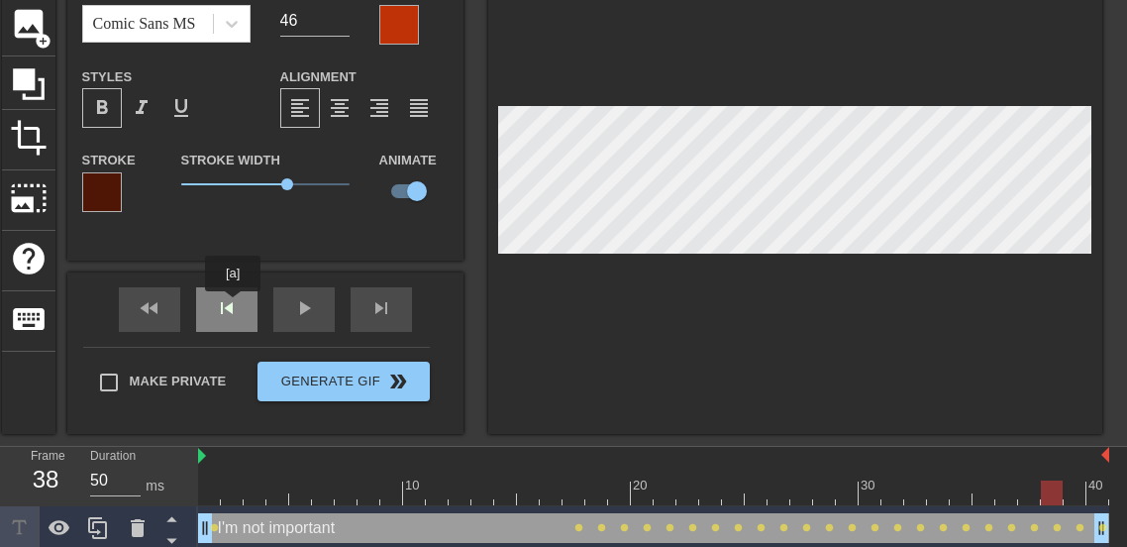
click at [233, 305] on div "fast_rewind skip_previous play_arrow skip_next" at bounding box center [265, 309] width 323 height 74
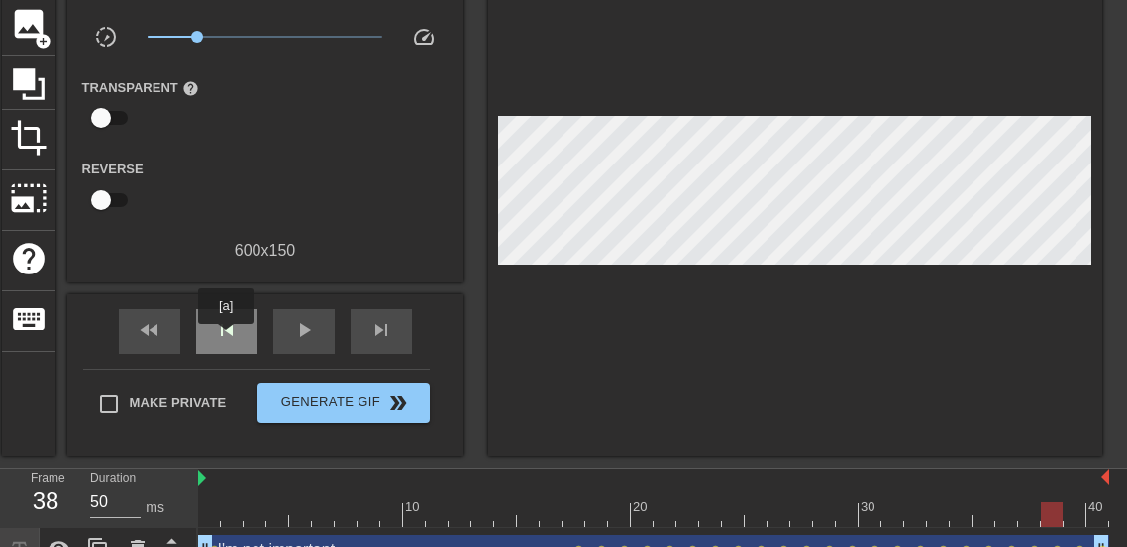
click at [226, 338] on span "skip_previous" at bounding box center [227, 330] width 24 height 24
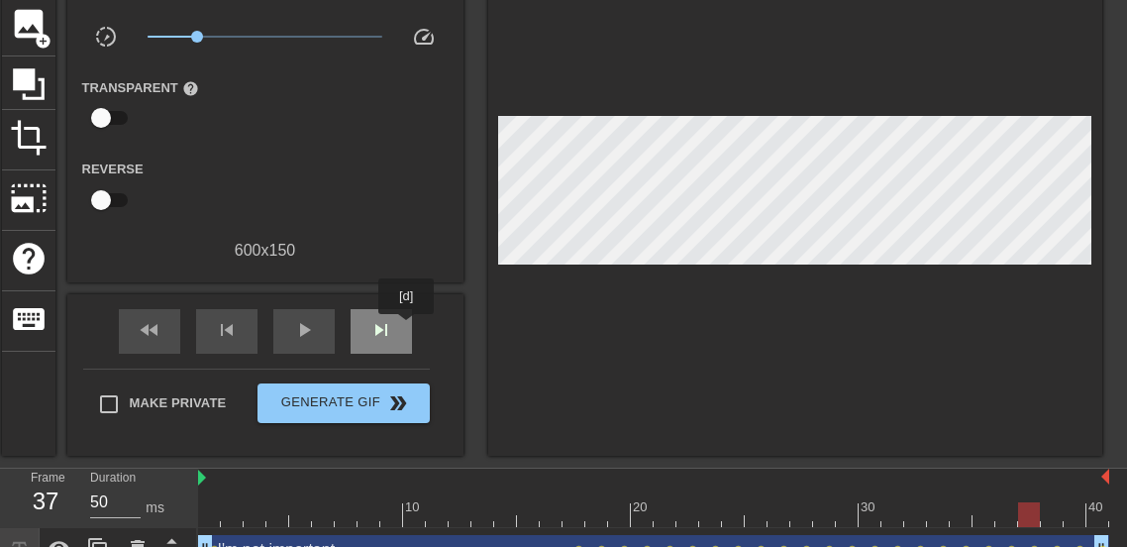
click at [406, 328] on div "skip_next" at bounding box center [381, 331] width 61 height 45
click at [968, 260] on div at bounding box center [795, 196] width 614 height 520
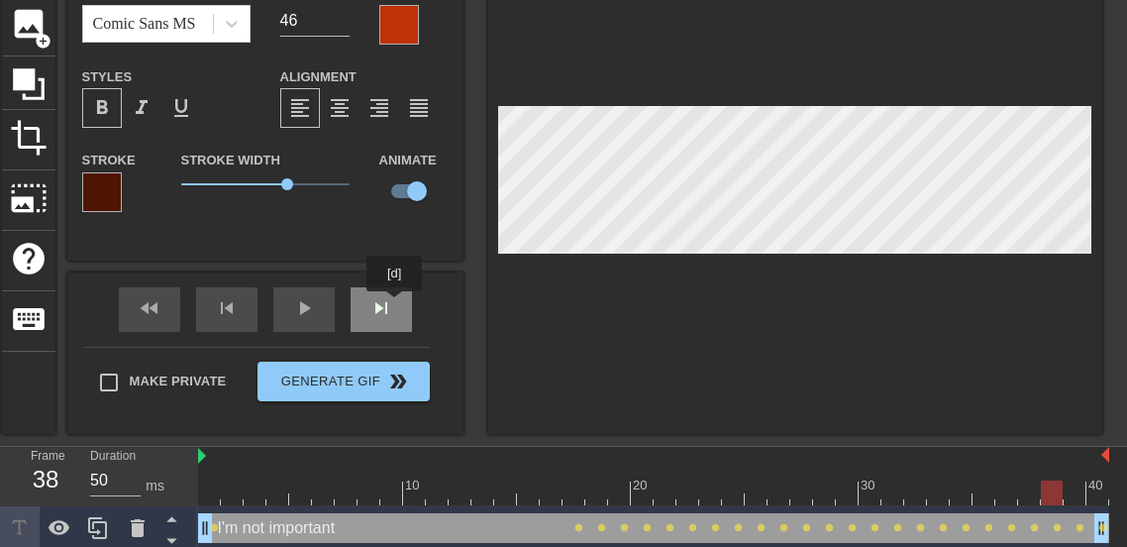
click at [394, 305] on div "fast_rewind skip_previous play_arrow skip_next" at bounding box center [265, 309] width 323 height 74
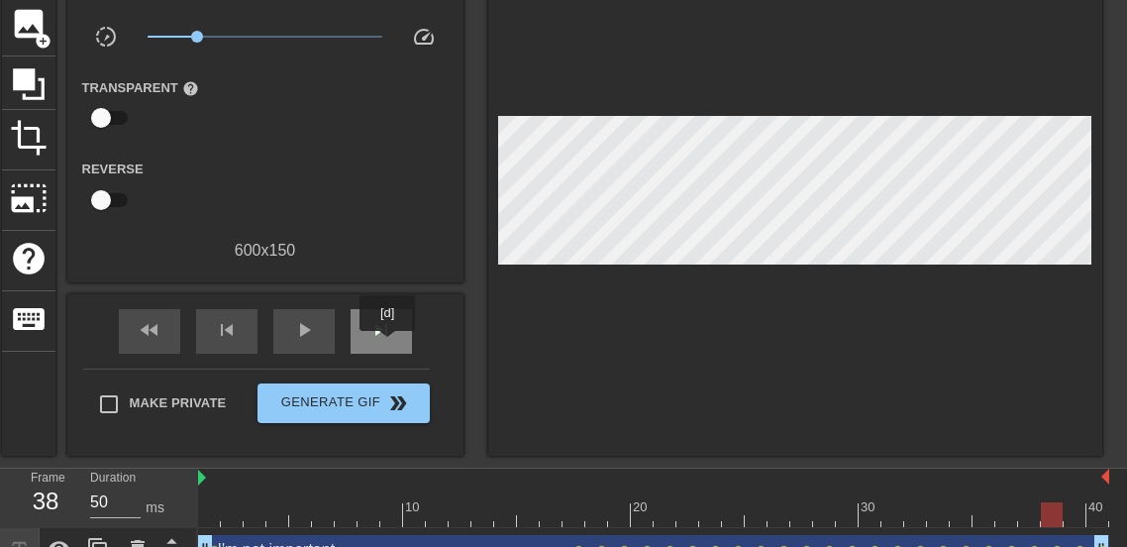
click at [387, 345] on div "skip_next" at bounding box center [381, 331] width 61 height 45
click at [940, 259] on div at bounding box center [795, 196] width 614 height 520
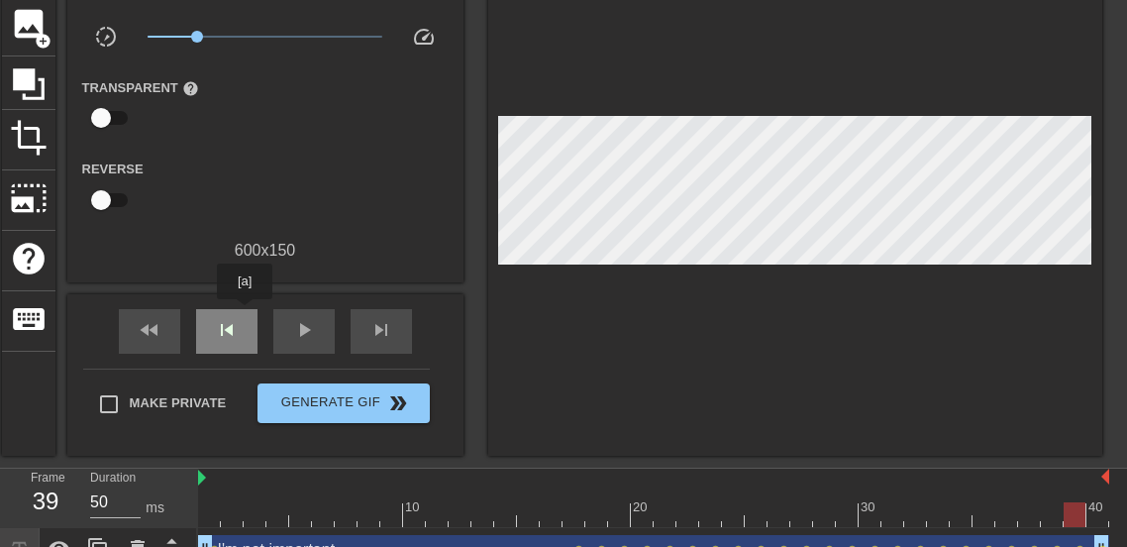
click at [245, 313] on div "skip_previous" at bounding box center [226, 331] width 61 height 45
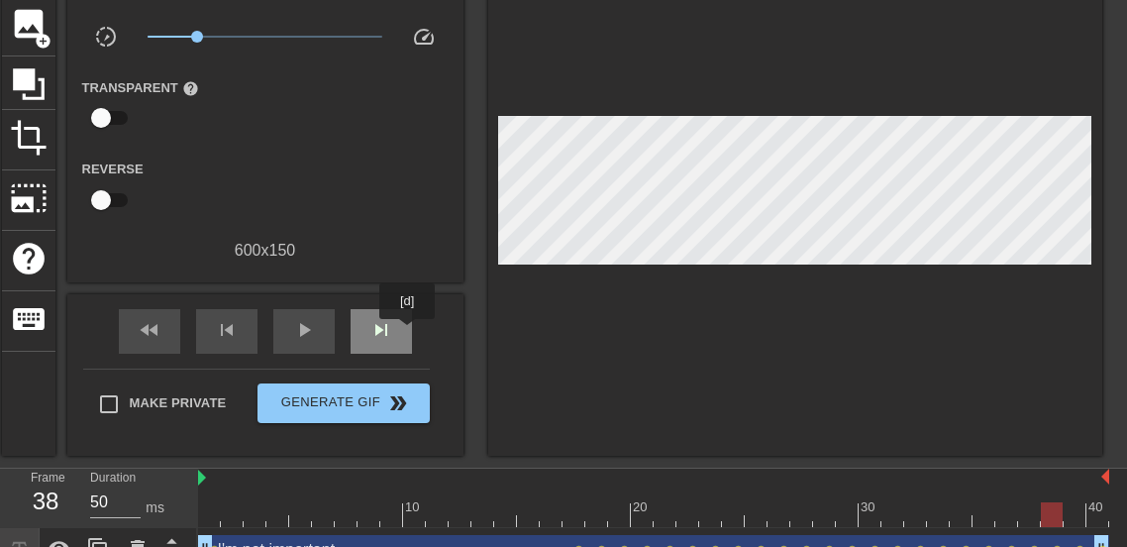
click at [407, 333] on div "skip_next" at bounding box center [381, 331] width 61 height 45
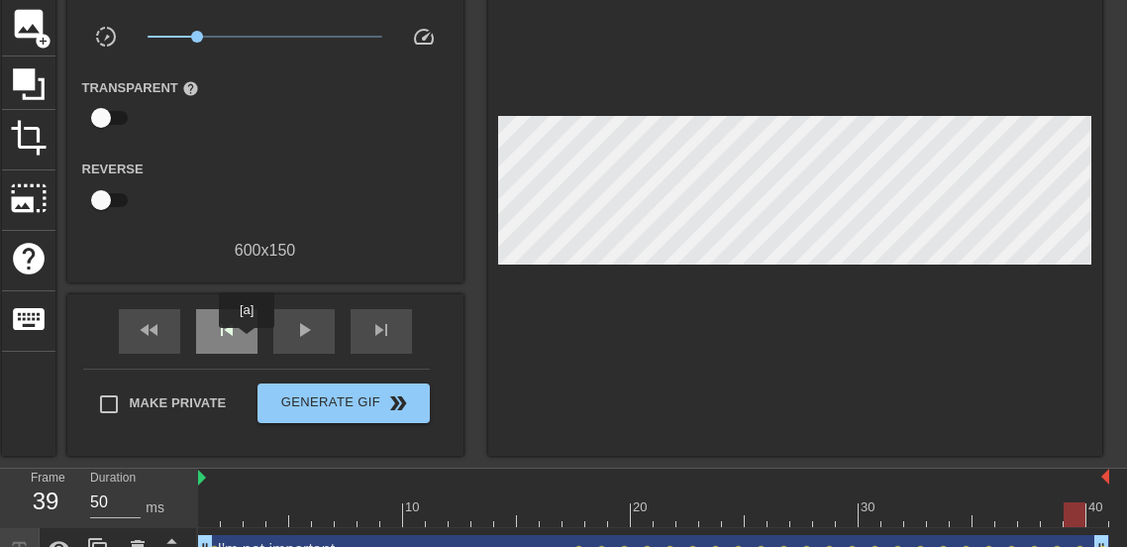
click at [247, 342] on div "skip_previous" at bounding box center [226, 331] width 61 height 45
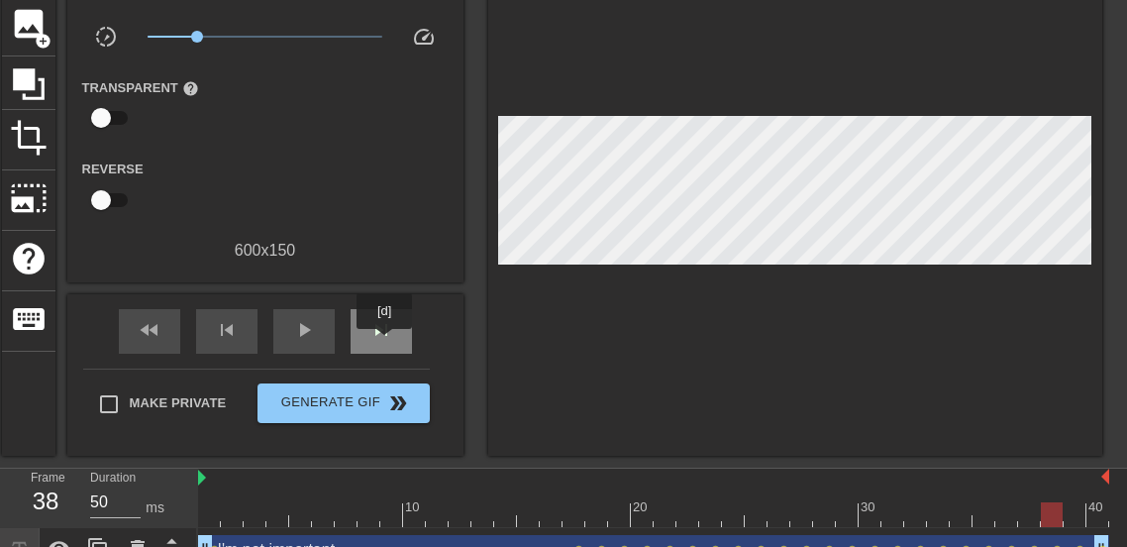
click at [384, 343] on div "skip_next" at bounding box center [381, 331] width 61 height 45
click at [382, 344] on div "skip_next" at bounding box center [381, 331] width 61 height 45
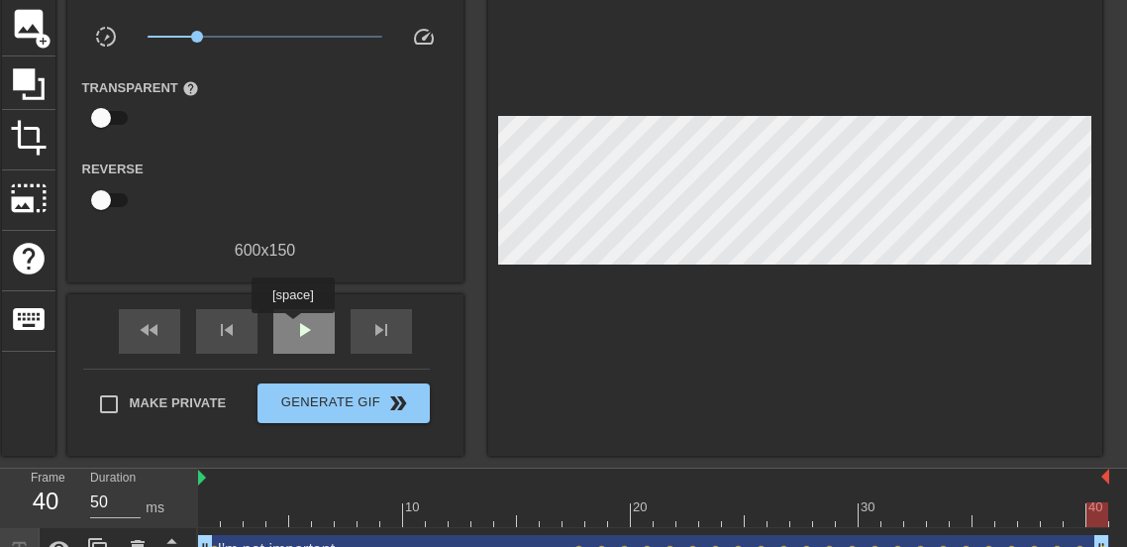
click at [293, 327] on span "play_arrow" at bounding box center [304, 330] width 24 height 24
click at [292, 340] on span "pause" at bounding box center [304, 330] width 24 height 24
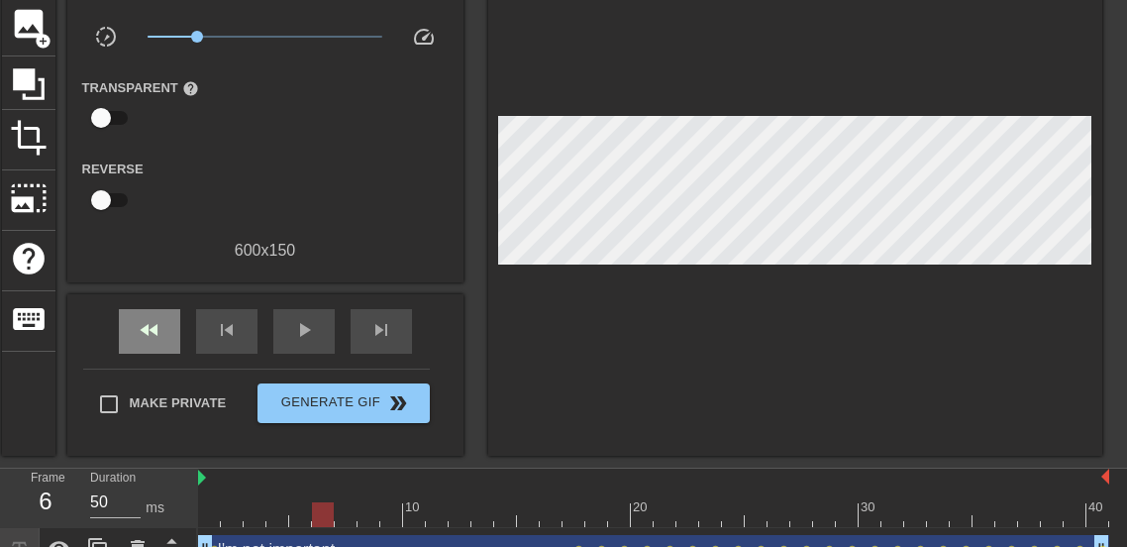
click at [178, 333] on div "fast_rewind" at bounding box center [149, 331] width 61 height 45
drag, startPoint x: 201, startPoint y: 33, endPoint x: 223, endPoint y: 41, distance: 23.2
click at [220, 41] on span "x0.367" at bounding box center [214, 37] width 12 height 12
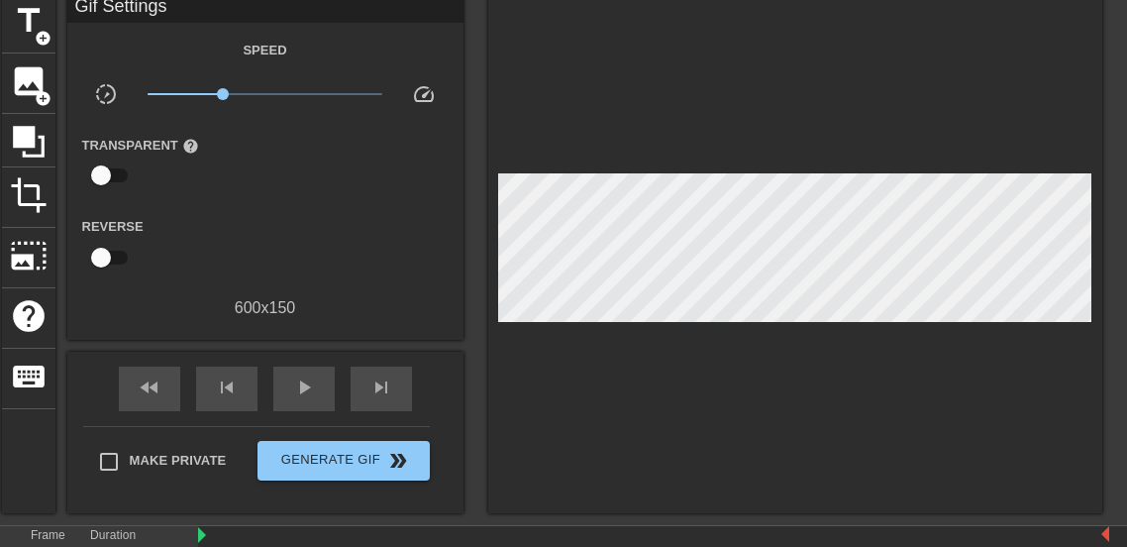
scroll to position [83, 0]
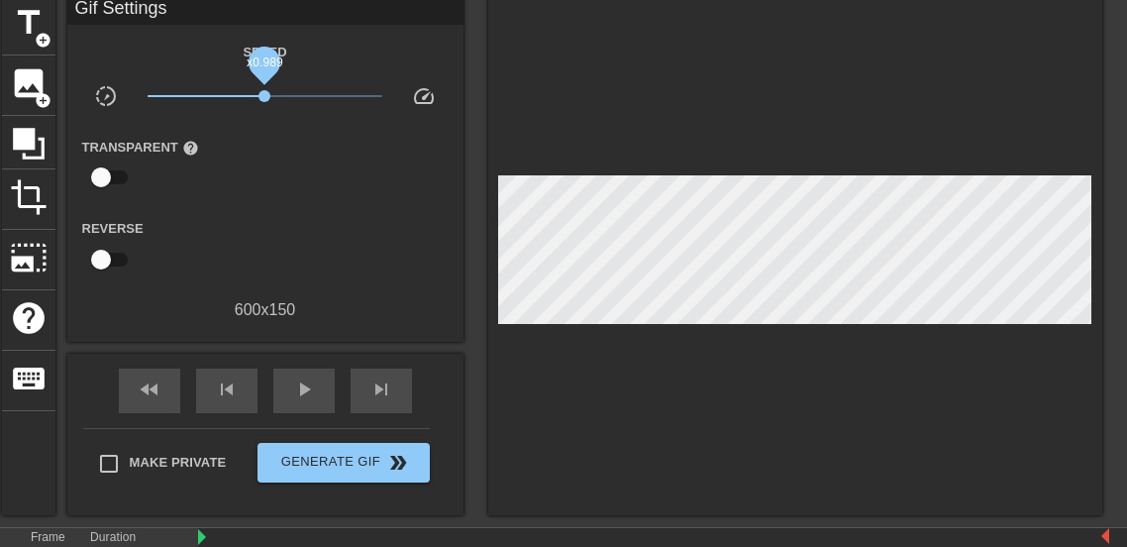
drag, startPoint x: 225, startPoint y: 93, endPoint x: 264, endPoint y: 102, distance: 40.6
click at [264, 102] on span "x0.989" at bounding box center [265, 96] width 235 height 24
click at [309, 399] on span "play_arrow" at bounding box center [304, 389] width 24 height 24
click at [294, 378] on span "pause" at bounding box center [304, 389] width 24 height 24
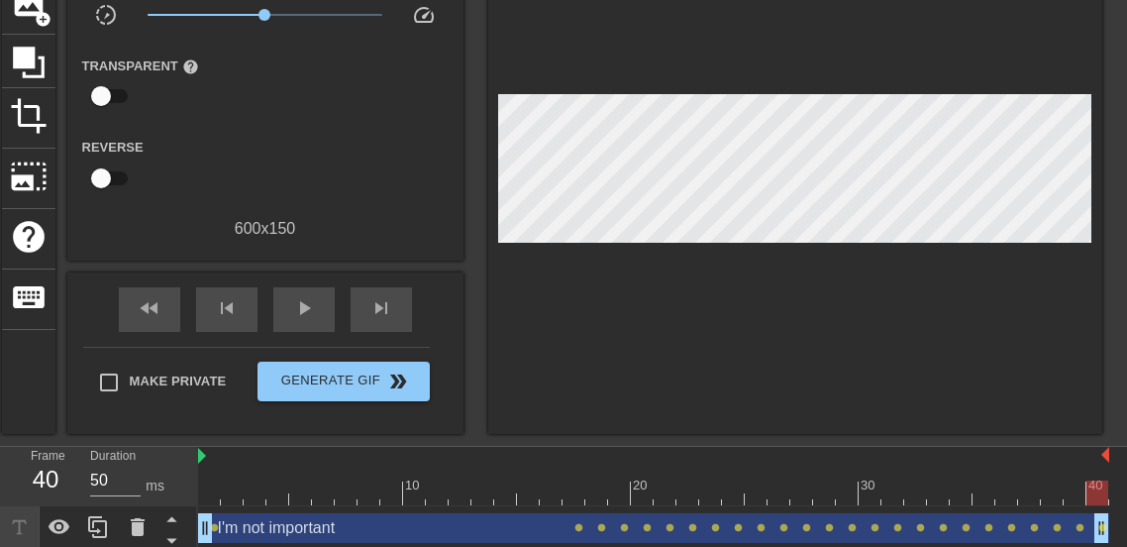
scroll to position [170, 0]
